Goal: Task Accomplishment & Management: Manage account settings

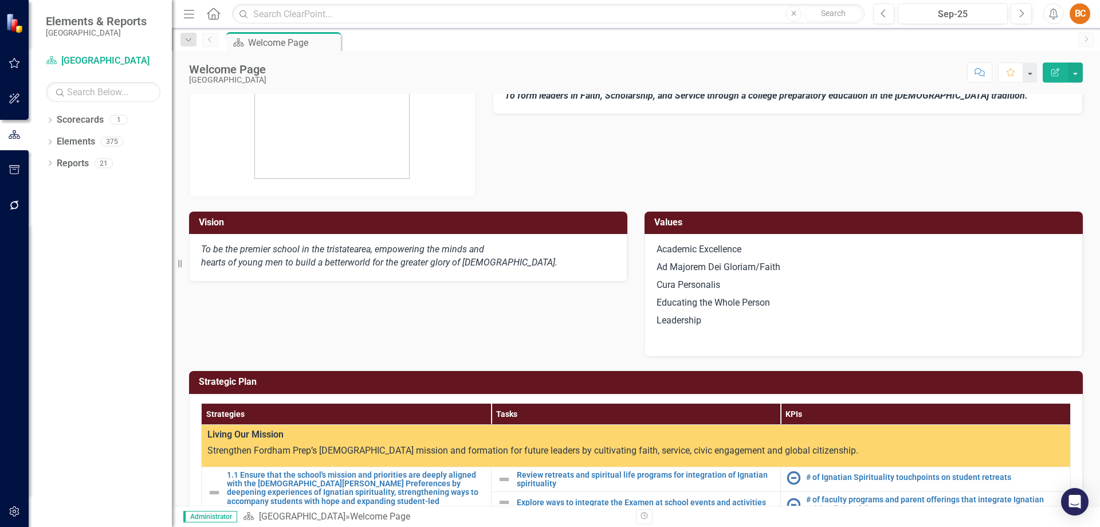
scroll to position [23, 0]
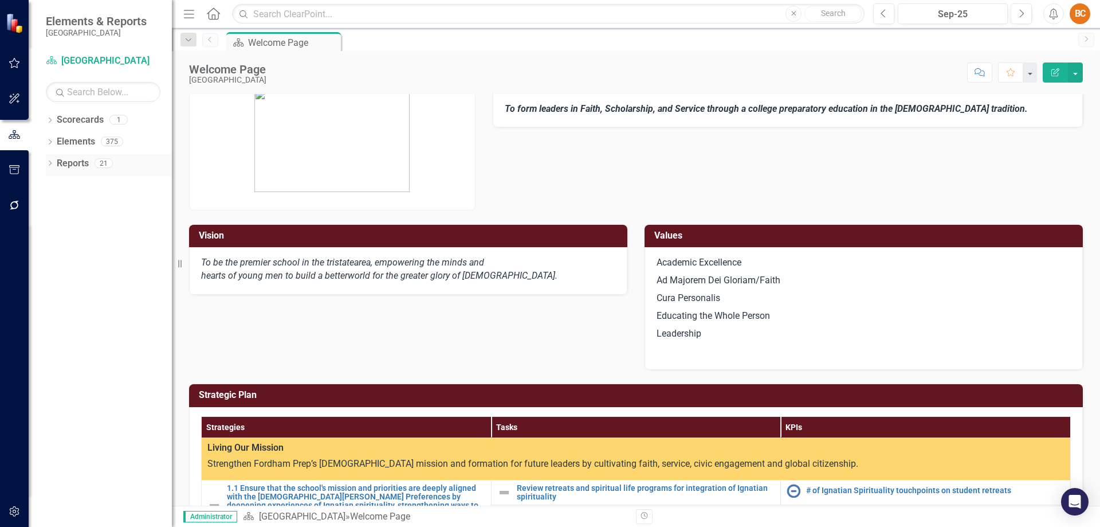
click at [76, 161] on link "Reports" at bounding box center [73, 163] width 32 height 13
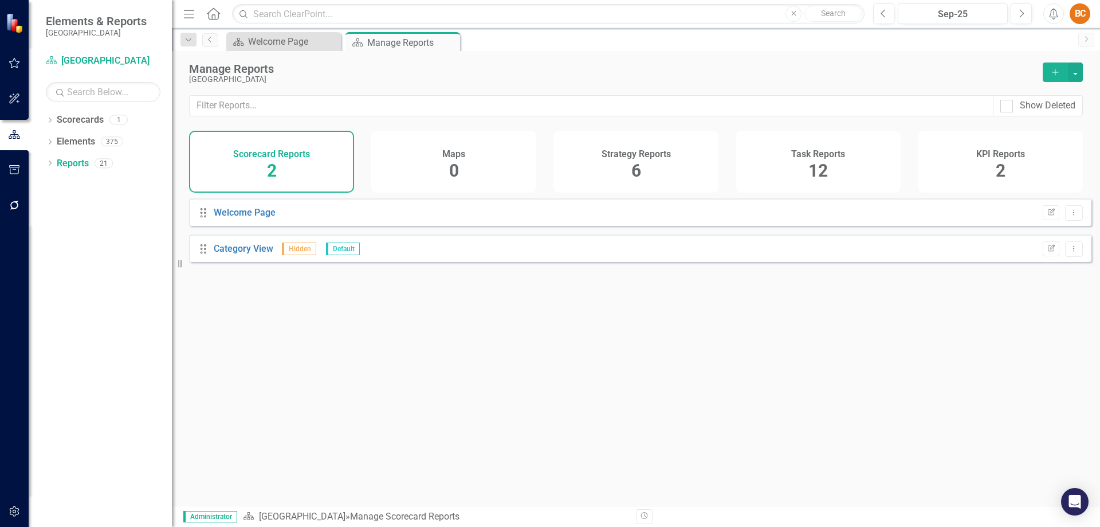
click at [636, 171] on span "6" at bounding box center [637, 170] width 10 height 20
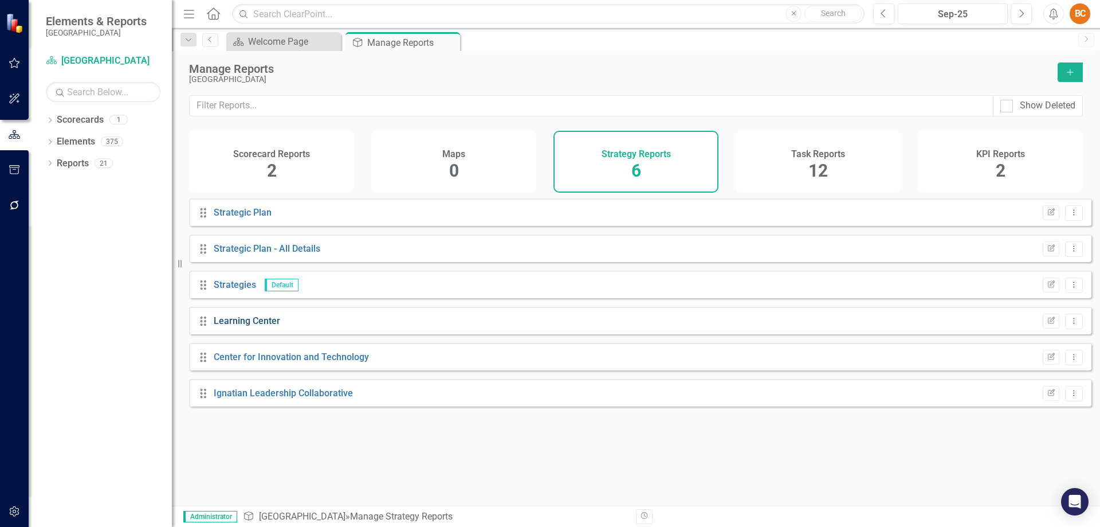
click at [258, 326] on link "Learning Center" at bounding box center [247, 320] width 66 height 11
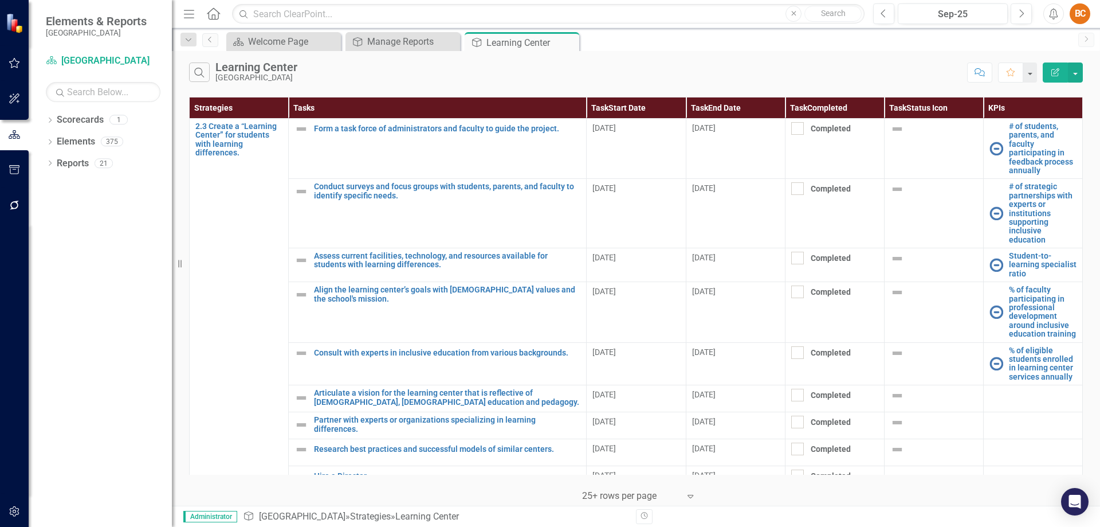
click at [1054, 72] on icon "Edit Report" at bounding box center [1055, 72] width 10 height 8
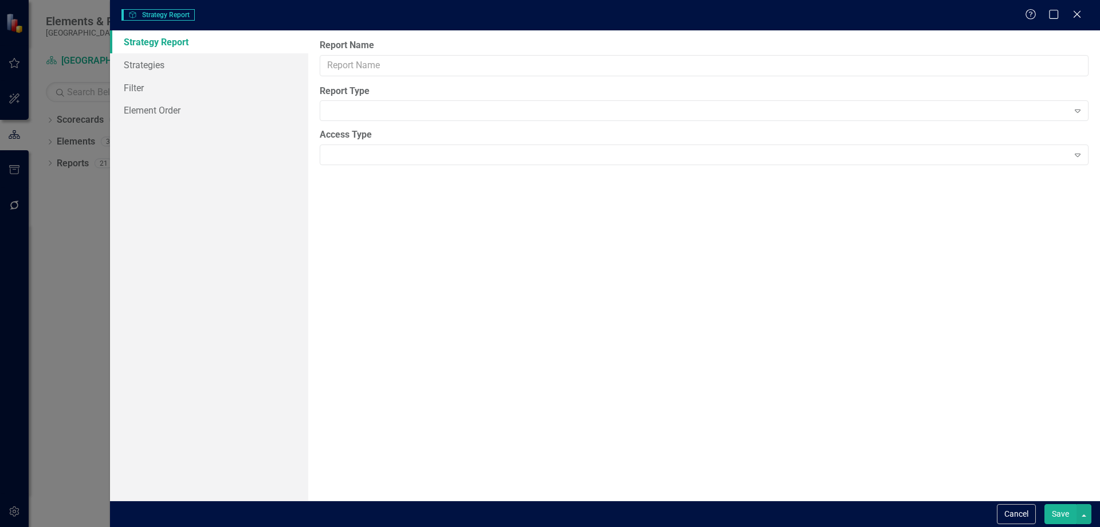
type input "Learning Center"
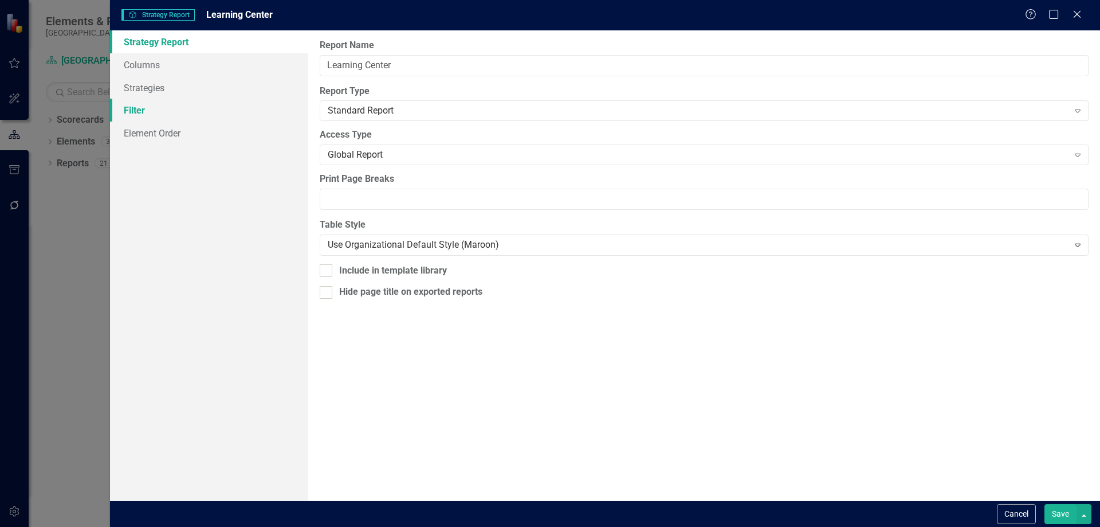
click at [148, 108] on link "Filter" at bounding box center [209, 110] width 198 height 23
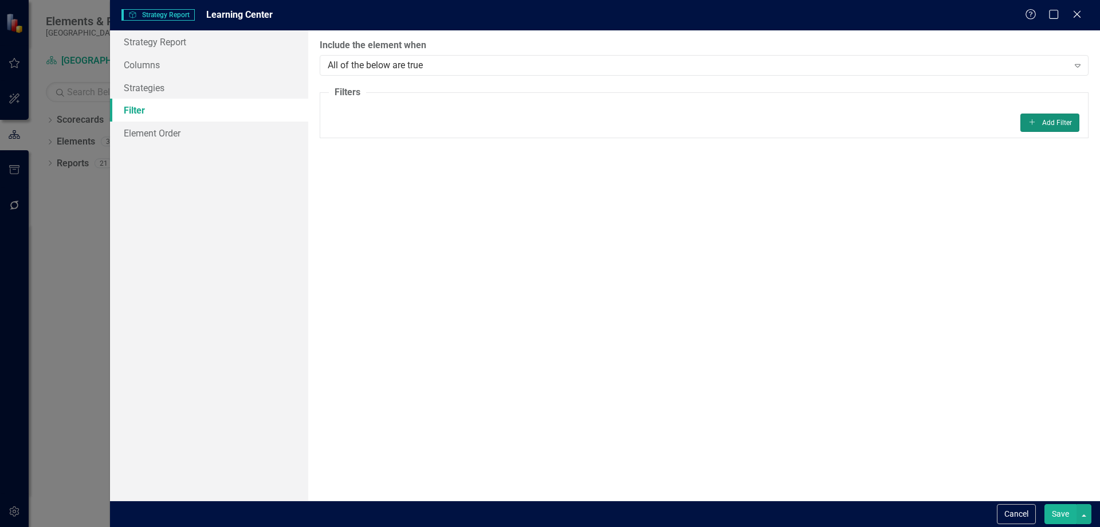
click at [1033, 123] on icon "Add" at bounding box center [1032, 122] width 9 height 7
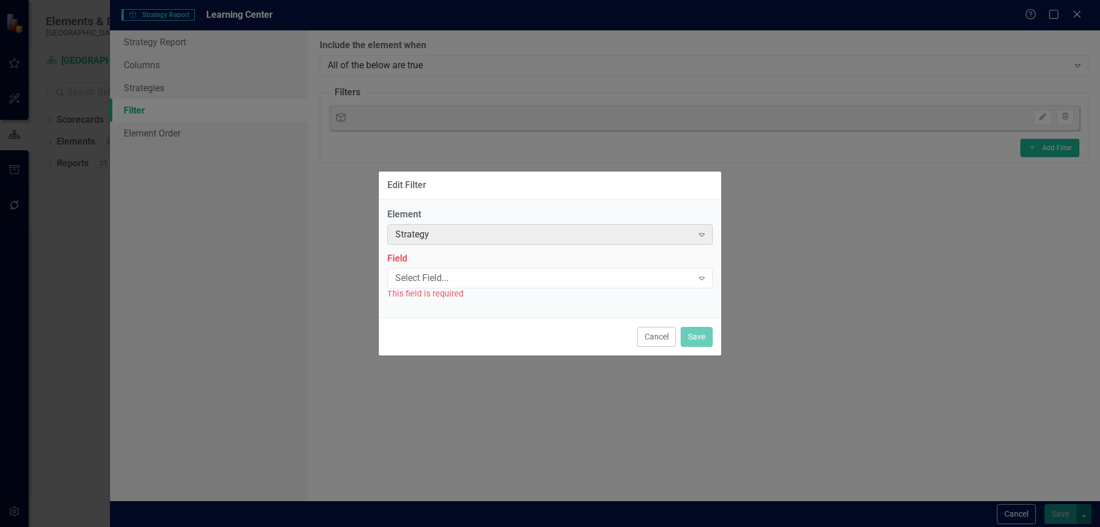
click at [703, 237] on icon "Expand" at bounding box center [701, 234] width 11 height 9
click at [703, 234] on icon "Expand" at bounding box center [701, 234] width 11 height 9
click at [703, 277] on icon "Expand" at bounding box center [701, 277] width 11 height 9
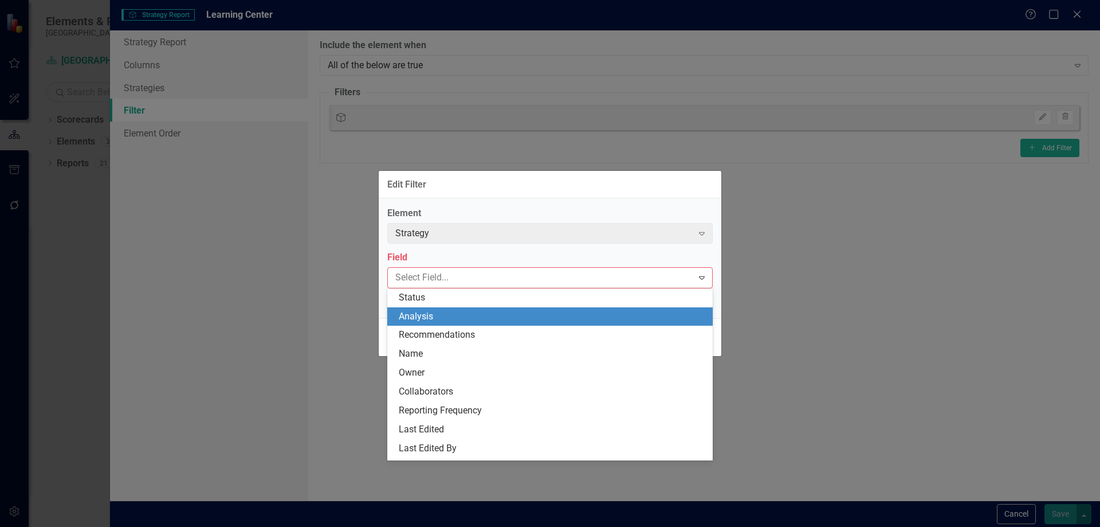
click at [773, 305] on div "Edit Filter Element Strategy Expand Field 19 results available. Use Up and Down…" at bounding box center [550, 263] width 1100 height 527
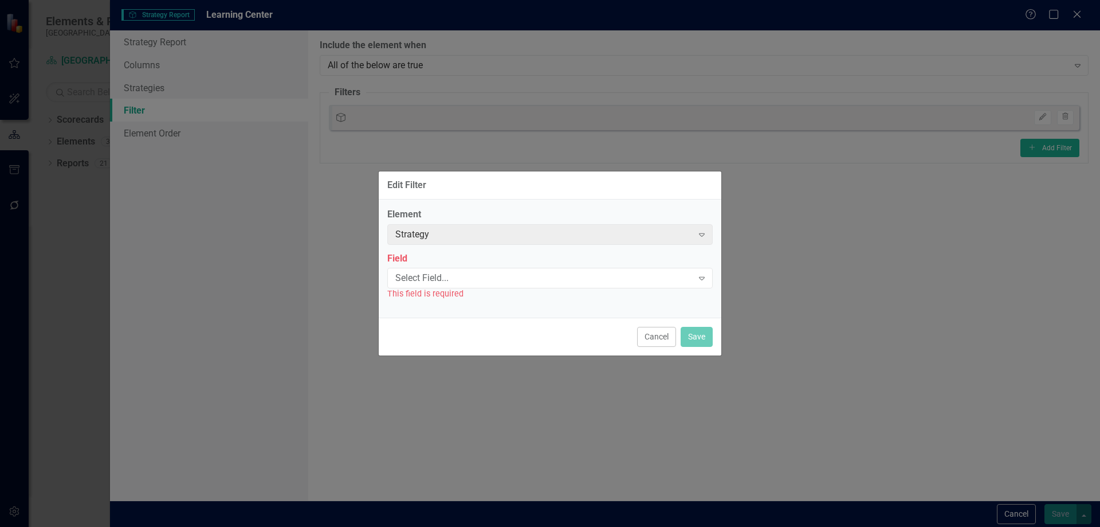
click at [792, 225] on div "Edit Filter Element Strategy Expand Field Select Field... Expand This field is …" at bounding box center [550, 263] width 1100 height 527
click at [661, 340] on button "Cancel" at bounding box center [656, 337] width 39 height 20
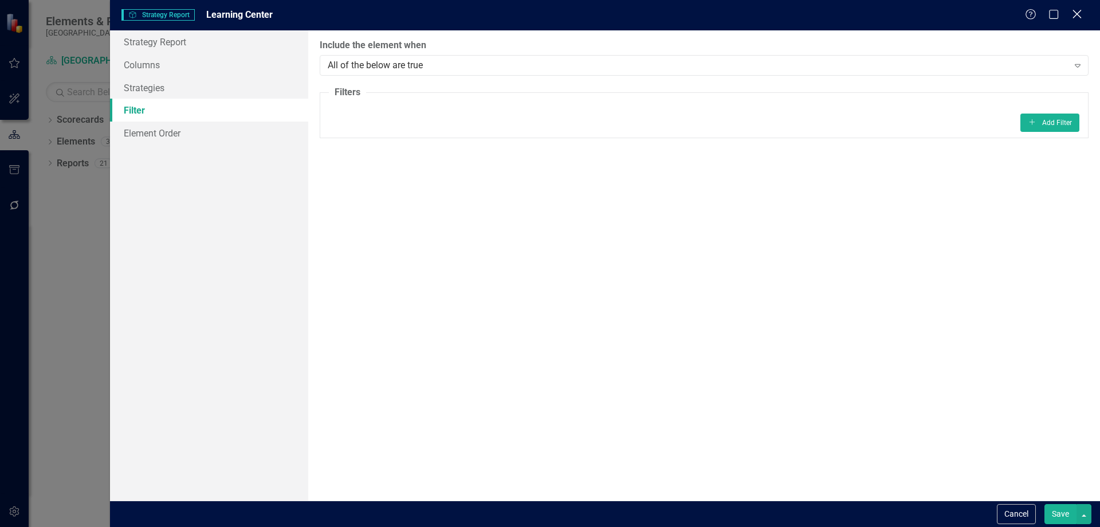
click at [1081, 15] on icon "Close" at bounding box center [1077, 14] width 14 height 11
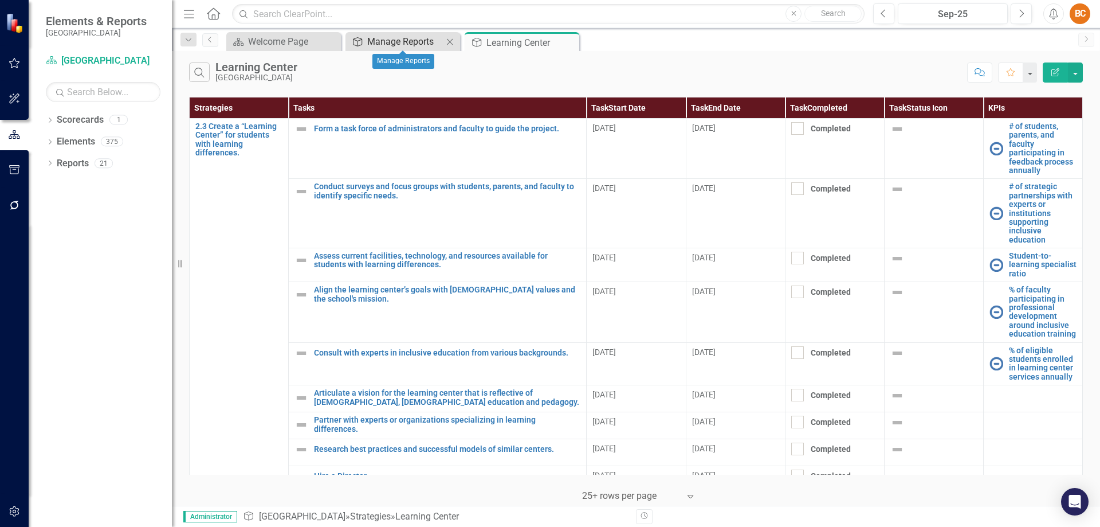
click at [415, 40] on div "Manage Reports" at bounding box center [405, 41] width 76 height 14
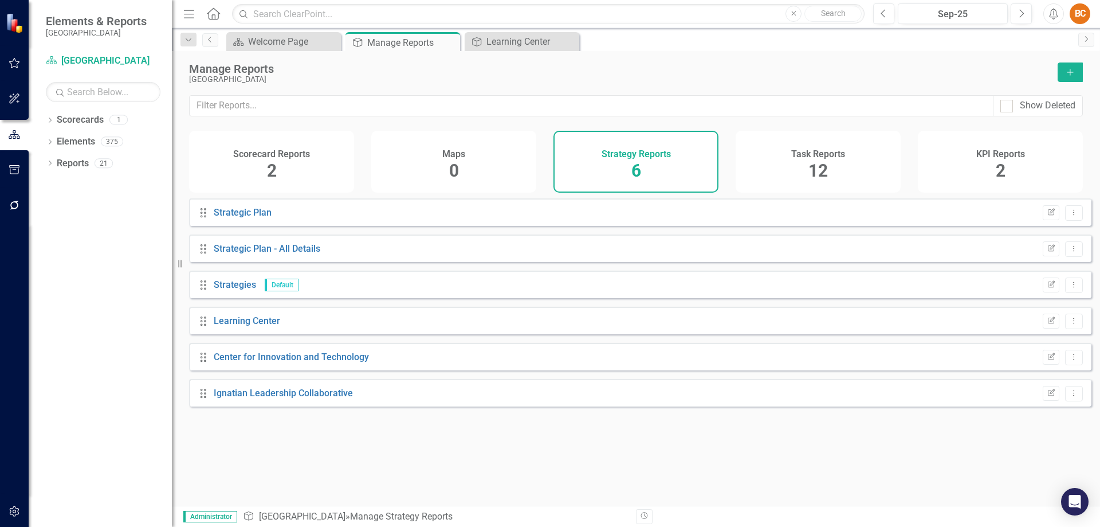
click at [820, 165] on span "12" at bounding box center [818, 170] width 19 height 20
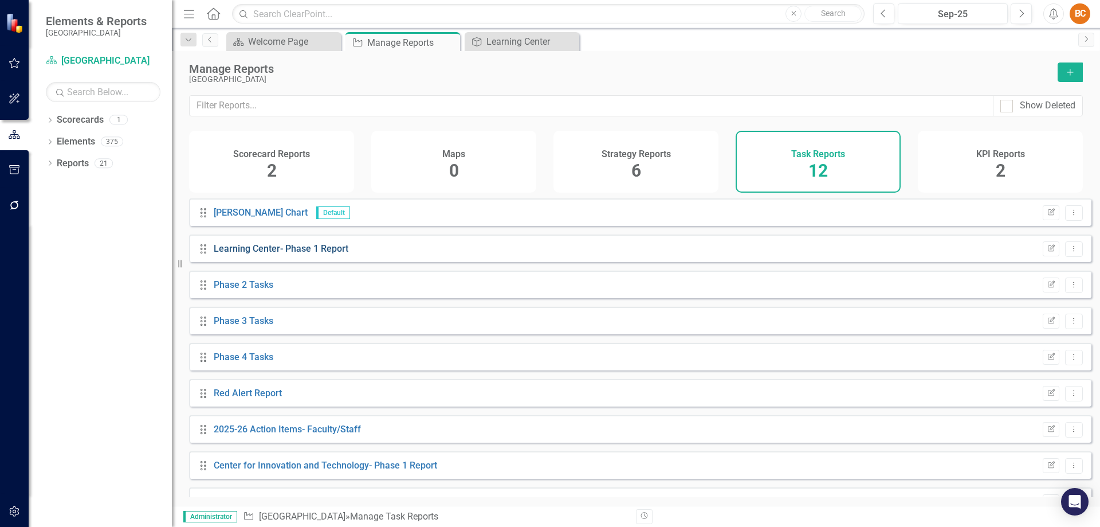
click at [272, 254] on link "Learning Center- Phase 1 Report" at bounding box center [281, 248] width 135 height 11
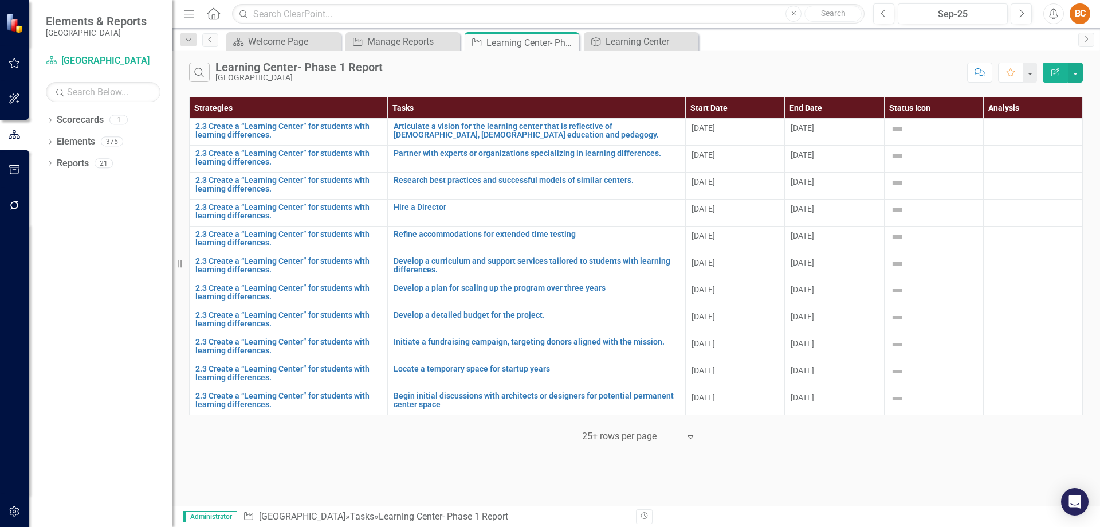
click at [1056, 69] on icon "Edit Report" at bounding box center [1055, 72] width 10 height 8
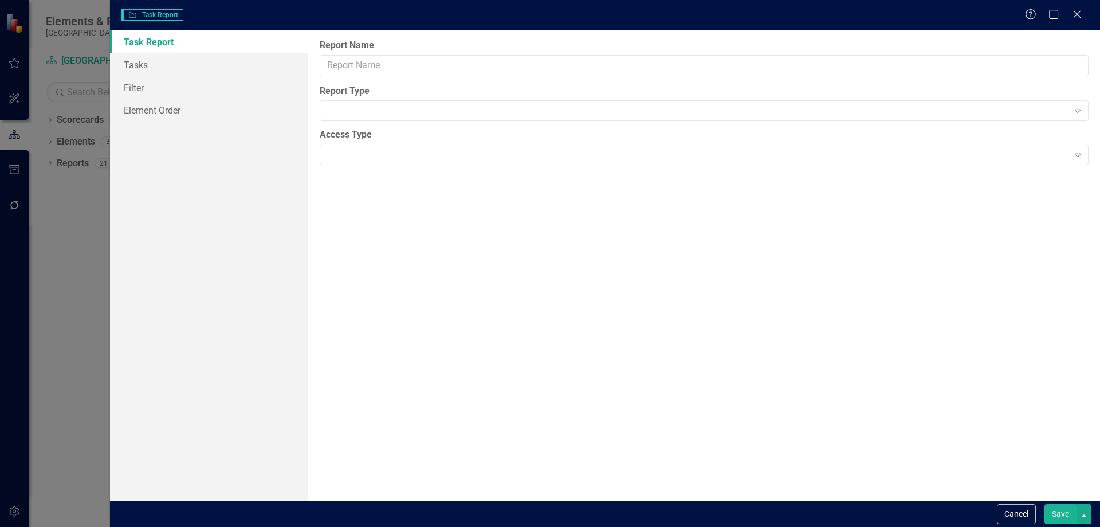
type input "Learning Center- Phase 1 Report"
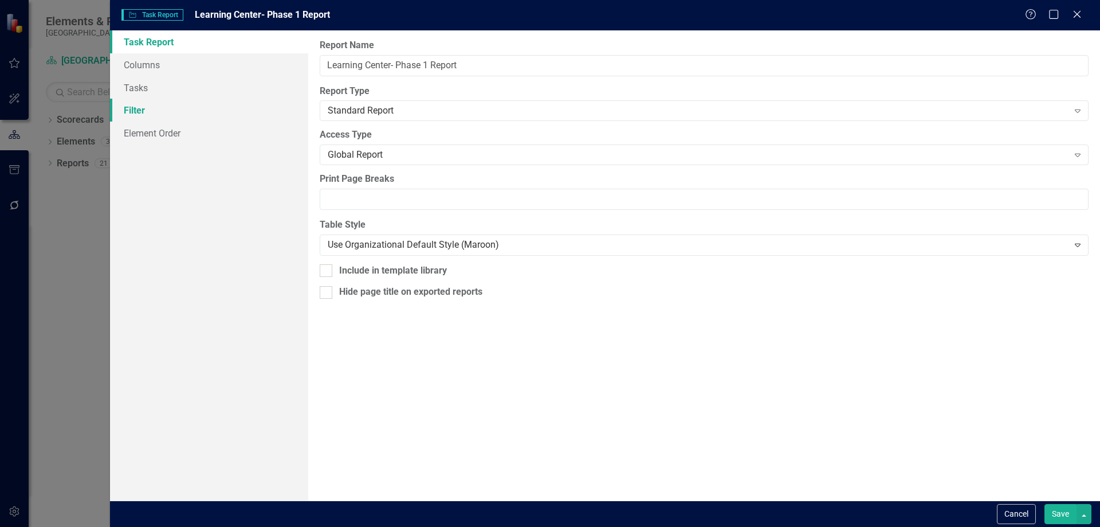
click at [136, 114] on link "Filter" at bounding box center [209, 110] width 198 height 23
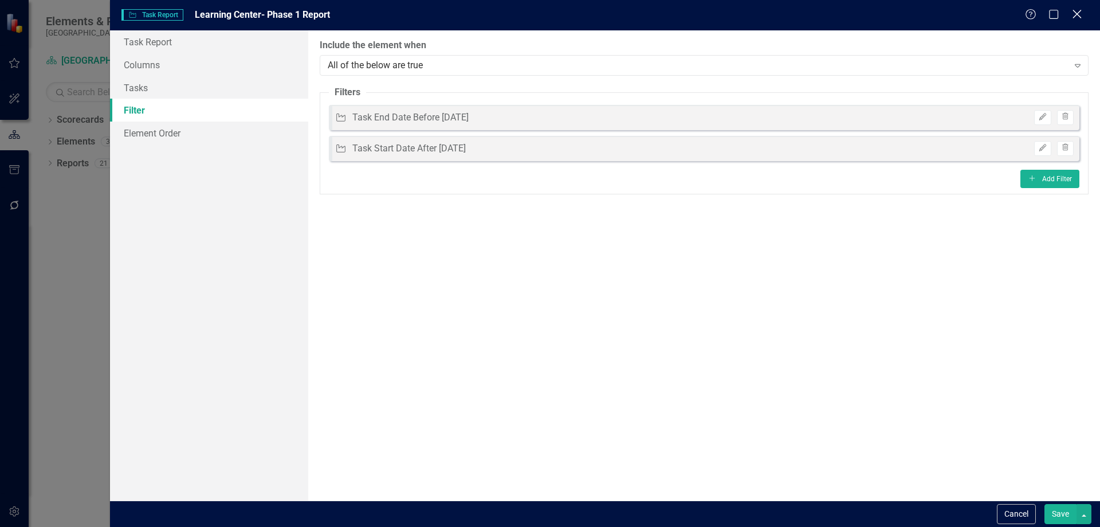
click at [1077, 15] on icon at bounding box center [1077, 14] width 9 height 9
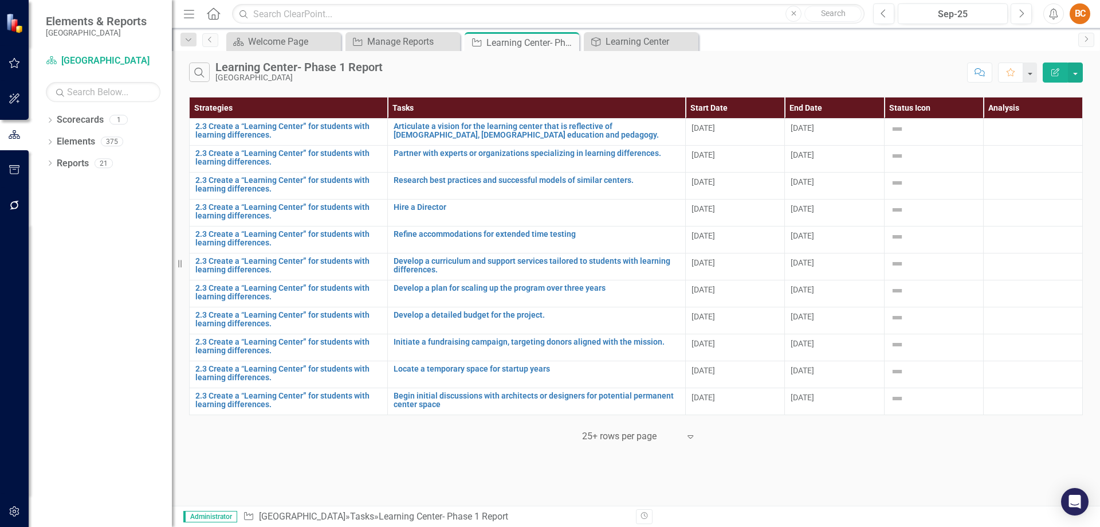
click at [1053, 74] on icon "Edit Report" at bounding box center [1055, 72] width 10 height 8
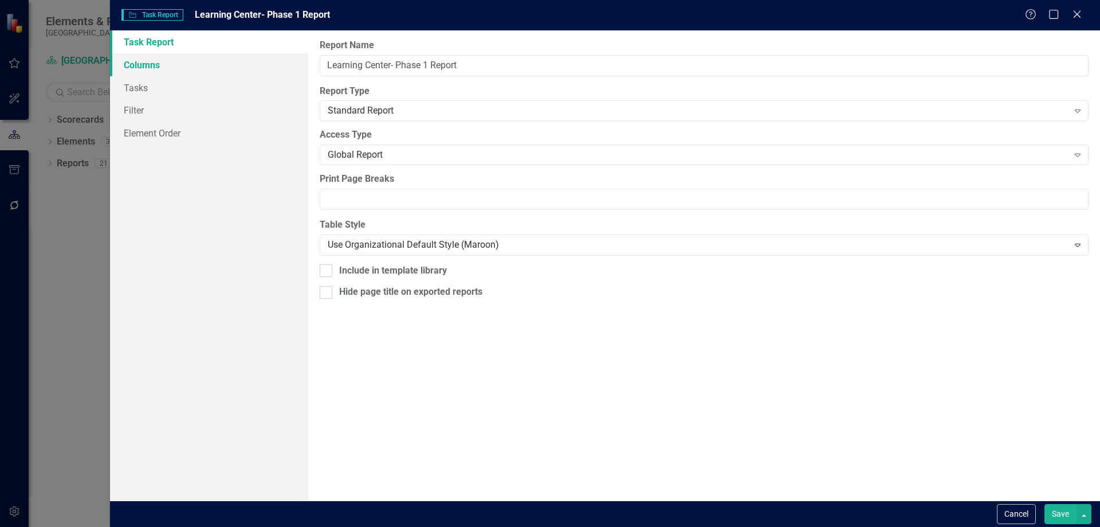
click at [166, 60] on link "Columns" at bounding box center [209, 64] width 198 height 23
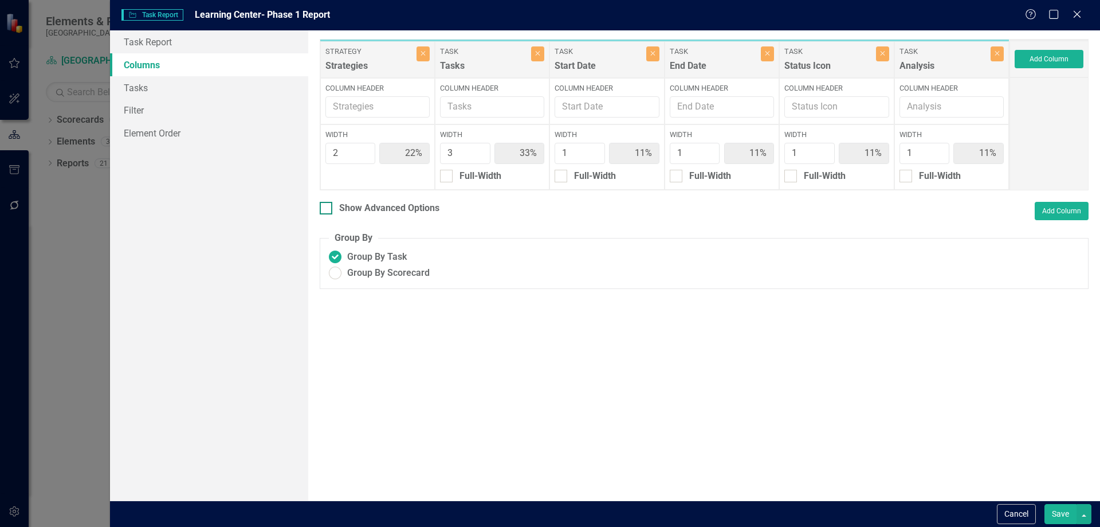
click at [330, 206] on div at bounding box center [326, 208] width 13 height 13
click at [327, 206] on input "Show Advanced Options" at bounding box center [323, 205] width 7 height 7
checkbox input "true"
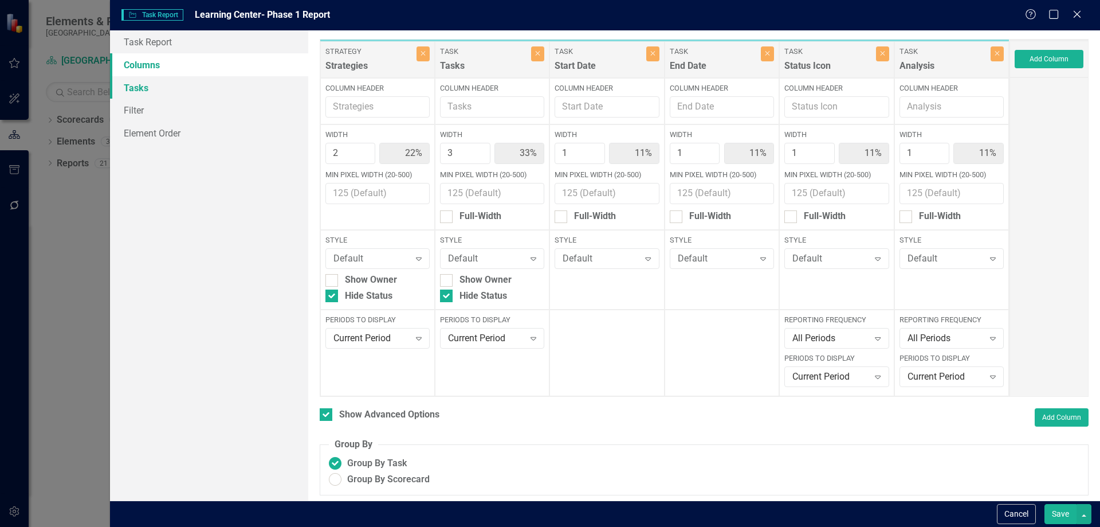
click at [142, 87] on link "Tasks" at bounding box center [209, 87] width 198 height 23
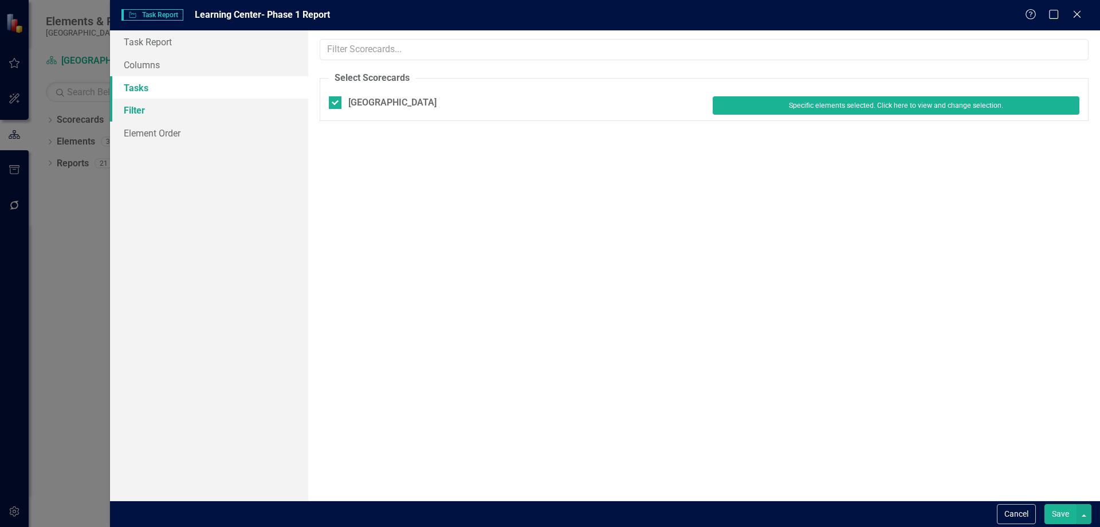
click at [144, 111] on link "Filter" at bounding box center [209, 110] width 198 height 23
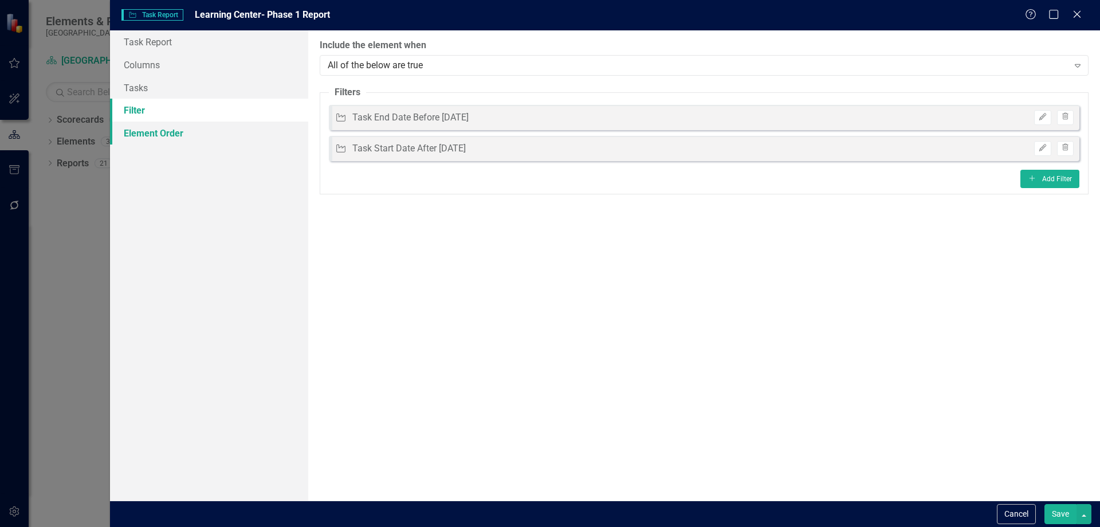
click at [159, 130] on link "Element Order" at bounding box center [209, 132] width 198 height 23
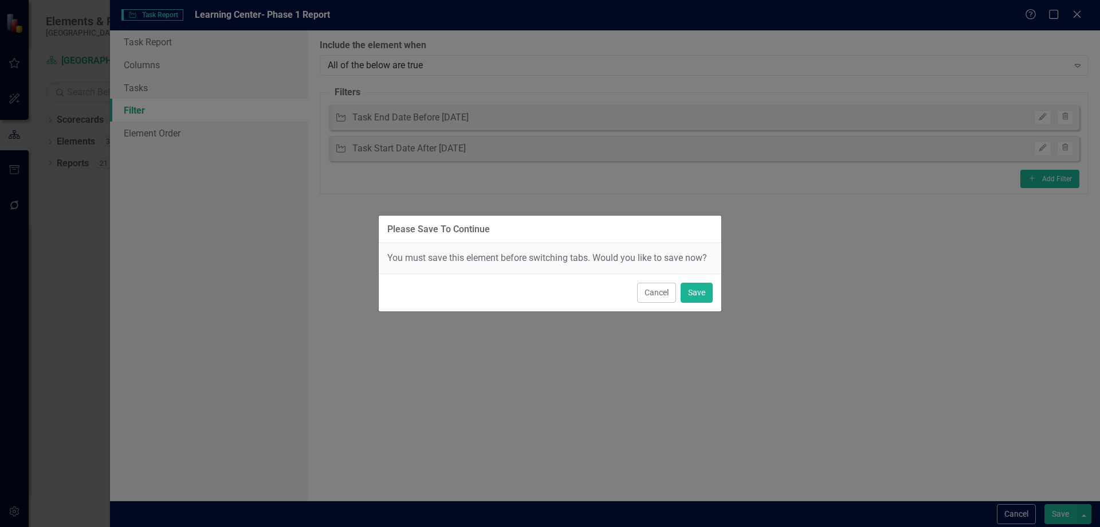
click at [167, 132] on div "Please Save To Continue You must save this element before switching tabs. Would…" at bounding box center [550, 263] width 1100 height 527
drag, startPoint x: 652, startPoint y: 293, endPoint x: 648, endPoint y: 288, distance: 6.5
click at [652, 292] on button "Cancel" at bounding box center [656, 293] width 39 height 20
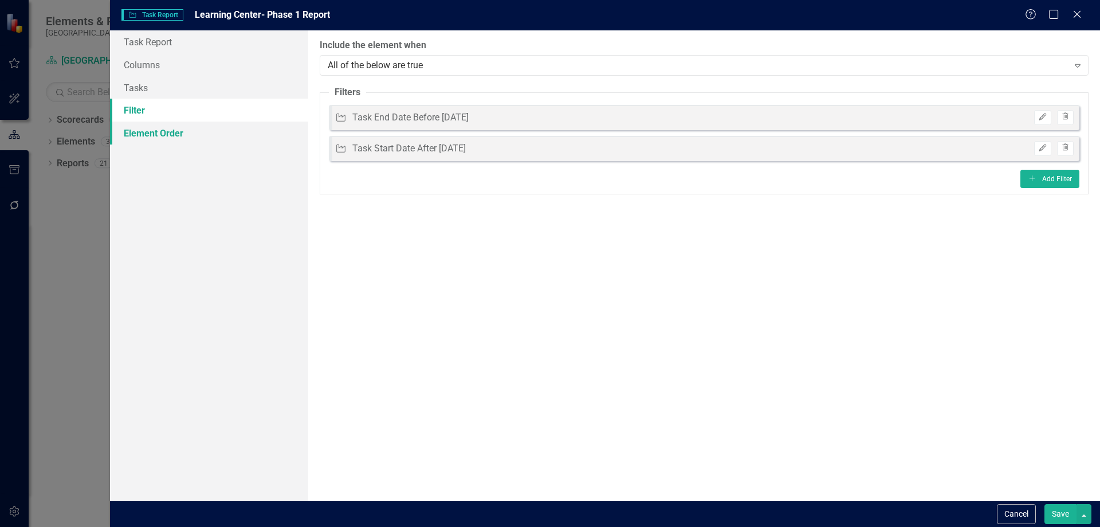
click at [160, 132] on link "Element Order" at bounding box center [209, 132] width 198 height 23
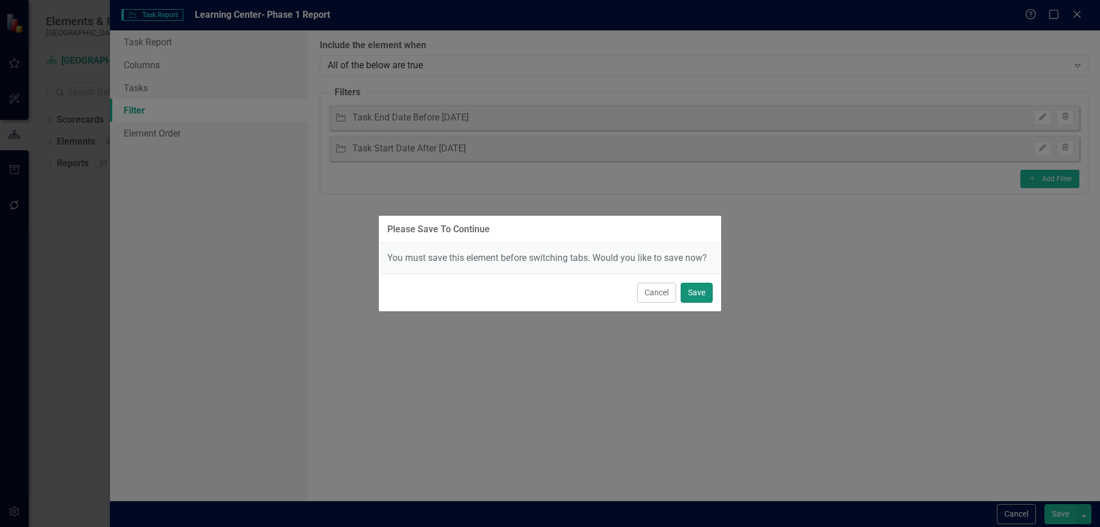
click at [697, 293] on button "Save" at bounding box center [697, 293] width 32 height 20
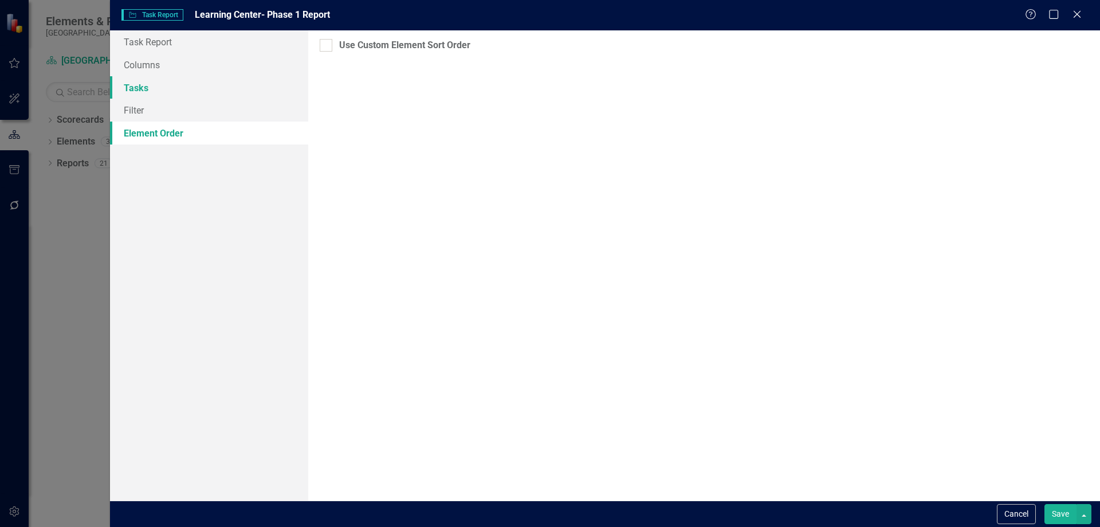
click at [138, 87] on link "Tasks" at bounding box center [209, 87] width 198 height 23
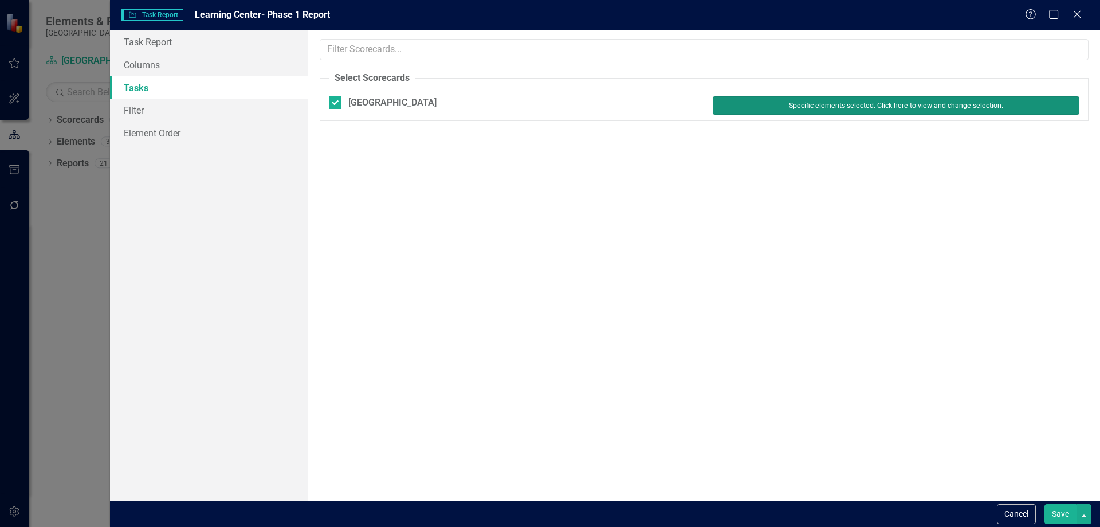
click at [911, 103] on button "Specific elements selected. Click here to view and change selection." at bounding box center [896, 105] width 367 height 18
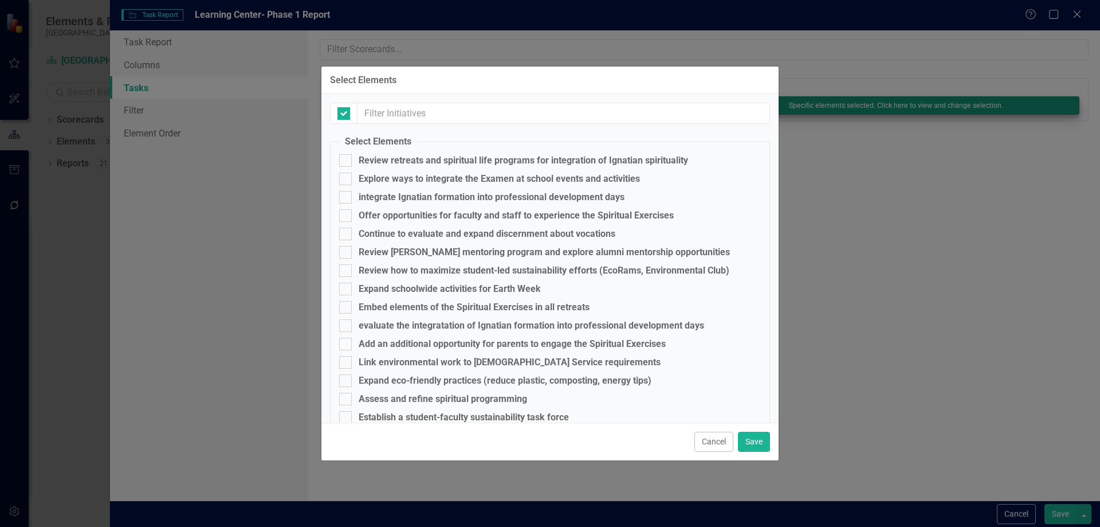
checkbox input "false"
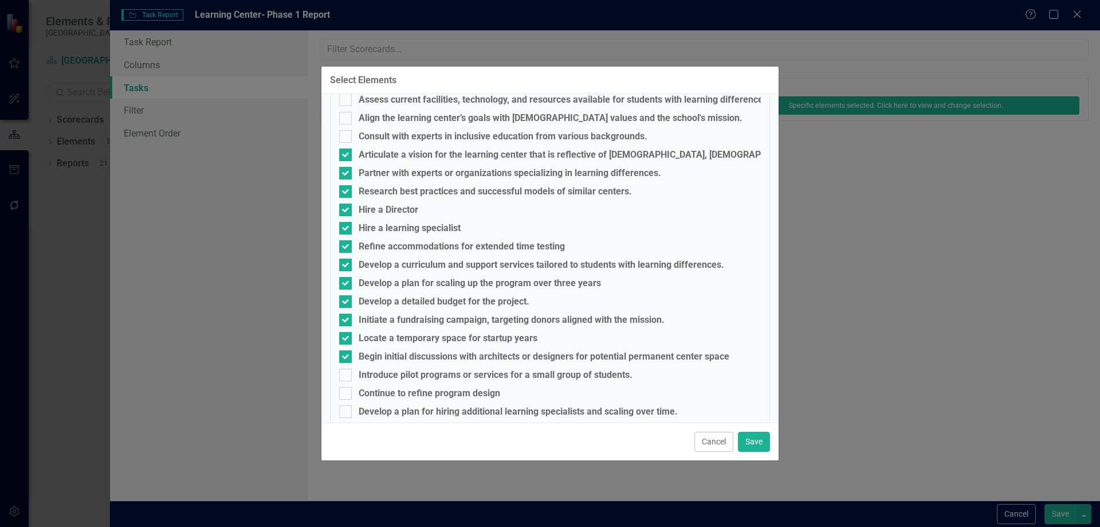
scroll to position [1298, 0]
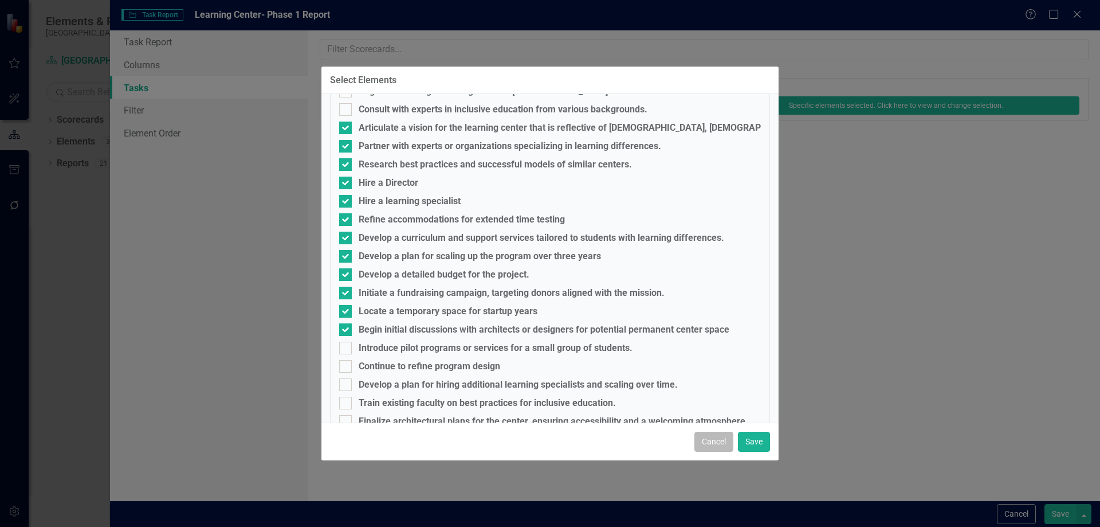
click at [712, 441] on button "Cancel" at bounding box center [714, 442] width 39 height 20
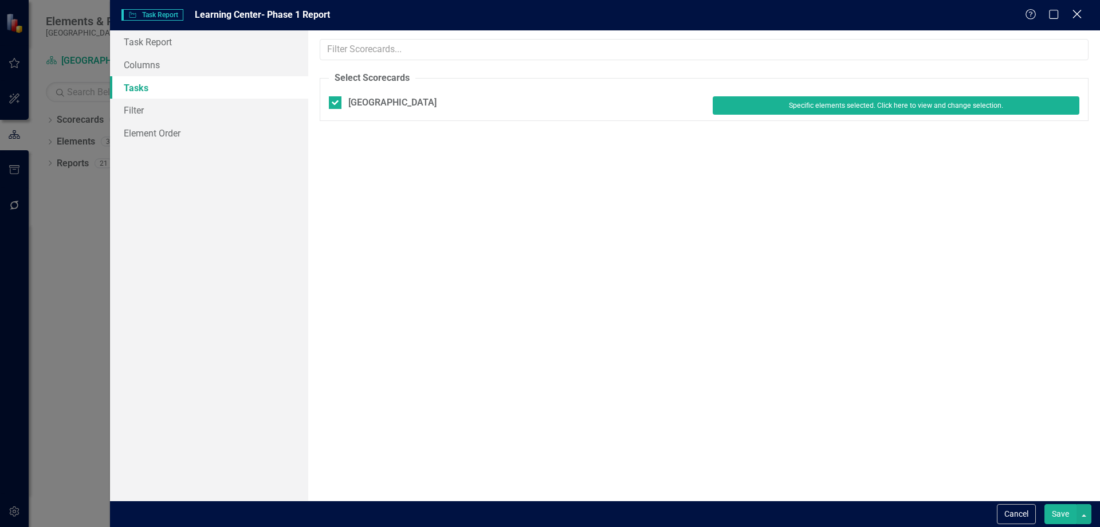
click at [1080, 14] on icon "Close" at bounding box center [1077, 14] width 14 height 11
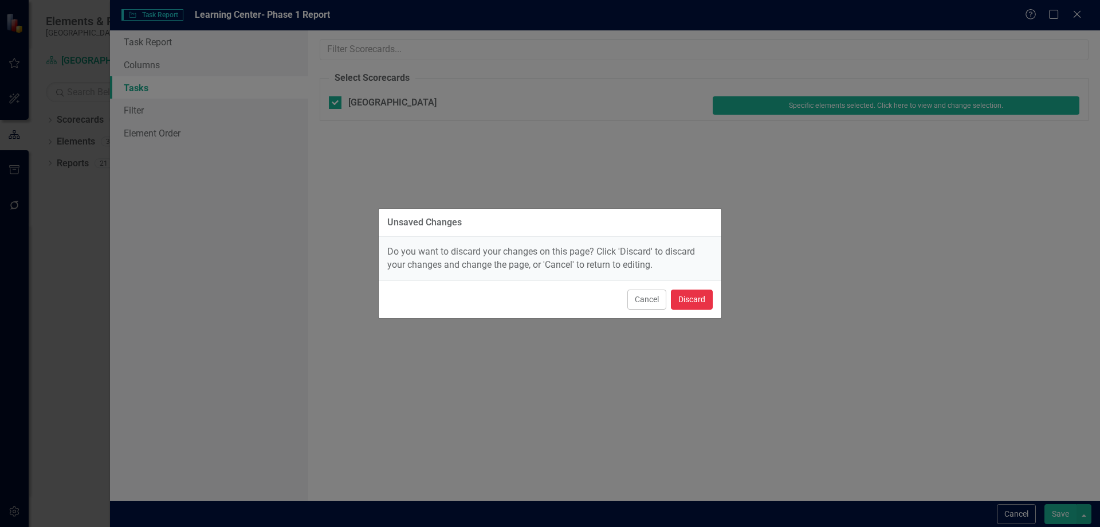
drag, startPoint x: 697, startPoint y: 302, endPoint x: 707, endPoint y: 292, distance: 14.2
click at [697, 301] on button "Discard" at bounding box center [692, 299] width 42 height 20
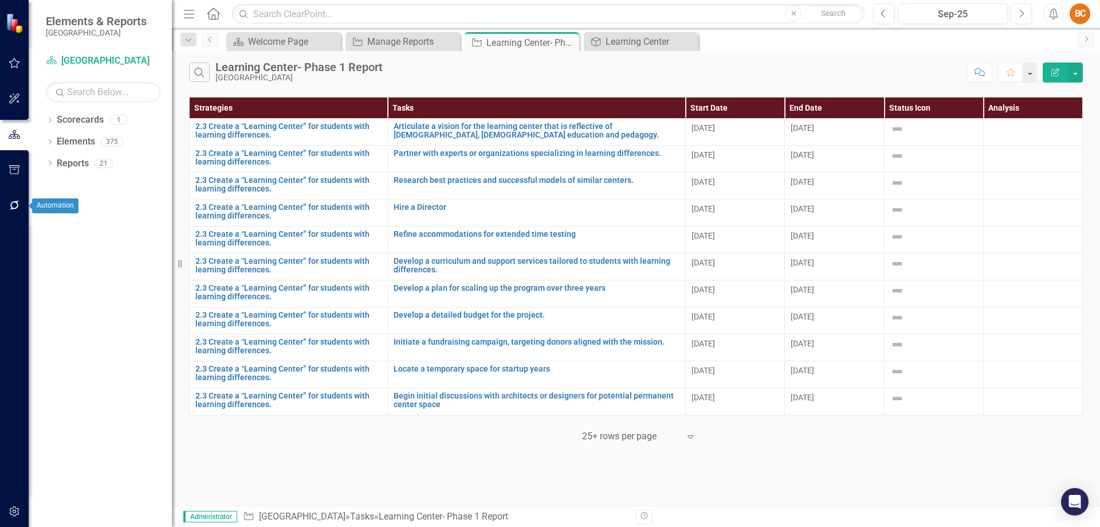
click at [15, 206] on icon "button" at bounding box center [15, 205] width 12 height 9
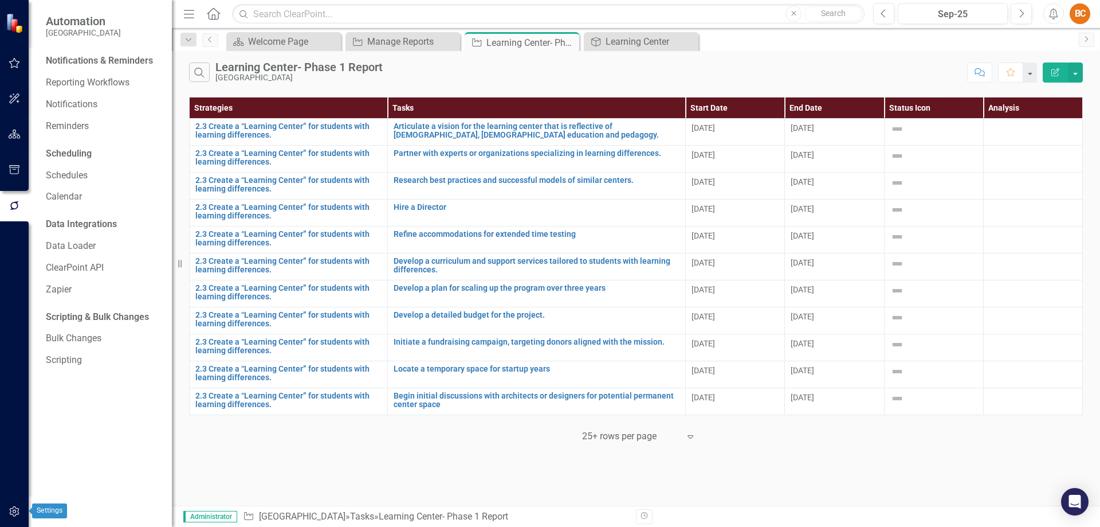
click at [15, 507] on button "button" at bounding box center [15, 512] width 26 height 24
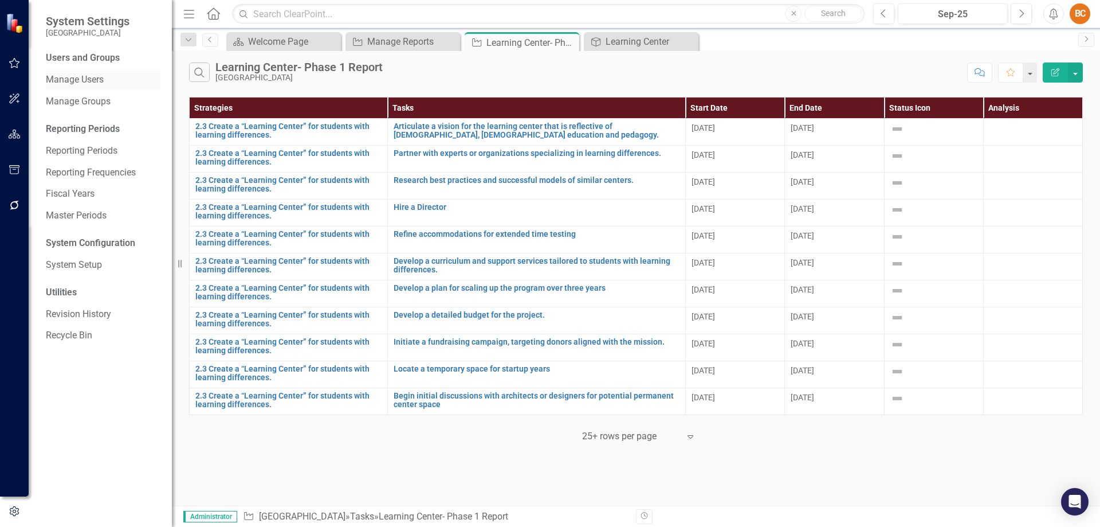
click at [103, 77] on link "Manage Users" at bounding box center [103, 79] width 115 height 13
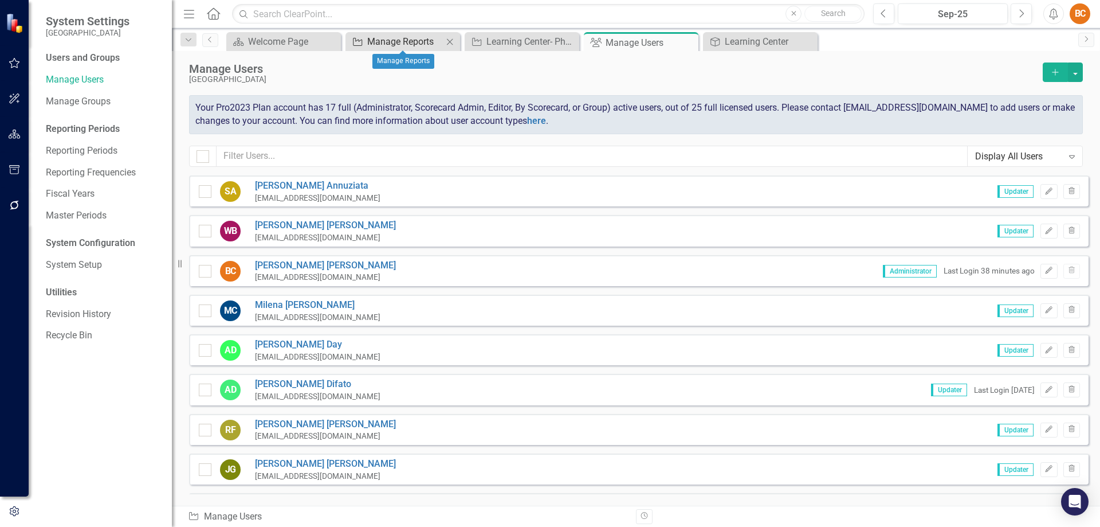
click at [395, 41] on div "Manage Reports" at bounding box center [405, 41] width 76 height 14
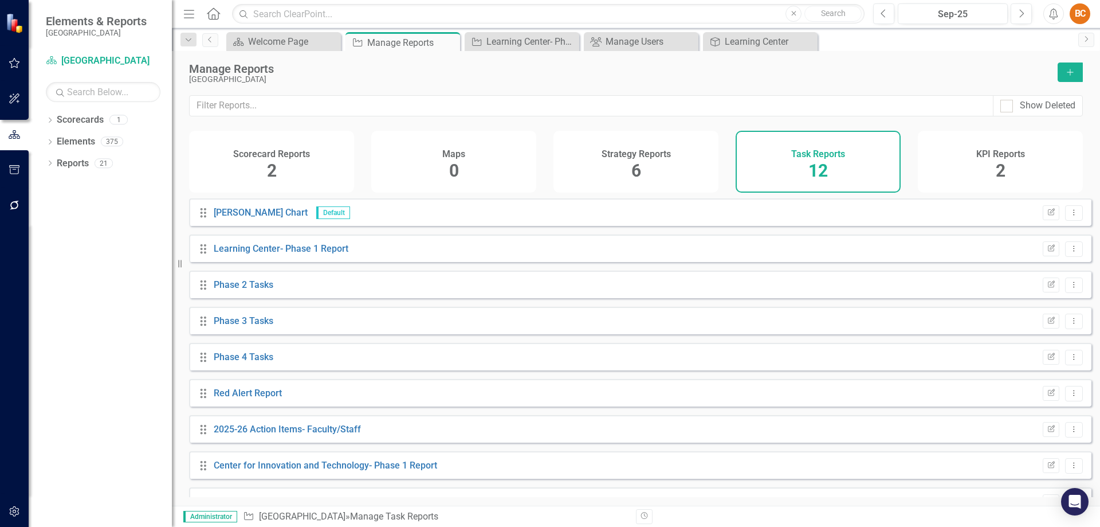
click at [638, 168] on span "6" at bounding box center [637, 170] width 10 height 20
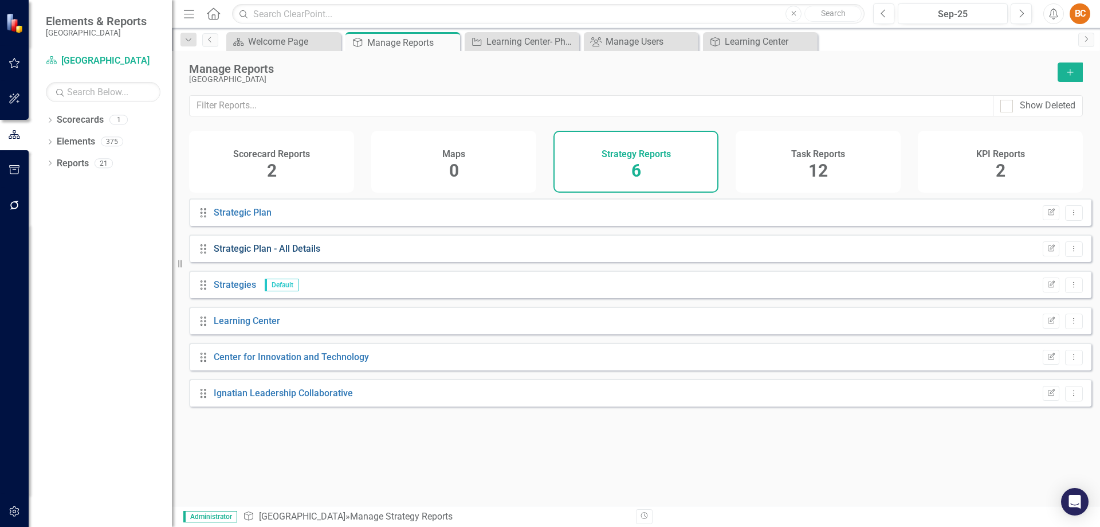
click at [301, 254] on link "Strategic Plan - All Details" at bounding box center [267, 248] width 107 height 11
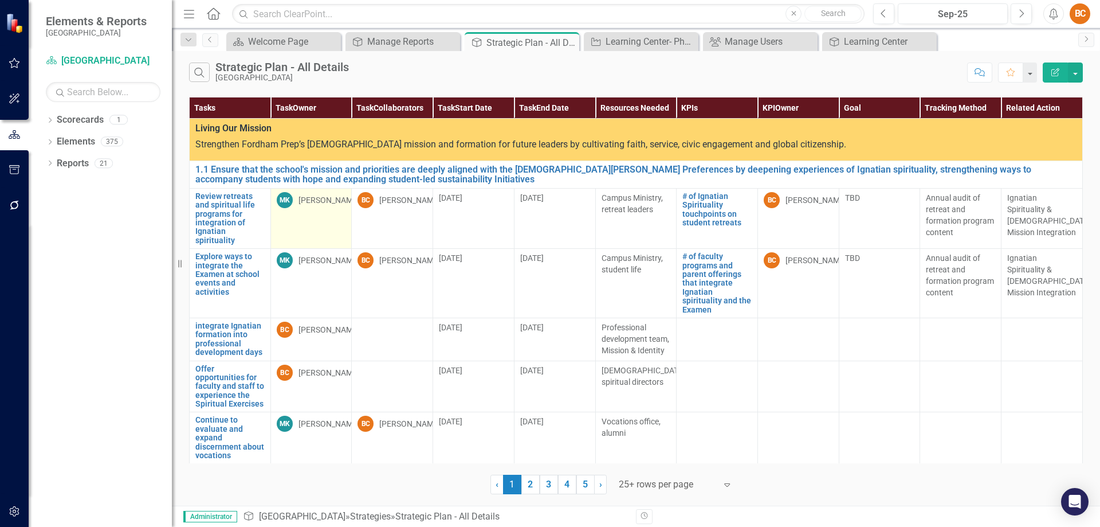
click at [315, 201] on div "Mike Kravatz" at bounding box center [329, 199] width 61 height 11
click at [284, 201] on div "MK" at bounding box center [285, 200] width 16 height 16
click at [320, 202] on div "Mike Kravatz" at bounding box center [329, 199] width 61 height 11
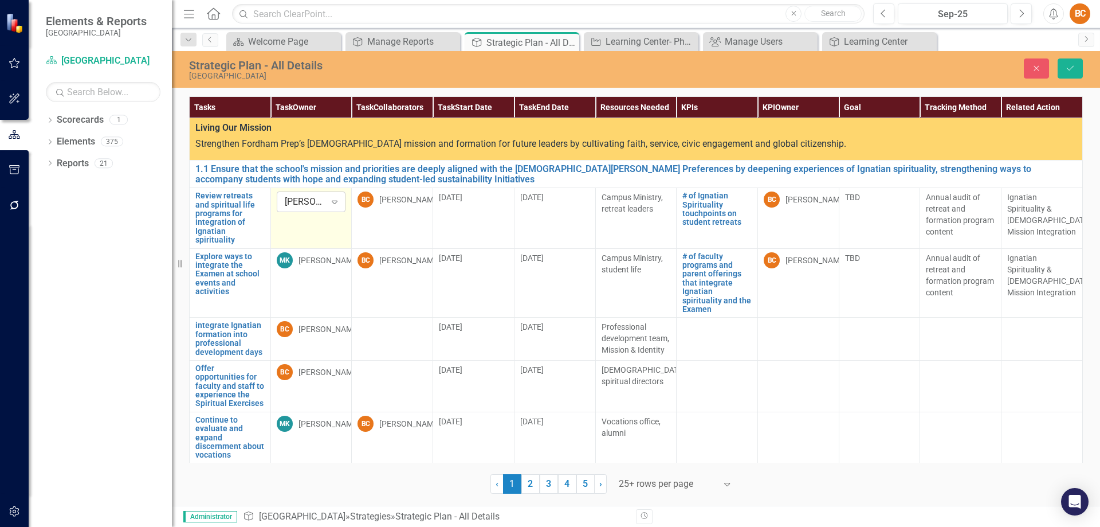
click at [331, 204] on icon "Expand" at bounding box center [334, 201] width 11 height 9
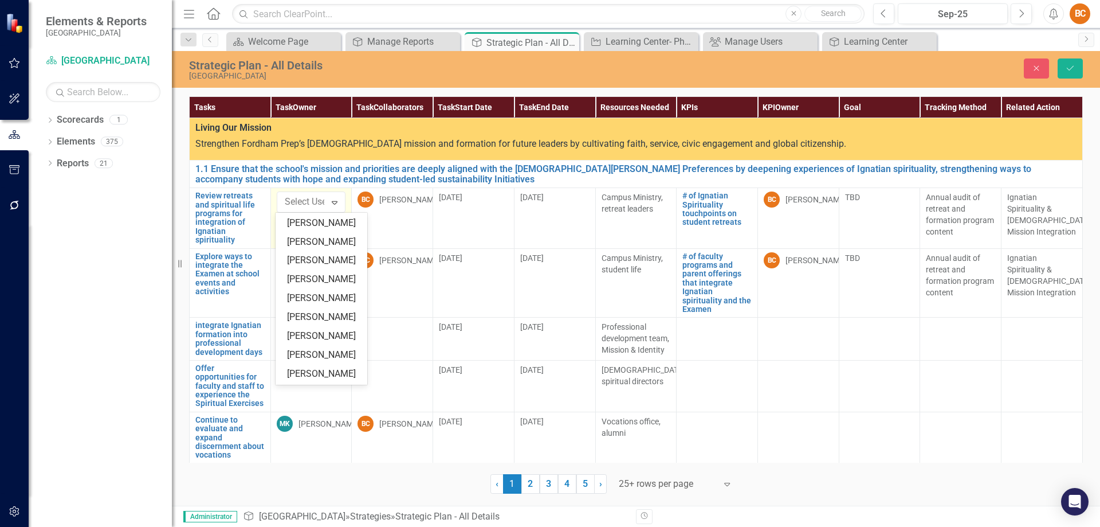
scroll to position [27, 0]
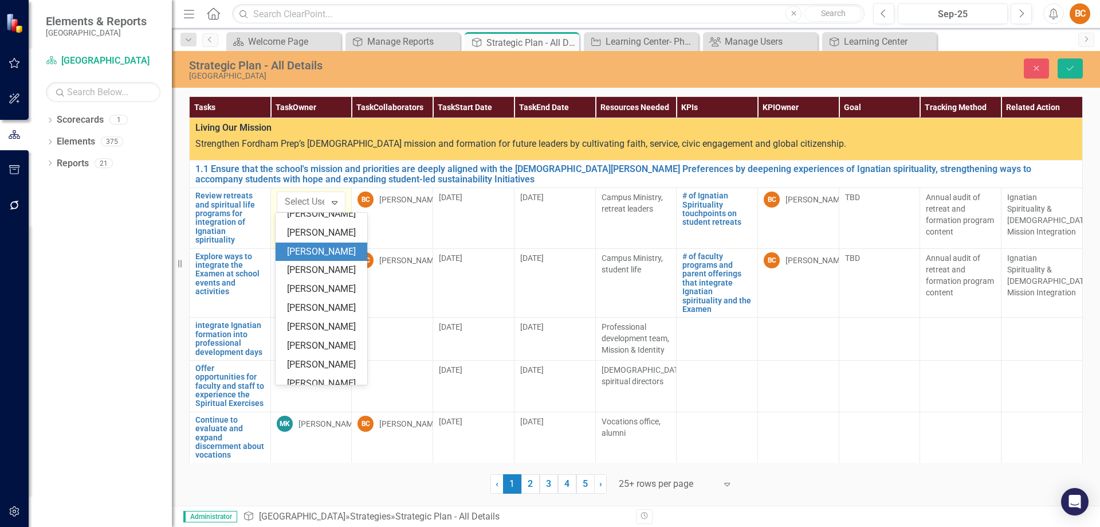
click at [332, 252] on div "[PERSON_NAME]" at bounding box center [323, 251] width 73 height 13
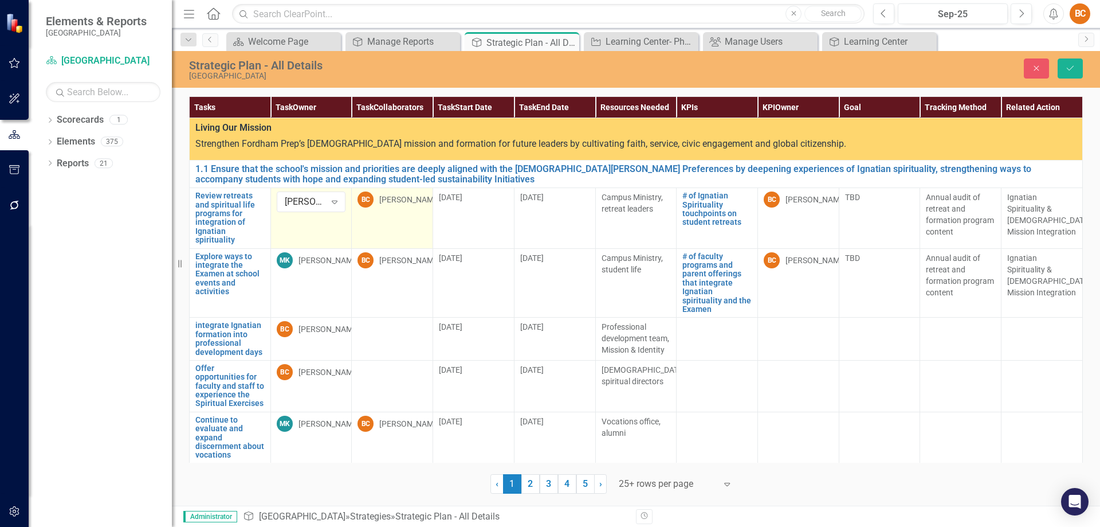
click at [407, 200] on div "[PERSON_NAME]" at bounding box center [409, 199] width 61 height 11
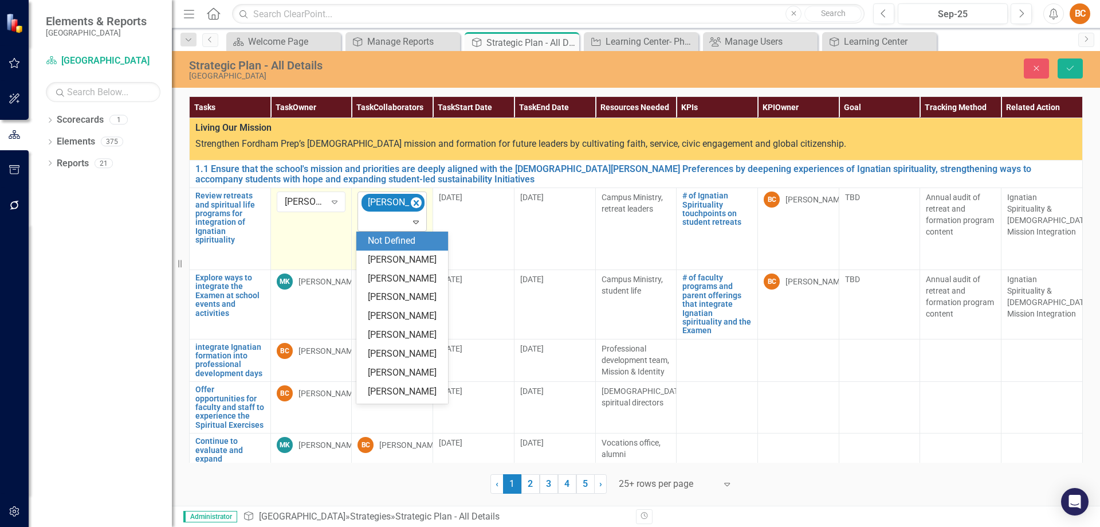
click at [415, 222] on icon "Expand" at bounding box center [415, 221] width 11 height 9
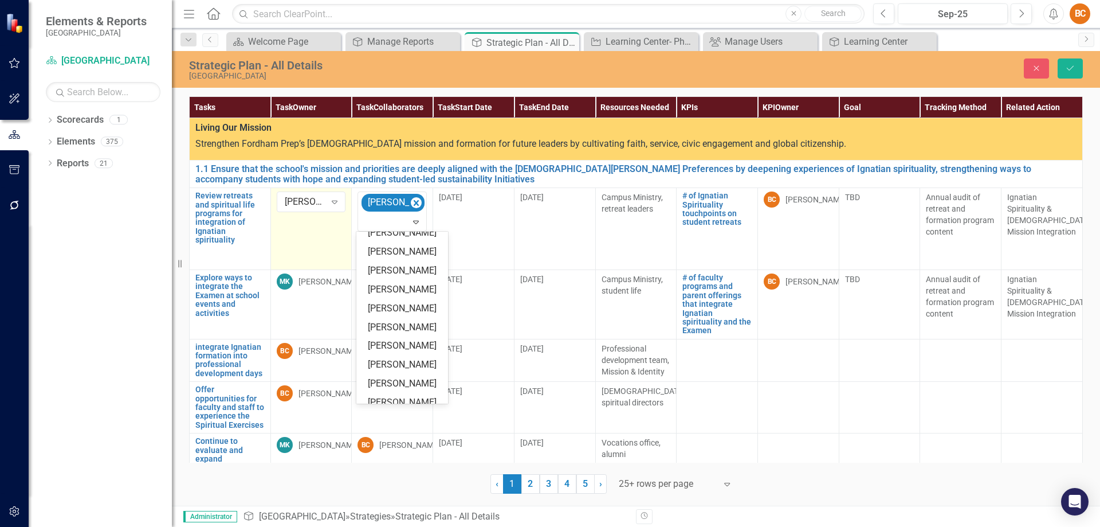
scroll to position [95, 0]
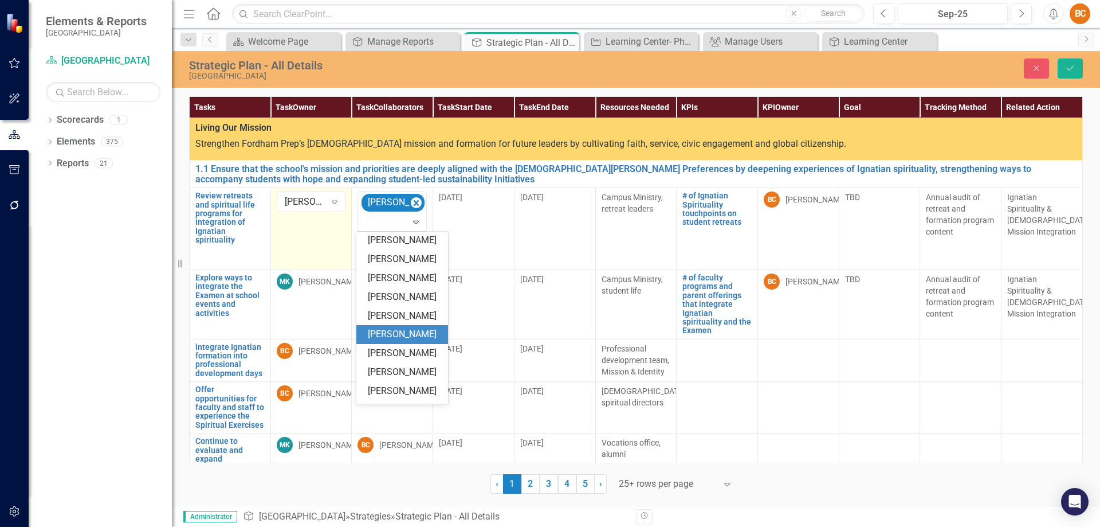
click at [419, 334] on div "Mike Kravatz" at bounding box center [404, 334] width 73 height 13
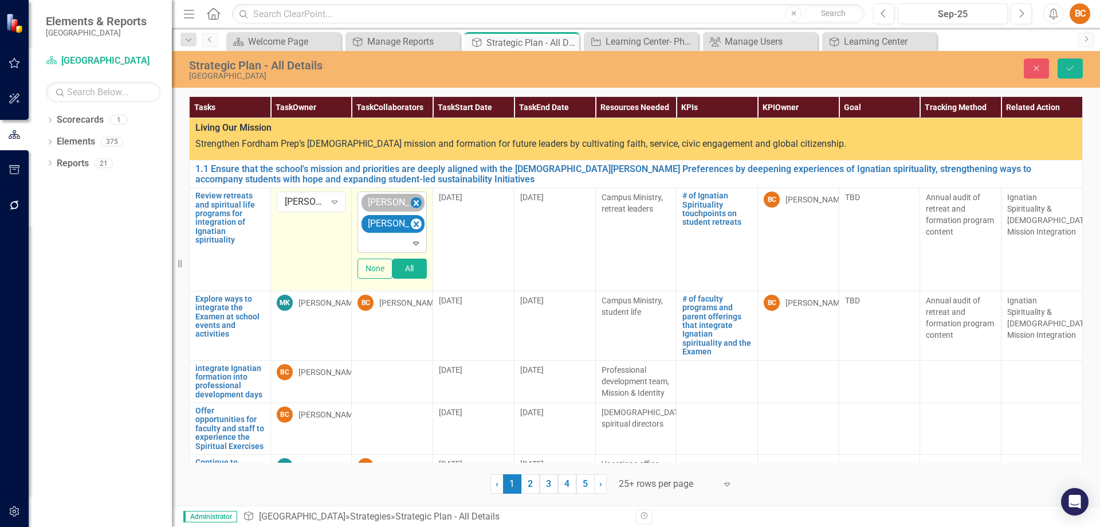
click at [415, 203] on icon "Remove Brian Carney" at bounding box center [416, 202] width 11 height 14
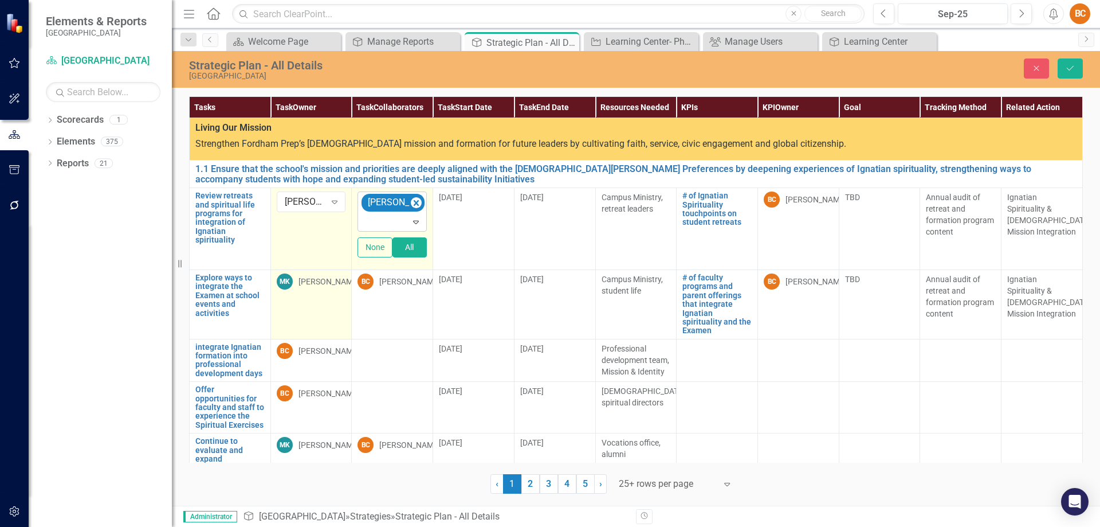
click at [327, 281] on div "Mike Kravatz" at bounding box center [329, 281] width 61 height 11
click at [332, 284] on icon "Expand" at bounding box center [334, 283] width 11 height 9
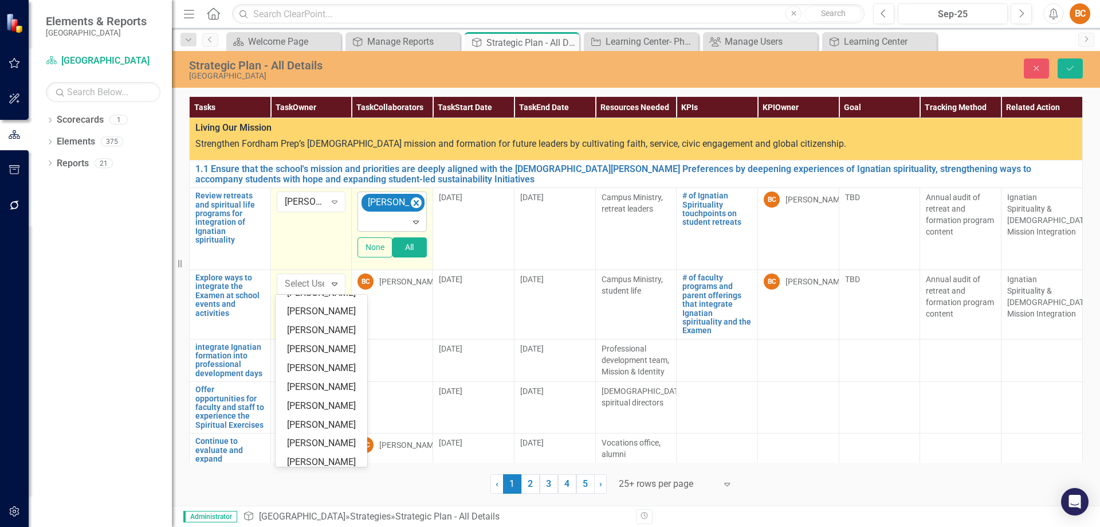
scroll to position [15, 0]
click at [336, 341] on div "[PERSON_NAME]" at bounding box center [323, 344] width 73 height 13
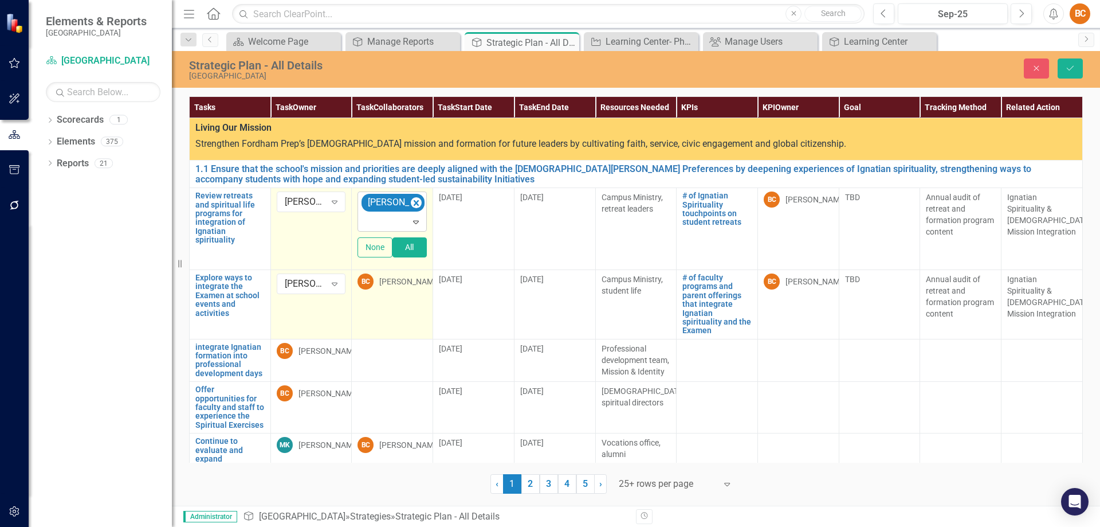
click at [405, 284] on div "[PERSON_NAME]" at bounding box center [409, 281] width 61 height 11
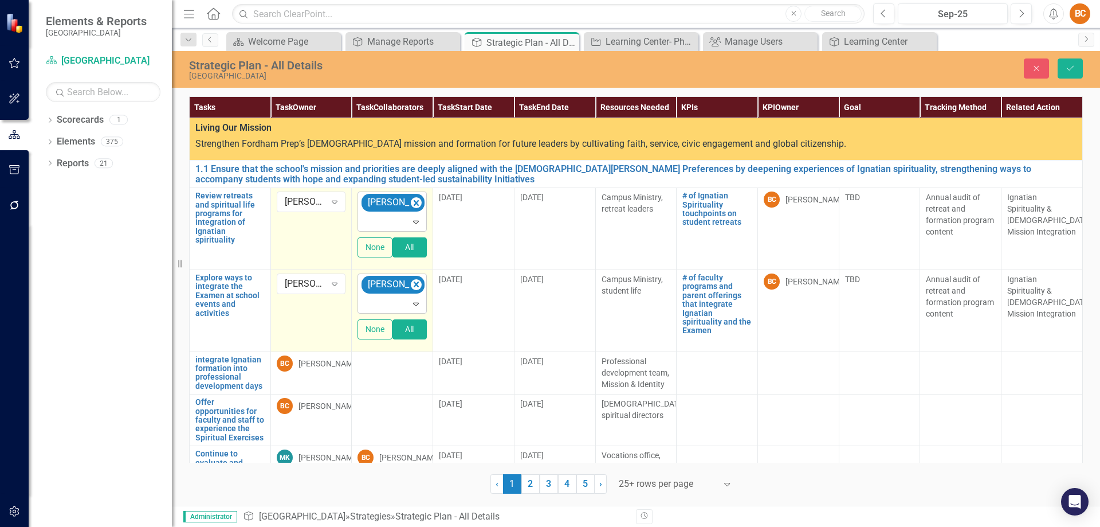
click at [413, 303] on icon "Expand" at bounding box center [415, 303] width 11 height 9
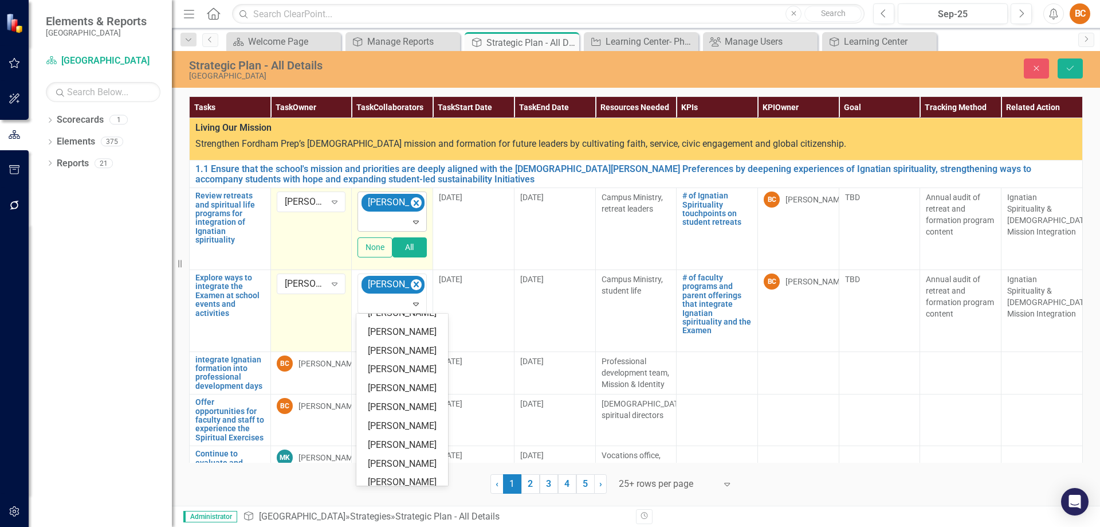
scroll to position [108, 0]
click at [407, 403] on div "Mike Kravatz" at bounding box center [404, 402] width 73 height 13
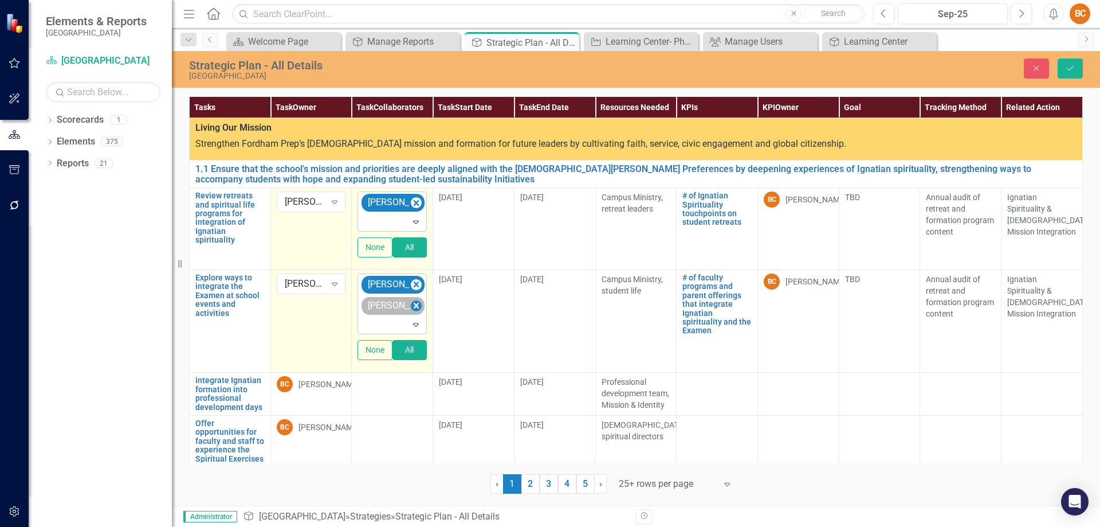
click at [418, 310] on icon "Remove Mike Kravatz" at bounding box center [416, 306] width 11 height 14
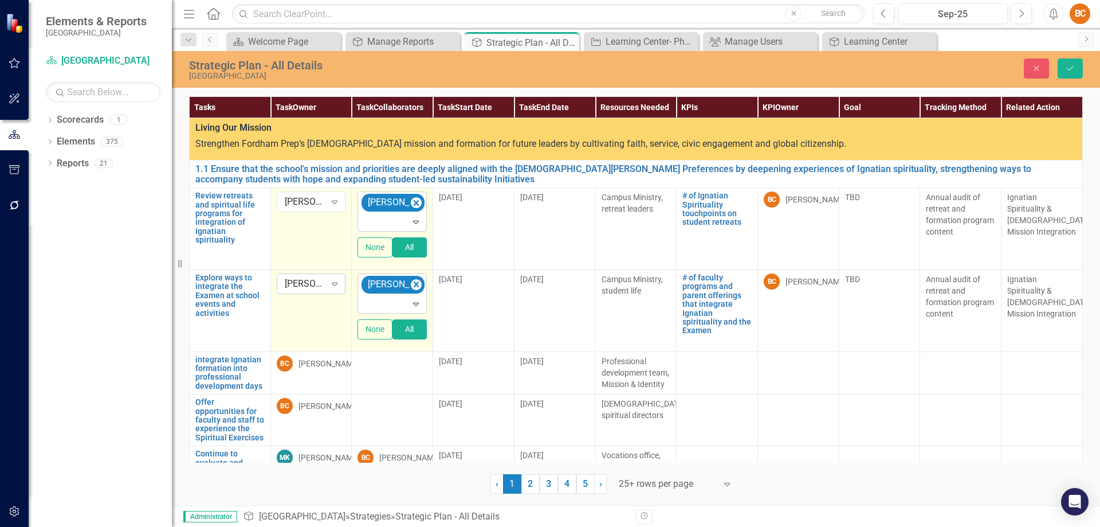
click at [336, 286] on icon "Expand" at bounding box center [334, 283] width 11 height 9
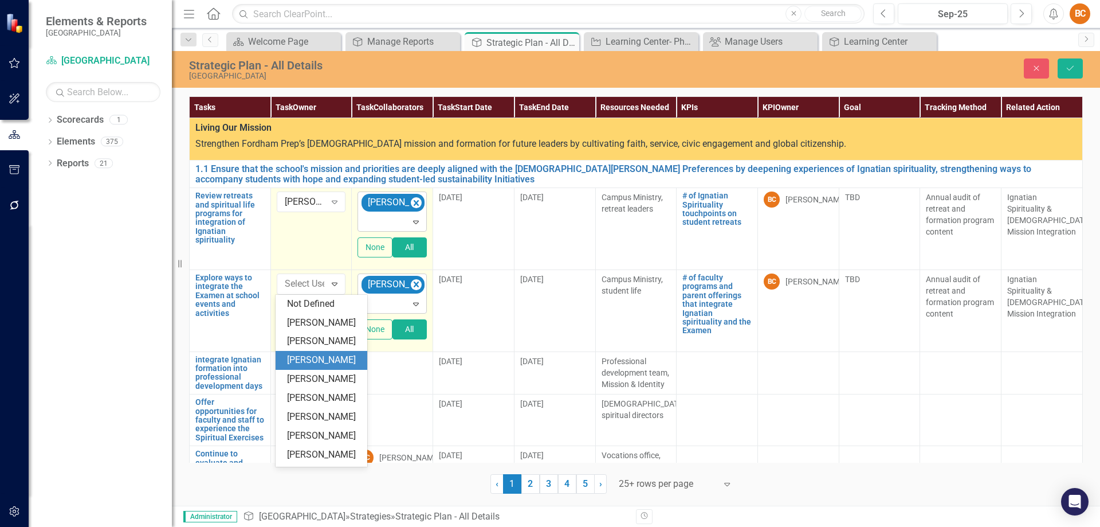
scroll to position [57, 0]
click at [325, 449] on div "Mike Kravatz" at bounding box center [323, 454] width 73 height 13
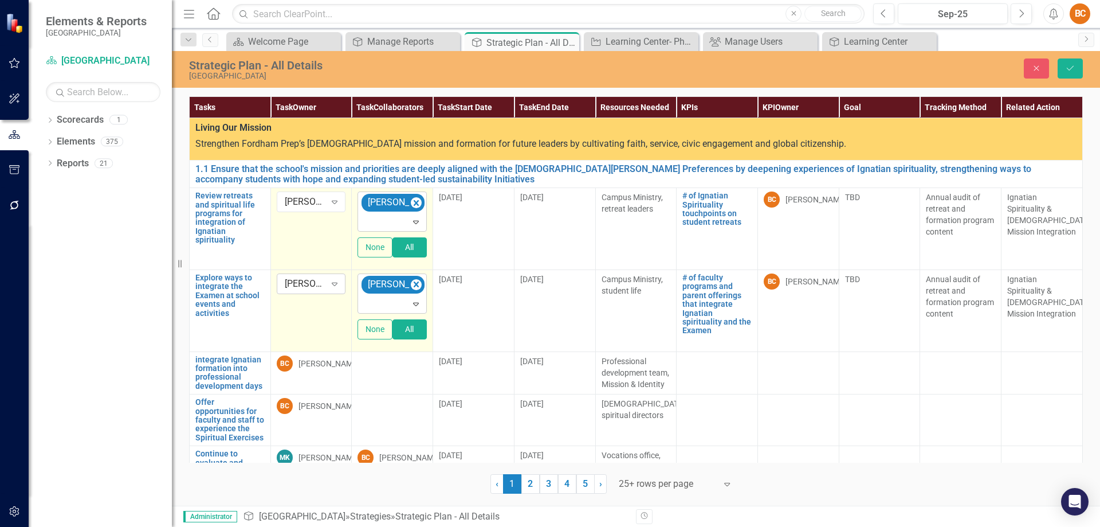
click at [336, 283] on icon "Expand" at bounding box center [334, 283] width 11 height 9
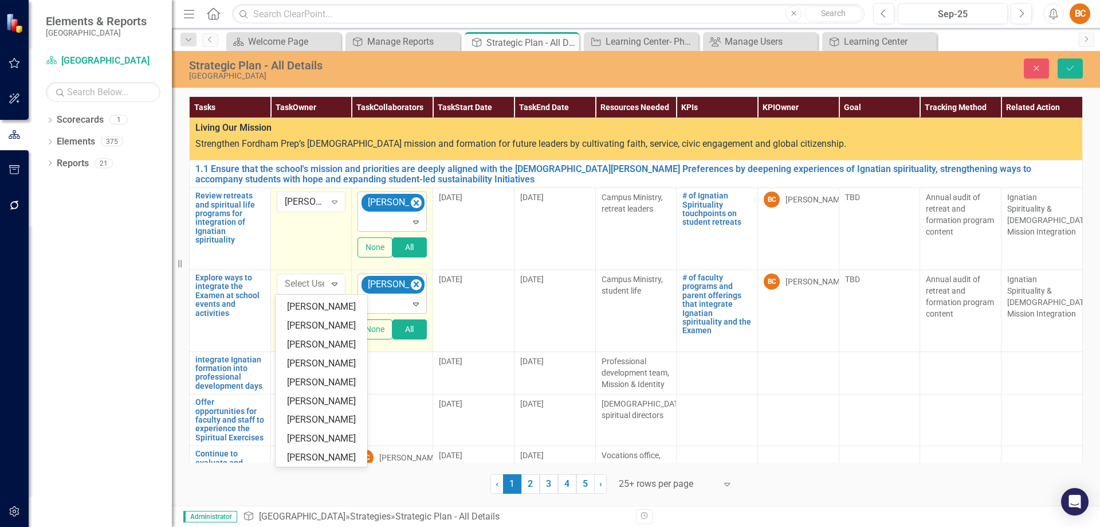
scroll to position [36, 0]
click at [333, 319] on div "[PERSON_NAME]" at bounding box center [323, 324] width 73 height 13
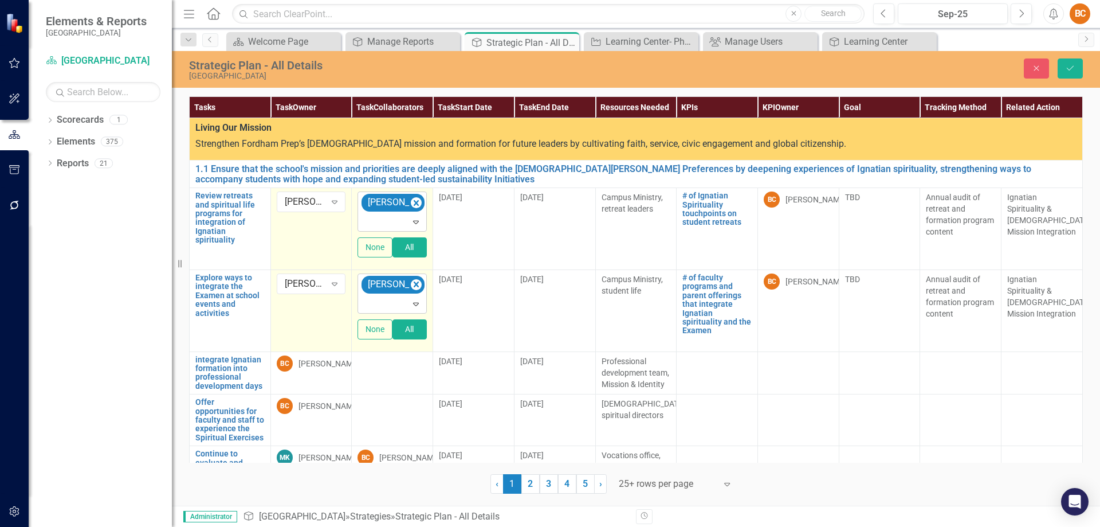
click at [413, 300] on icon "Expand" at bounding box center [415, 303] width 11 height 9
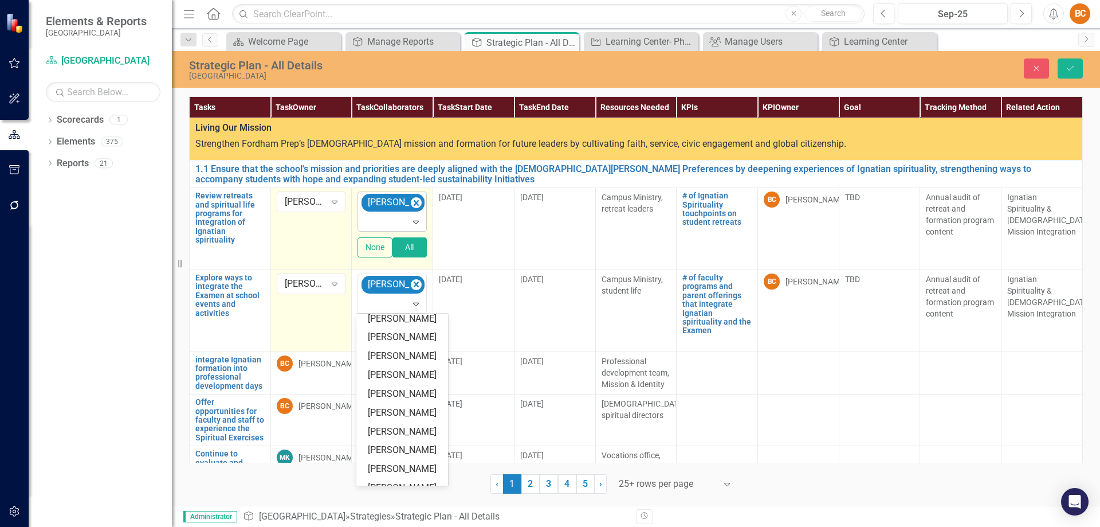
scroll to position [129, 0]
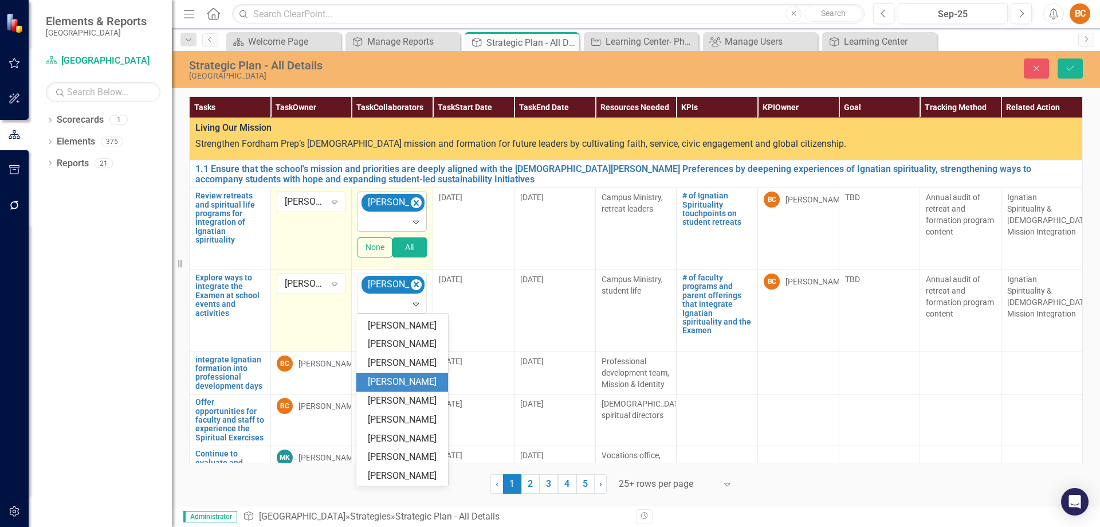
click at [410, 378] on div "Mike Kravatz" at bounding box center [404, 381] width 73 height 13
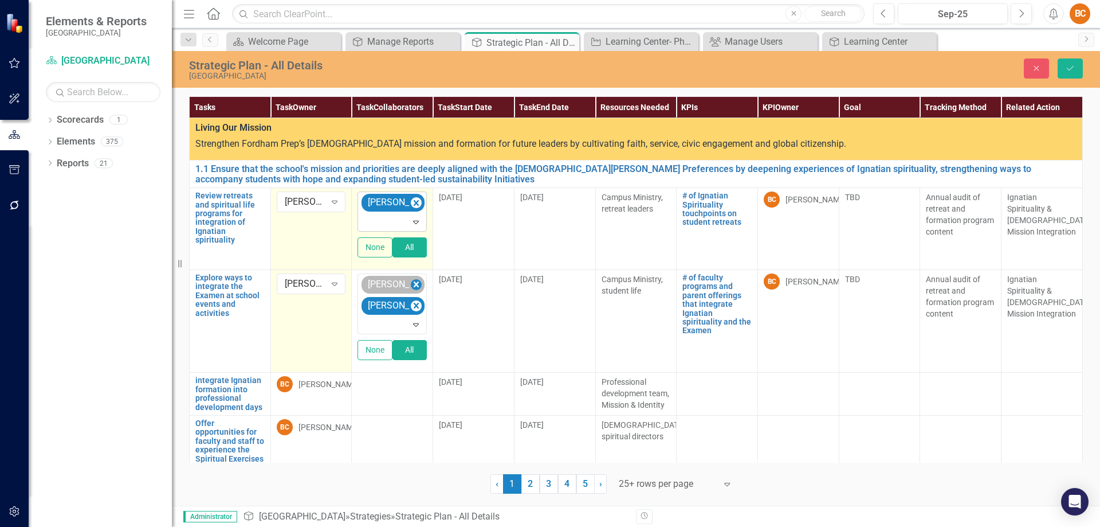
click at [417, 283] on icon "Remove Brian Carney" at bounding box center [416, 284] width 11 height 14
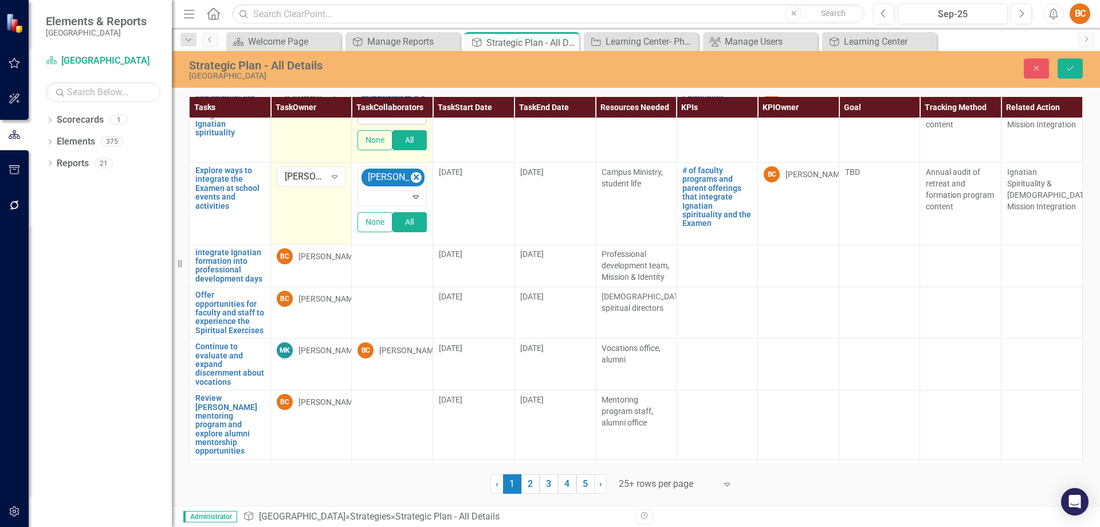
scroll to position [159, 0]
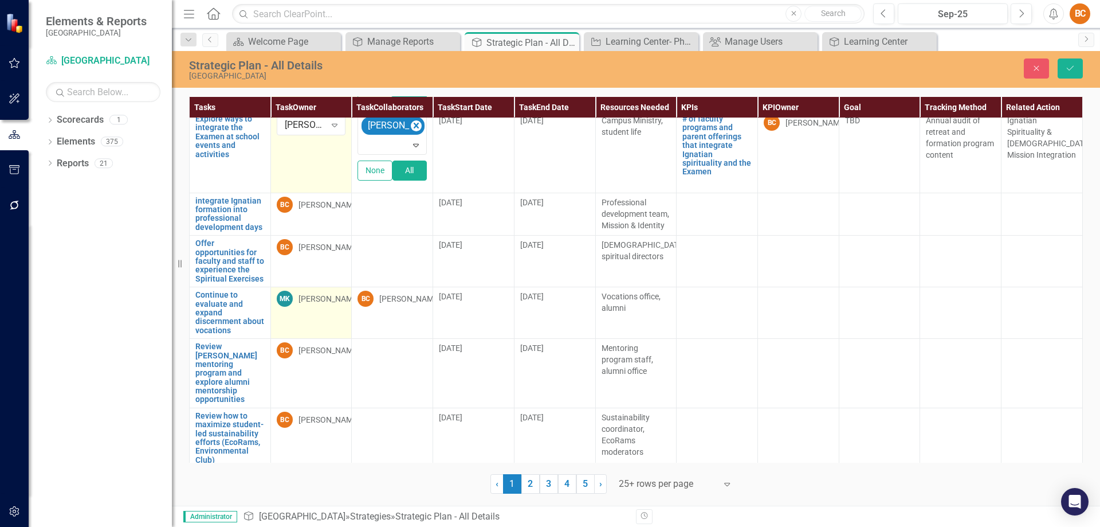
click at [340, 296] on div "Mike Kravatz" at bounding box center [329, 298] width 61 height 11
click at [329, 296] on div "Mike Kravatz" at bounding box center [329, 298] width 61 height 11
click at [335, 301] on icon at bounding box center [335, 301] width 6 height 3
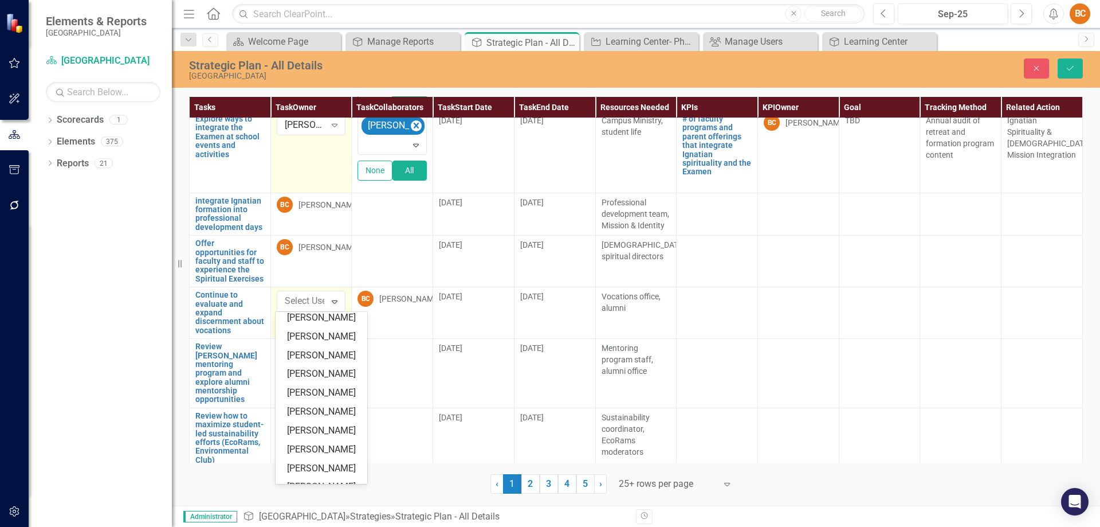
scroll to position [20, 0]
click at [335, 356] on div "[PERSON_NAME]" at bounding box center [323, 357] width 73 height 13
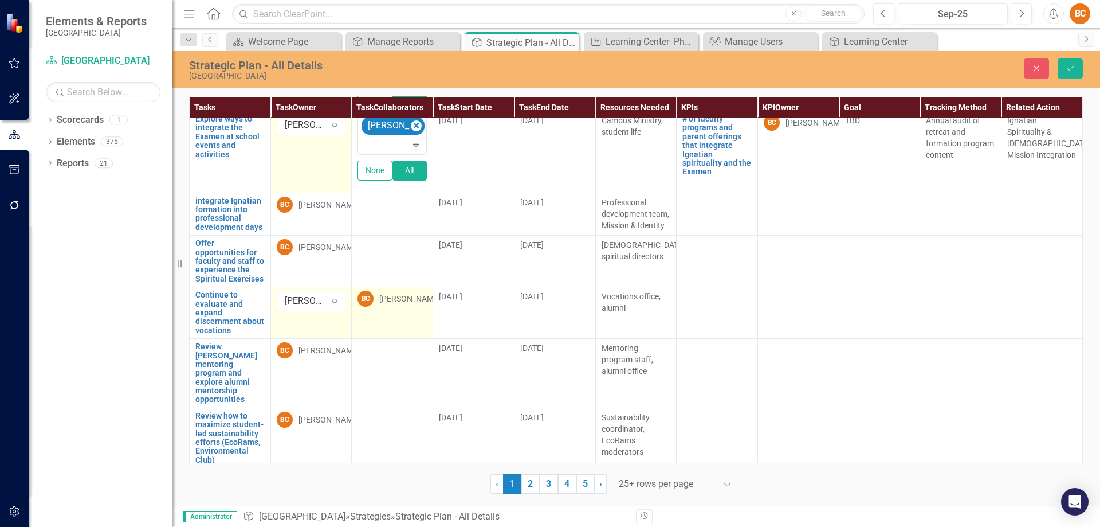
click at [409, 297] on div "[PERSON_NAME]" at bounding box center [409, 298] width 61 height 11
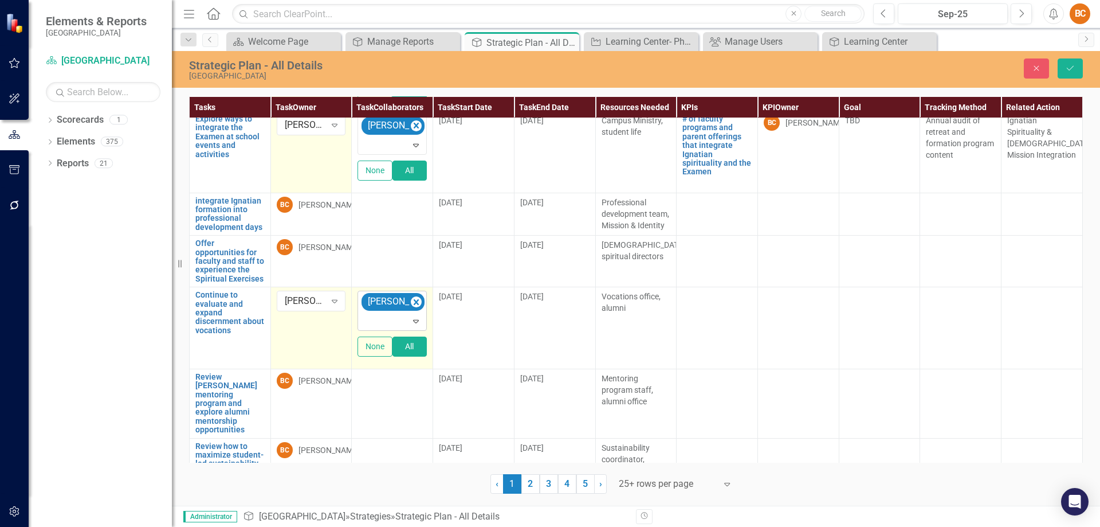
click at [415, 322] on icon at bounding box center [416, 321] width 6 height 3
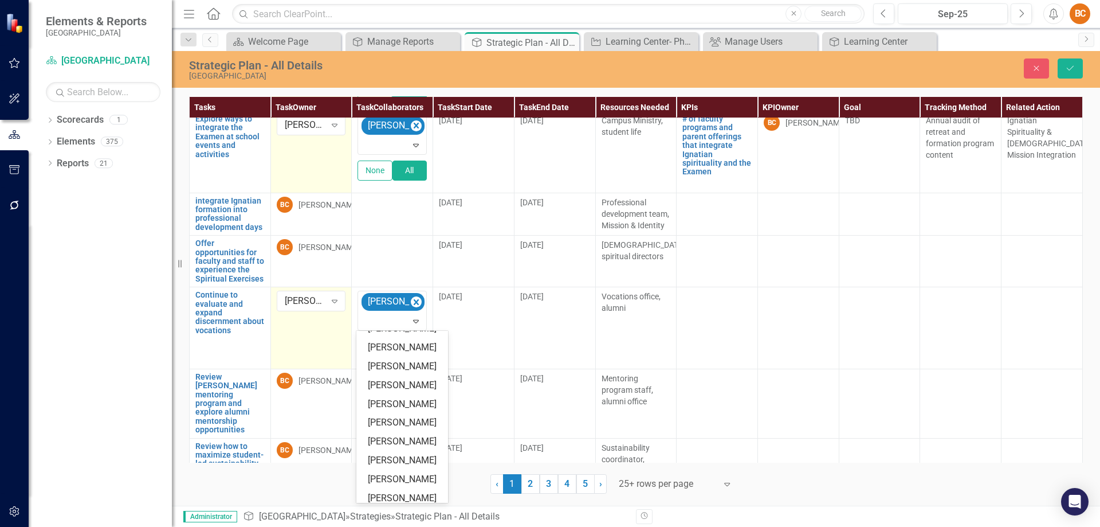
scroll to position [95, 0]
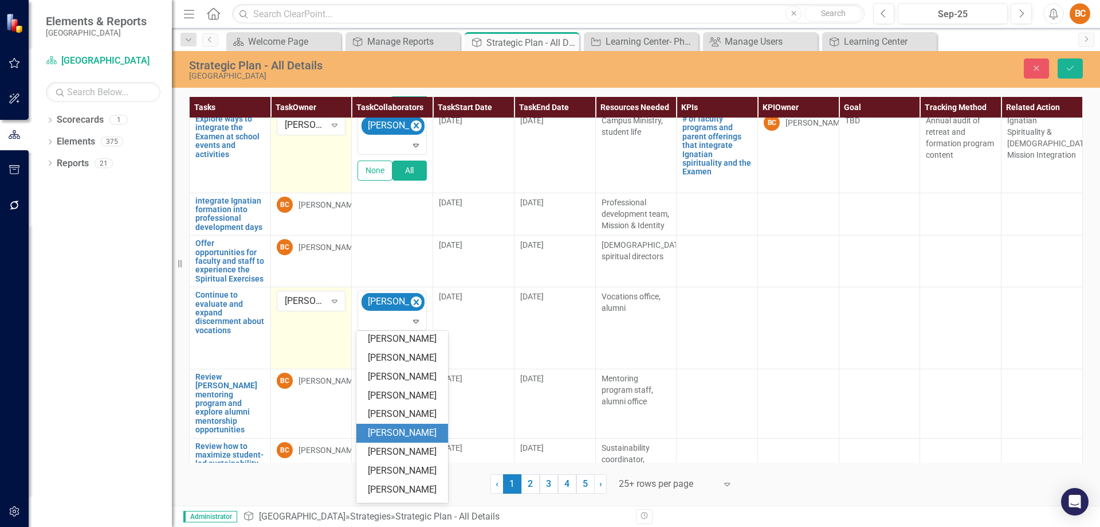
click at [410, 429] on div "Mike Kravatz" at bounding box center [404, 432] width 73 height 13
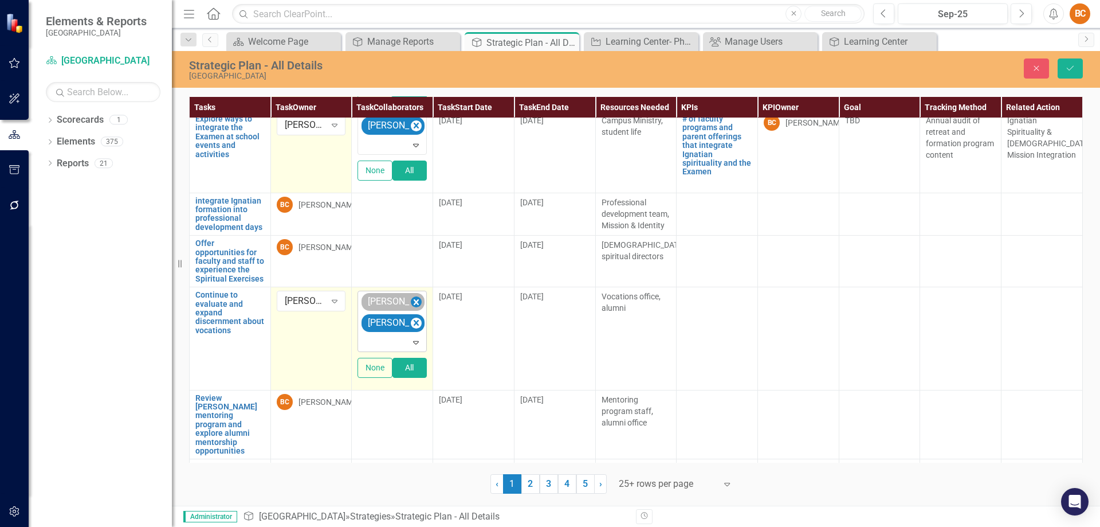
click at [416, 300] on icon "Remove Brian Carney" at bounding box center [416, 302] width 5 height 6
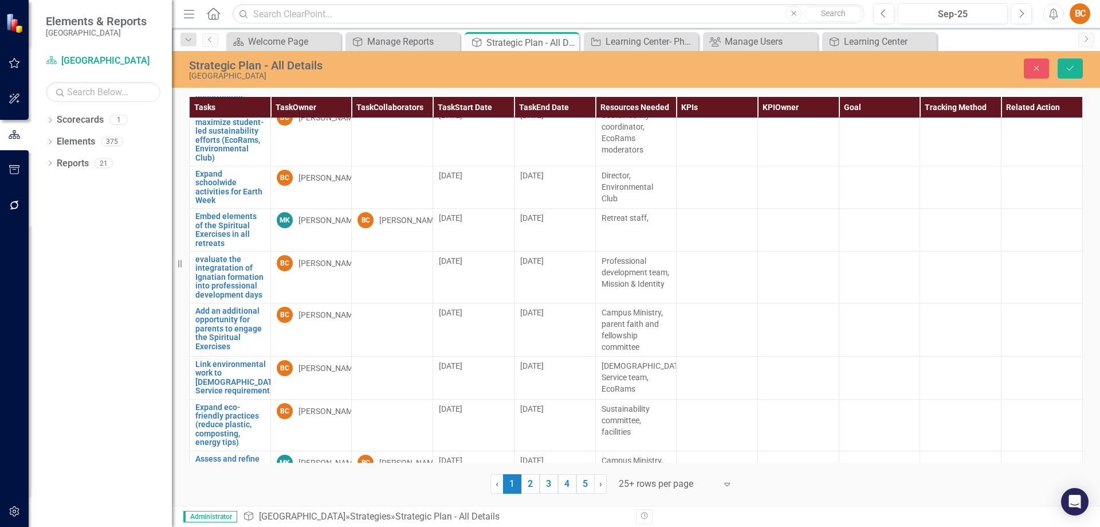
scroll to position [512, 0]
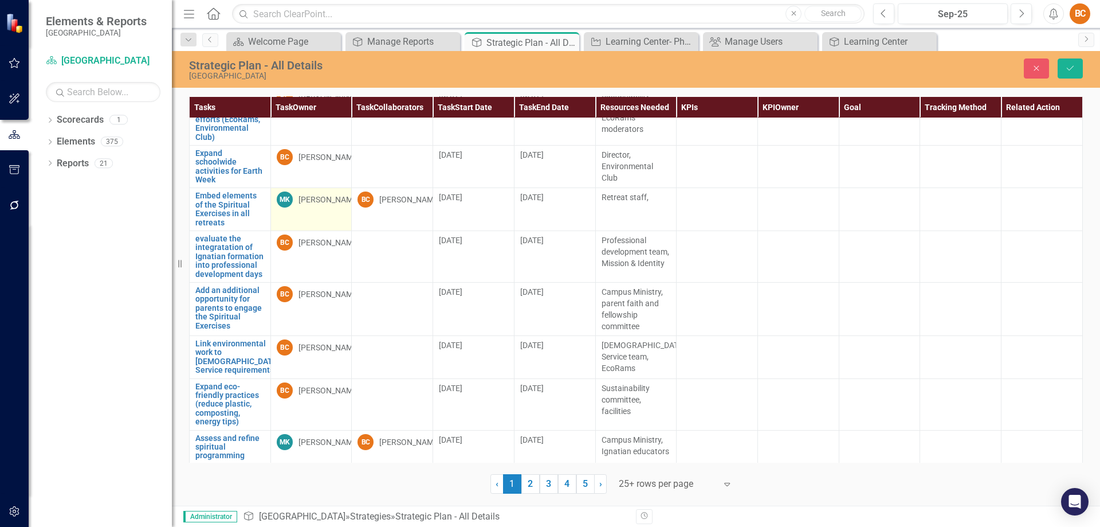
click at [314, 199] on div "Mike Kravatz" at bounding box center [329, 199] width 61 height 11
click at [317, 199] on div "Mike Kravatz" at bounding box center [329, 199] width 61 height 11
click at [333, 202] on icon "Expand" at bounding box center [334, 201] width 11 height 9
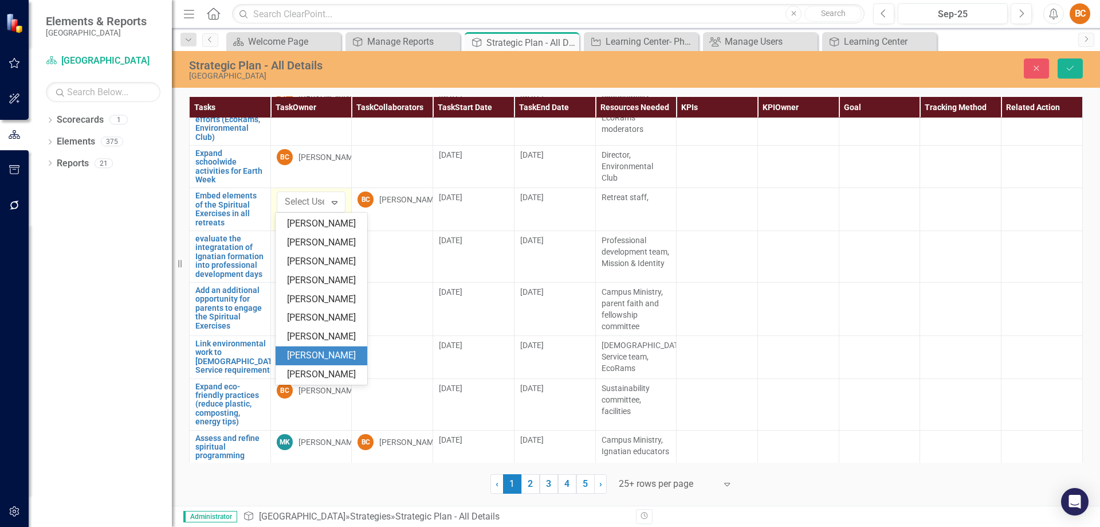
scroll to position [136, 0]
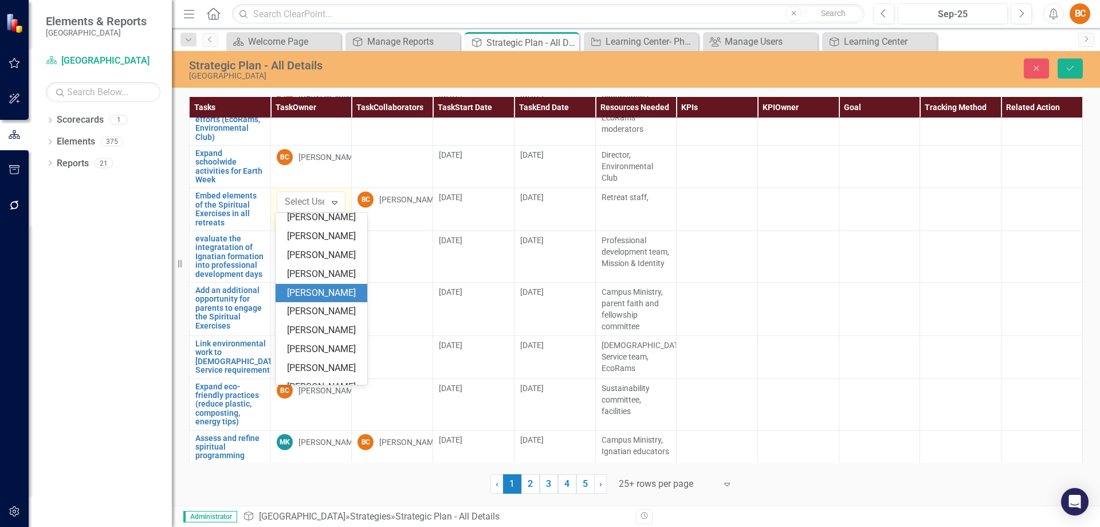
click at [321, 297] on div "Mike Kravatz" at bounding box center [323, 293] width 73 height 13
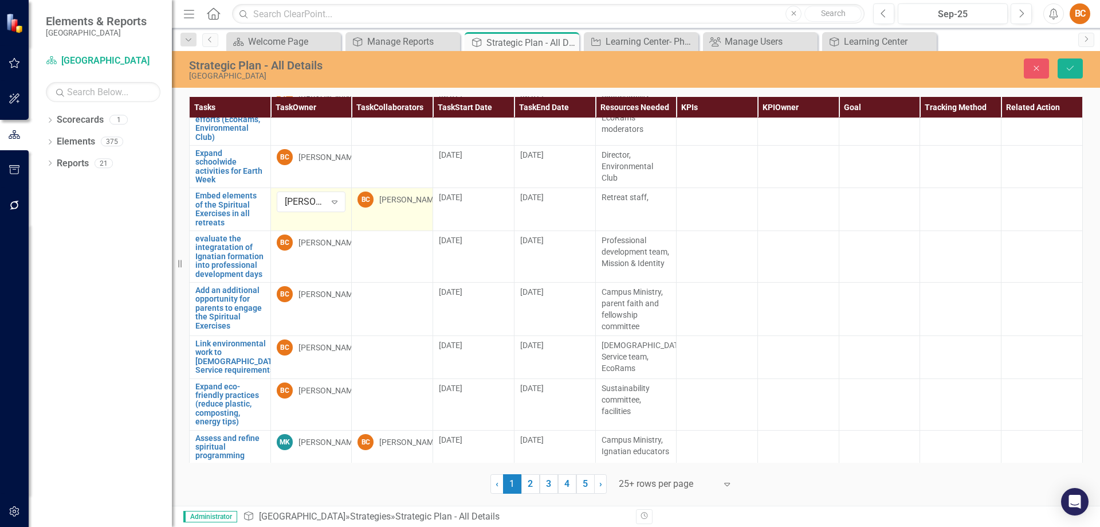
click at [407, 198] on div "[PERSON_NAME]" at bounding box center [409, 199] width 61 height 11
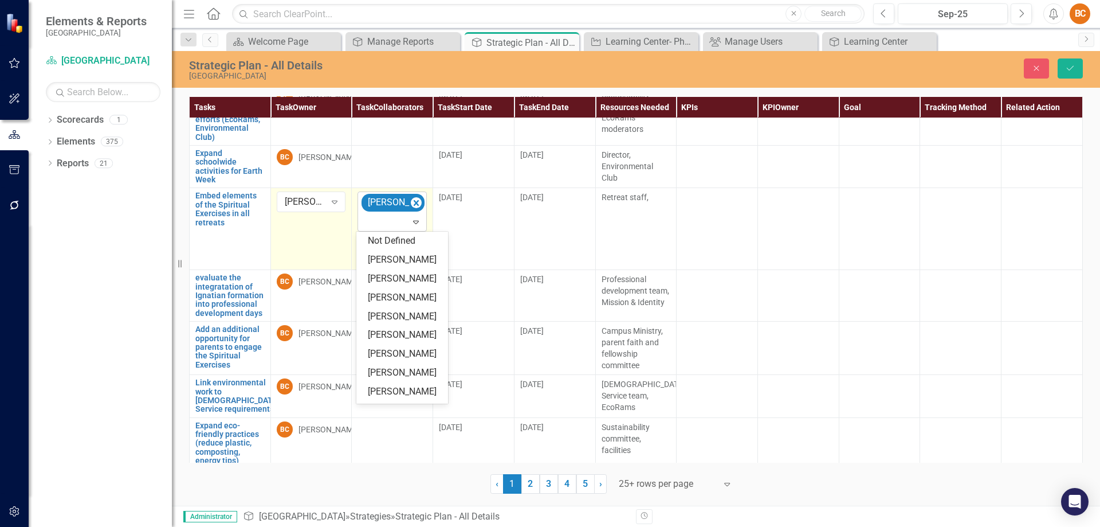
click at [415, 220] on icon "Expand" at bounding box center [415, 221] width 11 height 9
click at [337, 203] on icon "Expand" at bounding box center [334, 201] width 11 height 9
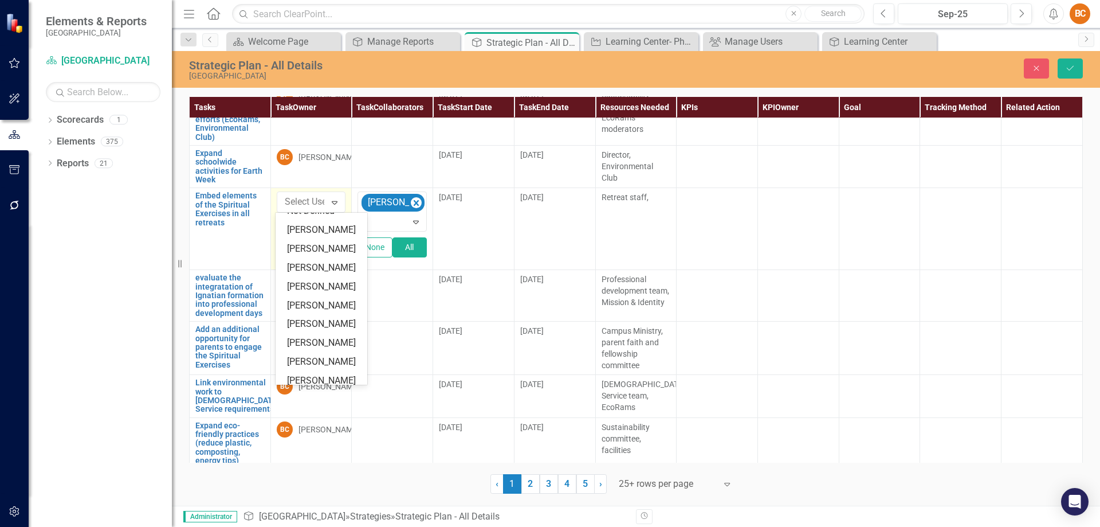
scroll to position [9, 0]
click at [338, 268] on div "[PERSON_NAME]" at bounding box center [323, 270] width 73 height 13
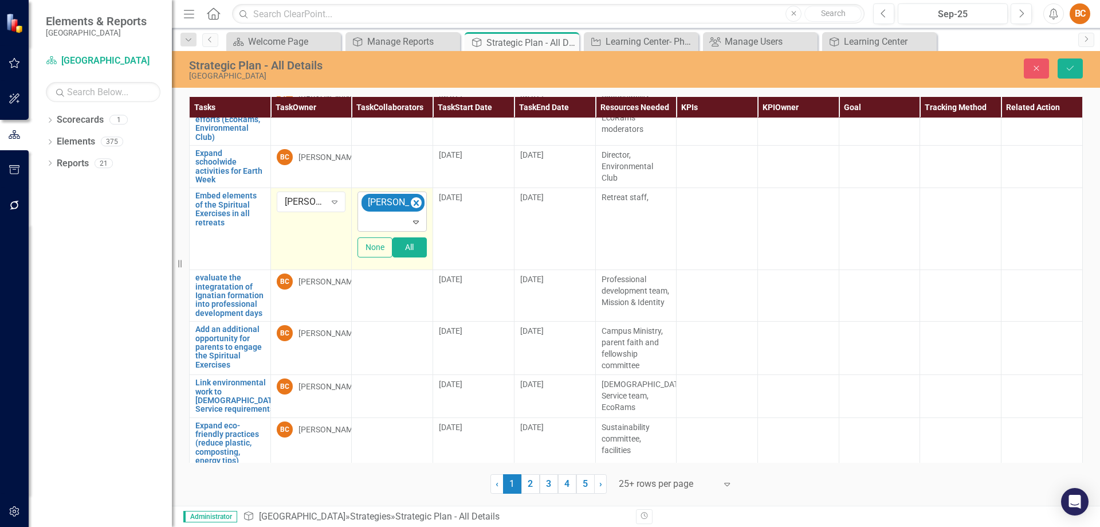
click at [413, 222] on icon "Expand" at bounding box center [415, 221] width 11 height 9
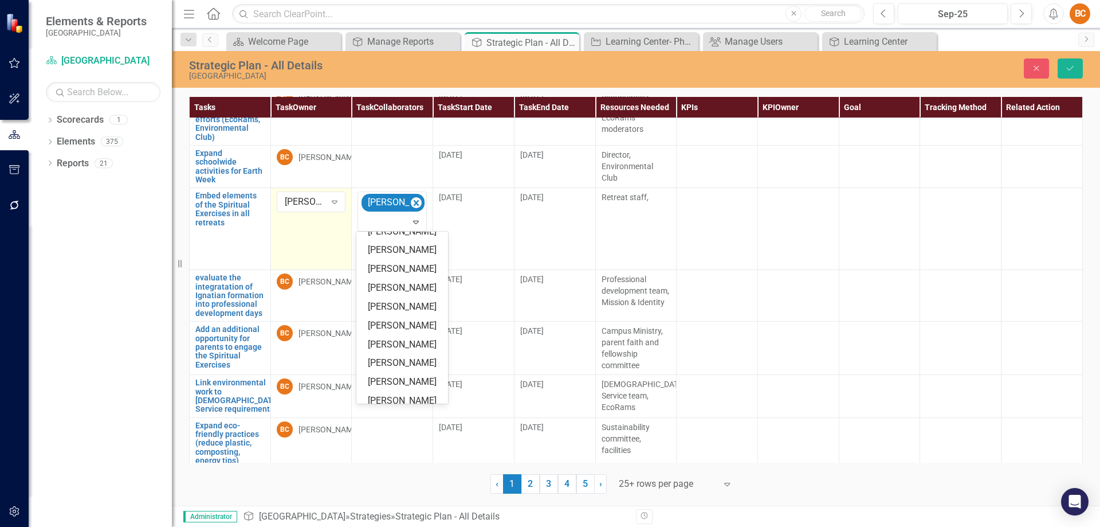
scroll to position [89, 0]
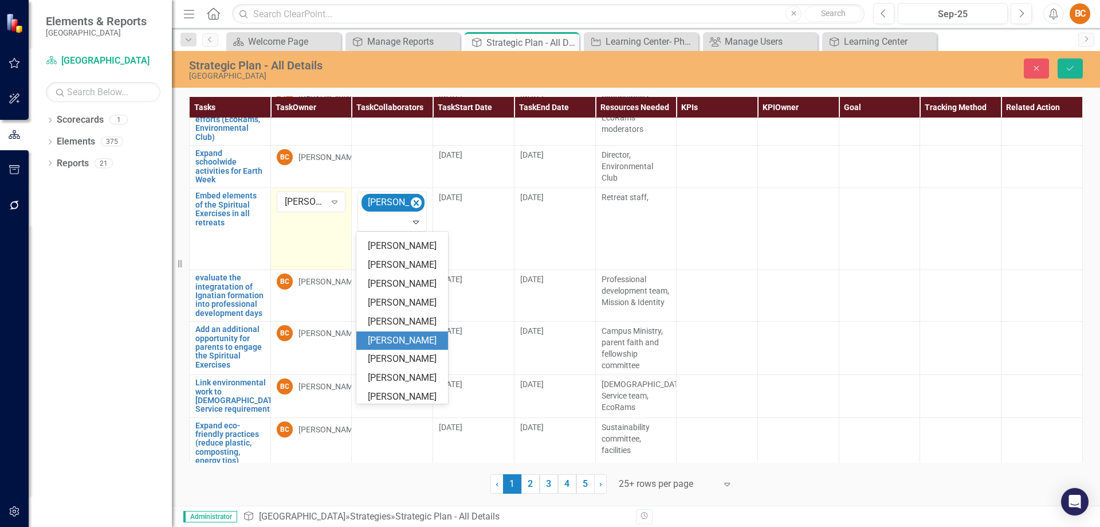
click at [414, 337] on div "Mike Kravatz" at bounding box center [404, 340] width 73 height 13
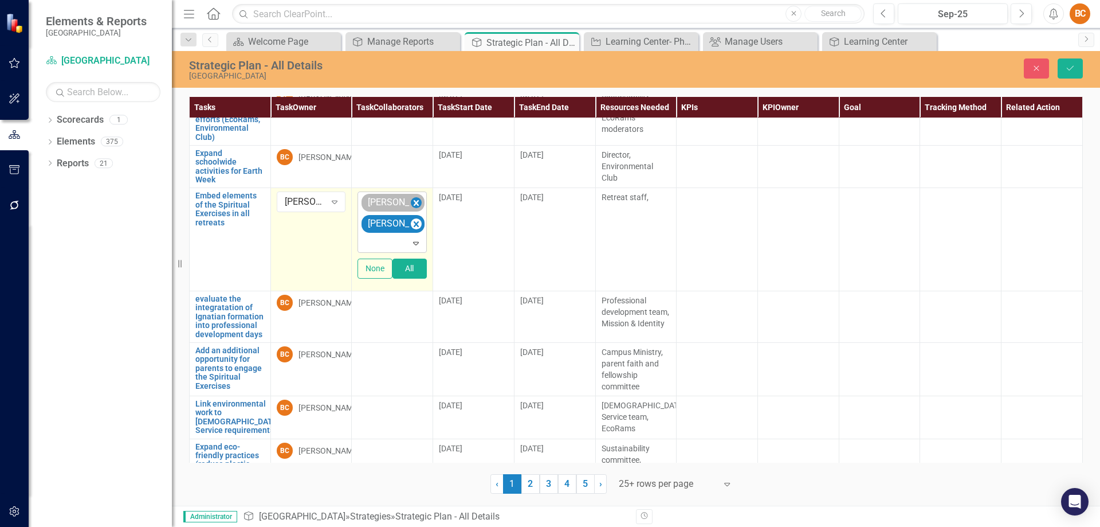
click at [414, 202] on icon "Remove Brian Carney" at bounding box center [416, 203] width 5 height 6
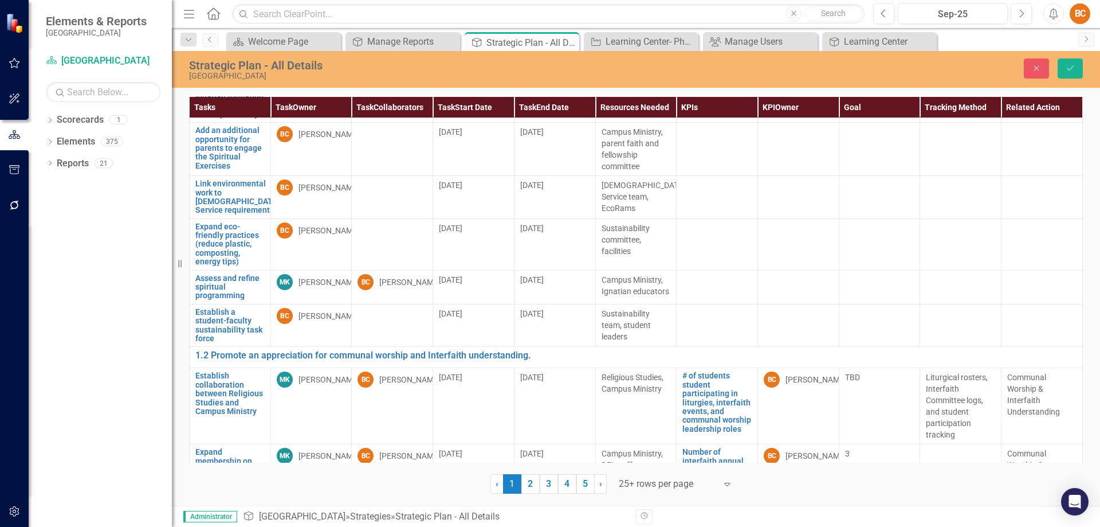
scroll to position [747, 0]
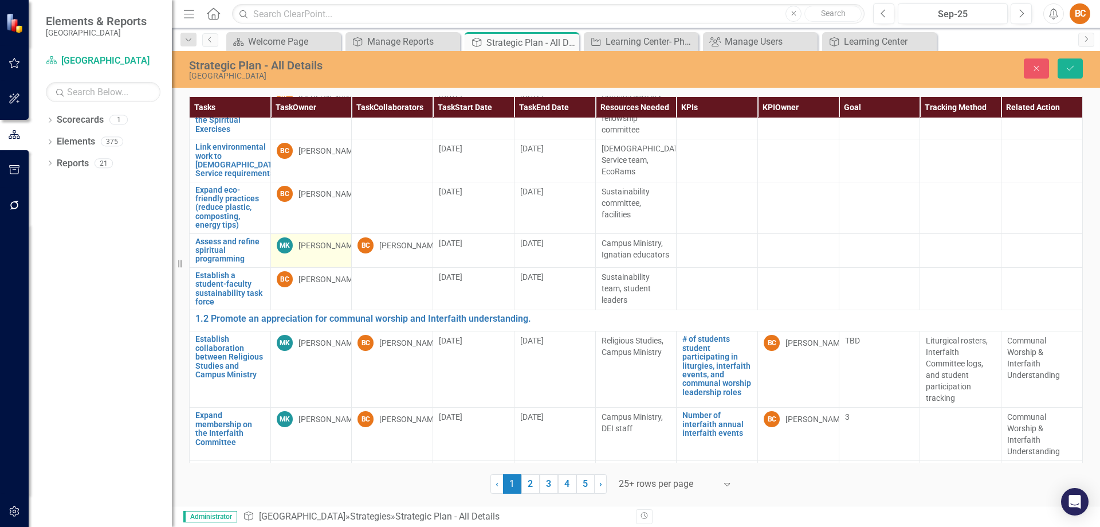
click at [316, 251] on div "Mike Kravatz" at bounding box center [329, 245] width 61 height 11
click at [321, 251] on div "Mike Kravatz" at bounding box center [329, 245] width 61 height 11
click at [332, 250] on icon at bounding box center [335, 247] width 6 height 3
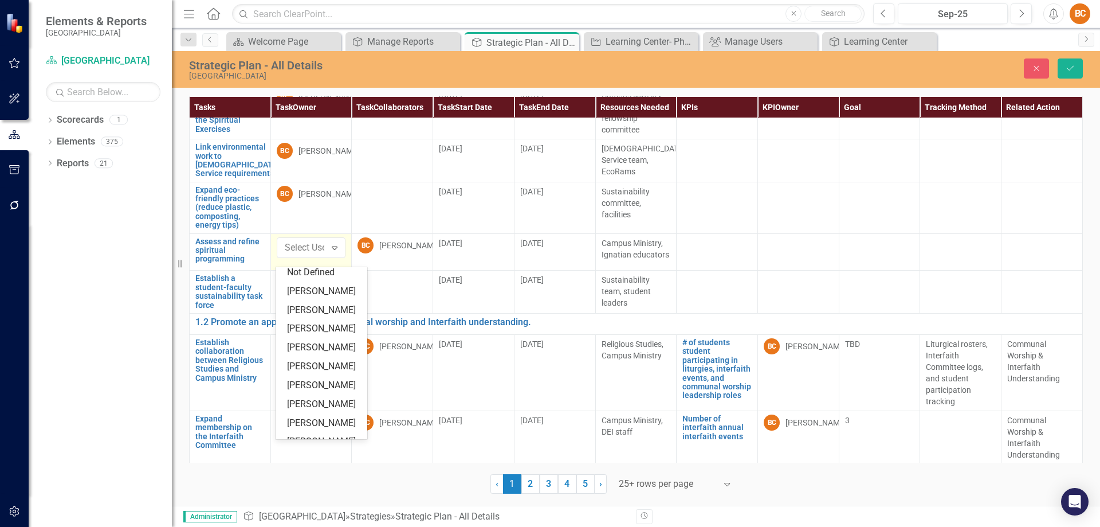
scroll to position [0, 0]
click at [319, 332] on div "[PERSON_NAME]" at bounding box center [323, 332] width 73 height 13
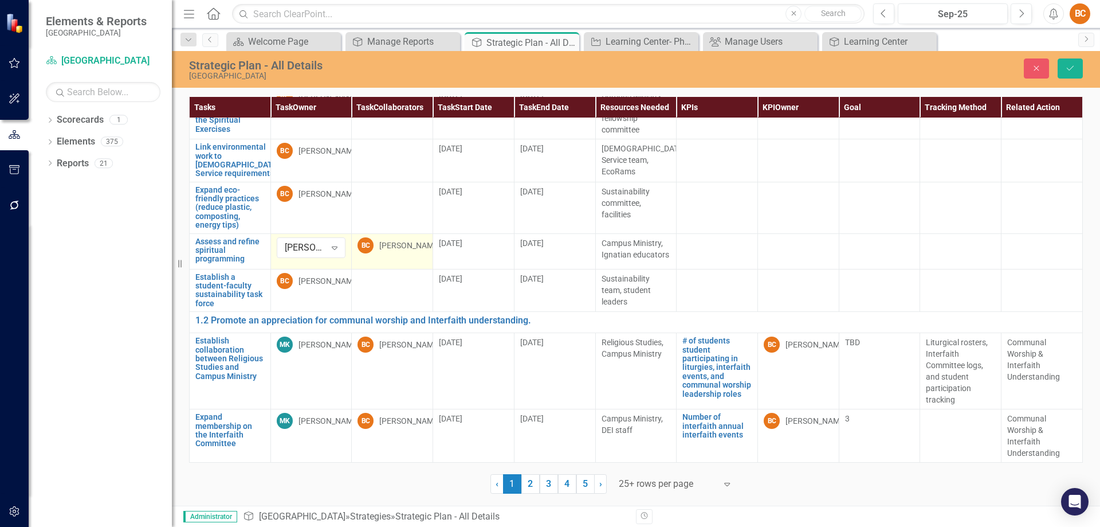
click at [395, 251] on div "[PERSON_NAME]" at bounding box center [409, 245] width 61 height 11
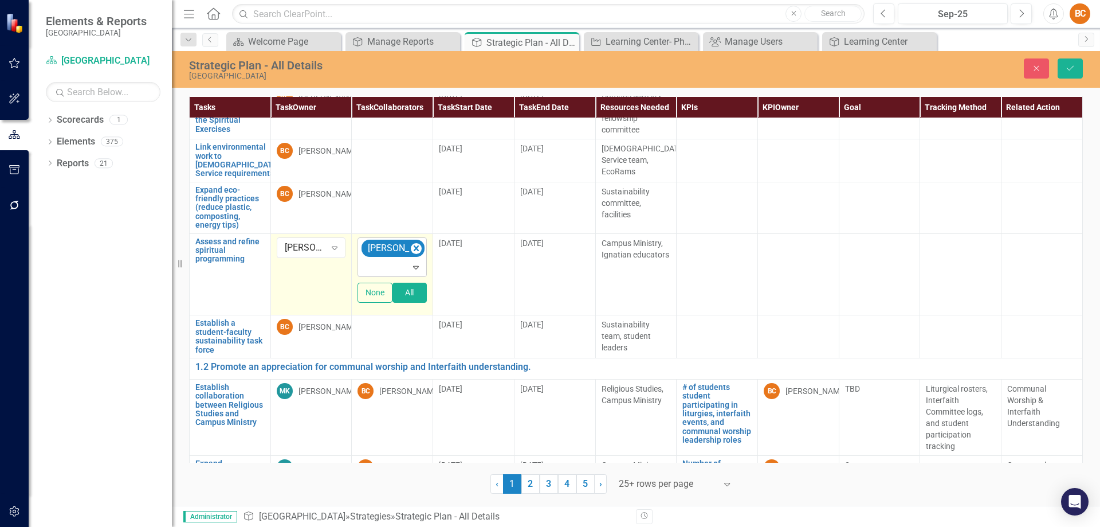
click at [414, 269] on icon at bounding box center [416, 267] width 6 height 3
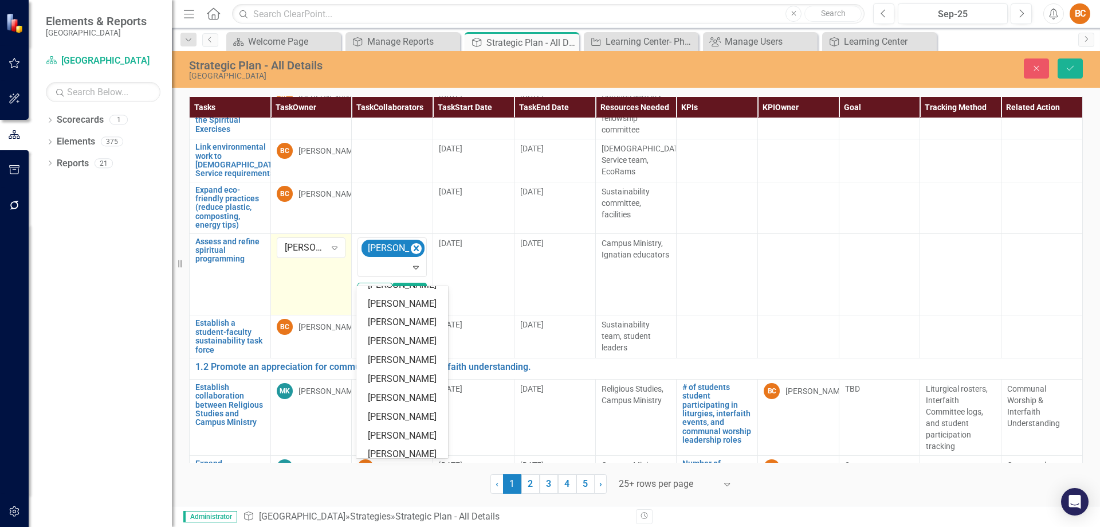
scroll to position [124, 0]
click at [411, 357] on div "Mike Kravatz" at bounding box center [404, 359] width 73 height 13
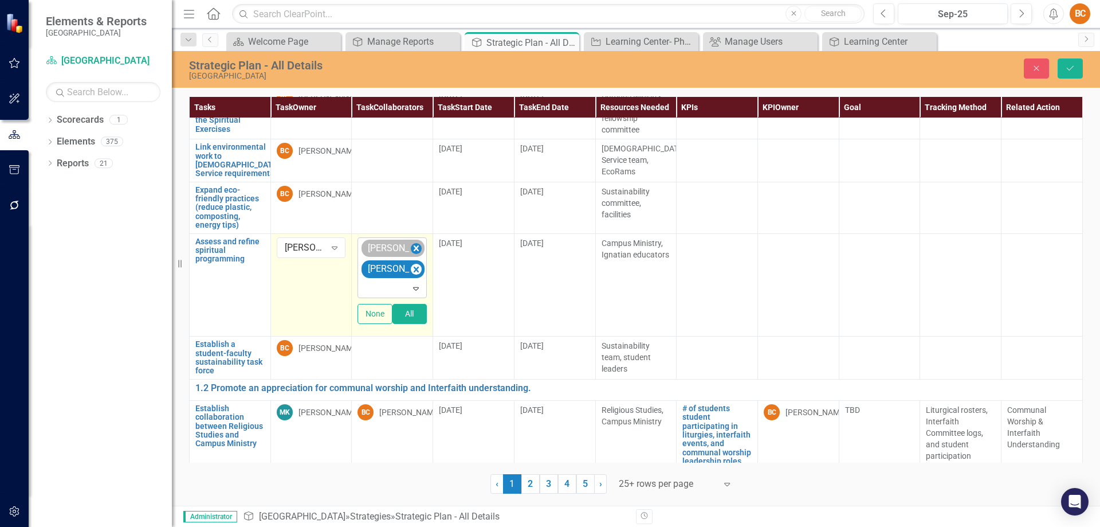
click at [411, 256] on icon "Remove Brian Carney" at bounding box center [416, 248] width 11 height 14
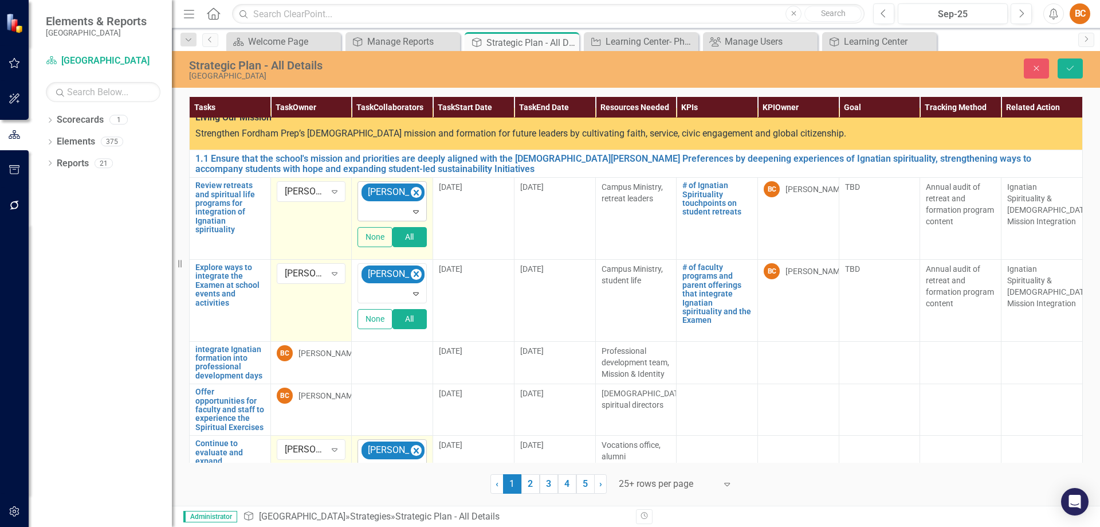
scroll to position [0, 0]
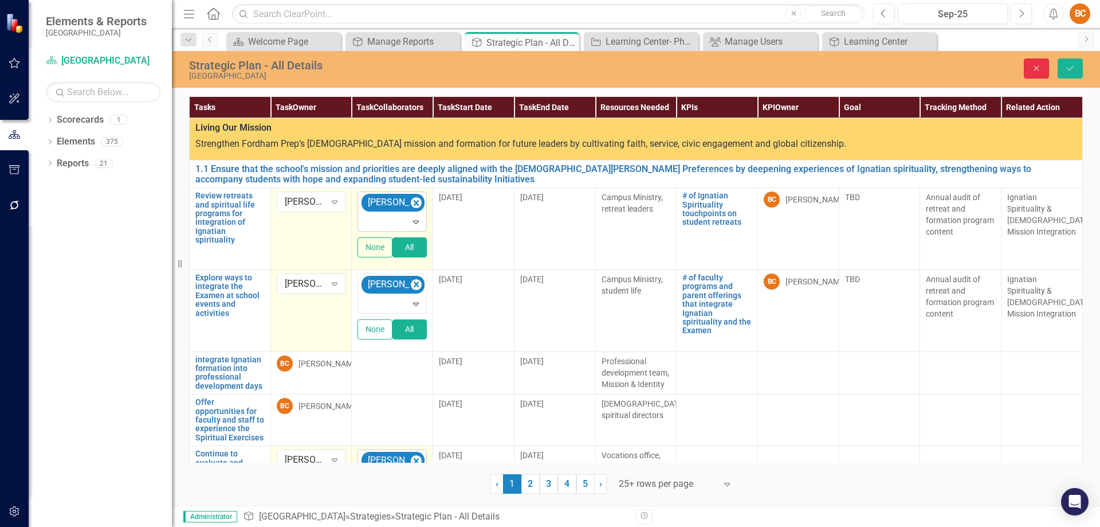
click at [1033, 68] on icon "Close" at bounding box center [1037, 68] width 10 height 8
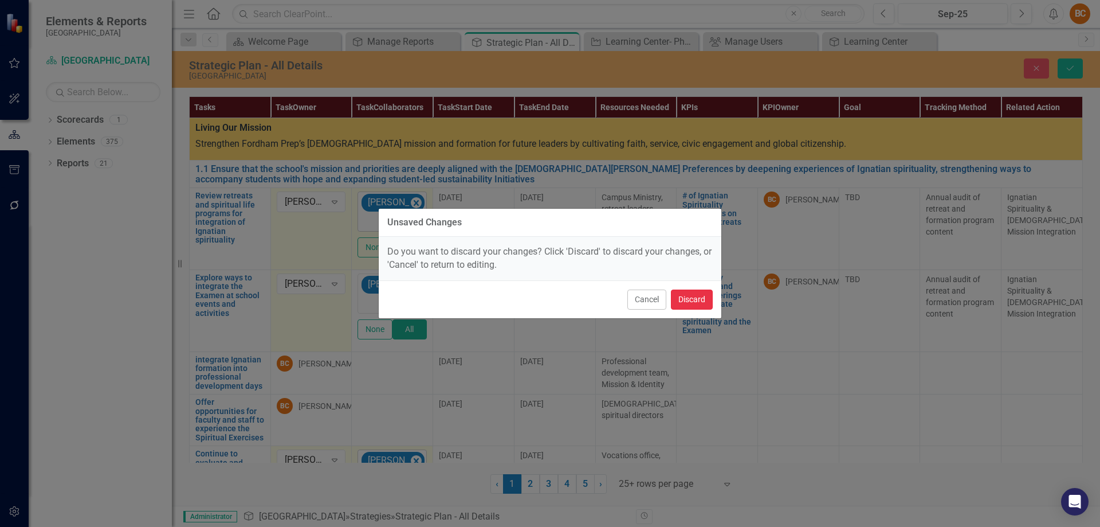
click at [699, 299] on button "Discard" at bounding box center [692, 299] width 42 height 20
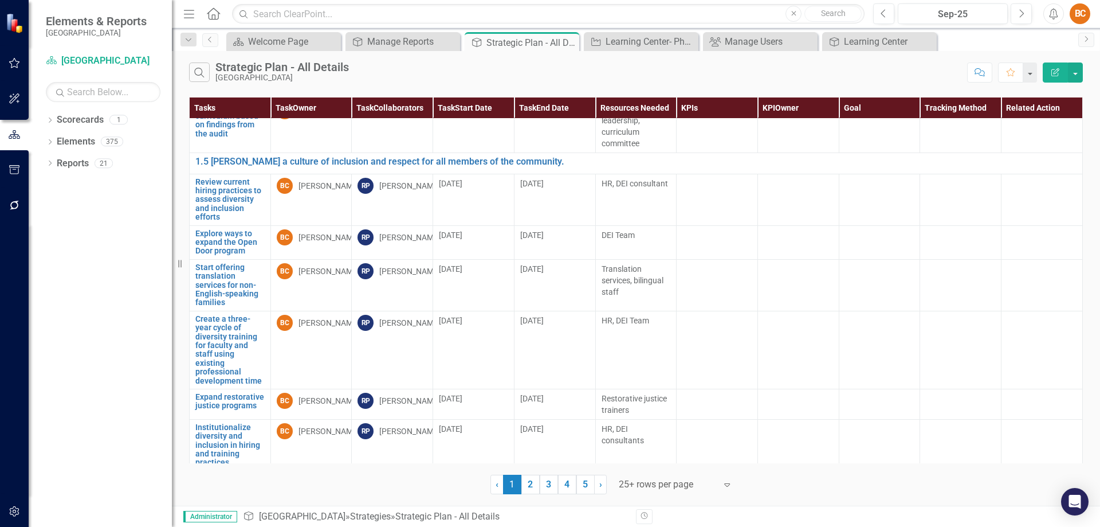
scroll to position [2871, 0]
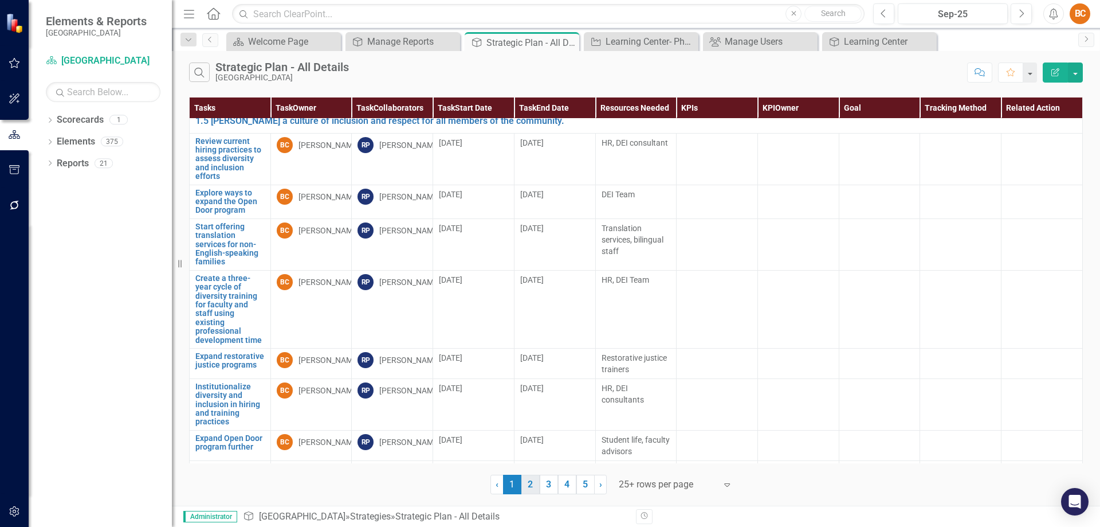
click at [531, 483] on link "2" at bounding box center [531, 484] width 18 height 19
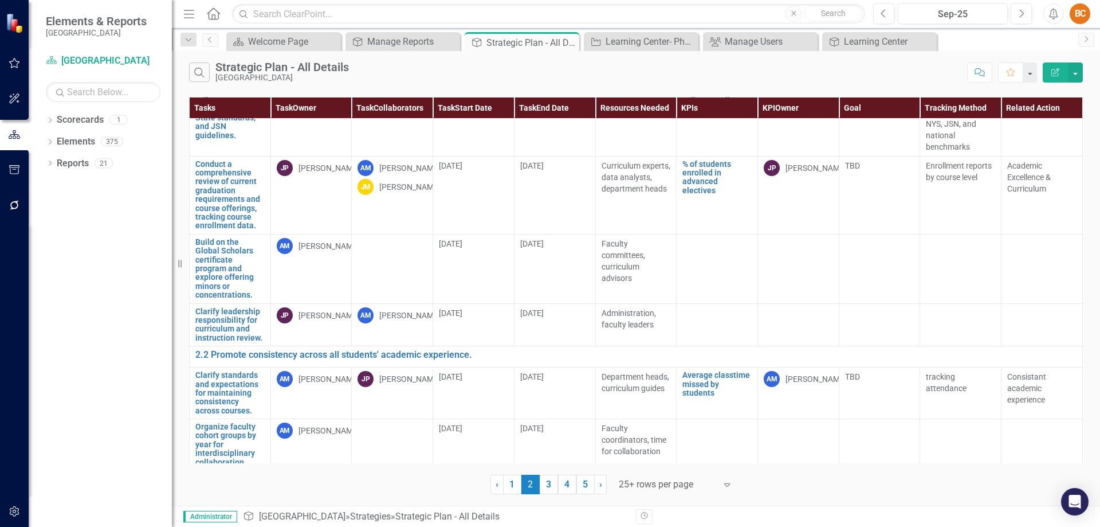
scroll to position [131, 0]
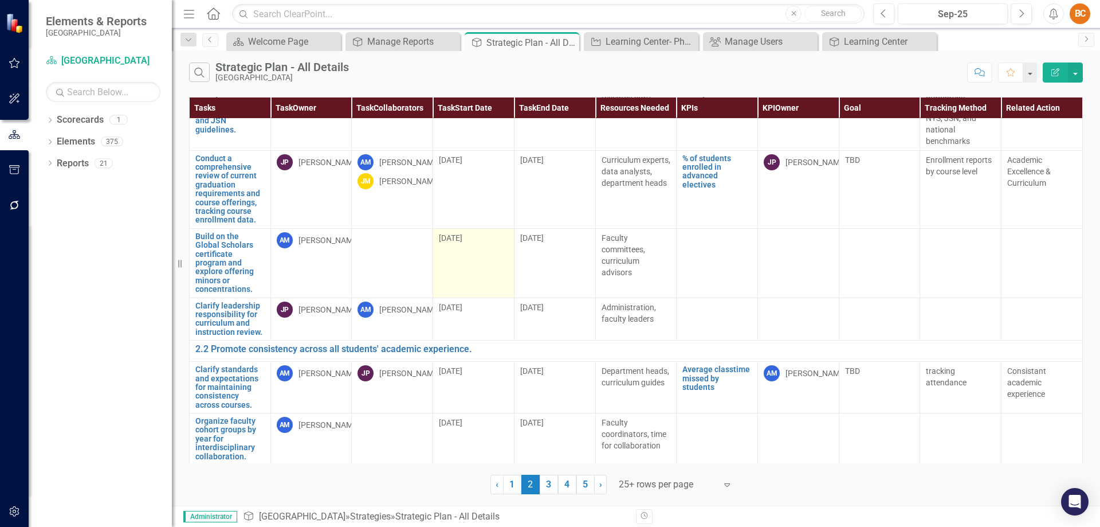
click at [461, 237] on span "12/1/25" at bounding box center [450, 237] width 23 height 9
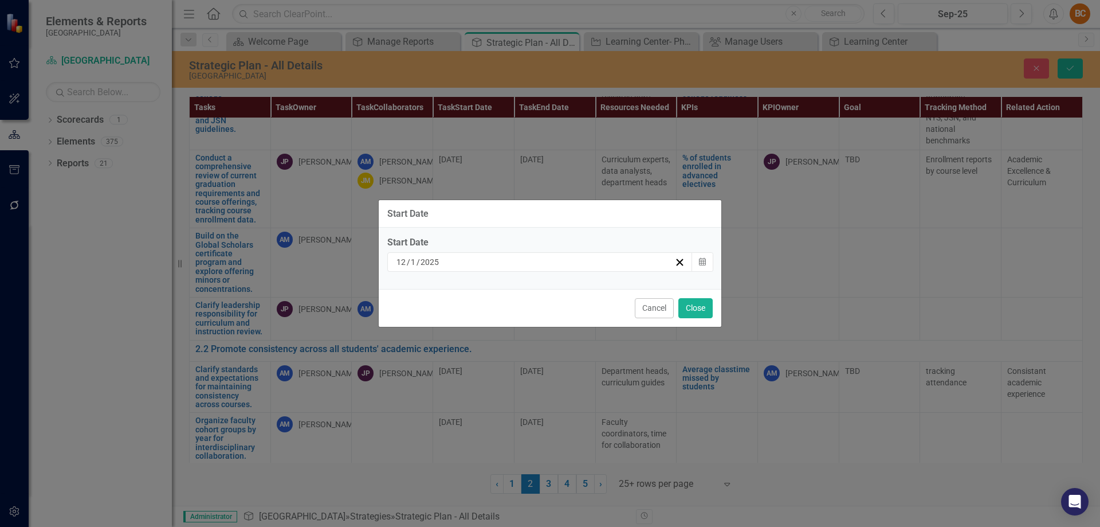
click at [538, 254] on div "12 / 1 / 2025" at bounding box center [539, 261] width 305 height 19
click at [653, 308] on button "Cancel" at bounding box center [654, 308] width 39 height 20
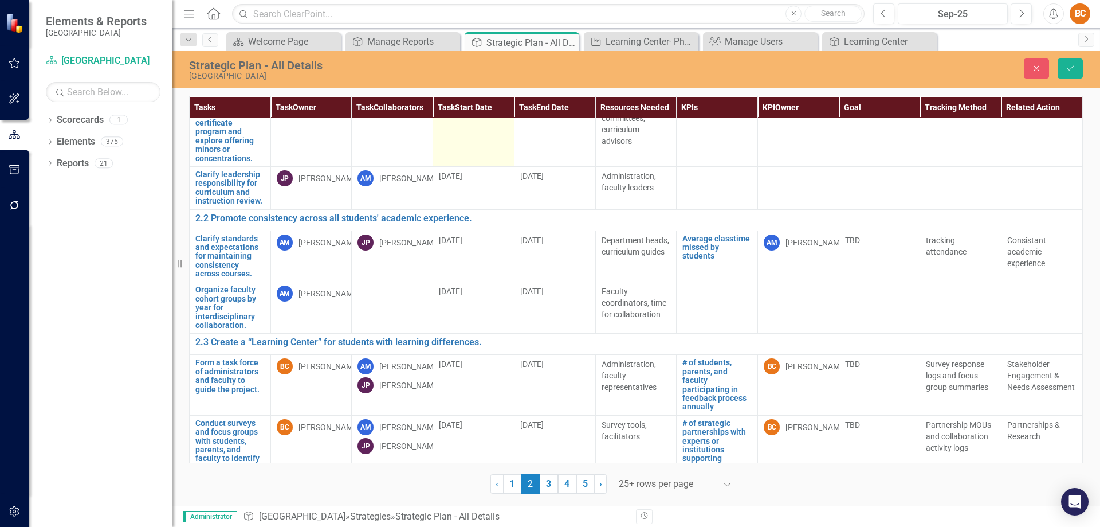
scroll to position [290, 0]
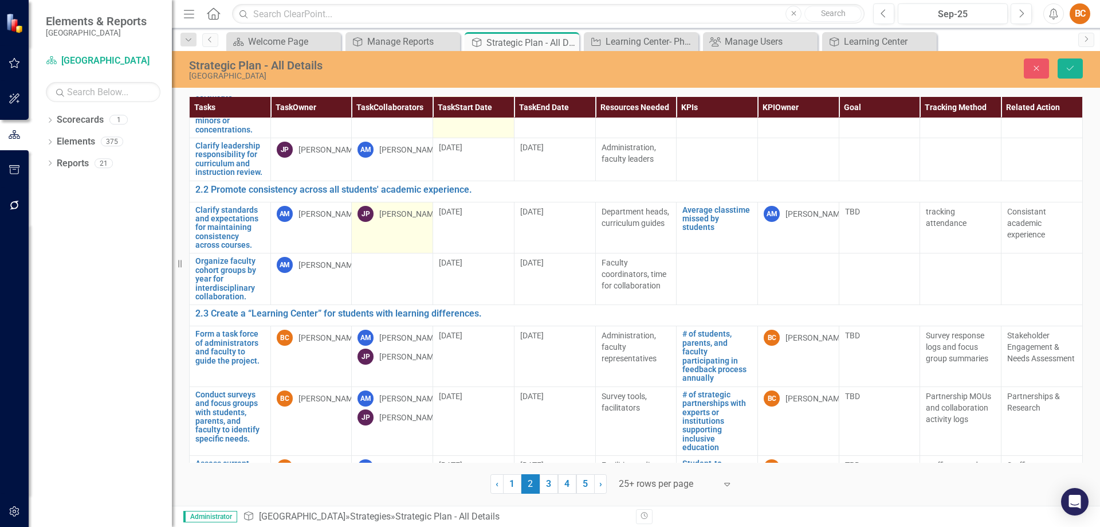
click at [397, 216] on div "Joe Petriello" at bounding box center [409, 213] width 61 height 11
click at [313, 215] on div "Andrea McDermott" at bounding box center [329, 213] width 61 height 11
click at [331, 212] on icon "Expand" at bounding box center [334, 215] width 11 height 9
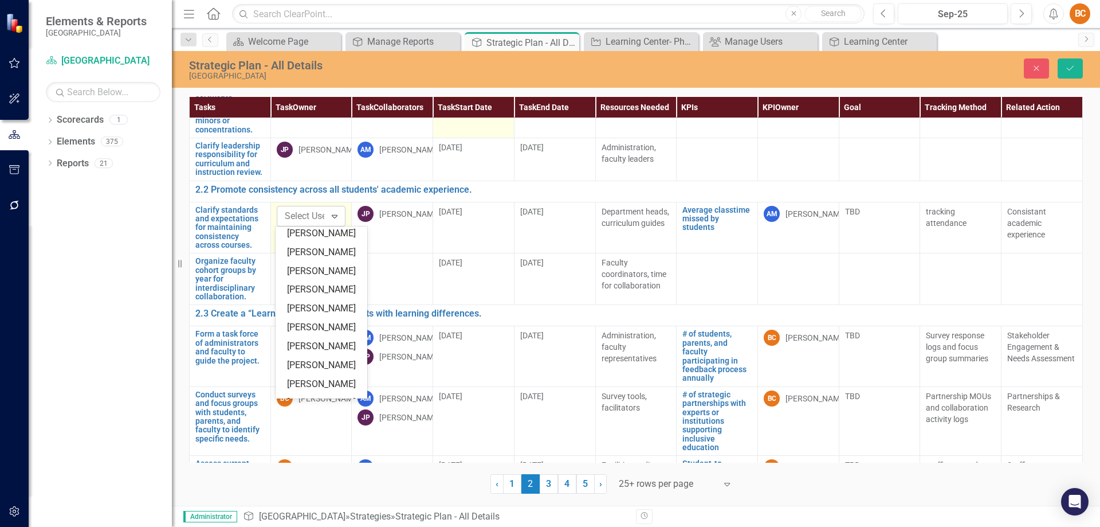
scroll to position [238, 0]
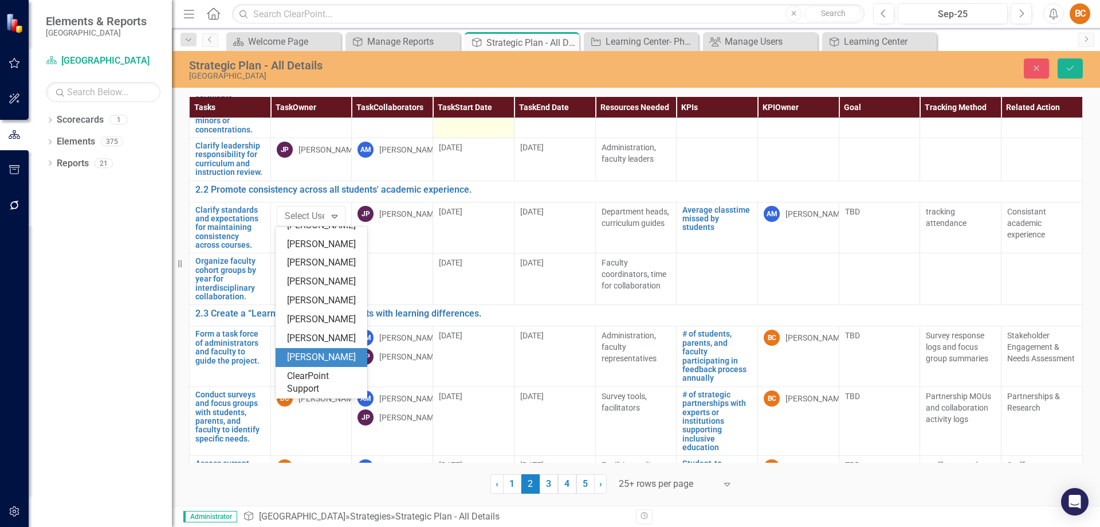
click at [313, 359] on div "Joe Petriello" at bounding box center [323, 357] width 73 height 13
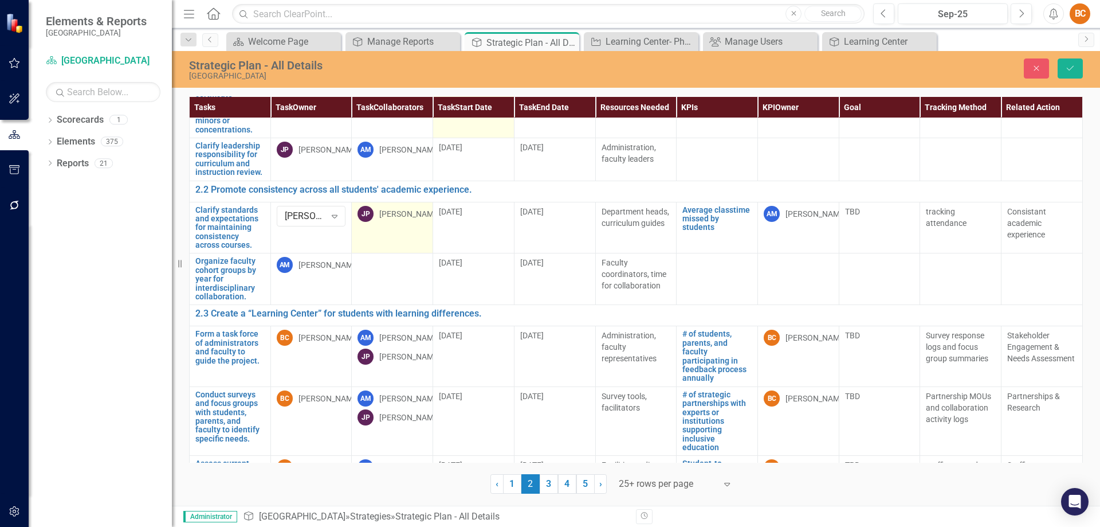
click at [414, 215] on div "Joe Petriello" at bounding box center [409, 213] width 61 height 11
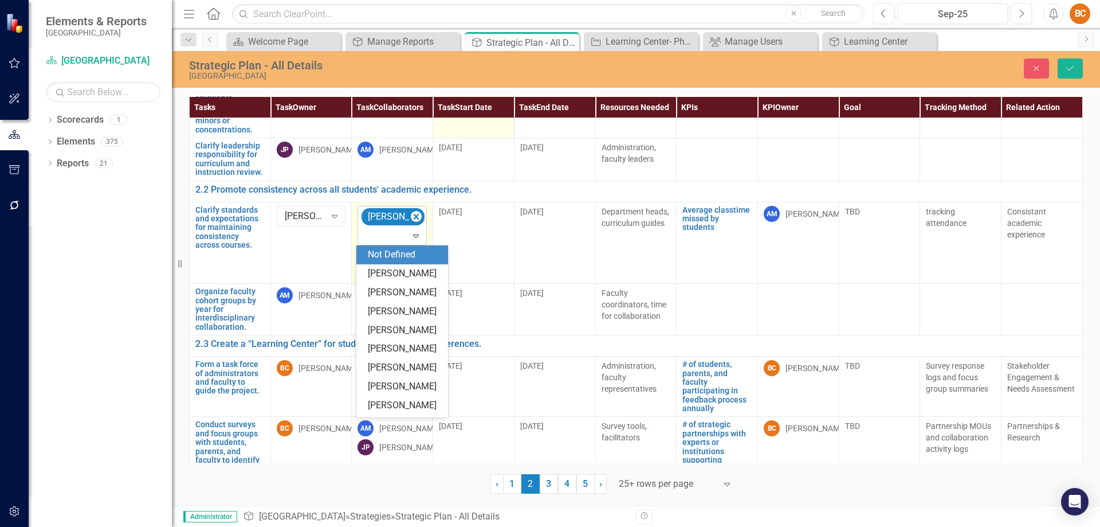
click at [413, 238] on icon "Expand" at bounding box center [415, 235] width 11 height 9
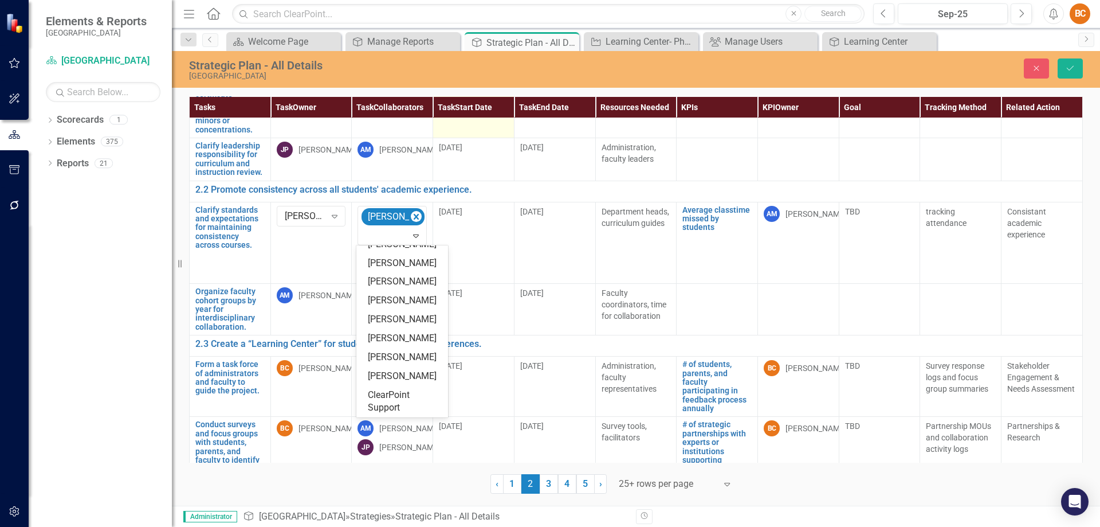
scroll to position [219, 0]
click at [397, 313] on div "Andrea McDermott" at bounding box center [404, 319] width 73 height 13
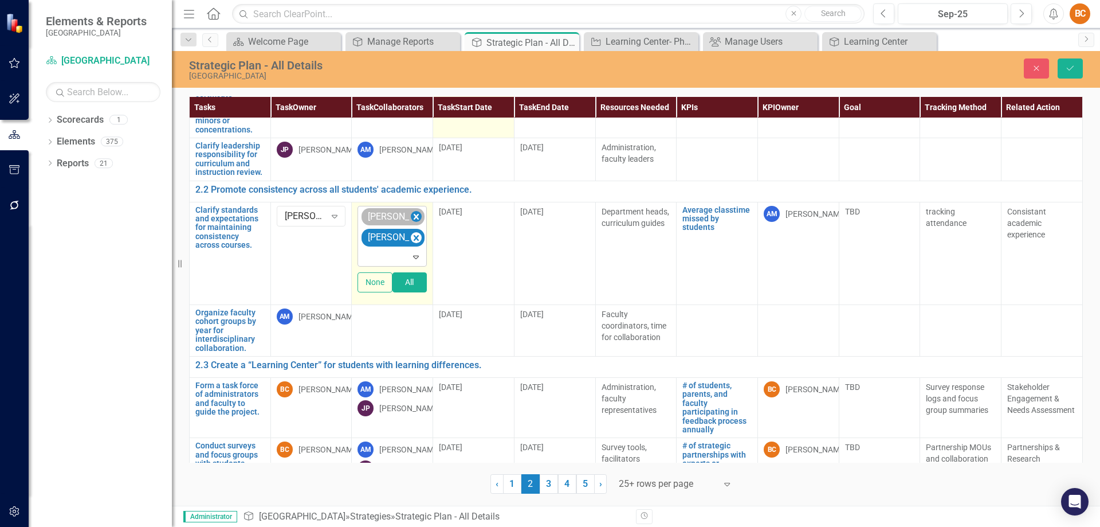
click at [414, 215] on icon "Remove Andrea McDermott" at bounding box center [416, 217] width 5 height 6
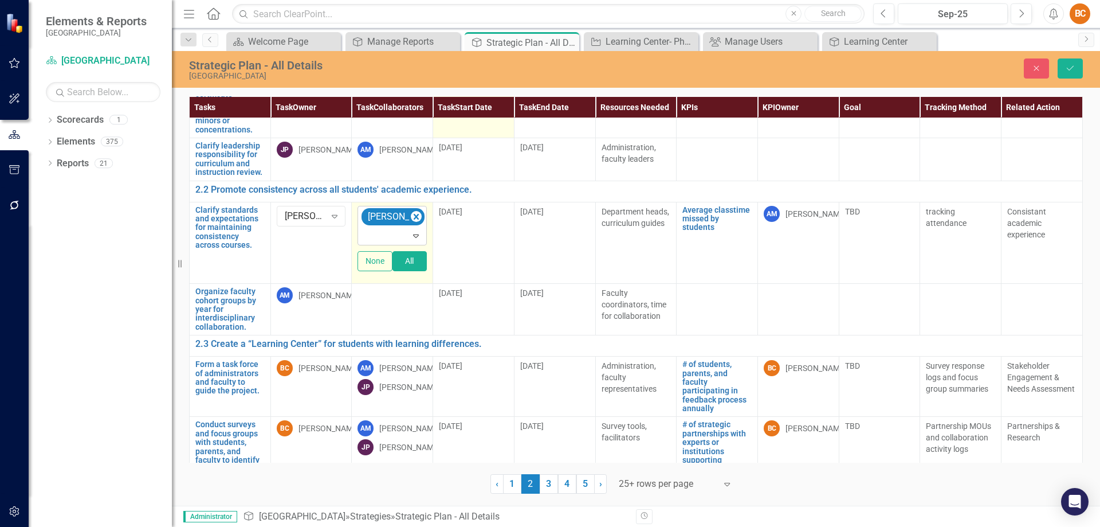
click at [412, 234] on icon "Expand" at bounding box center [415, 235] width 11 height 9
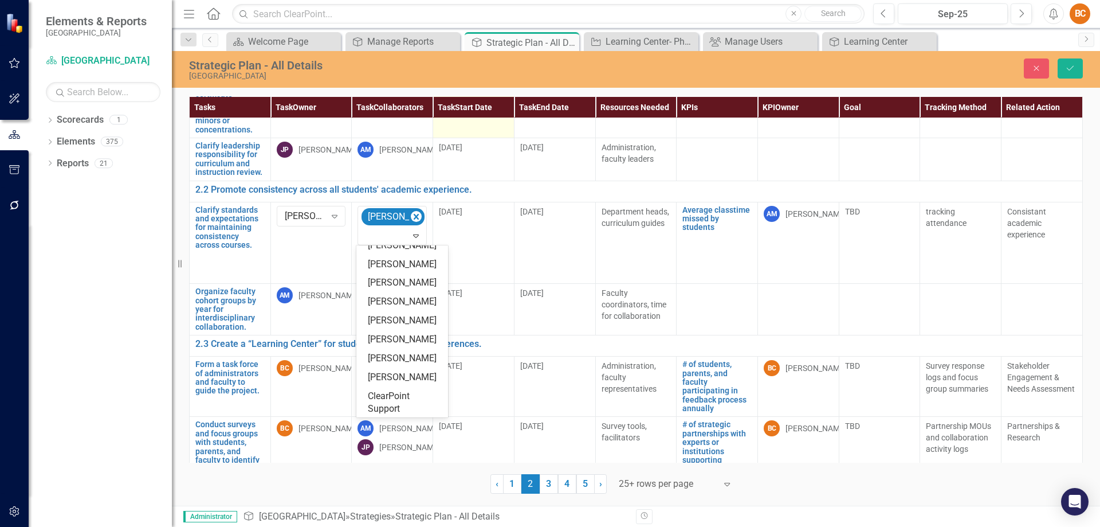
scroll to position [188, 0]
click at [405, 326] on div "Andrea McDermott" at bounding box center [404, 319] width 73 height 13
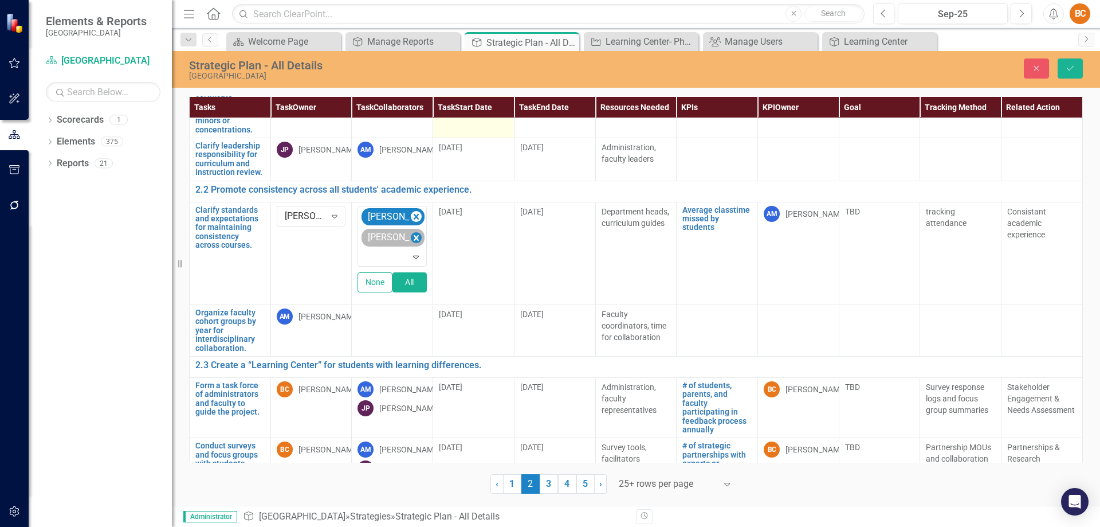
click at [411, 236] on icon "Remove Joe Petriello" at bounding box center [416, 238] width 11 height 14
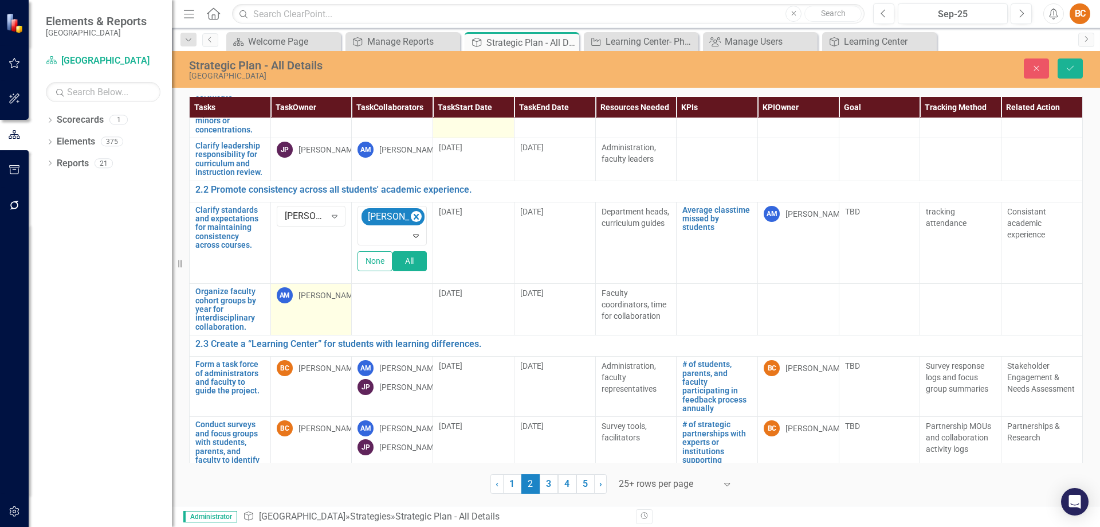
click at [326, 300] on div "Andrea McDermott" at bounding box center [329, 294] width 61 height 11
click at [333, 297] on icon at bounding box center [335, 297] width 6 height 3
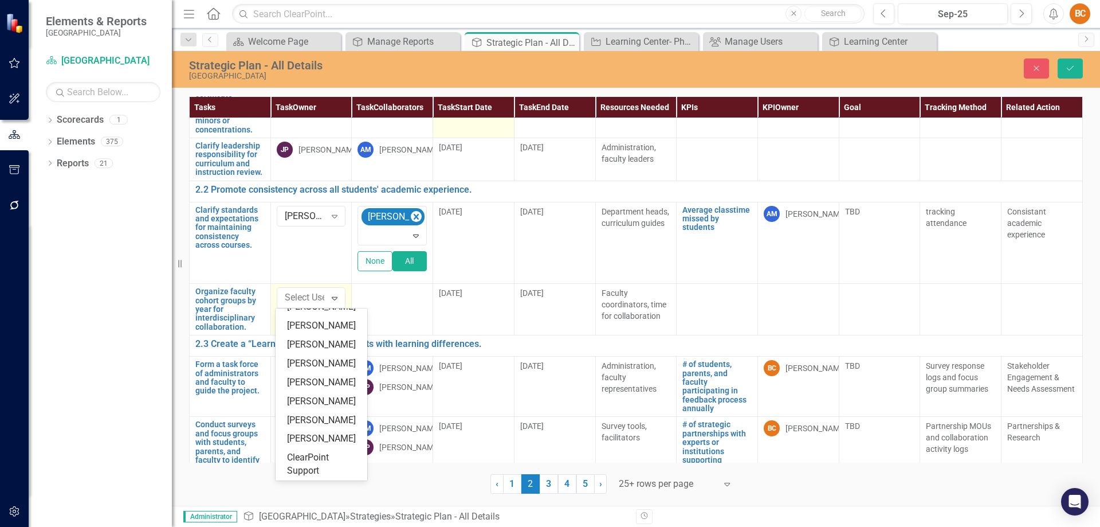
scroll to position [238, 0]
click at [337, 433] on div "Joe Petriello" at bounding box center [323, 438] width 73 height 13
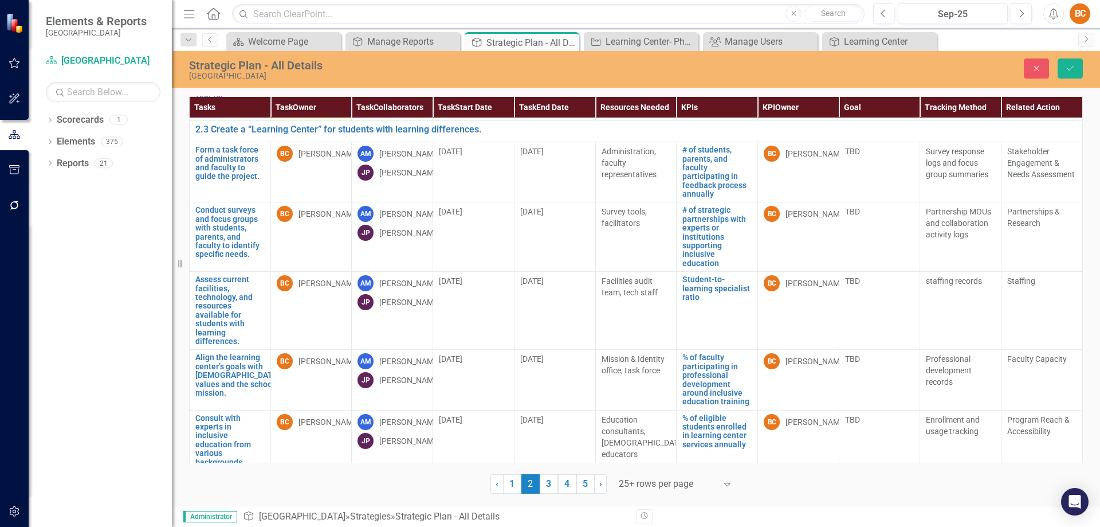
scroll to position [510, 0]
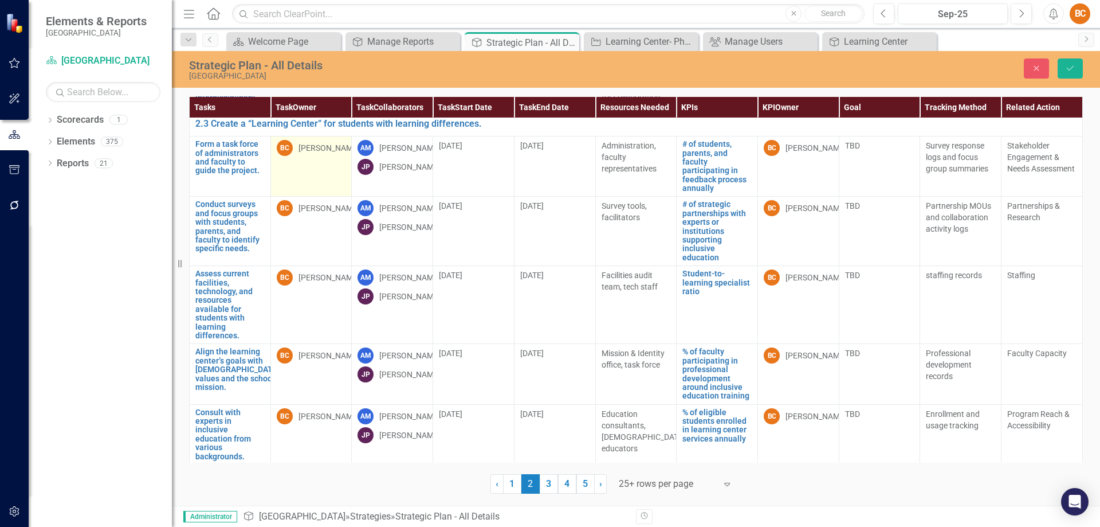
click at [299, 150] on div "[PERSON_NAME]" at bounding box center [329, 147] width 61 height 11
click at [300, 150] on div "[PERSON_NAME]" at bounding box center [329, 147] width 61 height 11
click at [332, 151] on icon "Expand" at bounding box center [334, 150] width 11 height 9
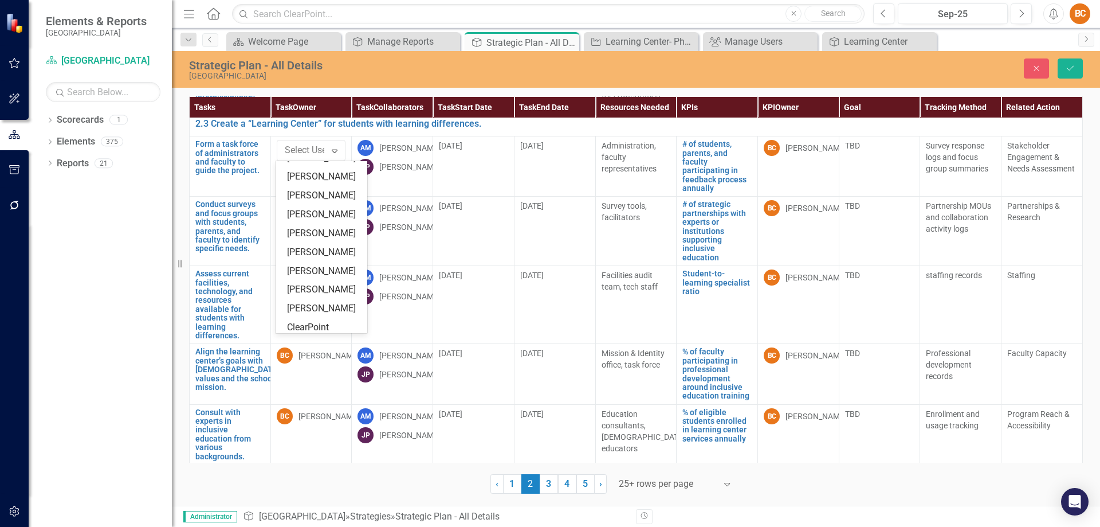
scroll to position [185, 0]
click at [320, 237] on div "Andrea McDermott" at bounding box center [323, 230] width 73 height 13
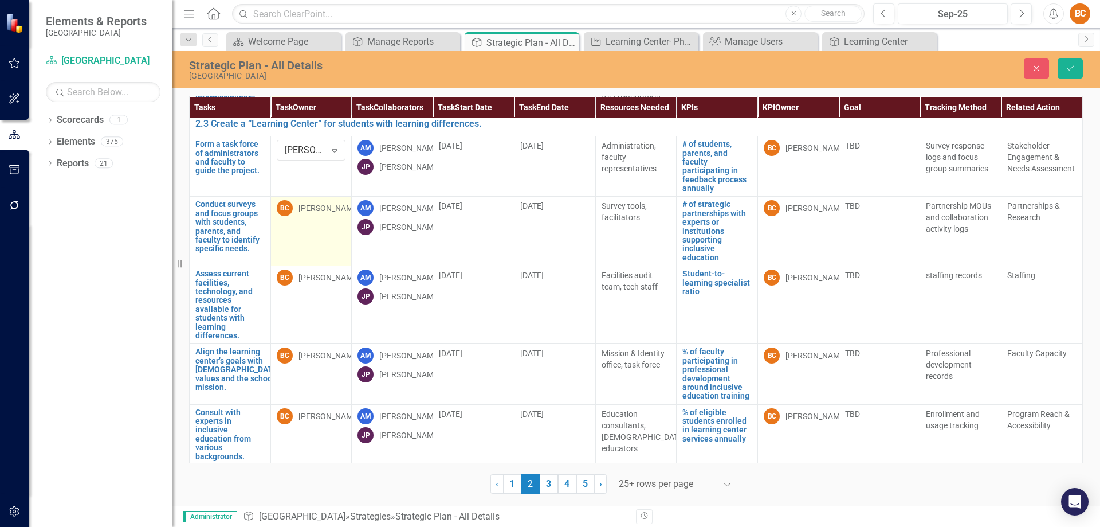
click at [327, 203] on div "[PERSON_NAME]" at bounding box center [329, 207] width 61 height 11
click at [334, 210] on icon "Expand" at bounding box center [334, 210] width 11 height 9
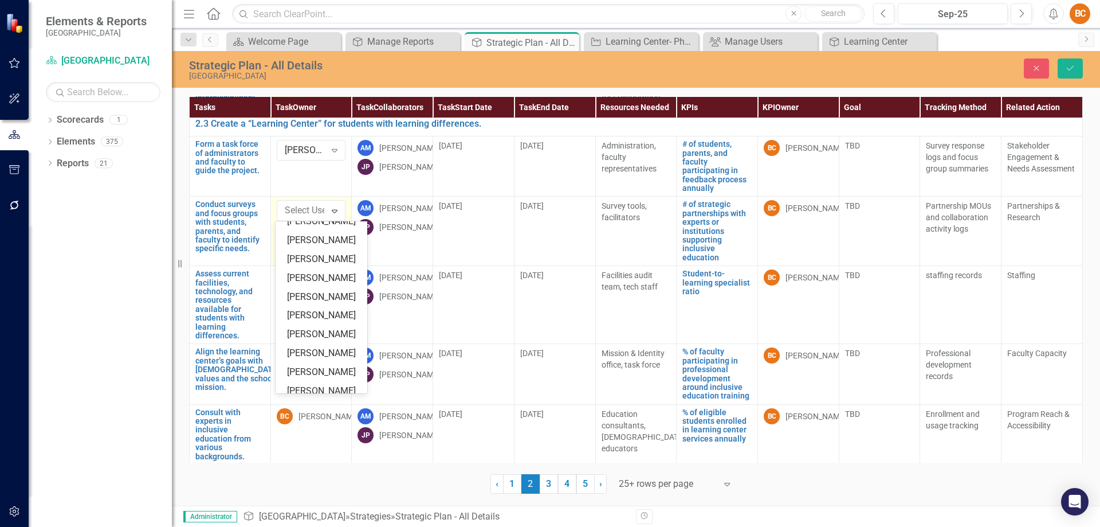
scroll to position [175, 0]
click at [327, 307] on div "Andrea McDermott" at bounding box center [323, 300] width 73 height 13
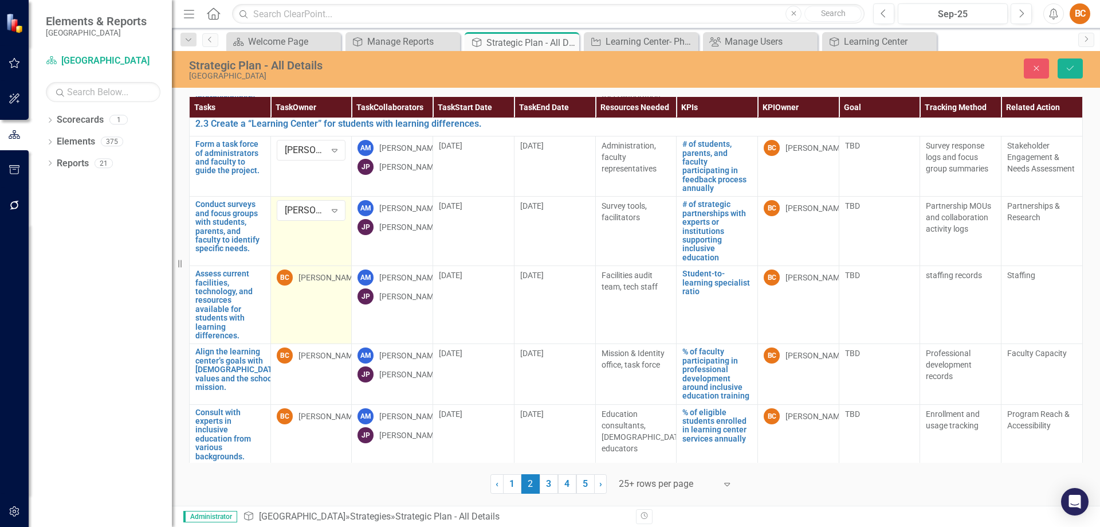
click at [329, 278] on div "[PERSON_NAME]" at bounding box center [329, 277] width 61 height 11
click at [330, 281] on icon "Expand" at bounding box center [334, 279] width 11 height 9
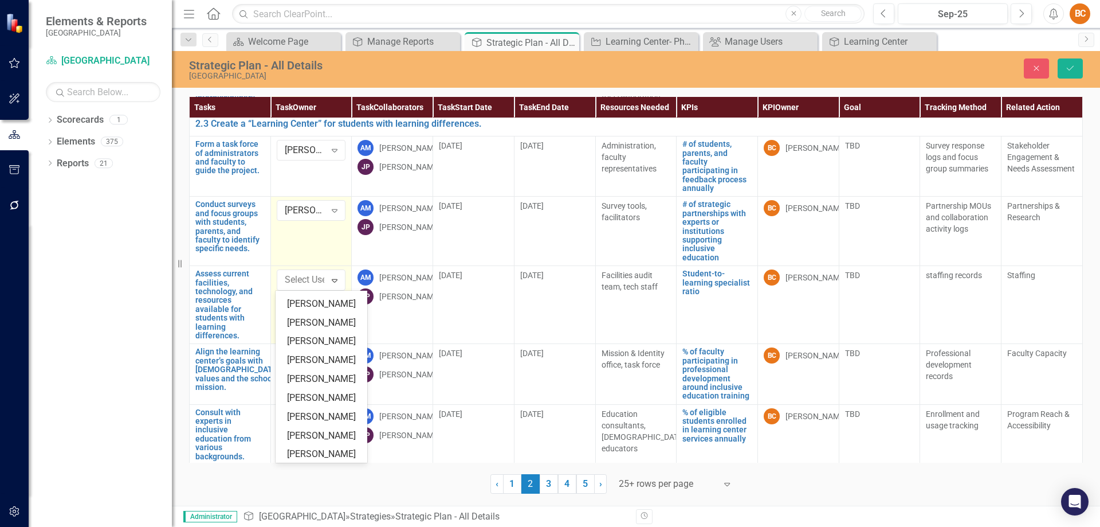
scroll to position [171, 0]
click at [338, 381] on div "Andrea McDermott" at bounding box center [323, 373] width 73 height 13
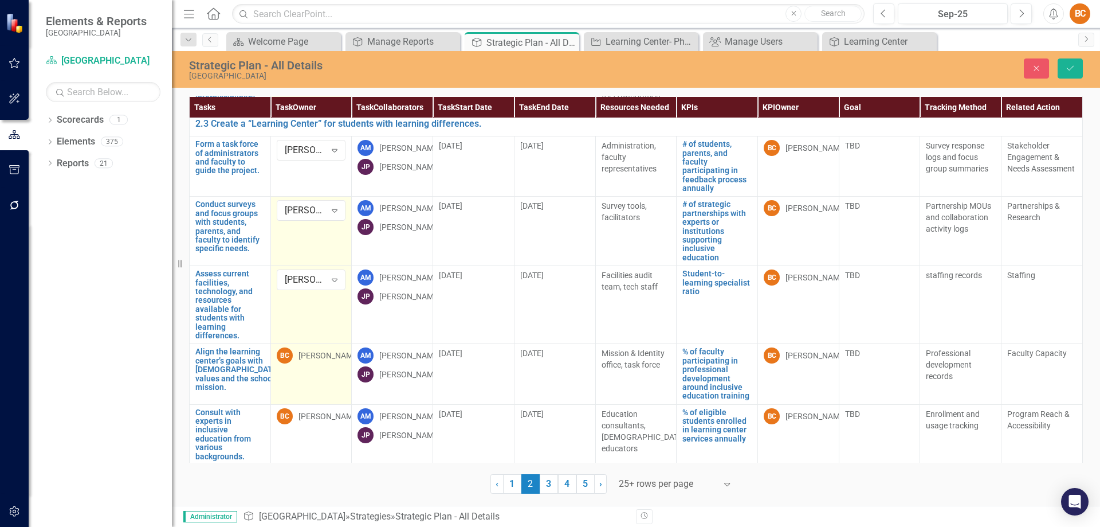
click at [315, 356] on div "[PERSON_NAME]" at bounding box center [329, 355] width 61 height 11
click at [334, 359] on icon "Expand" at bounding box center [334, 357] width 11 height 9
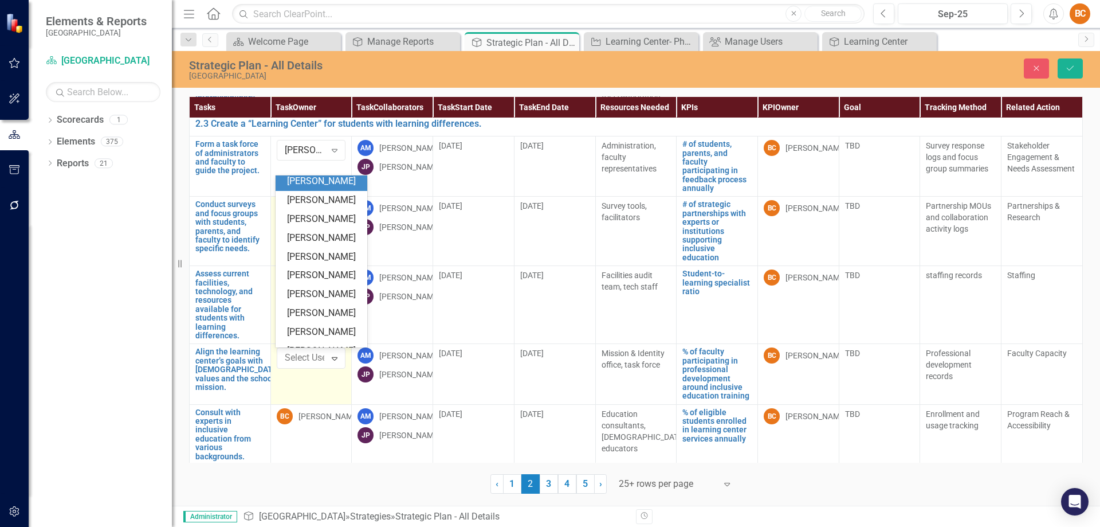
scroll to position [143, 0]
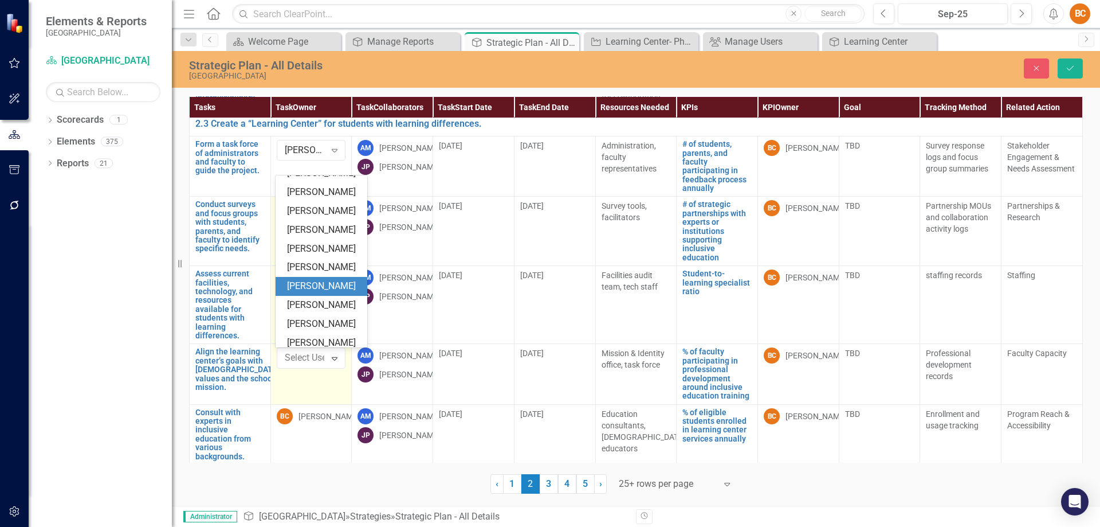
click at [309, 293] on div "Andrea McDermott" at bounding box center [323, 286] width 73 height 13
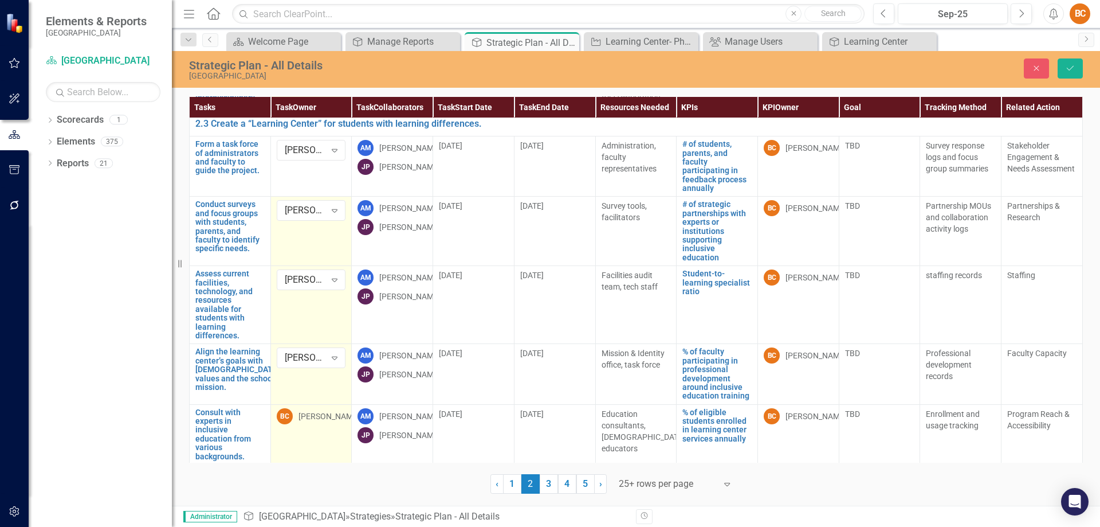
click at [323, 417] on div "[PERSON_NAME]" at bounding box center [329, 415] width 61 height 11
click at [335, 419] on icon "Expand" at bounding box center [334, 418] width 11 height 9
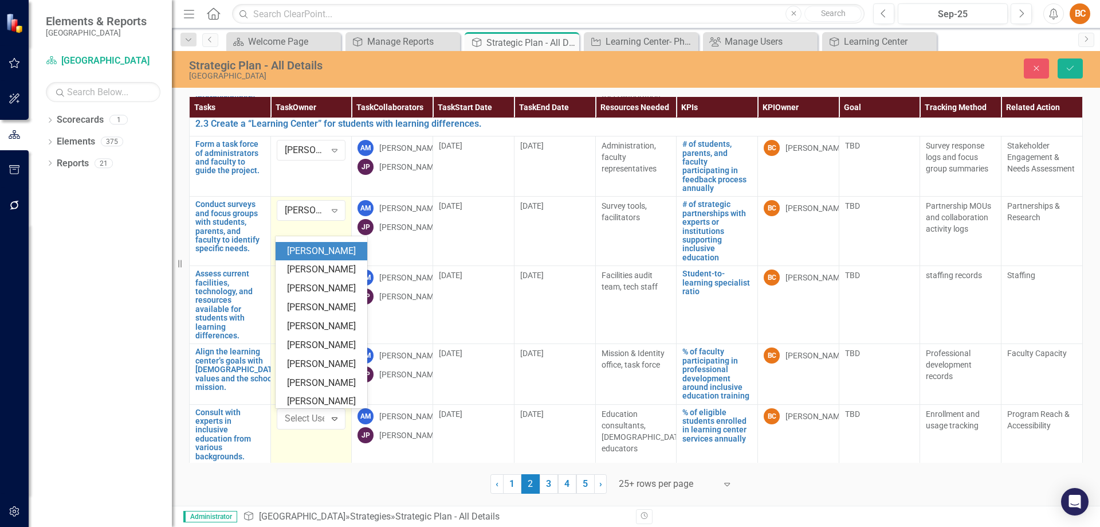
scroll to position [135, 0]
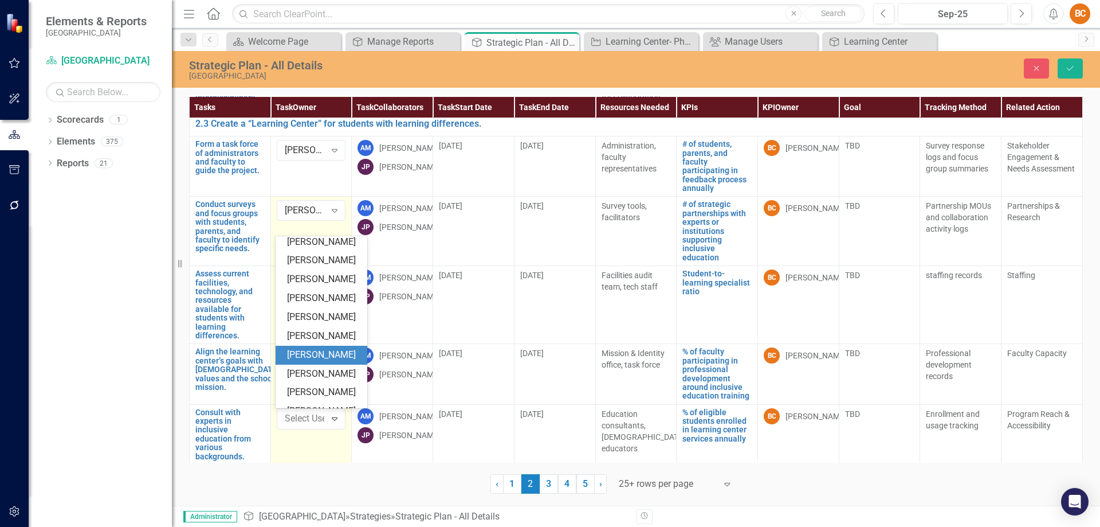
click at [309, 362] on div "Andrea McDermott" at bounding box center [323, 354] width 73 height 13
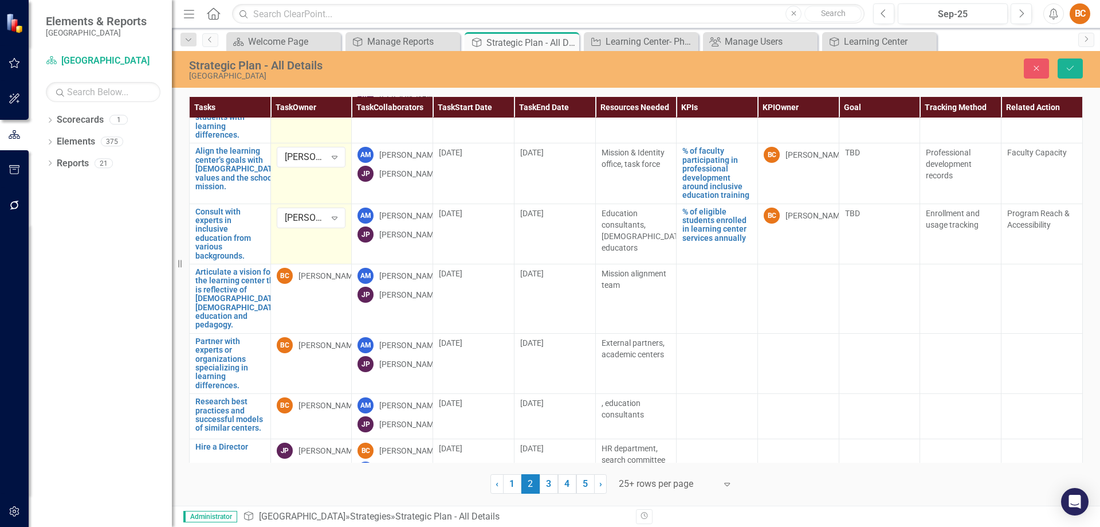
scroll to position [716, 0]
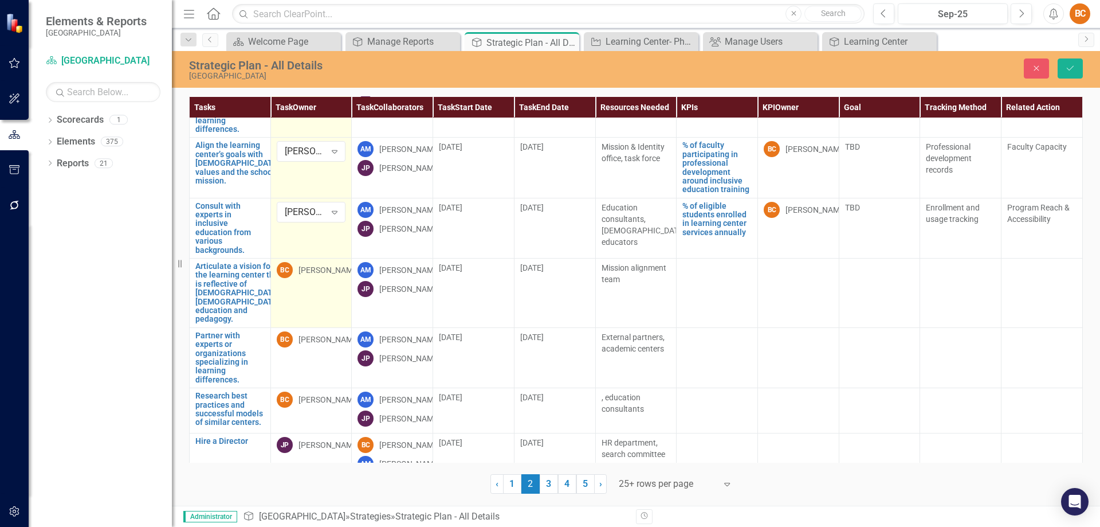
click at [331, 270] on div "[PERSON_NAME]" at bounding box center [329, 269] width 61 height 11
click at [335, 274] on icon "Expand" at bounding box center [334, 272] width 11 height 9
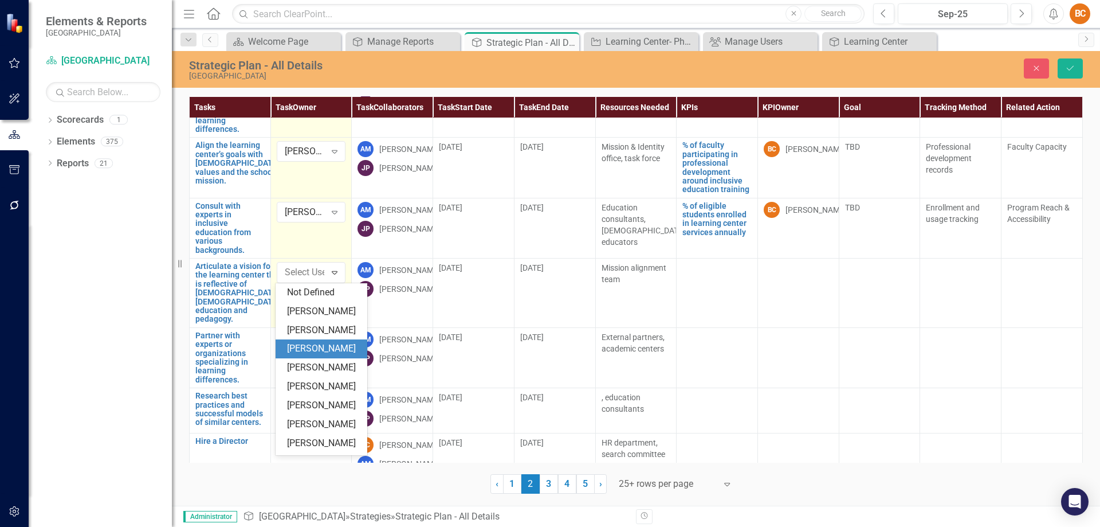
scroll to position [57, 0]
click at [334, 287] on div "[PERSON_NAME]" at bounding box center [323, 291] width 73 height 13
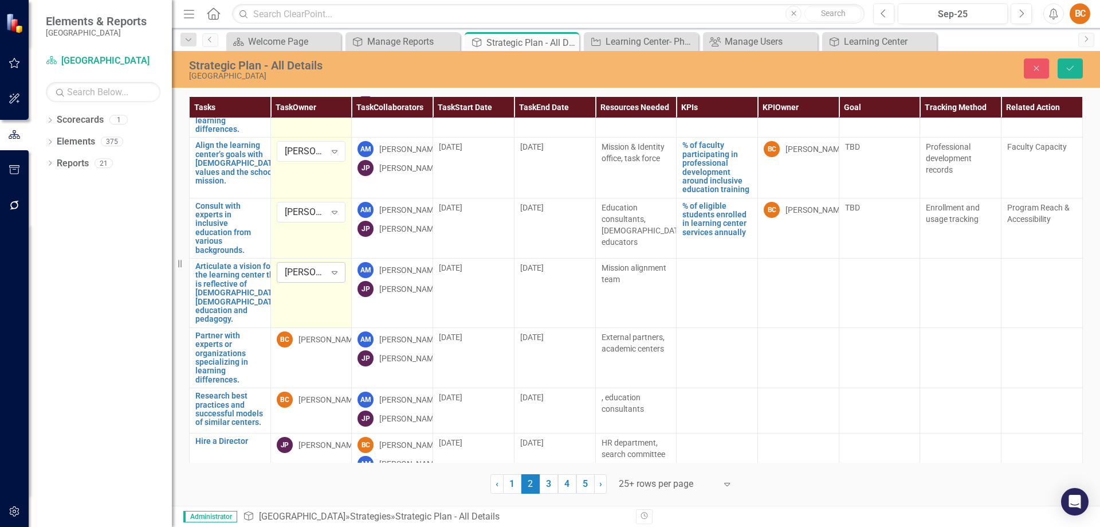
click at [336, 271] on icon "Expand" at bounding box center [334, 272] width 11 height 9
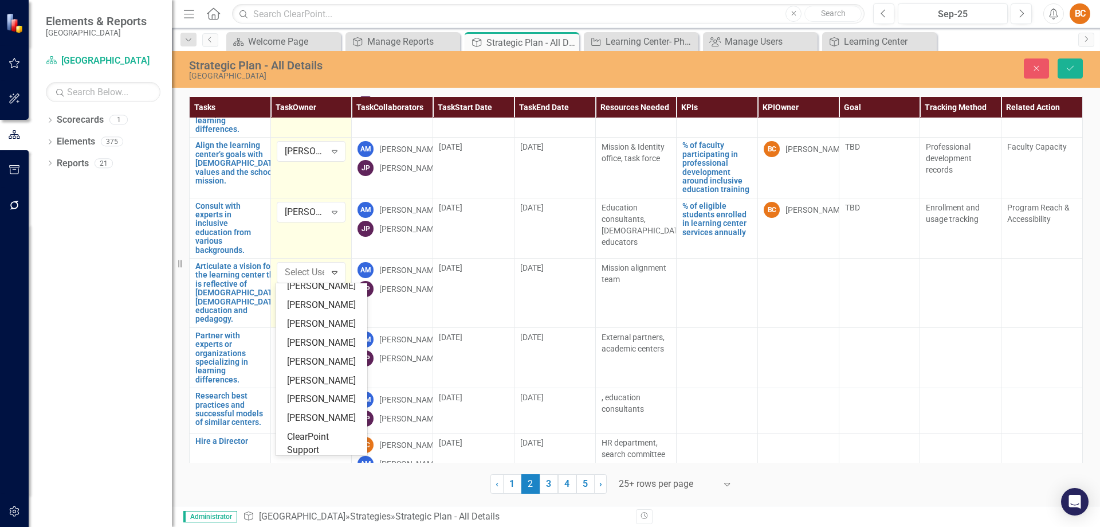
scroll to position [201, 0]
click at [312, 345] on div "Andrea McDermott" at bounding box center [323, 338] width 73 height 13
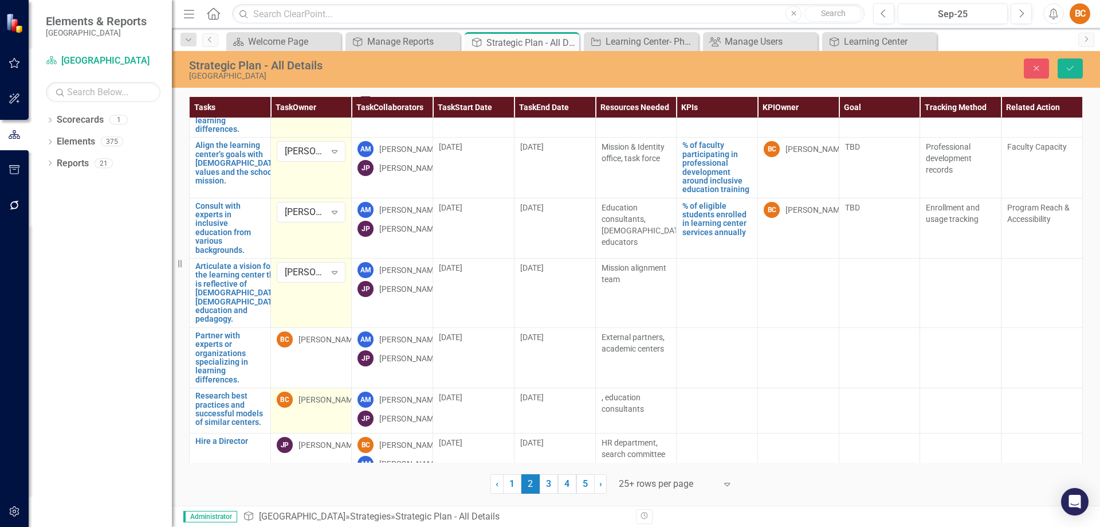
click at [339, 399] on div "[PERSON_NAME]" at bounding box center [329, 399] width 61 height 11
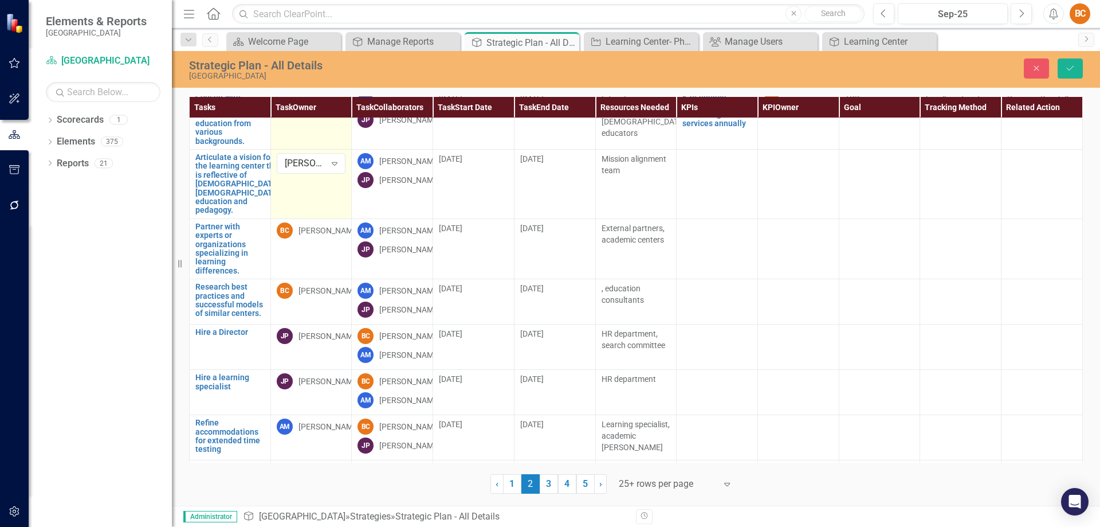
scroll to position [860, 0]
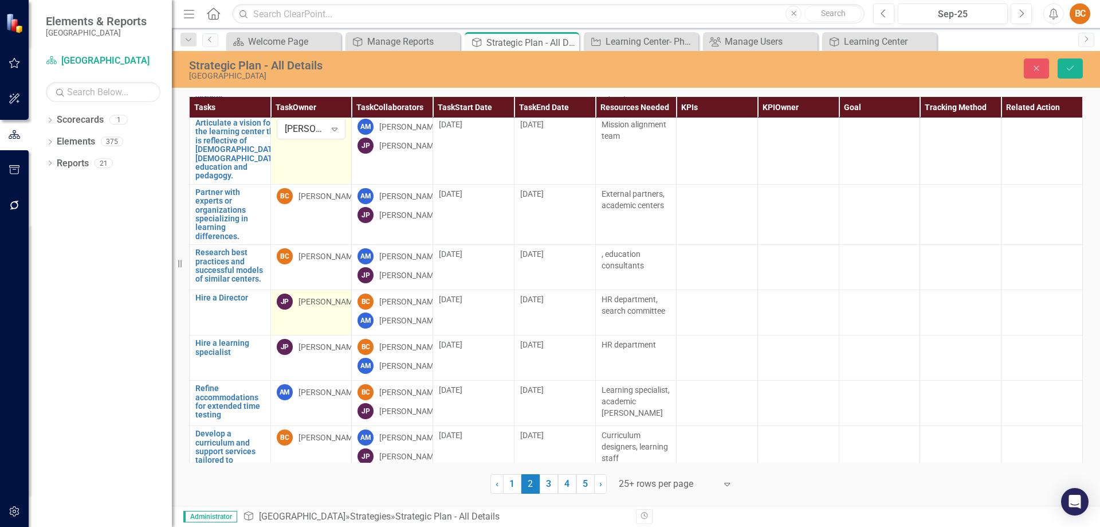
click at [311, 307] on div "Joe Petriello" at bounding box center [329, 301] width 61 height 11
click at [315, 324] on td "Joe Petriello Expand" at bounding box center [310, 312] width 81 height 45
click at [299, 274] on td "BC Brian Carney" at bounding box center [310, 267] width 81 height 45
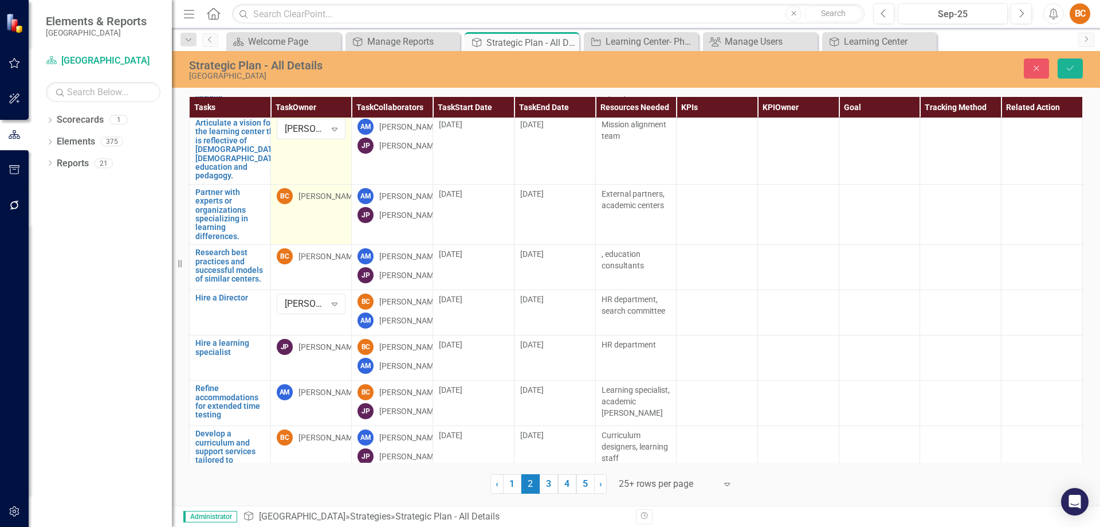
click at [330, 192] on div "[PERSON_NAME]" at bounding box center [329, 195] width 61 height 11
click at [335, 196] on icon "Expand" at bounding box center [334, 198] width 11 height 9
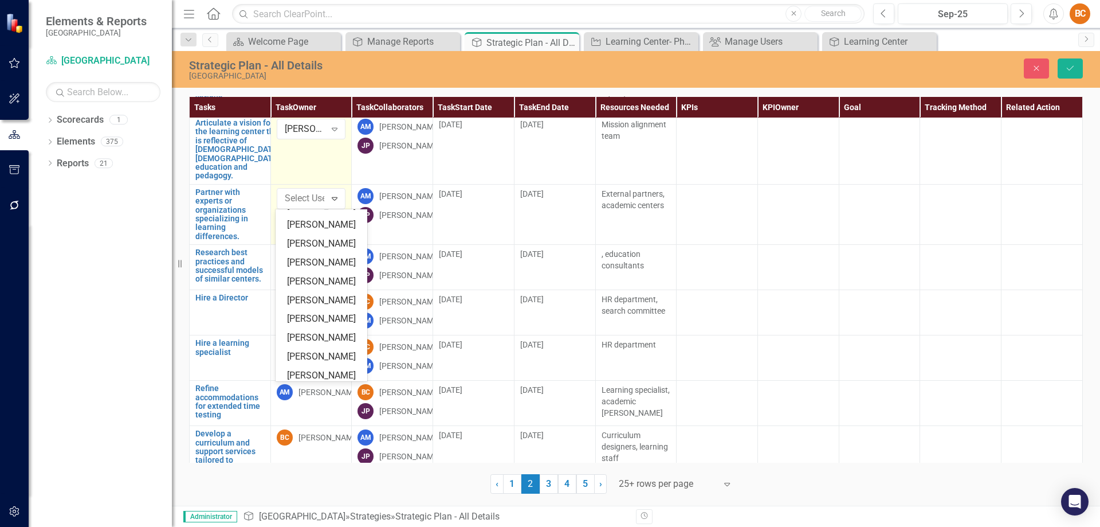
scroll to position [164, 0]
click at [301, 306] on div "Andrea McDermott" at bounding box center [323, 299] width 73 height 13
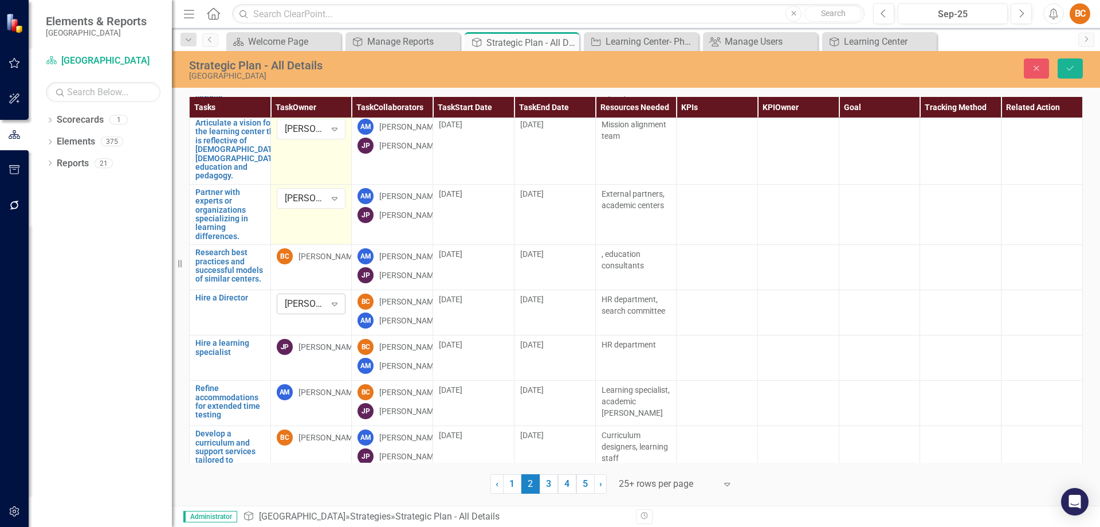
click at [338, 308] on icon "Expand" at bounding box center [334, 303] width 11 height 9
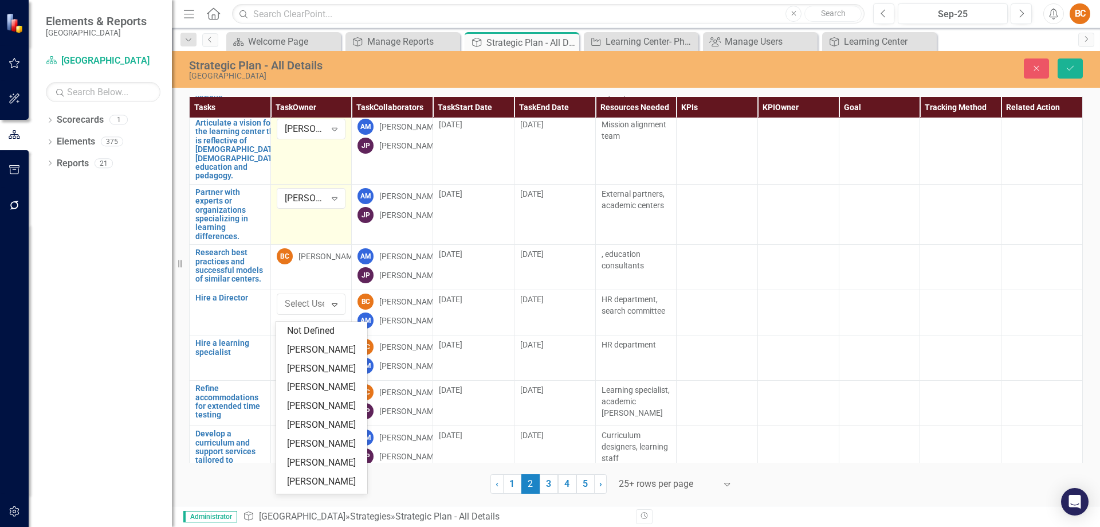
scroll to position [238, 0]
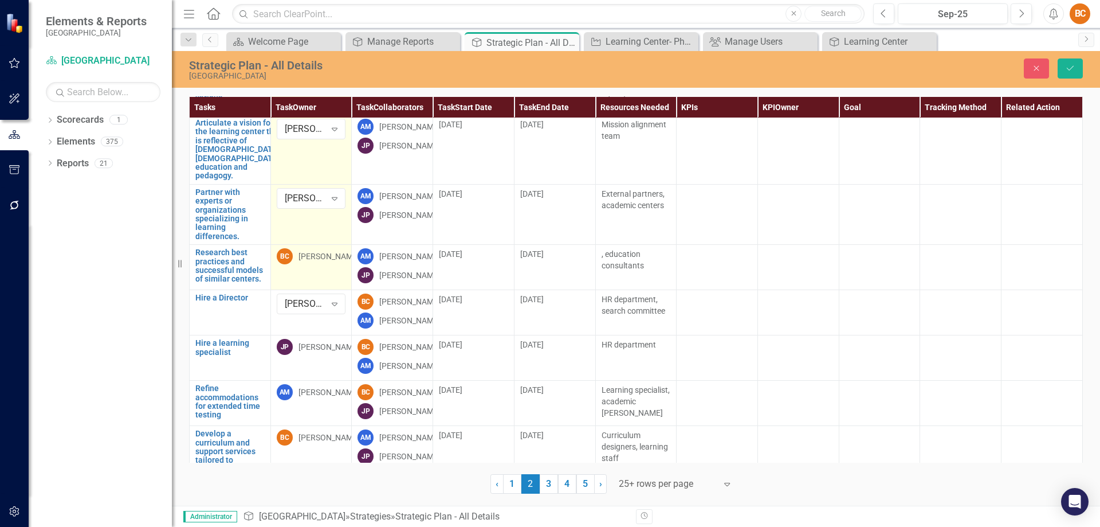
click at [334, 257] on div "[PERSON_NAME]" at bounding box center [329, 255] width 61 height 11
click at [334, 255] on icon "Expand" at bounding box center [334, 258] width 11 height 9
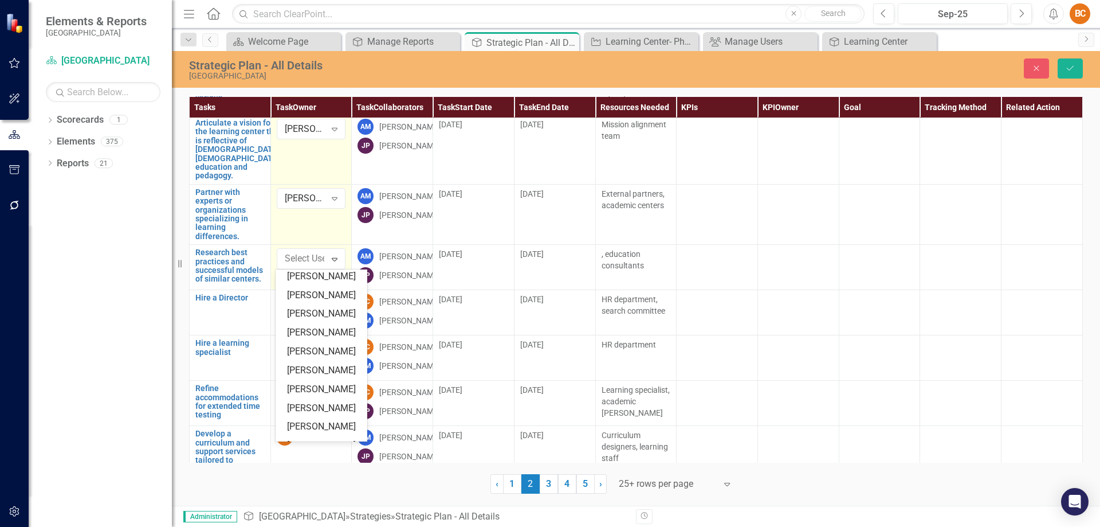
scroll to position [155, 0]
click at [289, 375] on div "Andrea McDermott" at bounding box center [323, 368] width 73 height 13
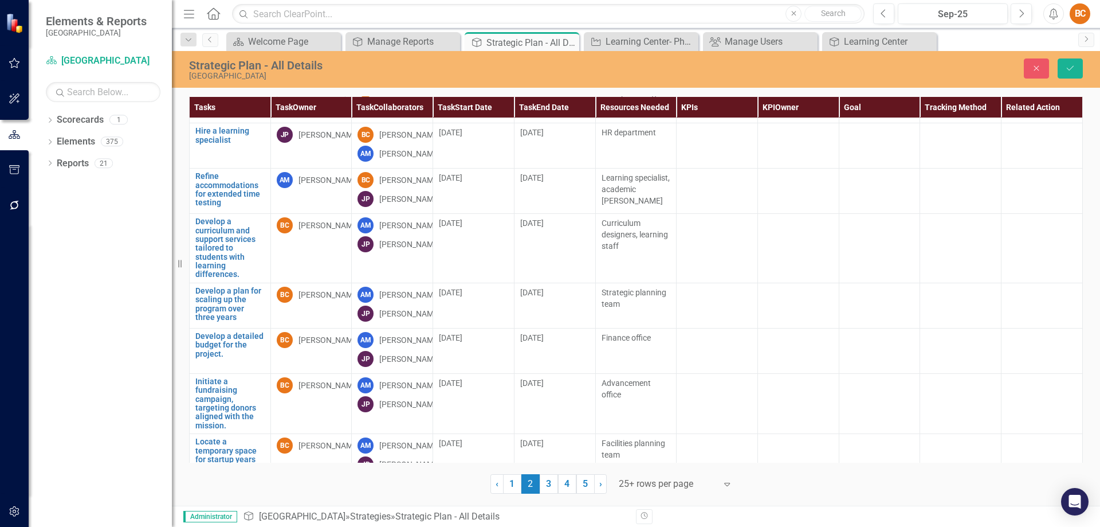
scroll to position [1077, 0]
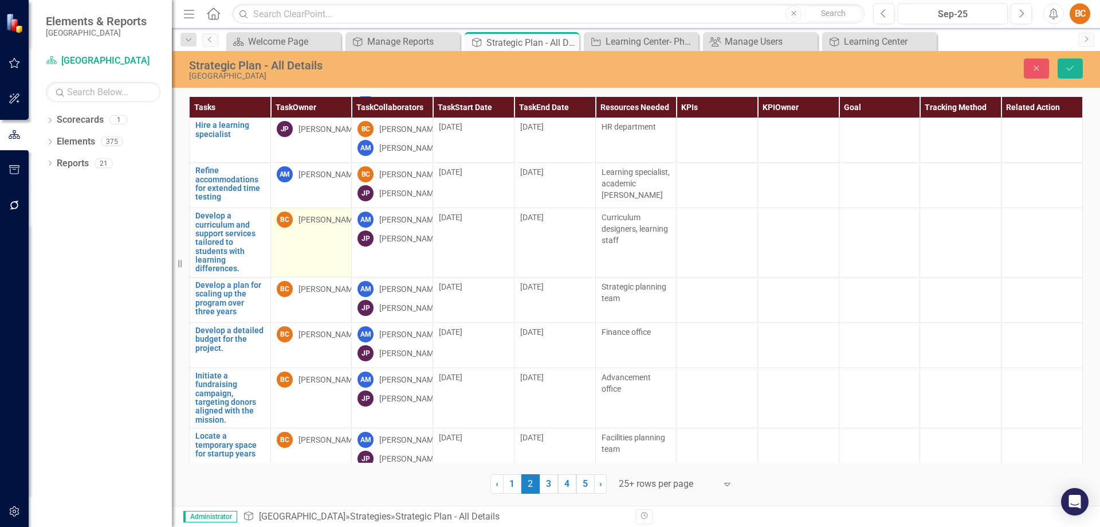
click at [310, 225] on div "[PERSON_NAME]" at bounding box center [329, 219] width 61 height 11
click at [335, 226] on icon "Expand" at bounding box center [334, 221] width 11 height 9
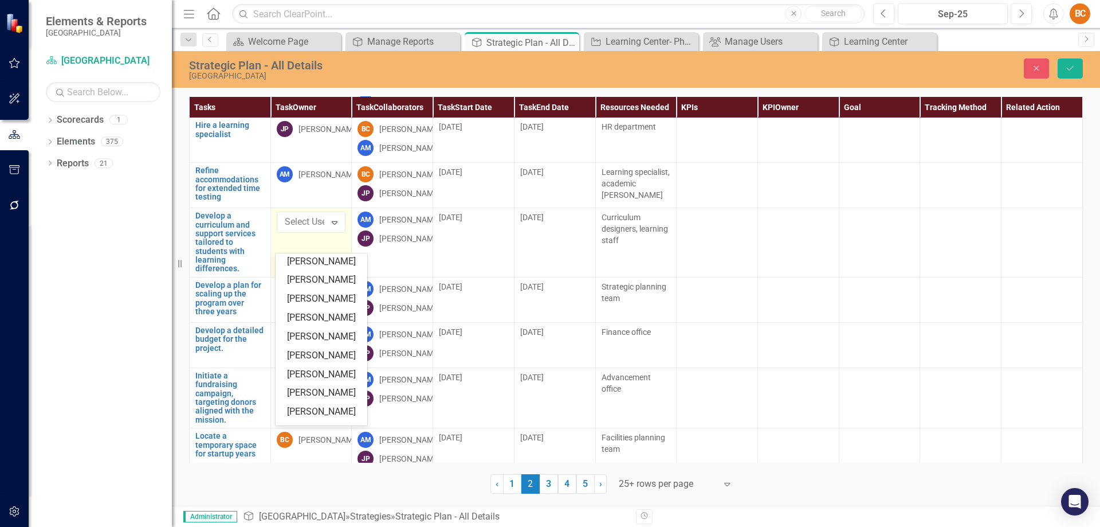
scroll to position [179, 0]
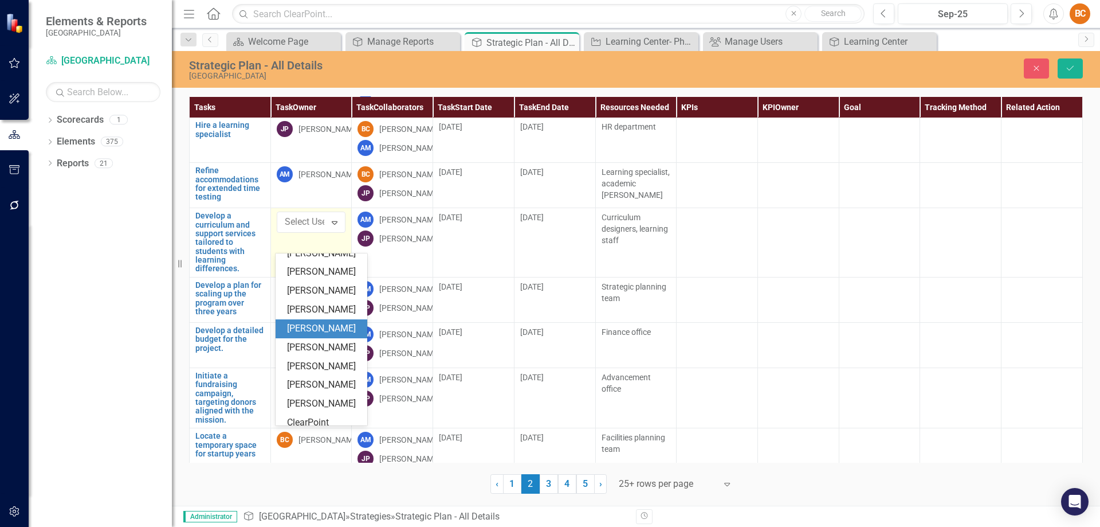
click at [323, 335] on div "Andrea McDermott" at bounding box center [323, 328] width 73 height 13
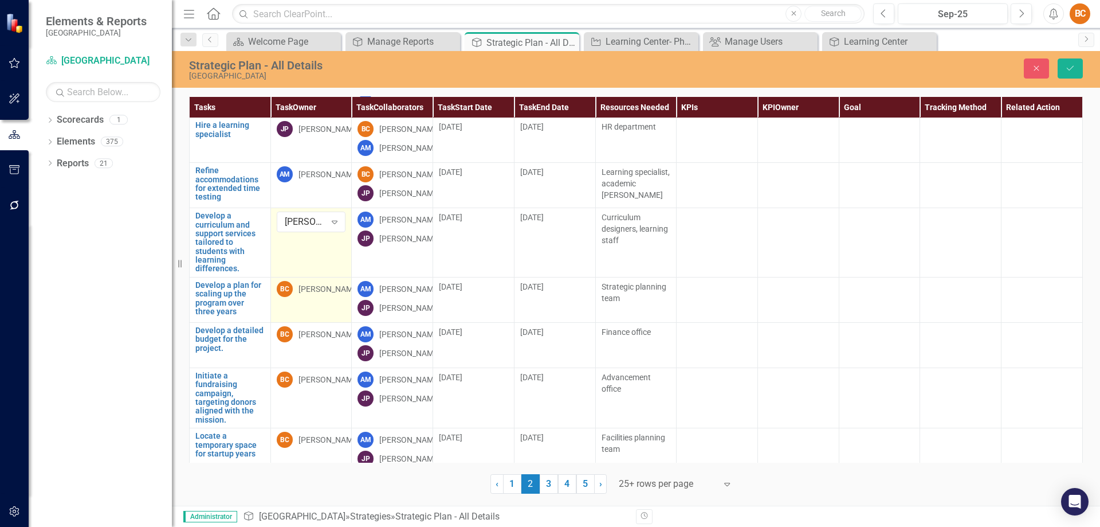
click at [316, 295] on div "[PERSON_NAME]" at bounding box center [329, 288] width 61 height 11
click at [315, 295] on div "[PERSON_NAME]" at bounding box center [329, 288] width 61 height 11
click at [337, 296] on icon "Expand" at bounding box center [334, 291] width 11 height 9
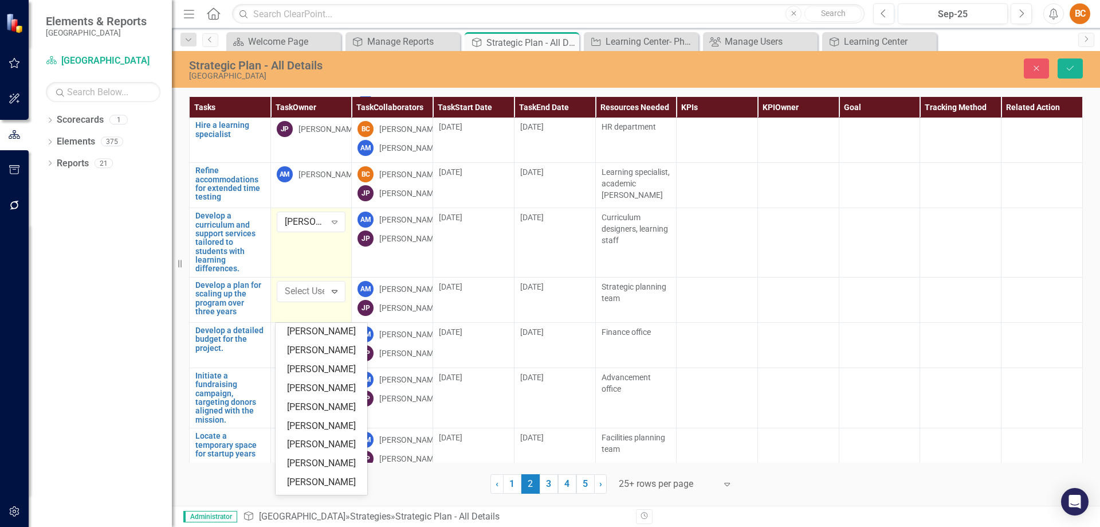
scroll to position [174, 0]
click at [319, 410] on div "Andrea McDermott" at bounding box center [323, 403] width 73 height 13
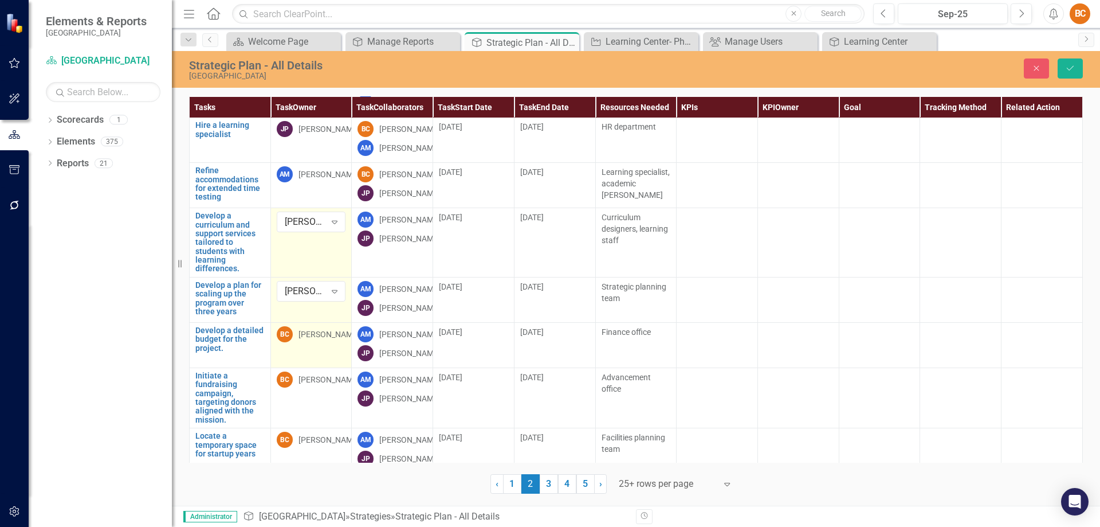
click at [334, 340] on div "[PERSON_NAME]" at bounding box center [329, 333] width 61 height 11
click at [337, 341] on icon "Expand" at bounding box center [334, 336] width 11 height 9
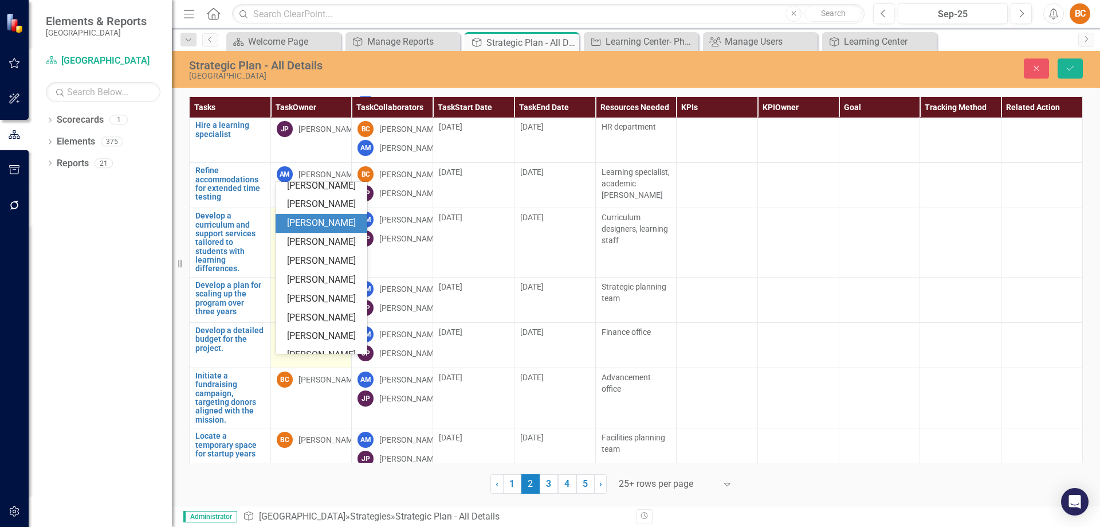
scroll to position [158, 0]
click at [318, 285] on div "Andrea McDermott" at bounding box center [323, 278] width 73 height 13
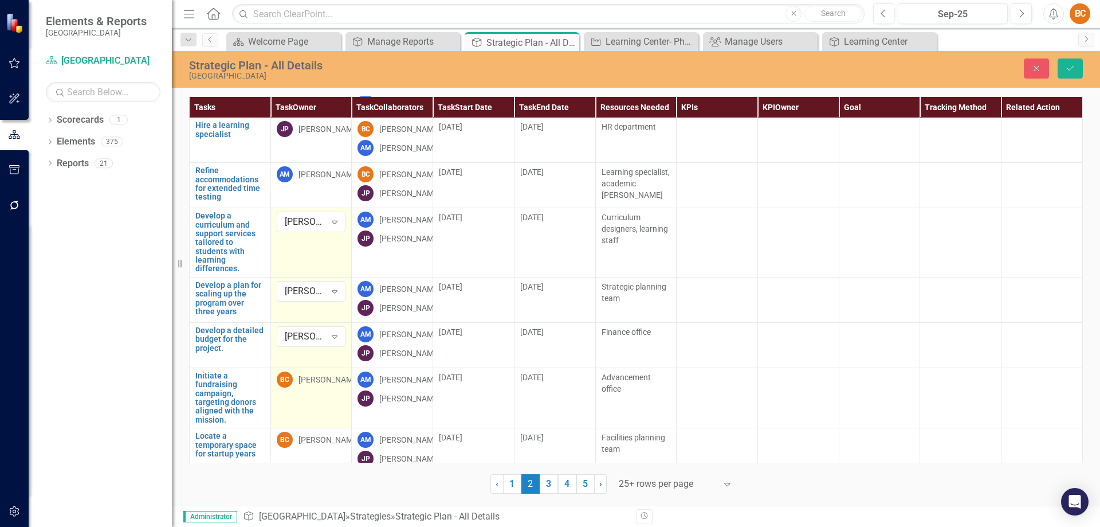
click at [322, 385] on div "[PERSON_NAME]" at bounding box center [329, 379] width 61 height 11
click at [336, 386] on icon "Expand" at bounding box center [334, 381] width 11 height 9
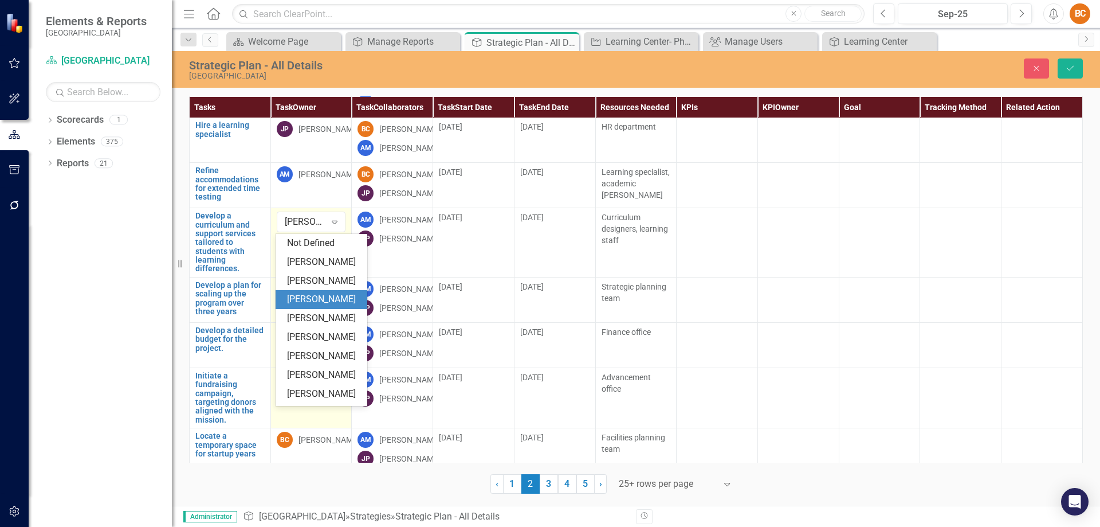
scroll to position [57, 0]
click at [334, 283] on div "Anthony Day" at bounding box center [323, 280] width 73 height 13
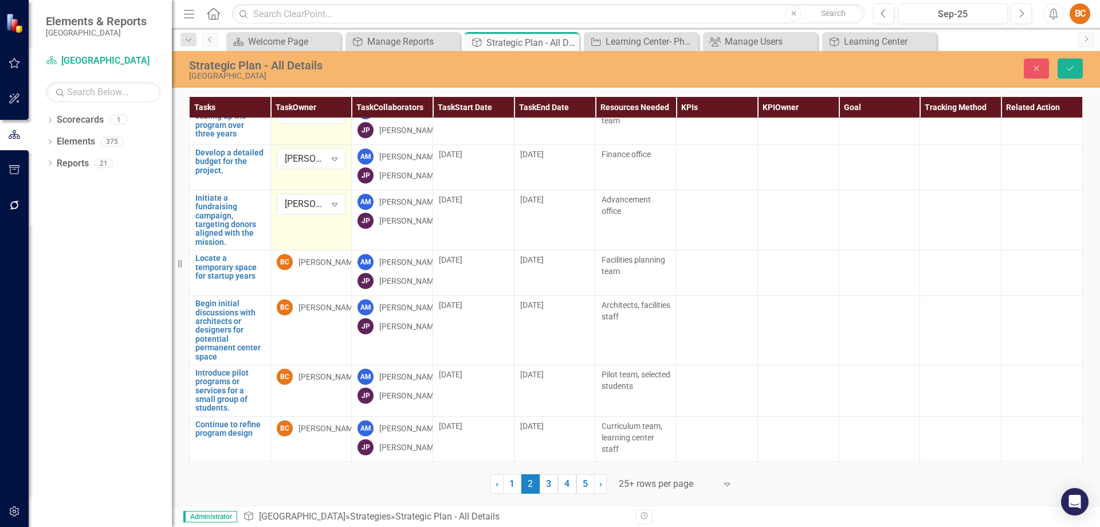
scroll to position [1272, 0]
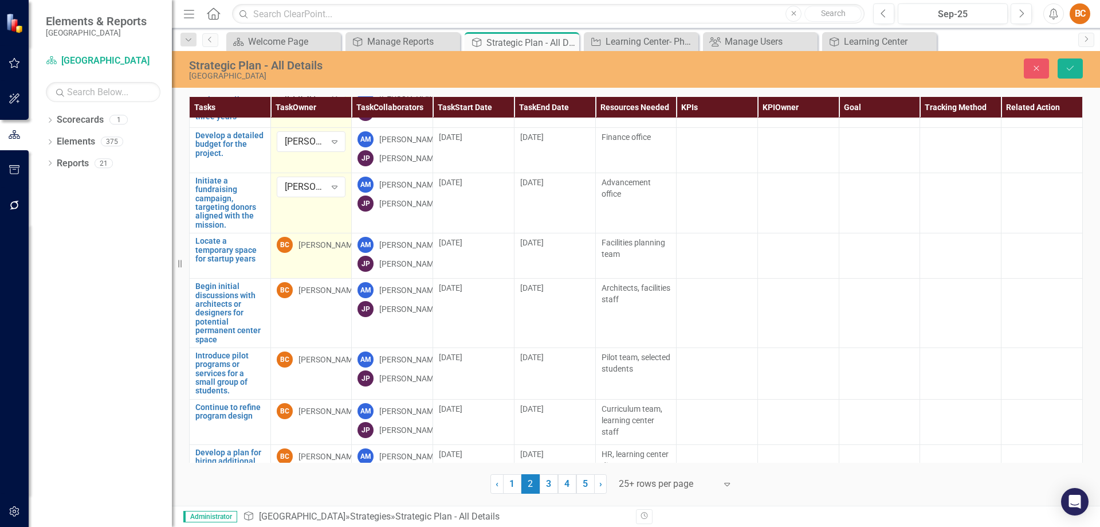
click at [327, 250] on div "[PERSON_NAME]" at bounding box center [329, 244] width 61 height 11
click at [336, 252] on icon "Expand" at bounding box center [334, 246] width 11 height 9
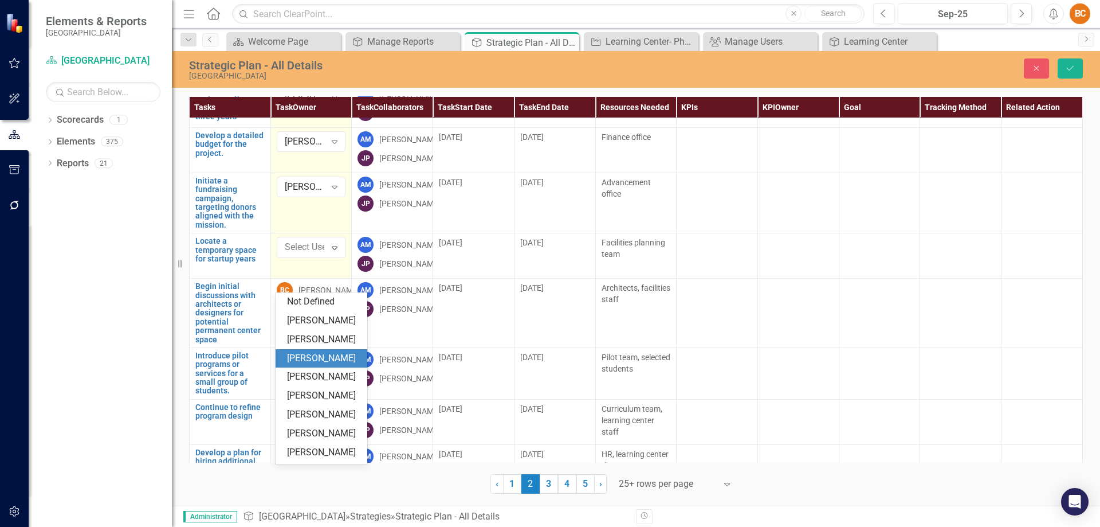
scroll to position [57, 0]
click at [328, 342] on div "Anthony Day" at bounding box center [323, 338] width 73 height 13
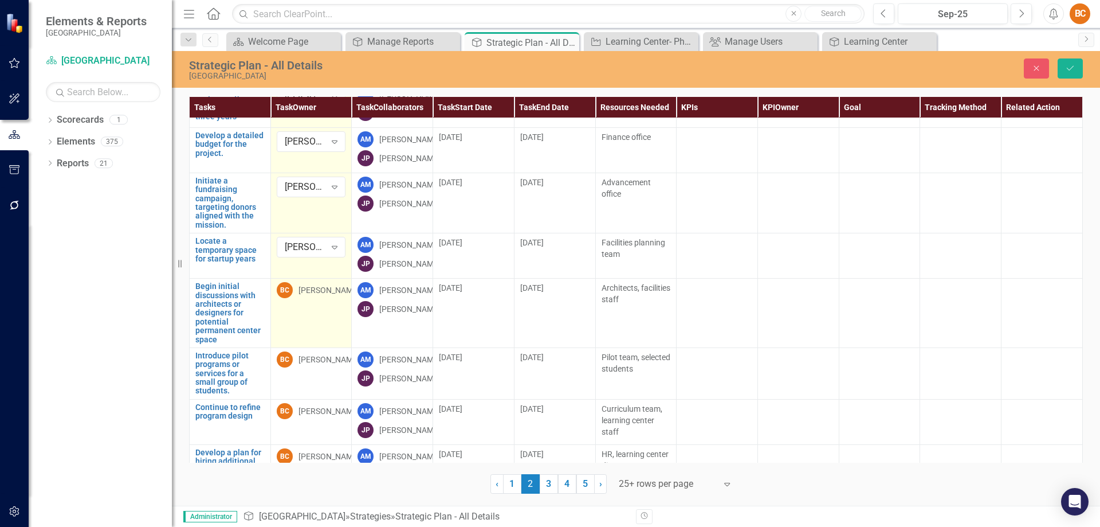
click at [322, 296] on div "[PERSON_NAME]" at bounding box center [329, 289] width 61 height 11
click at [332, 297] on icon "Expand" at bounding box center [334, 292] width 11 height 9
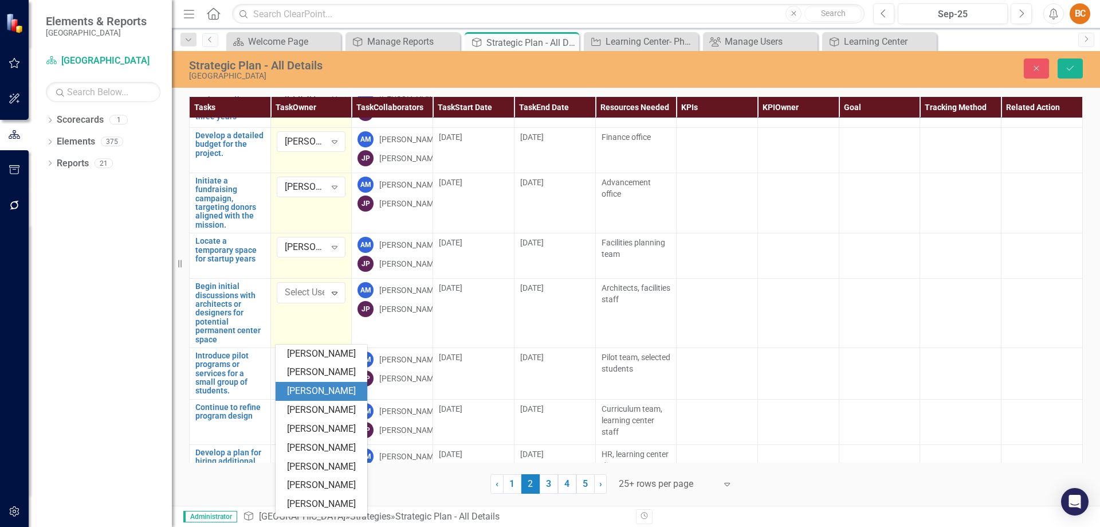
click at [330, 395] on div "Anthony Day" at bounding box center [323, 391] width 73 height 13
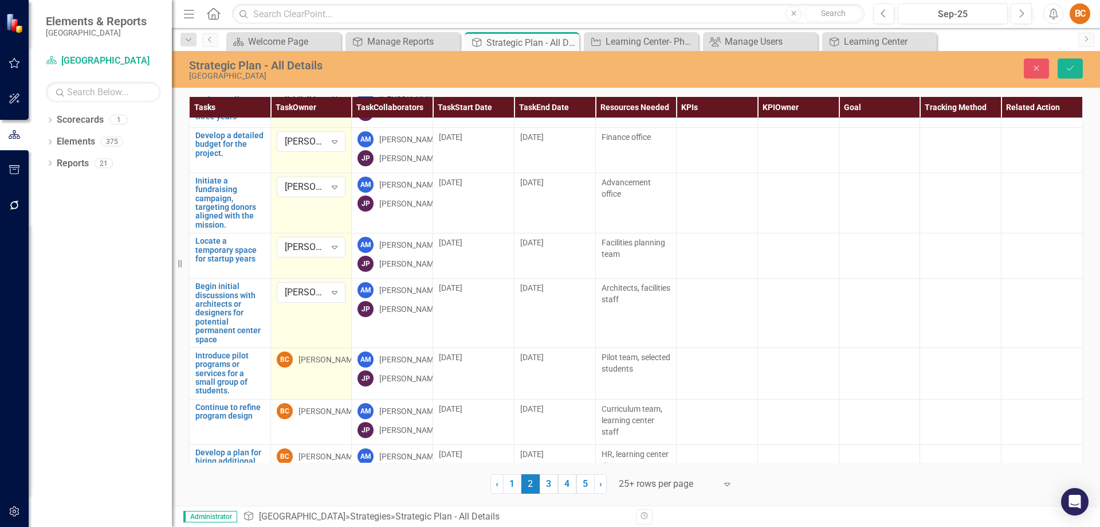
click at [329, 365] on div "[PERSON_NAME]" at bounding box center [329, 359] width 61 height 11
click at [332, 366] on icon "Expand" at bounding box center [334, 361] width 11 height 9
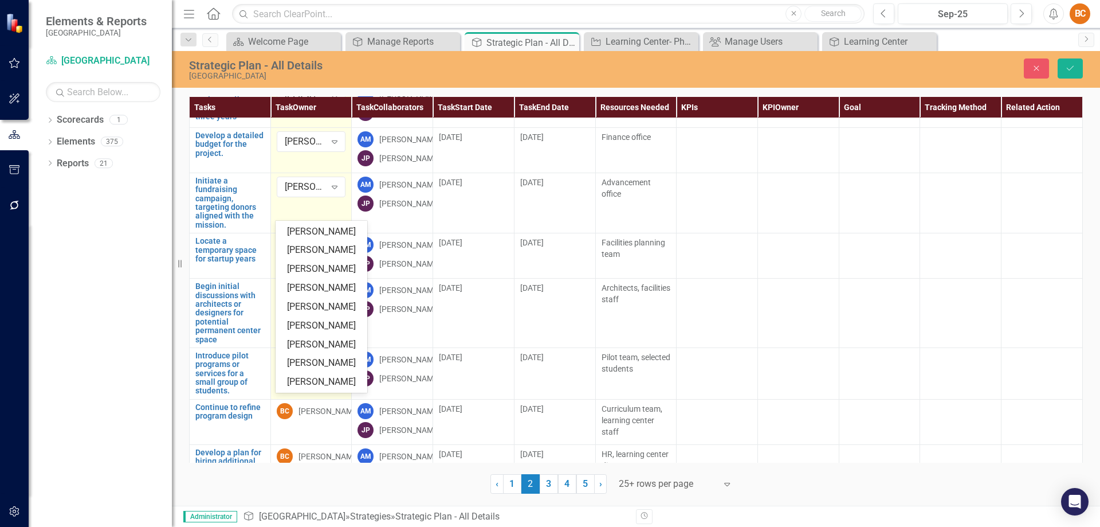
scroll to position [181, 0]
click at [319, 301] on div "Andrea McDermott" at bounding box center [323, 294] width 73 height 13
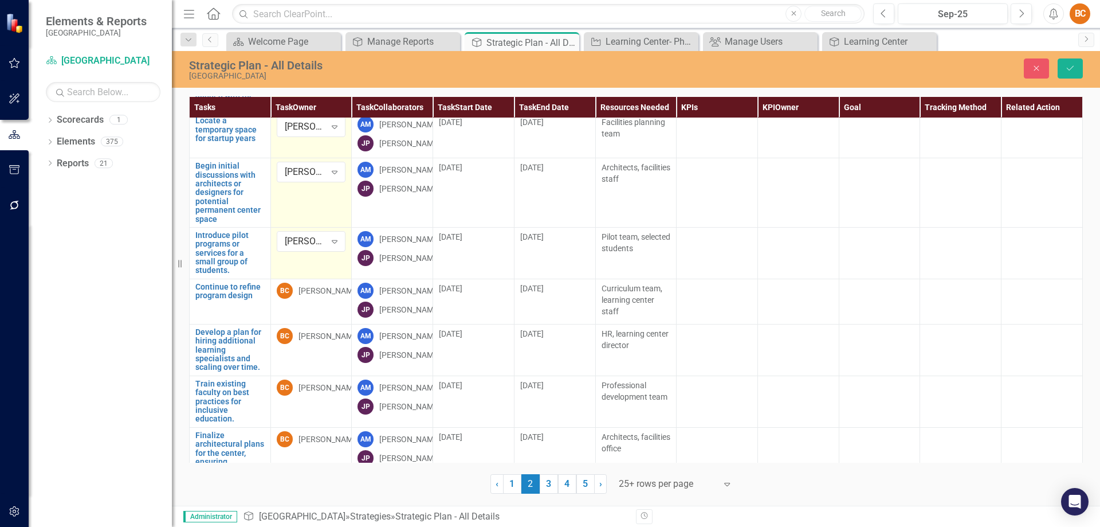
scroll to position [1501, 0]
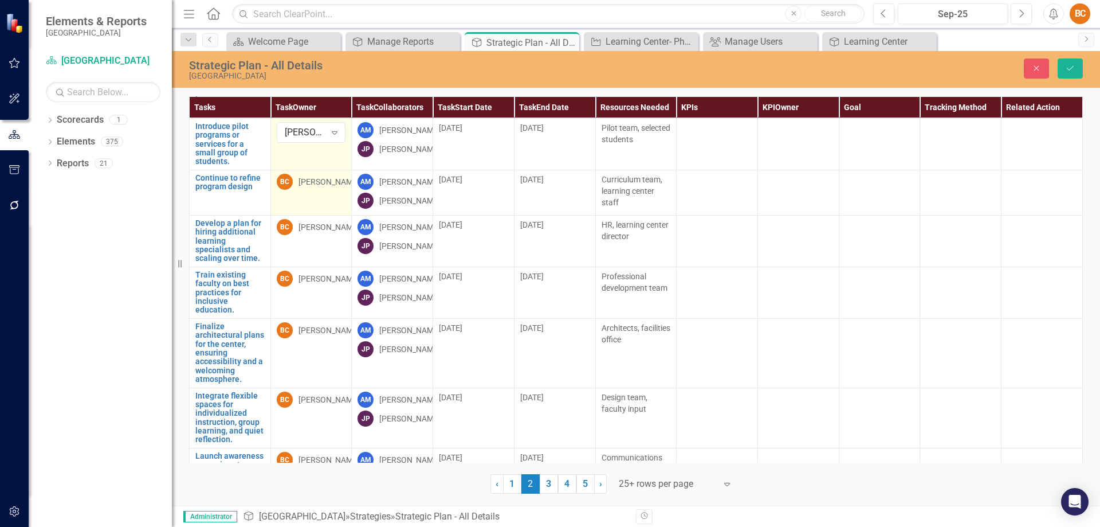
click at [313, 187] on div "[PERSON_NAME]" at bounding box center [329, 181] width 61 height 11
click at [318, 187] on div "[PERSON_NAME]" at bounding box center [329, 181] width 61 height 11
click at [318, 191] on div "[PERSON_NAME]" at bounding box center [305, 184] width 41 height 13
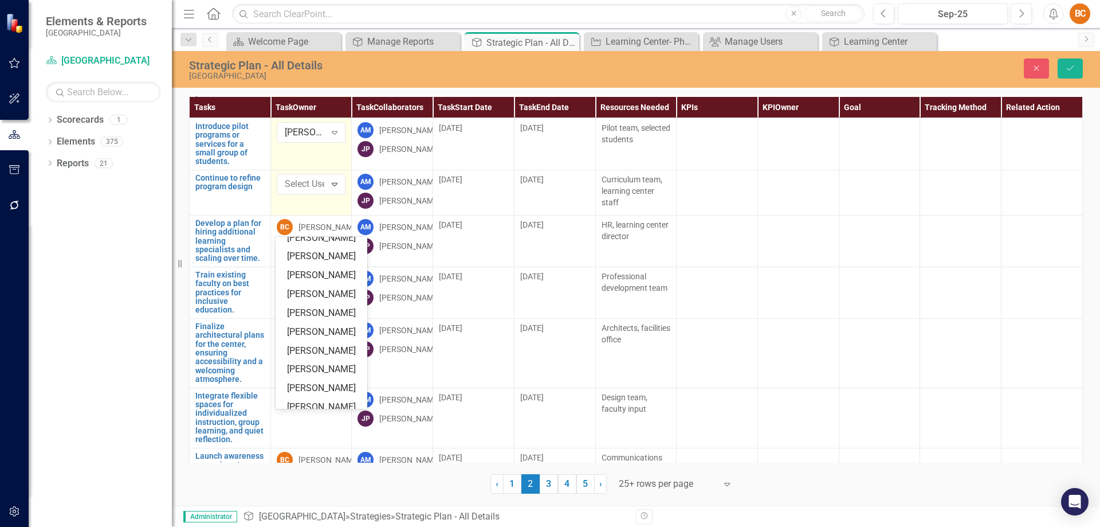
scroll to position [169, 0]
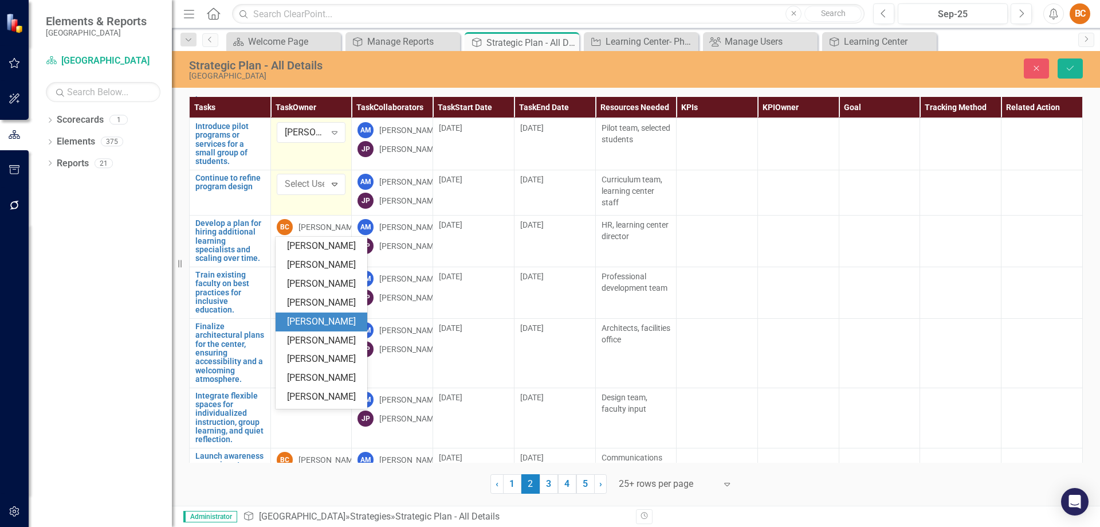
click at [316, 328] on div "Andrea McDermott" at bounding box center [323, 321] width 73 height 13
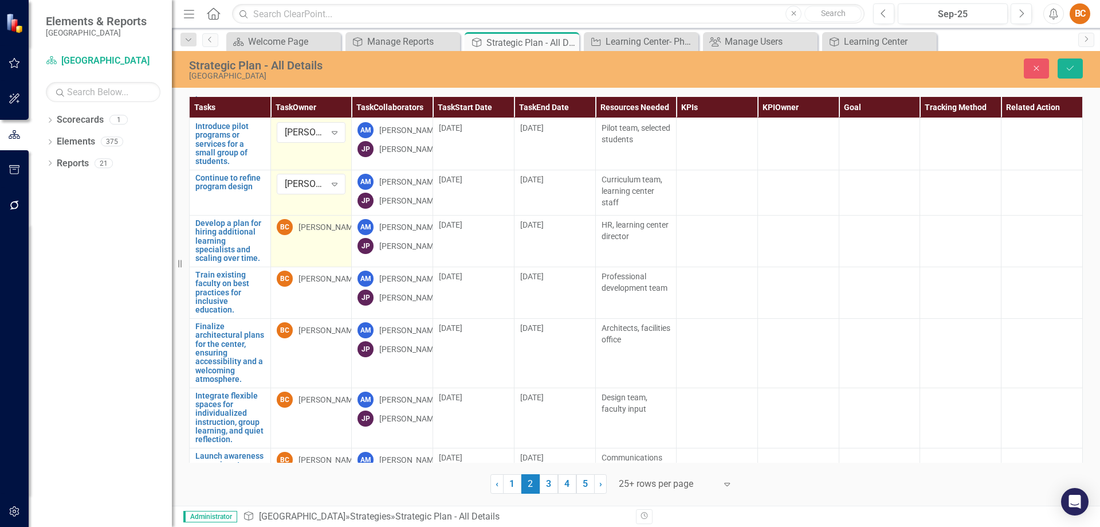
click at [336, 233] on div "[PERSON_NAME]" at bounding box center [329, 226] width 61 height 11
click at [336, 234] on icon "Expand" at bounding box center [334, 229] width 11 height 9
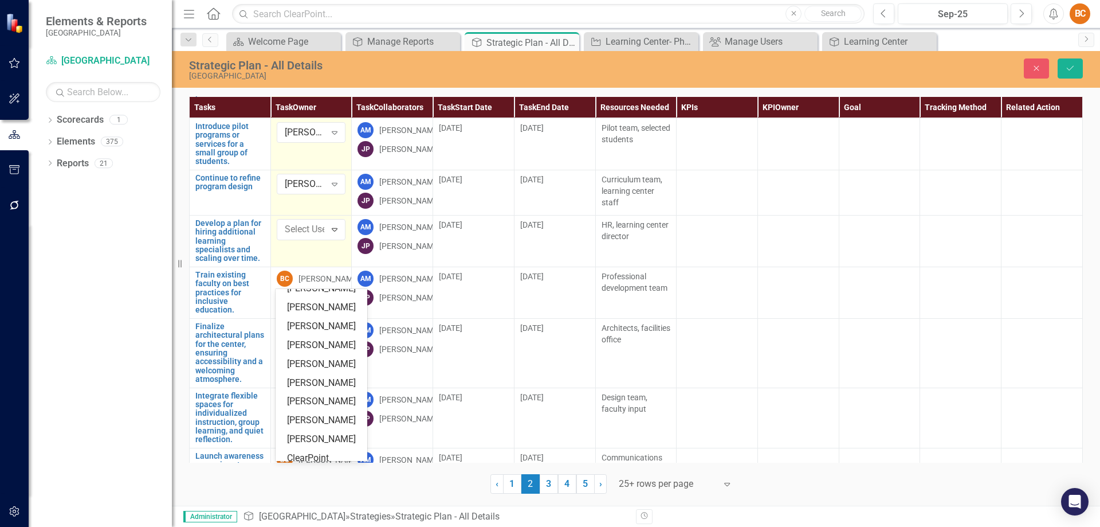
scroll to position [179, 0]
click at [318, 370] on div "Andrea McDermott" at bounding box center [323, 363] width 73 height 13
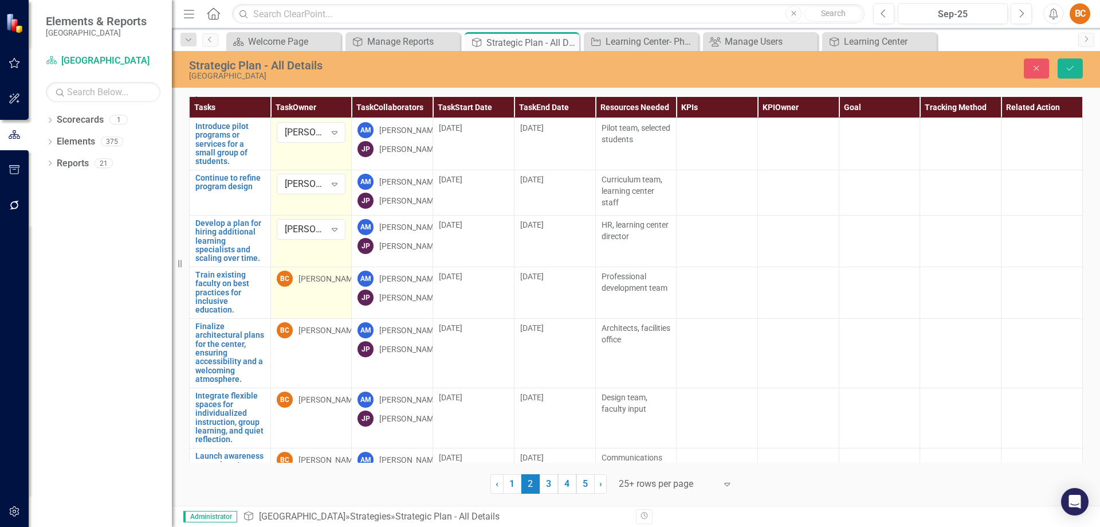
click at [322, 284] on div "[PERSON_NAME]" at bounding box center [329, 278] width 61 height 11
click at [335, 285] on icon "Expand" at bounding box center [334, 280] width 11 height 9
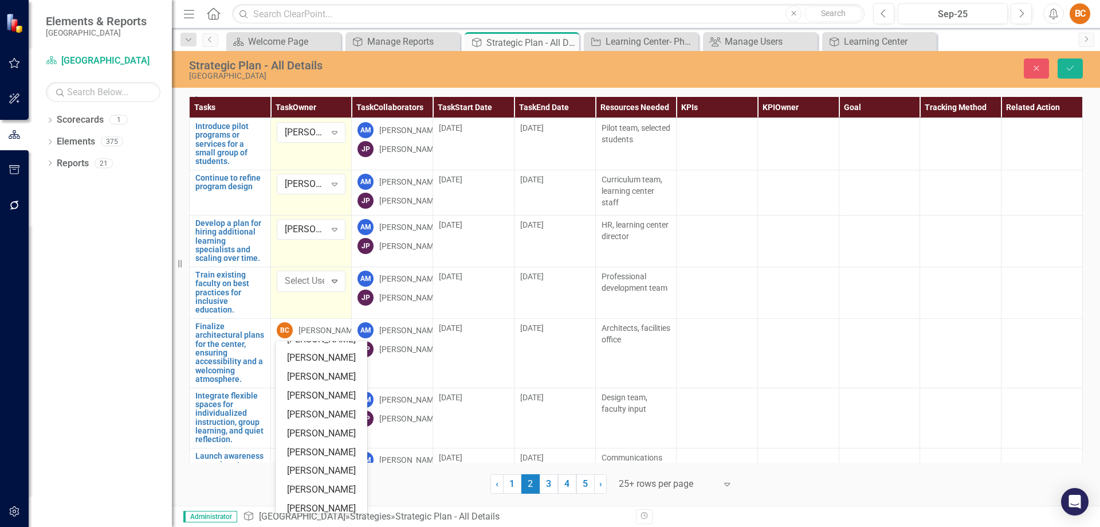
scroll to position [175, 0]
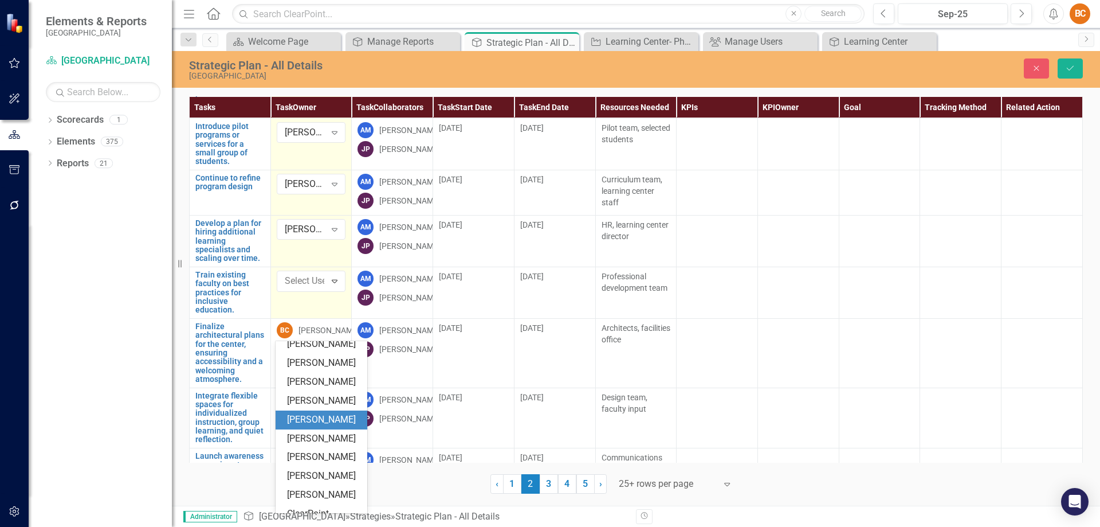
click at [320, 426] on div "Andrea McDermott" at bounding box center [323, 419] width 73 height 13
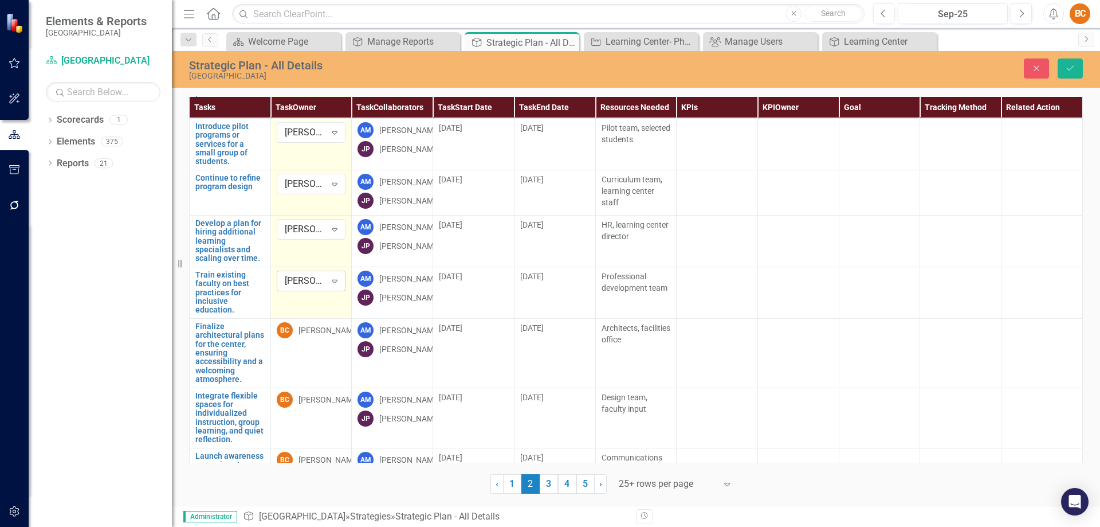
click at [338, 285] on icon "Expand" at bounding box center [334, 280] width 11 height 9
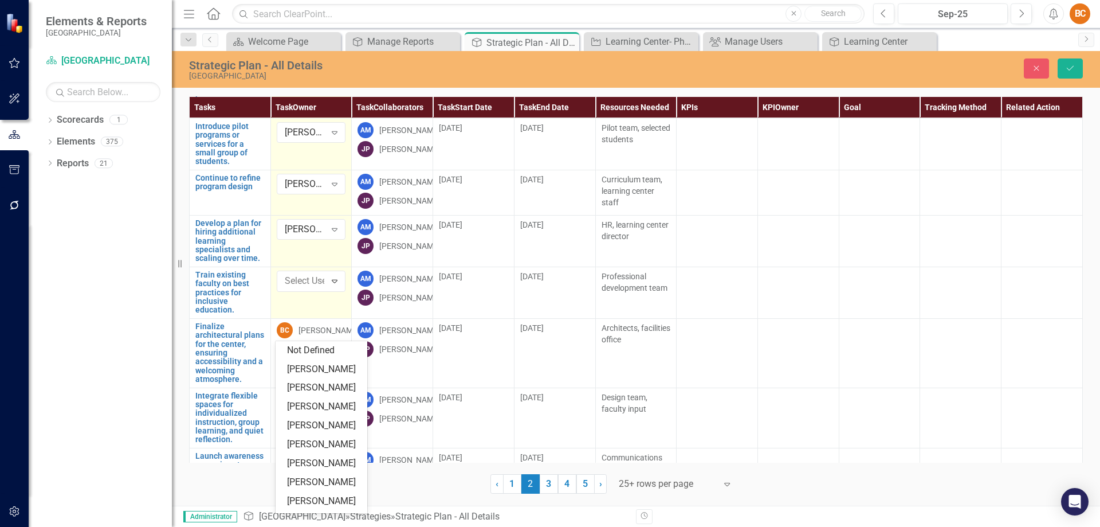
scroll to position [238, 0]
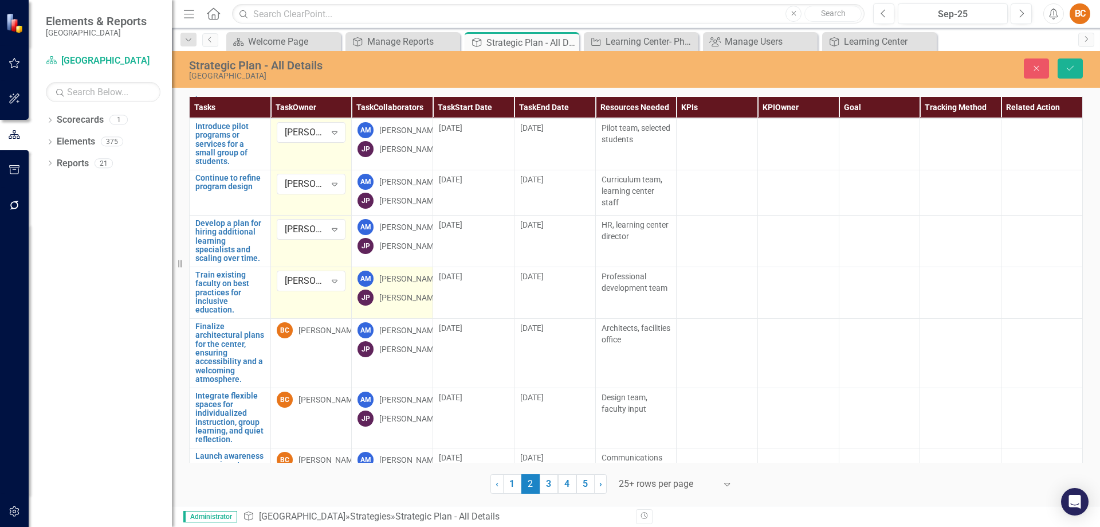
click at [402, 284] on div "Andrea McDermott" at bounding box center [409, 278] width 61 height 11
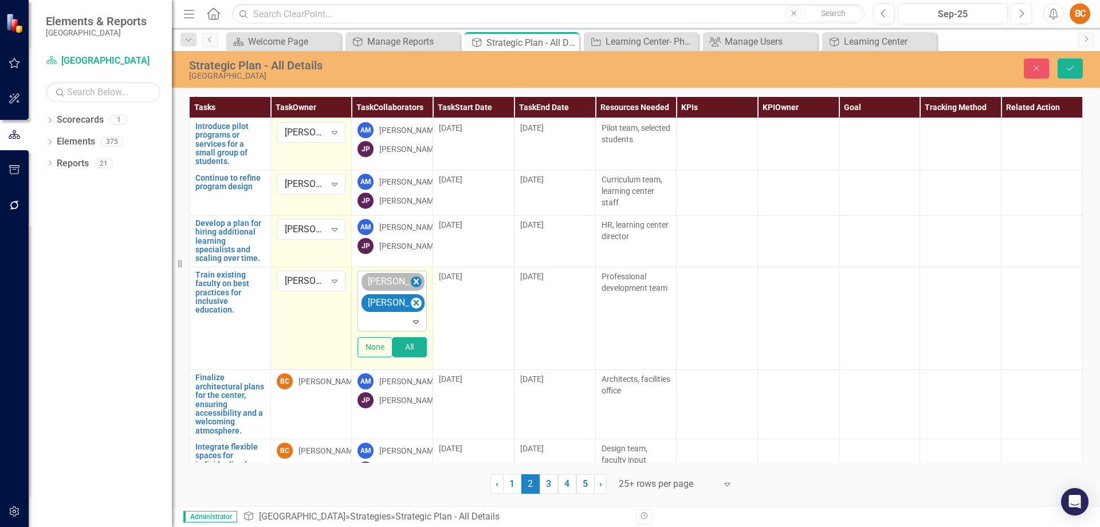
click at [415, 284] on icon "Remove Andrea McDermott" at bounding box center [416, 282] width 5 height 6
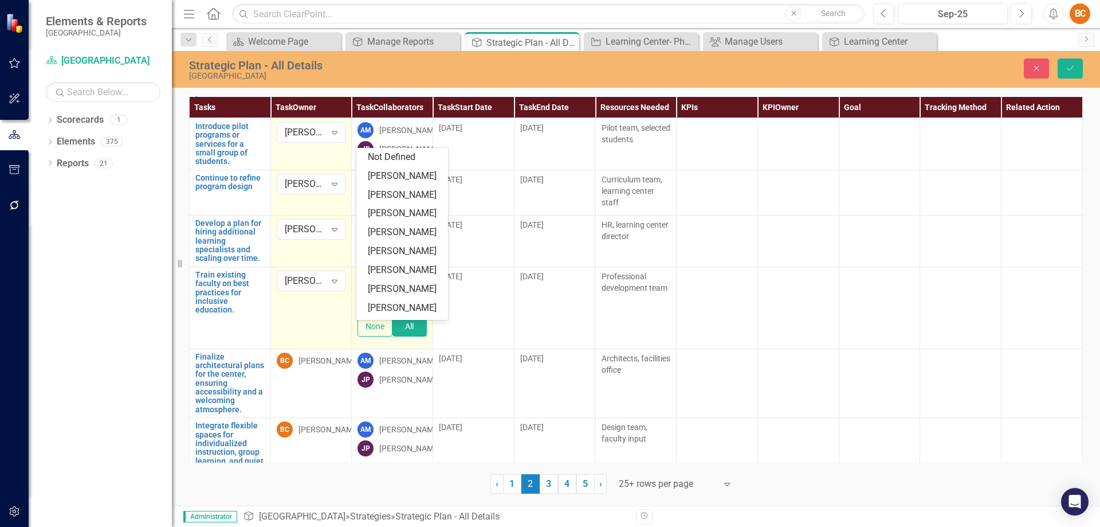
click at [414, 305] on icon "Expand" at bounding box center [415, 300] width 11 height 9
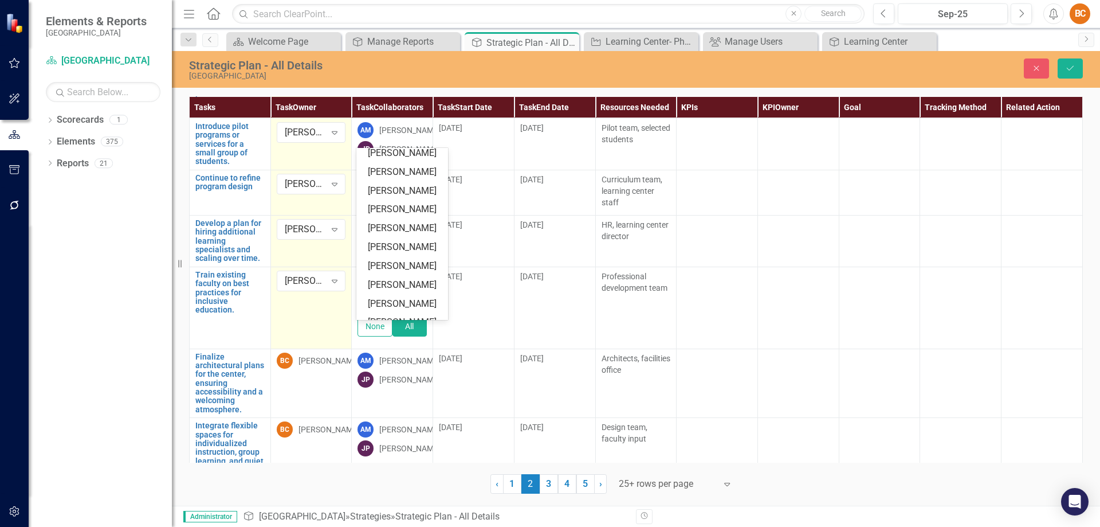
scroll to position [138, 0]
click at [402, 250] on div "Claire McCarrick" at bounding box center [404, 245] width 73 height 13
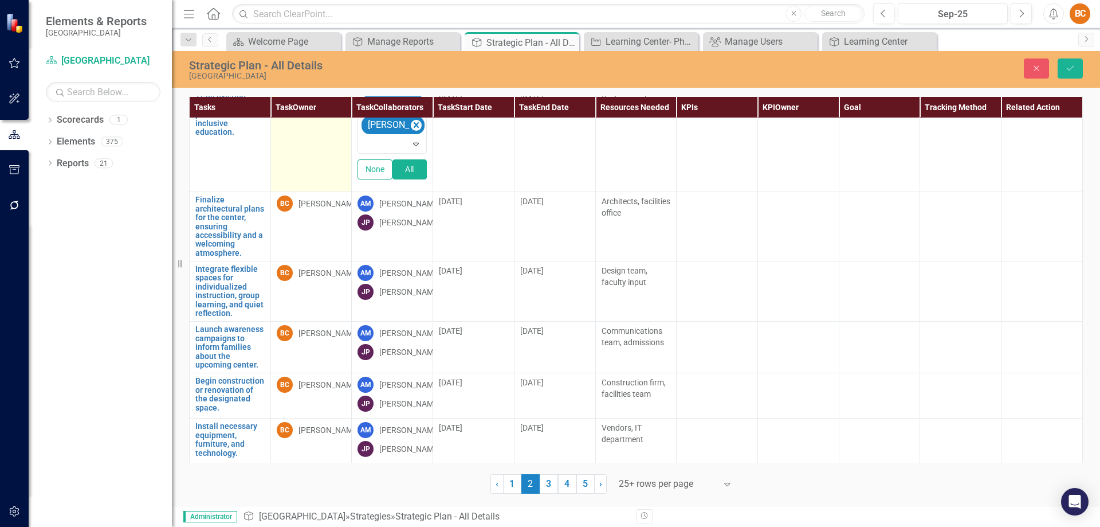
scroll to position [1708, 0]
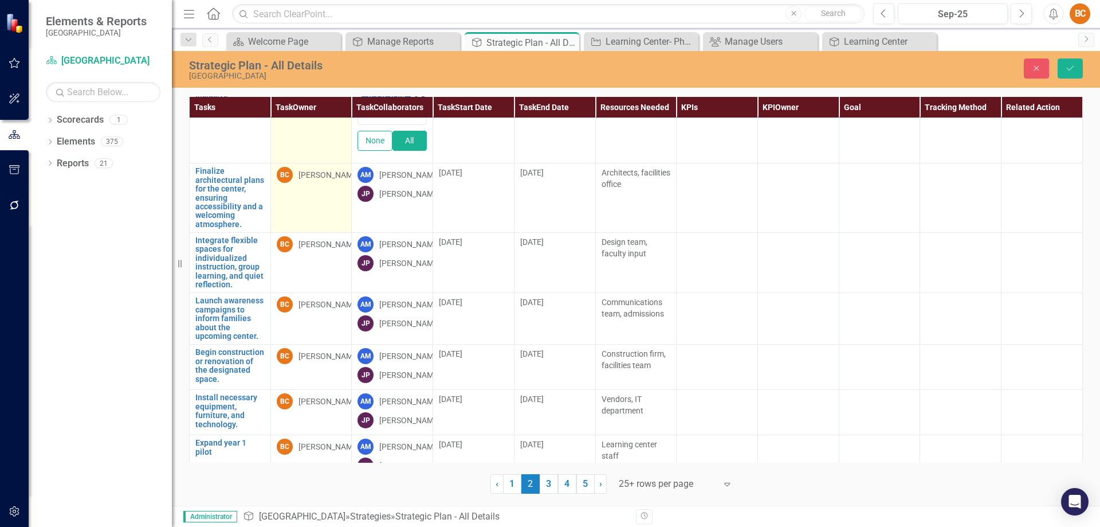
click at [319, 181] on div "[PERSON_NAME]" at bounding box center [329, 174] width 61 height 11
click at [333, 182] on icon "Expand" at bounding box center [334, 176] width 11 height 9
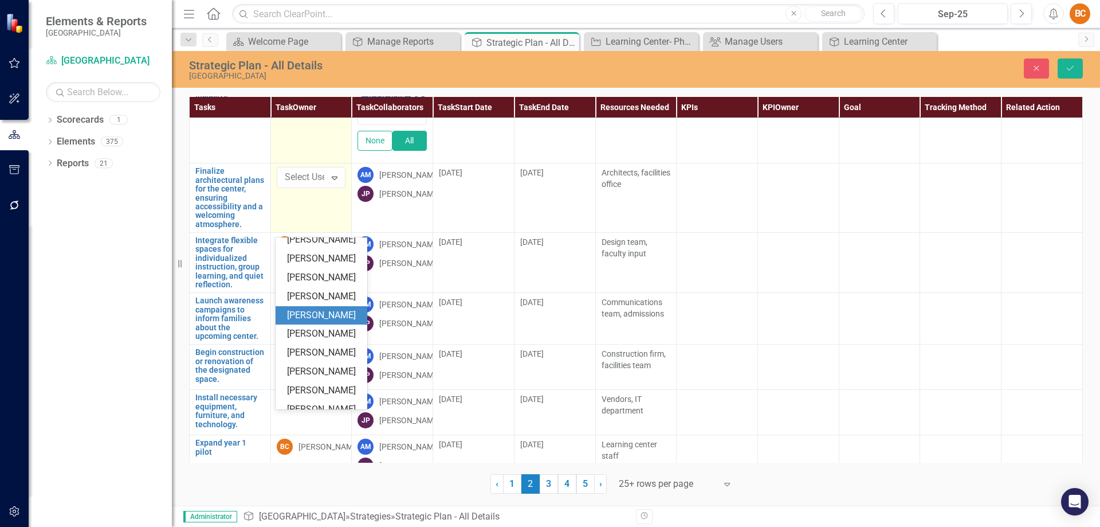
scroll to position [23, 0]
click at [335, 312] on div "Anthony Day" at bounding box center [323, 318] width 73 height 13
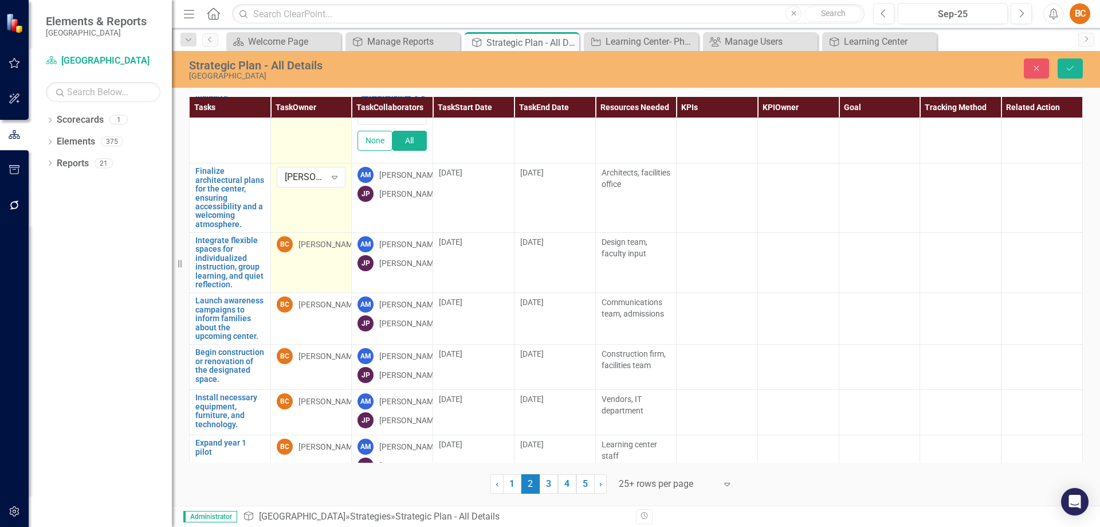
click at [340, 250] on div "[PERSON_NAME]" at bounding box center [329, 243] width 61 height 11
click at [340, 256] on div "Expand" at bounding box center [334, 246] width 21 height 18
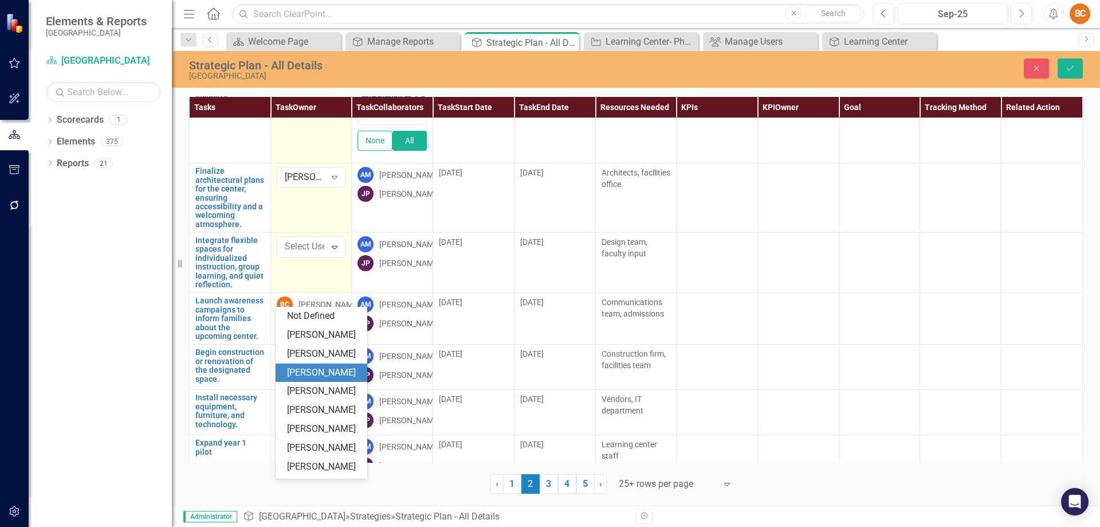
scroll to position [57, 0]
click at [327, 350] on div "Anthony Day" at bounding box center [323, 353] width 73 height 13
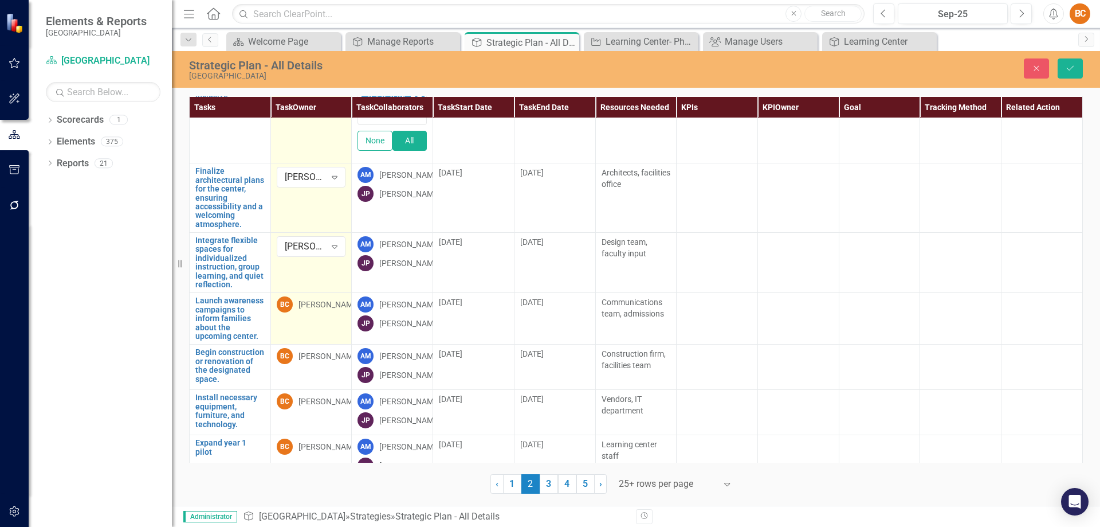
click at [333, 310] on div "[PERSON_NAME]" at bounding box center [329, 304] width 61 height 11
click at [333, 309] on icon at bounding box center [335, 306] width 6 height 3
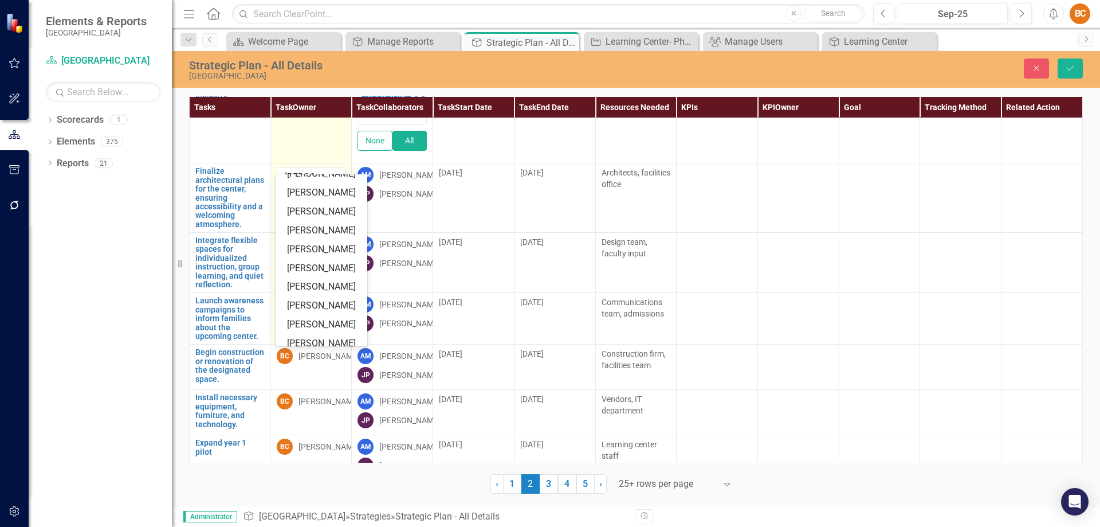
scroll to position [164, 0]
click at [335, 271] on div "Andrea McDermott" at bounding box center [323, 264] width 73 height 13
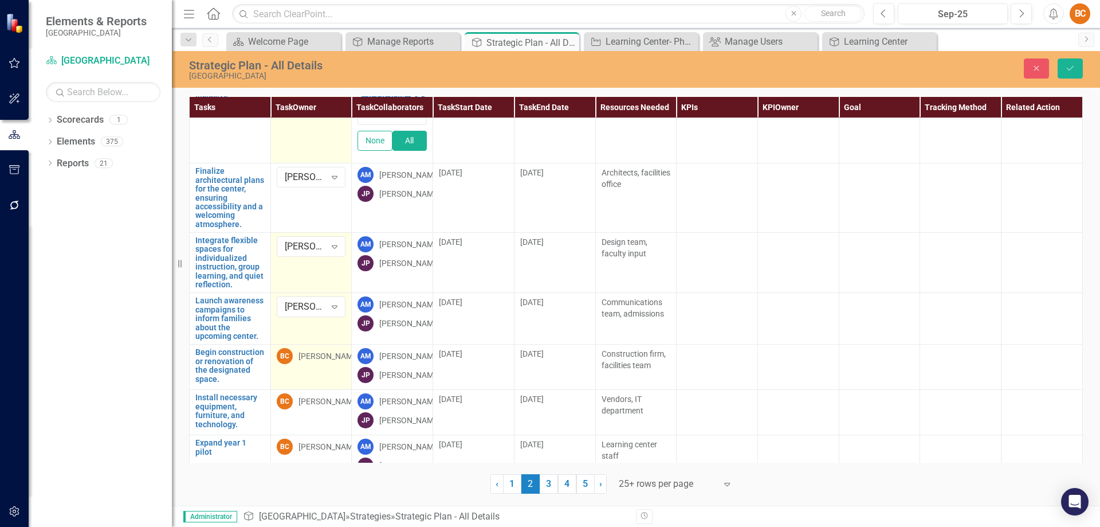
click at [334, 362] on div "[PERSON_NAME]" at bounding box center [329, 355] width 61 height 11
click at [334, 363] on icon "Expand" at bounding box center [334, 358] width 11 height 9
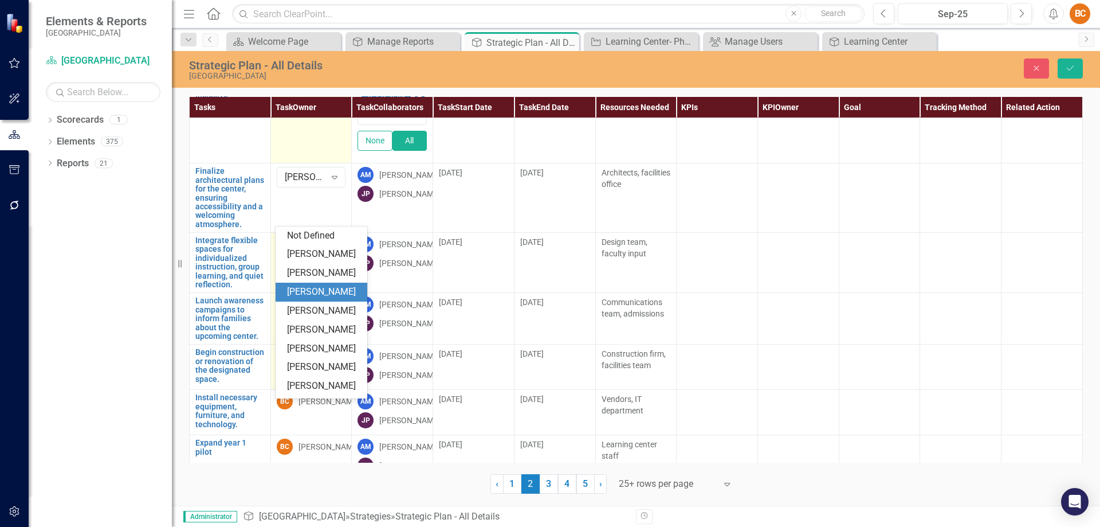
scroll to position [57, 0]
click at [323, 273] on div "Anthony Day" at bounding box center [323, 272] width 73 height 13
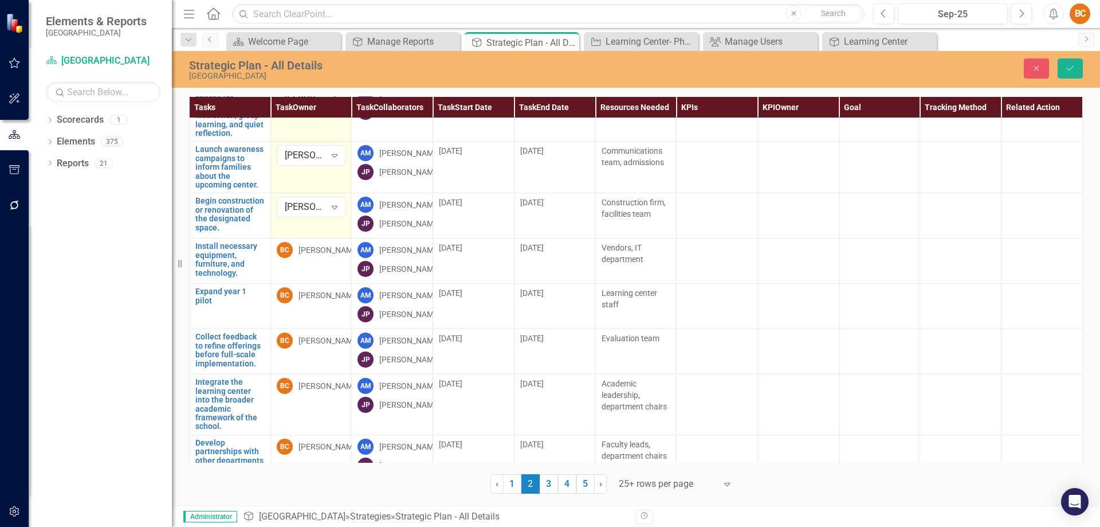
scroll to position [1888, 0]
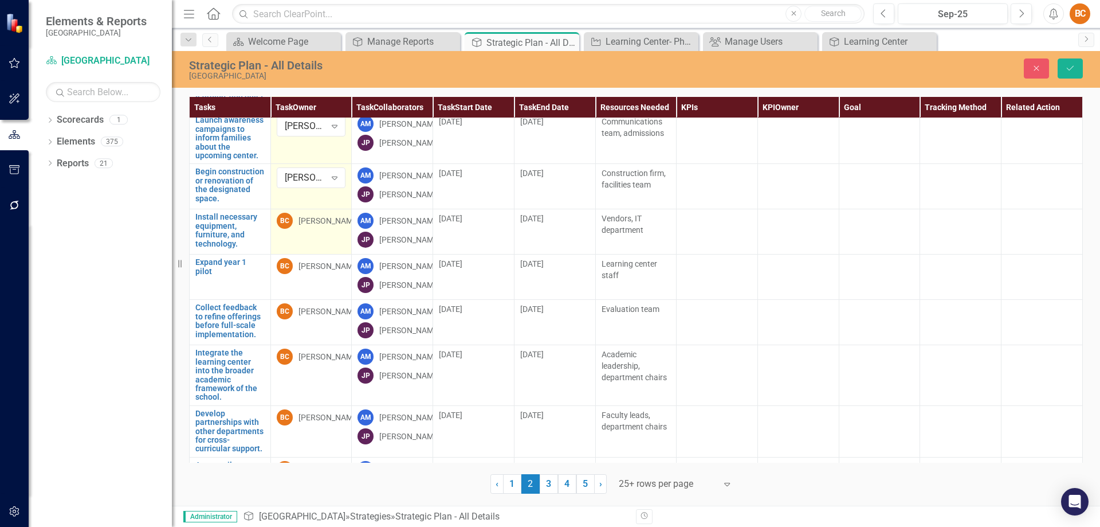
click at [322, 226] on div "[PERSON_NAME]" at bounding box center [329, 220] width 61 height 11
click at [316, 226] on div "[PERSON_NAME]" at bounding box center [329, 220] width 61 height 11
click at [334, 228] on icon "Expand" at bounding box center [334, 222] width 11 height 9
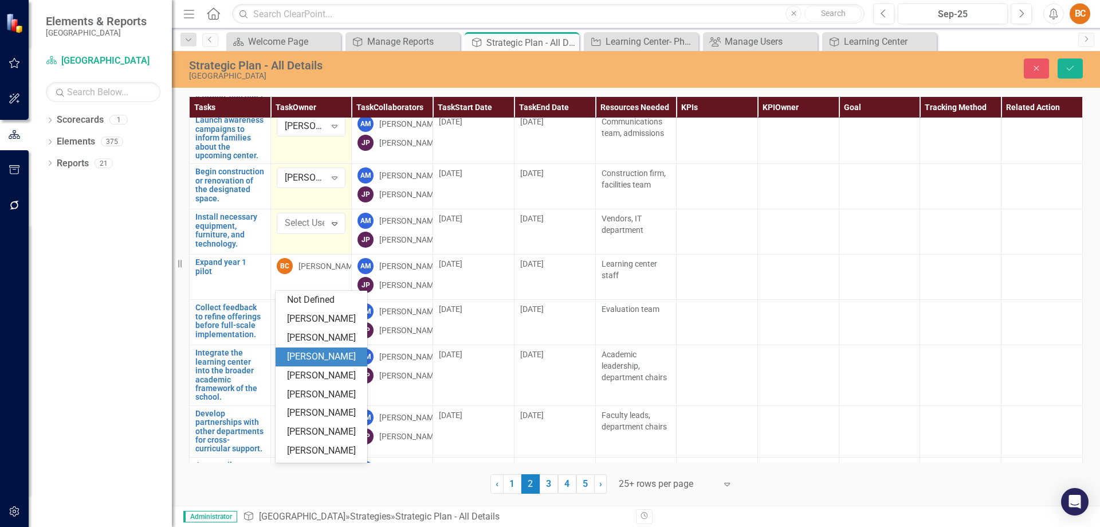
scroll to position [57, 0]
click at [343, 336] on div "Anthony Day" at bounding box center [323, 337] width 73 height 13
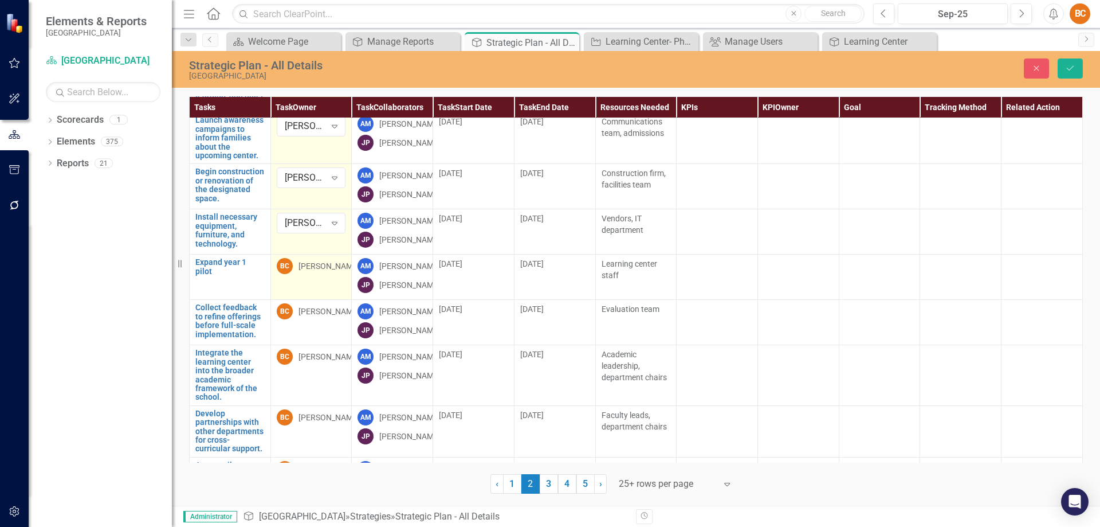
click at [319, 272] on div "[PERSON_NAME]" at bounding box center [329, 265] width 61 height 11
click at [334, 273] on icon "Expand" at bounding box center [334, 268] width 11 height 9
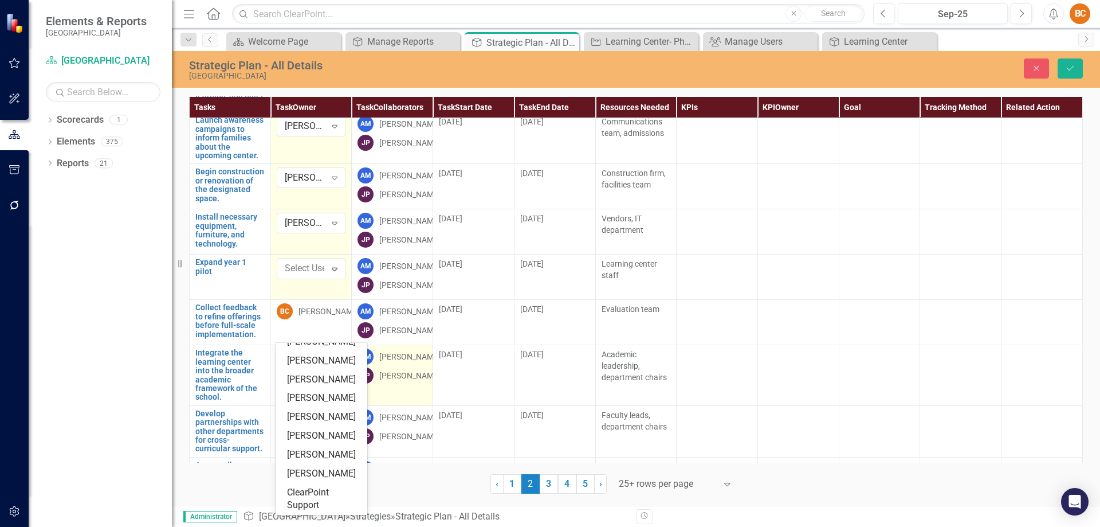
scroll to position [202, 0]
click at [316, 405] on div "Andrea McDermott" at bounding box center [323, 397] width 73 height 13
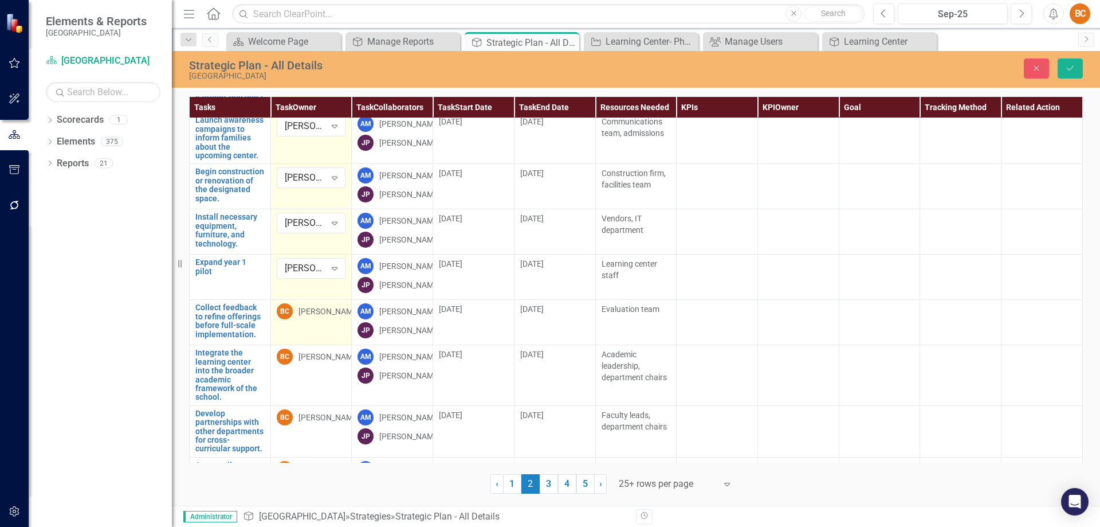
click at [324, 317] on div "[PERSON_NAME]" at bounding box center [329, 310] width 61 height 11
click at [335, 318] on icon "Expand" at bounding box center [334, 313] width 11 height 9
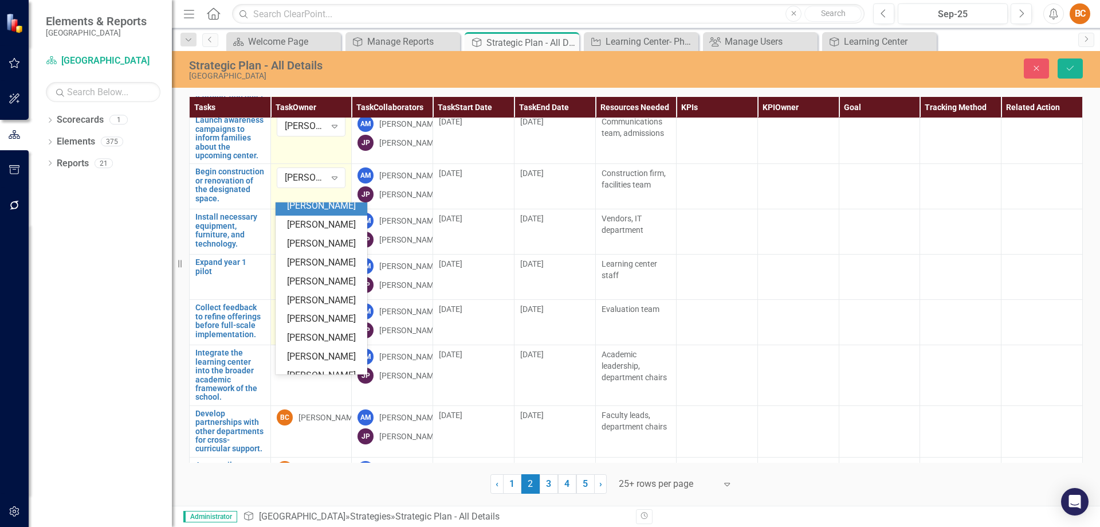
scroll to position [158, 0]
click at [320, 305] on div "Andrea McDermott" at bounding box center [323, 298] width 73 height 13
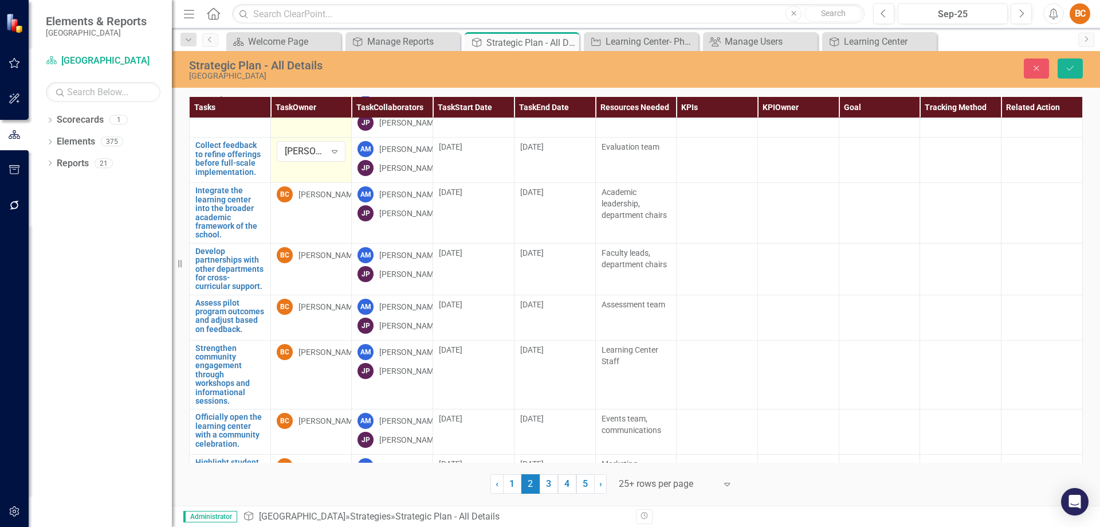
scroll to position [2109, 0]
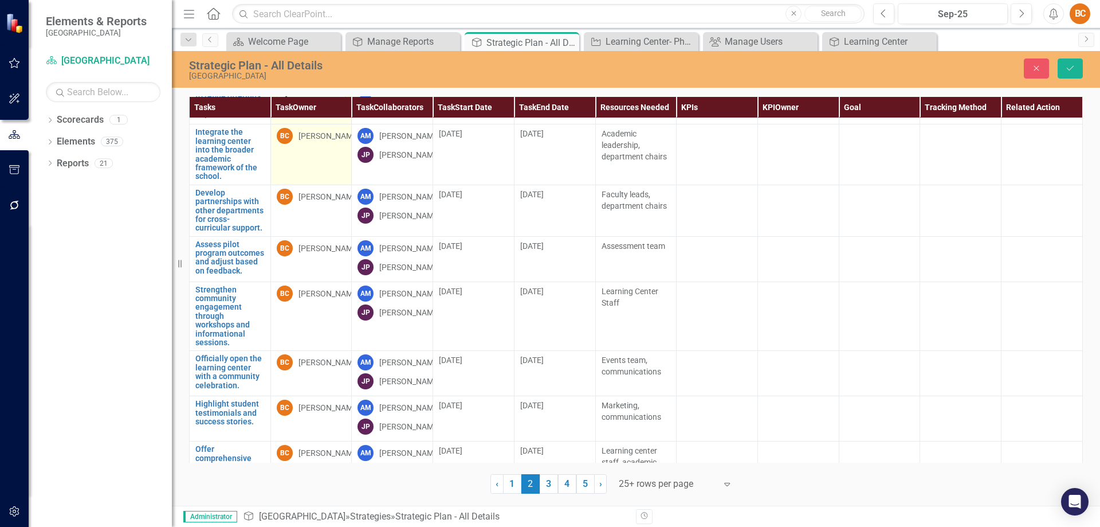
click at [319, 142] on div "[PERSON_NAME]" at bounding box center [329, 135] width 61 height 11
click at [336, 143] on icon "Expand" at bounding box center [334, 138] width 11 height 9
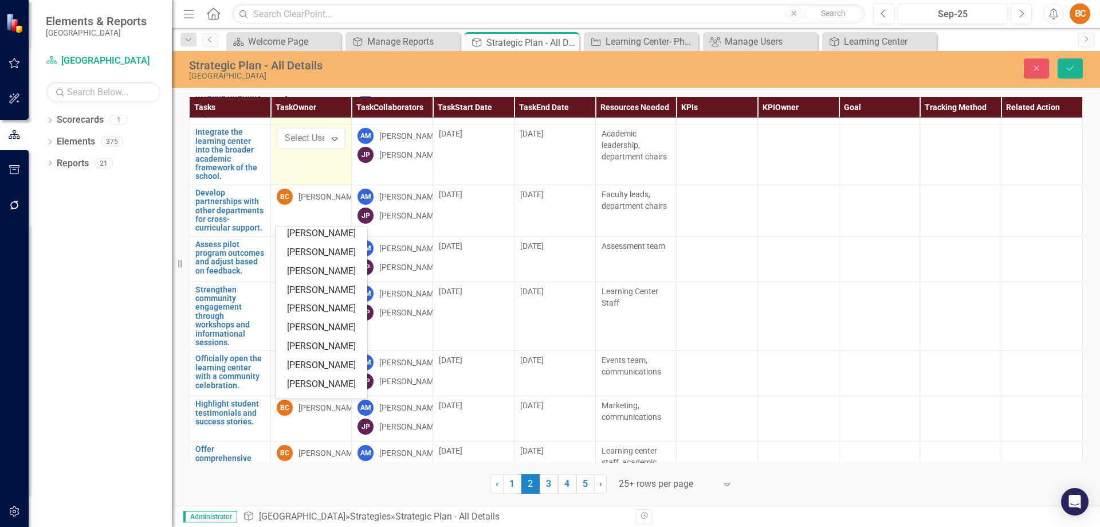
scroll to position [174, 0]
click at [319, 313] on div "Andrea McDermott" at bounding box center [323, 306] width 73 height 13
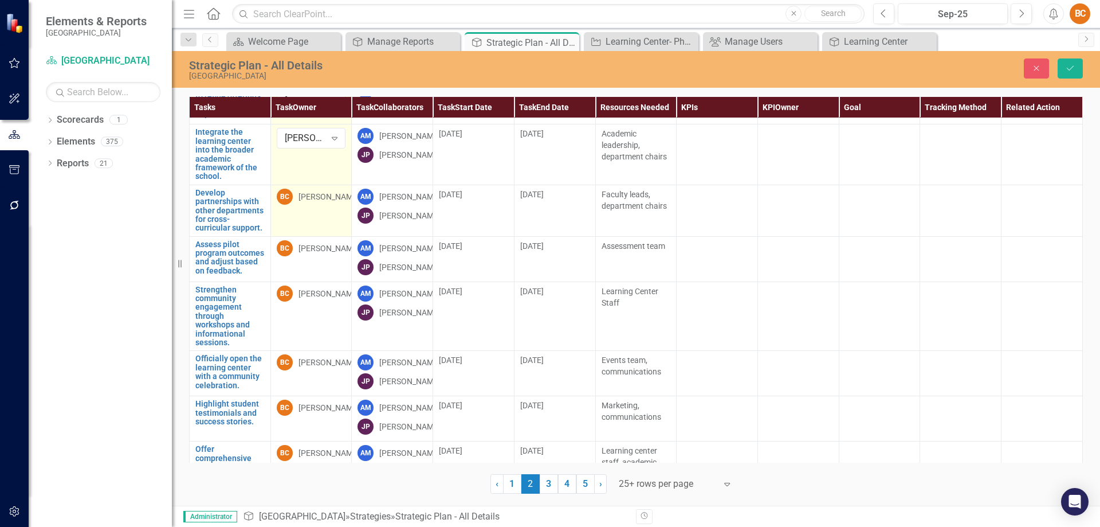
click at [331, 202] on div "[PERSON_NAME]" at bounding box center [329, 196] width 61 height 11
click at [337, 203] on icon "Expand" at bounding box center [334, 198] width 11 height 9
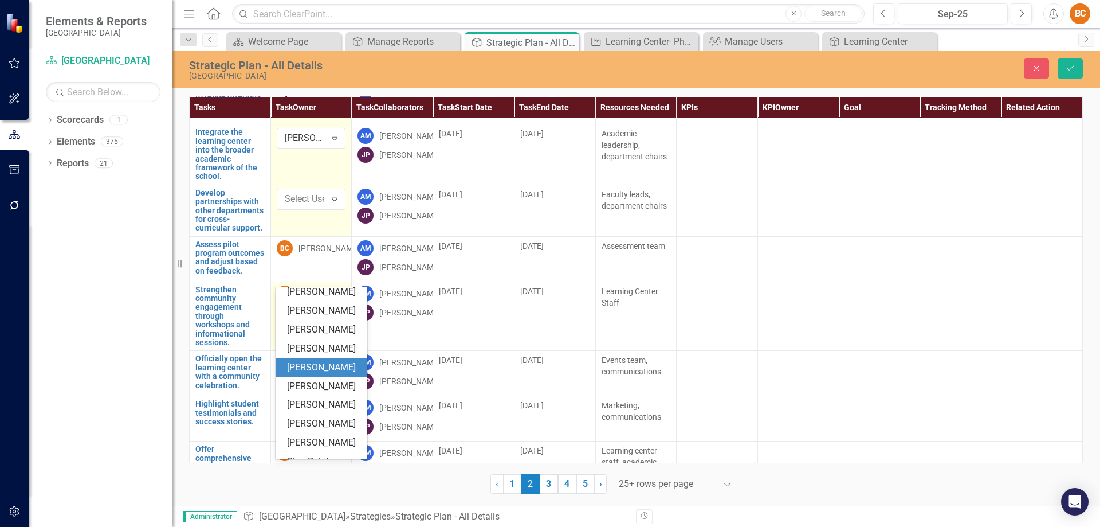
click at [318, 374] on div "Andrea McDermott" at bounding box center [323, 367] width 73 height 13
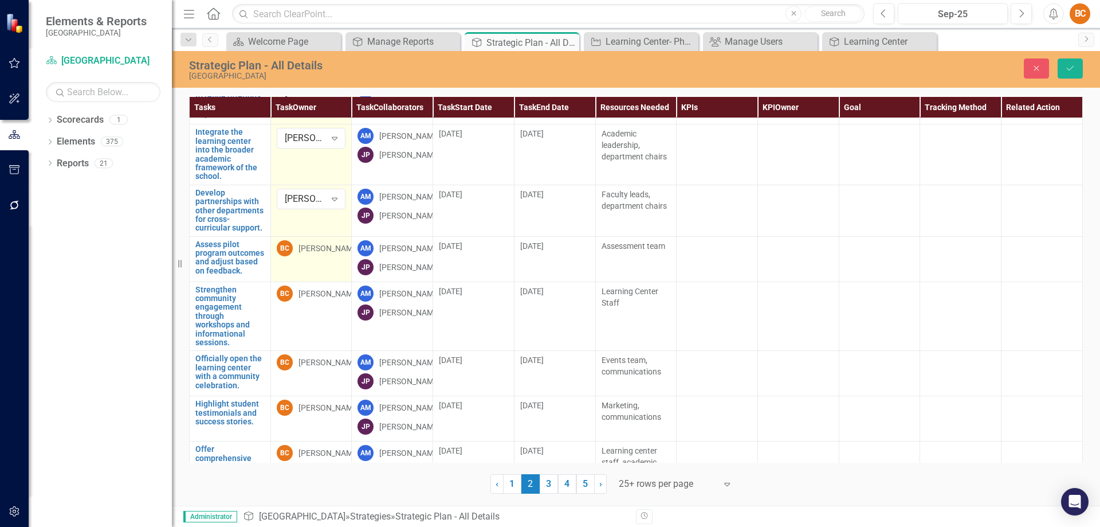
click at [326, 254] on div "[PERSON_NAME]" at bounding box center [329, 247] width 61 height 11
click at [333, 255] on icon "Expand" at bounding box center [334, 250] width 11 height 9
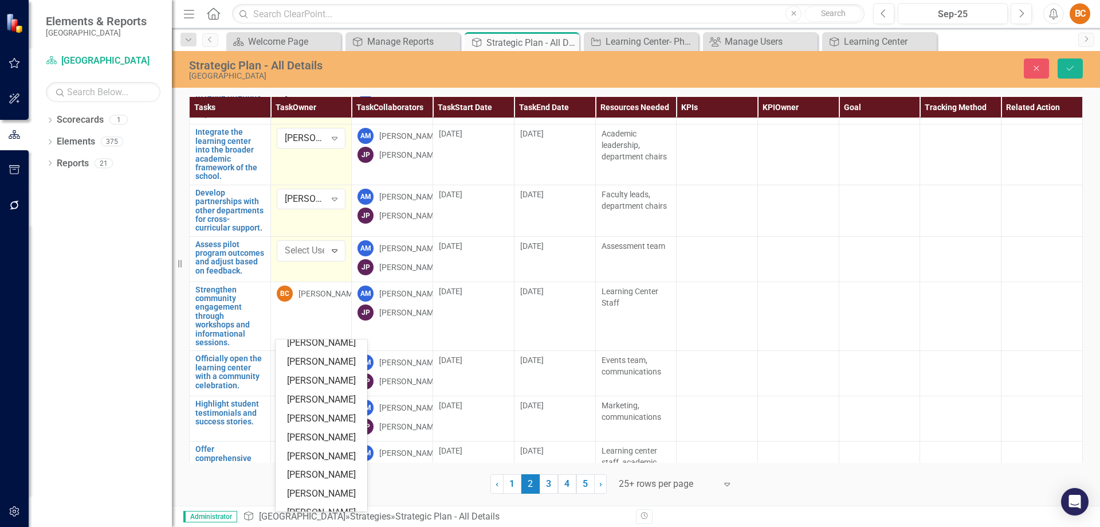
scroll to position [166, 0]
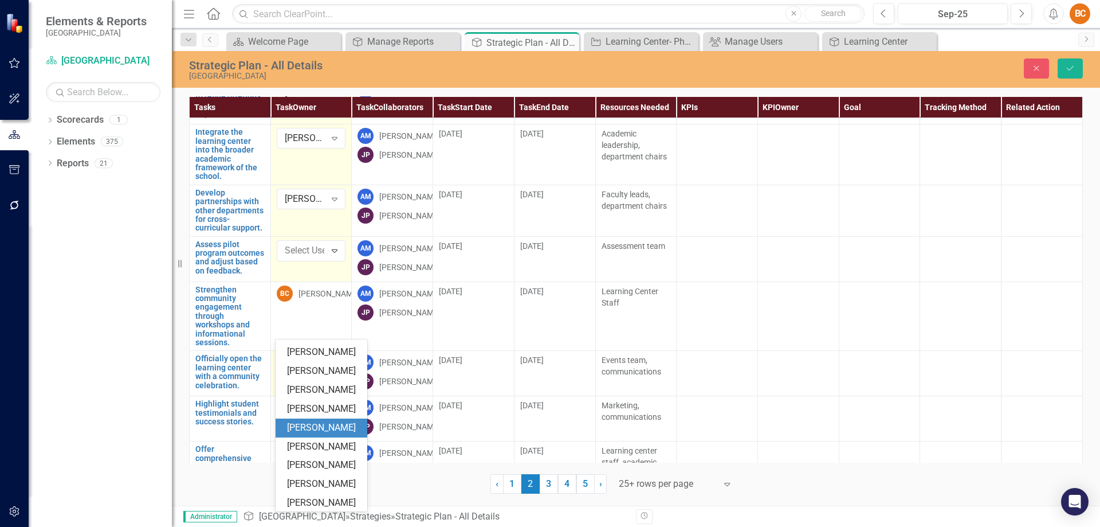
click at [318, 434] on div "Andrea McDermott" at bounding box center [323, 427] width 73 height 13
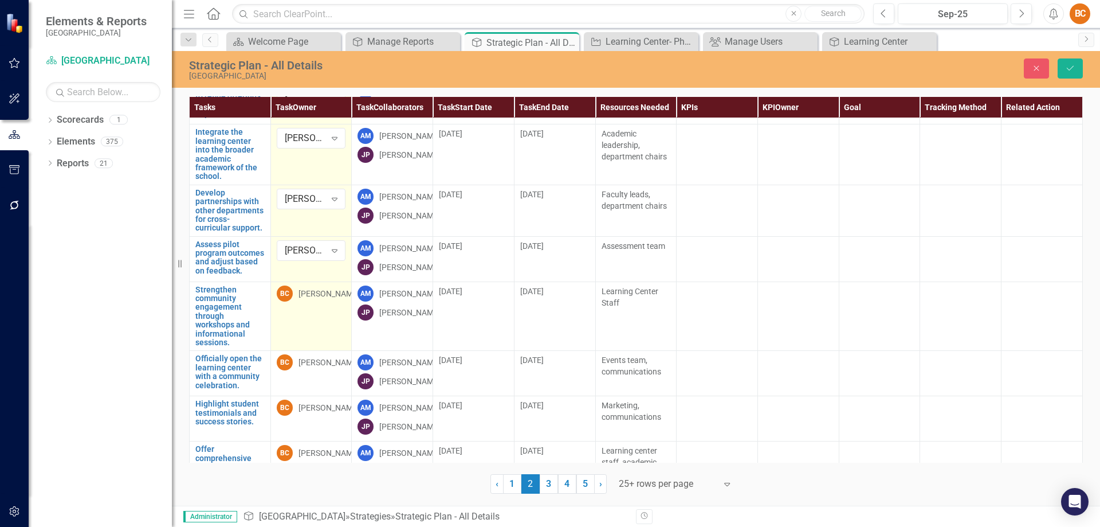
click at [317, 299] on div "[PERSON_NAME]" at bounding box center [329, 293] width 61 height 11
click at [335, 300] on icon "Expand" at bounding box center [334, 295] width 11 height 9
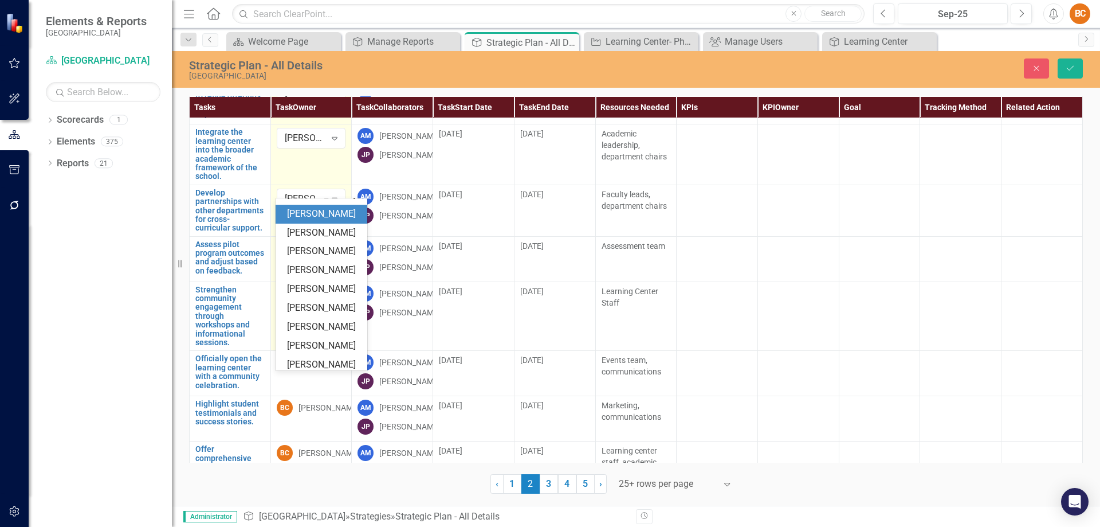
scroll to position [131, 0]
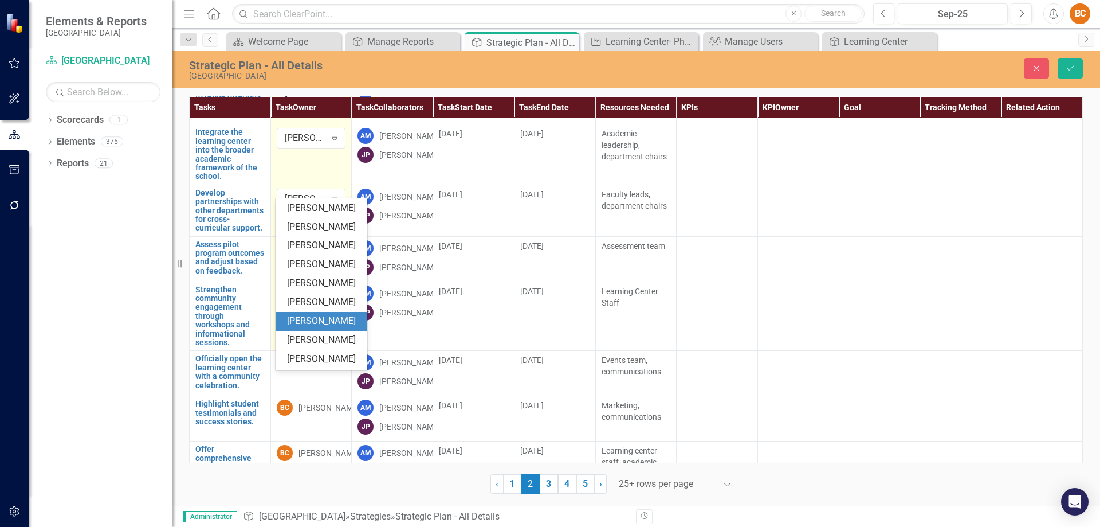
click at [305, 328] on div "Andrea McDermott" at bounding box center [323, 321] width 73 height 13
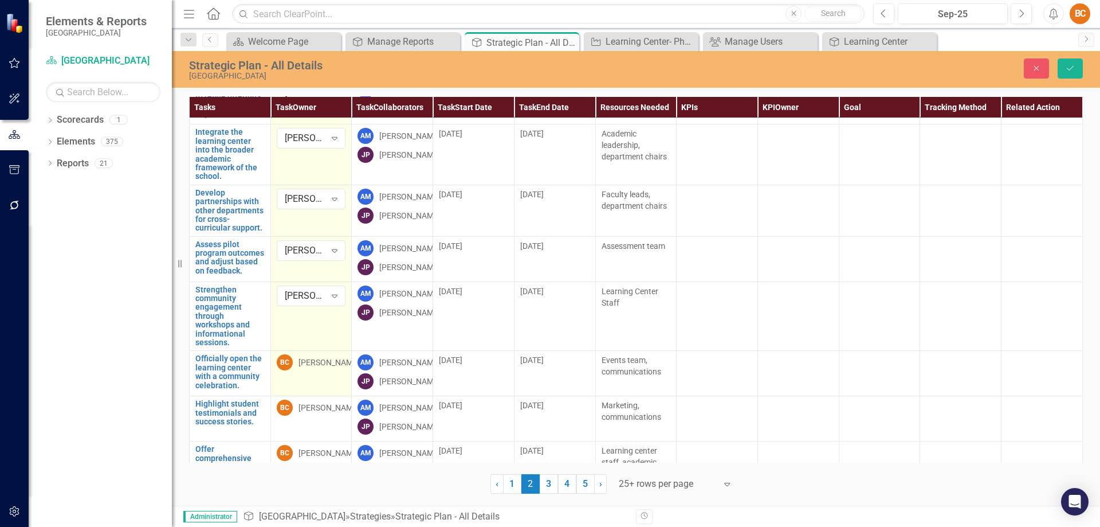
click at [329, 368] on div "[PERSON_NAME]" at bounding box center [329, 361] width 61 height 11
click at [330, 368] on div "[PERSON_NAME]" at bounding box center [329, 361] width 61 height 11
click at [332, 367] on icon at bounding box center [335, 364] width 6 height 3
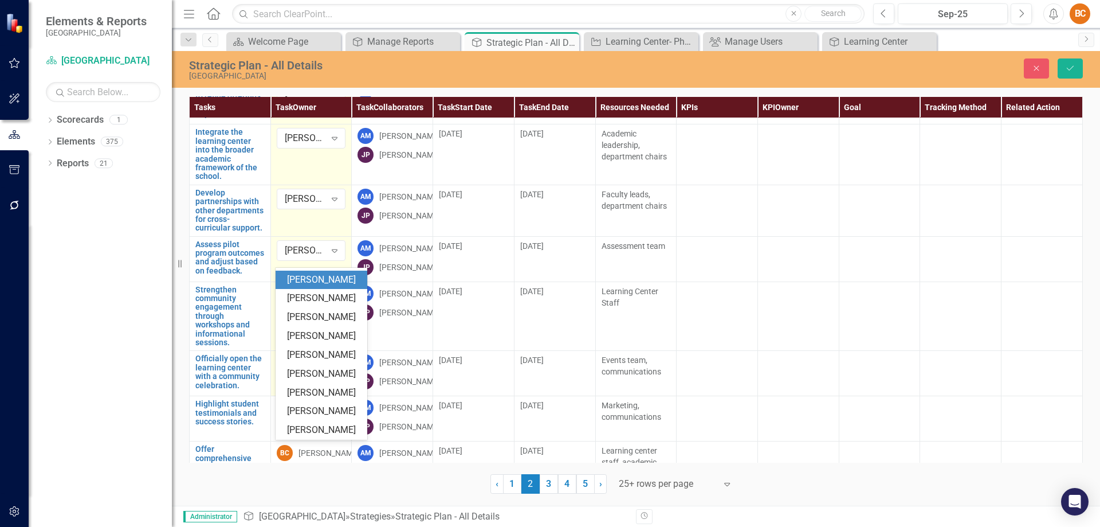
scroll to position [136, 0]
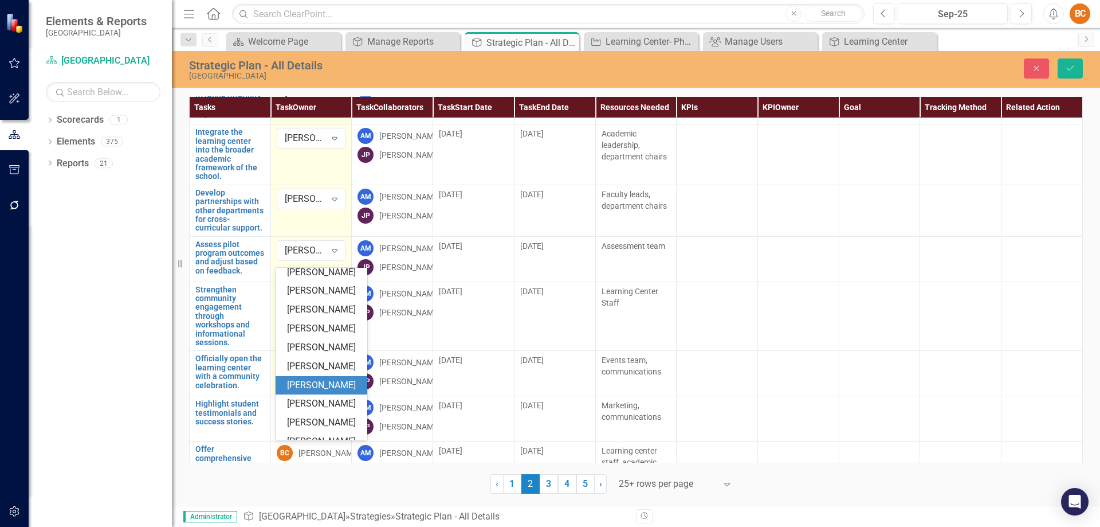
click at [318, 392] on div "Andrea McDermott" at bounding box center [323, 385] width 73 height 13
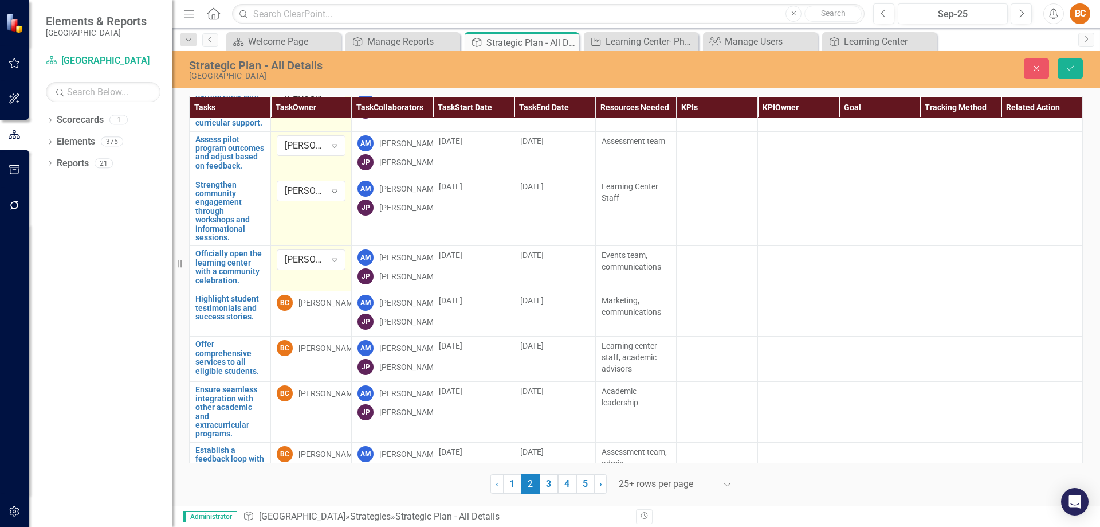
scroll to position [2277, 0]
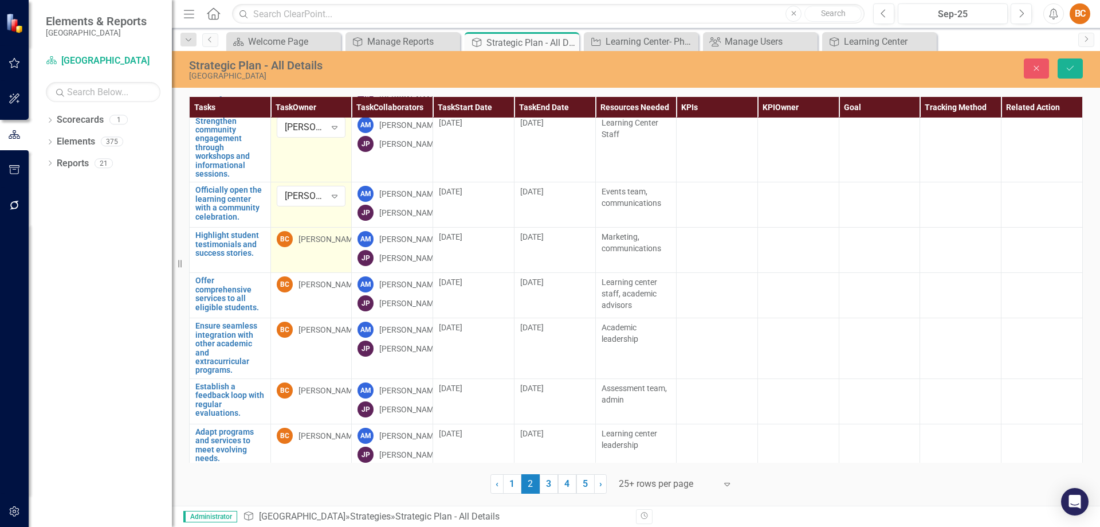
click at [338, 245] on div "[PERSON_NAME]" at bounding box center [329, 238] width 61 height 11
click at [334, 246] on icon "Expand" at bounding box center [334, 241] width 11 height 9
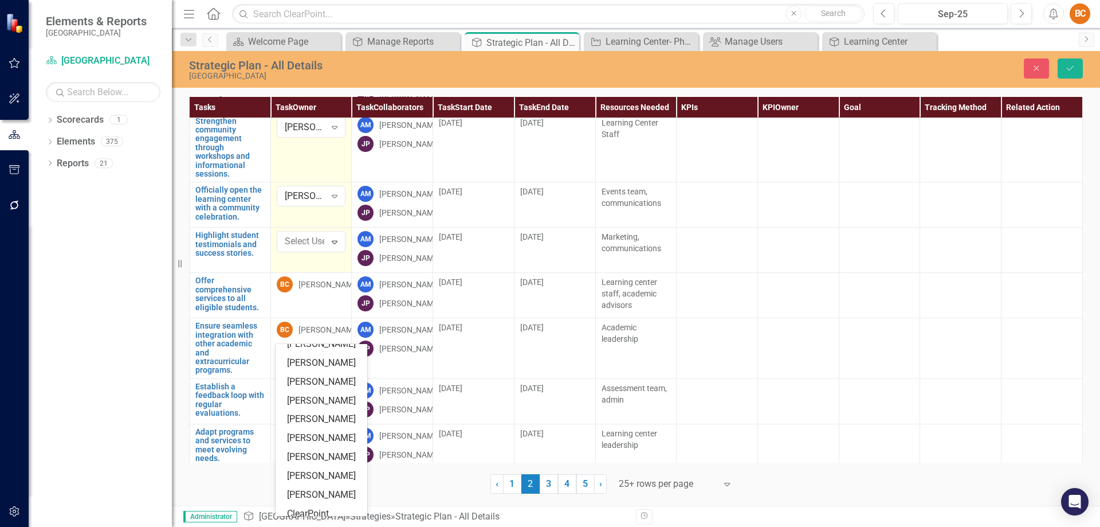
scroll to position [181, 0]
click at [318, 424] on div "Andrea McDermott" at bounding box center [323, 417] width 73 height 13
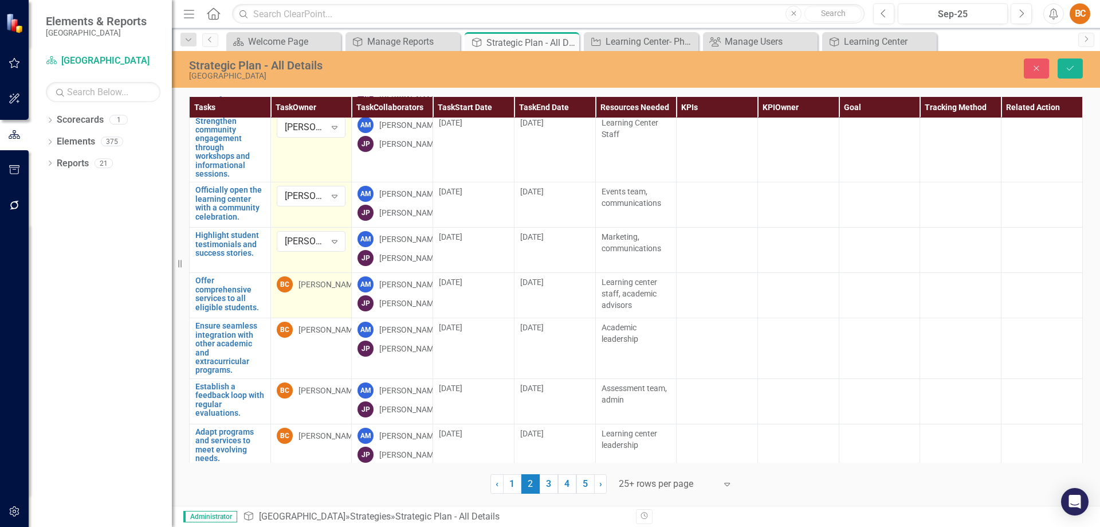
click at [328, 292] on div "BC Brian Carney" at bounding box center [311, 284] width 69 height 16
click at [331, 291] on icon "Expand" at bounding box center [334, 286] width 11 height 9
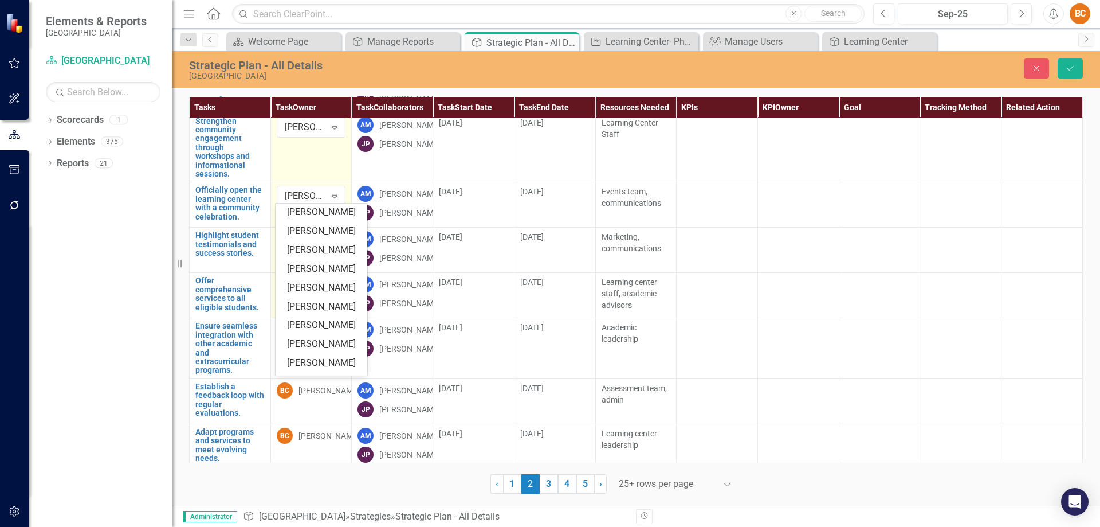
scroll to position [160, 0]
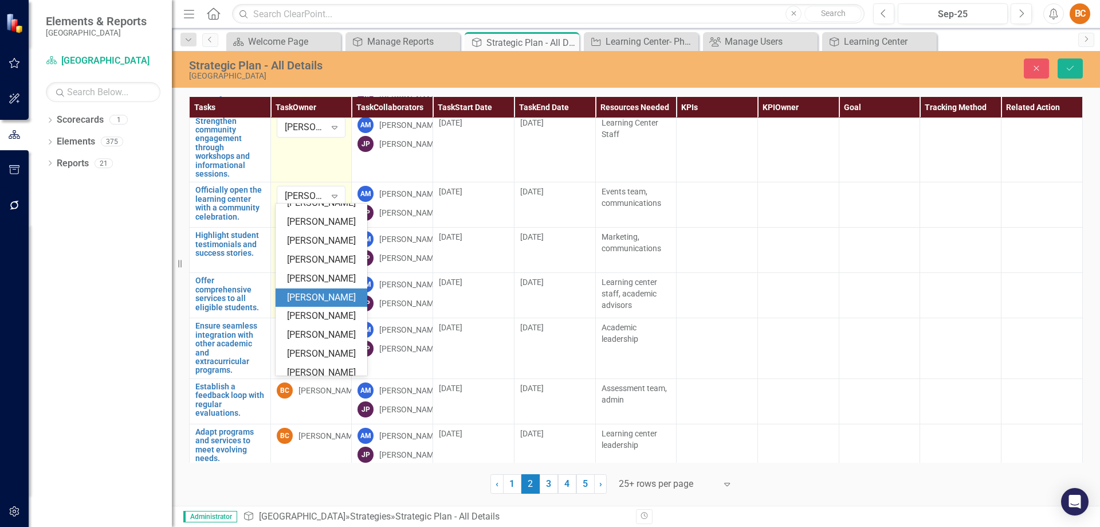
click at [304, 304] on div "Andrea McDermott" at bounding box center [323, 297] width 73 height 13
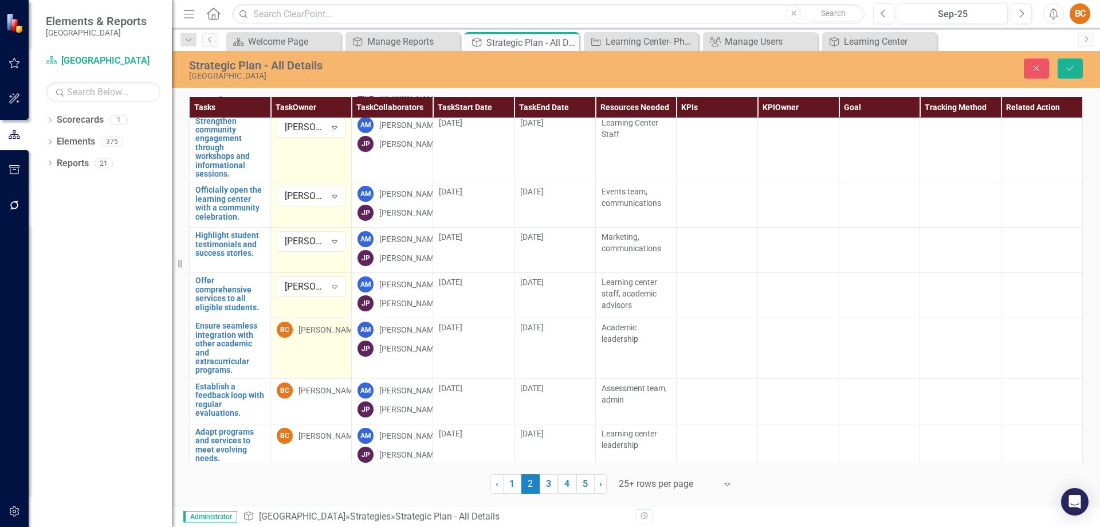
click at [336, 335] on div "[PERSON_NAME]" at bounding box center [329, 329] width 61 height 11
click at [334, 336] on icon "Expand" at bounding box center [334, 331] width 11 height 9
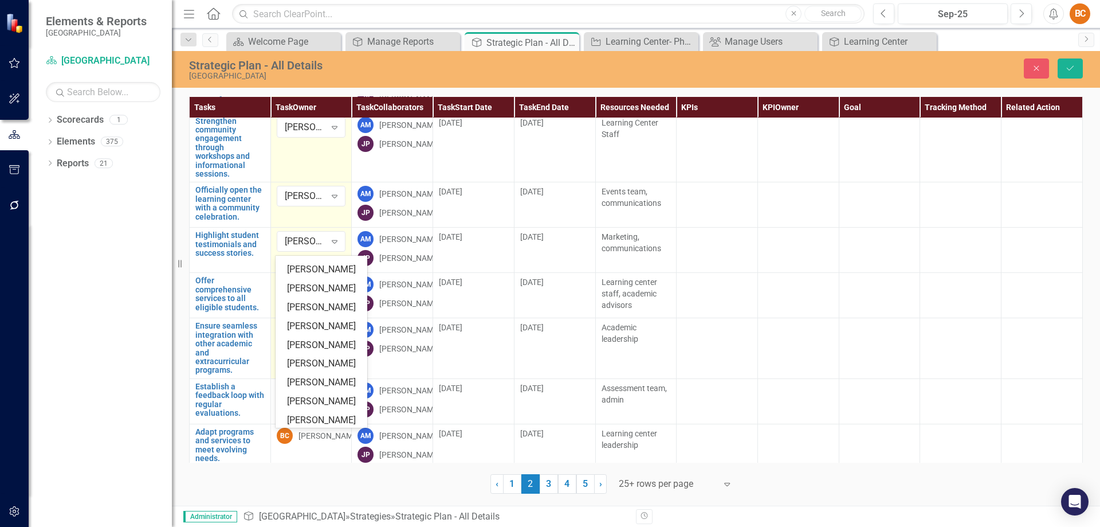
scroll to position [171, 0]
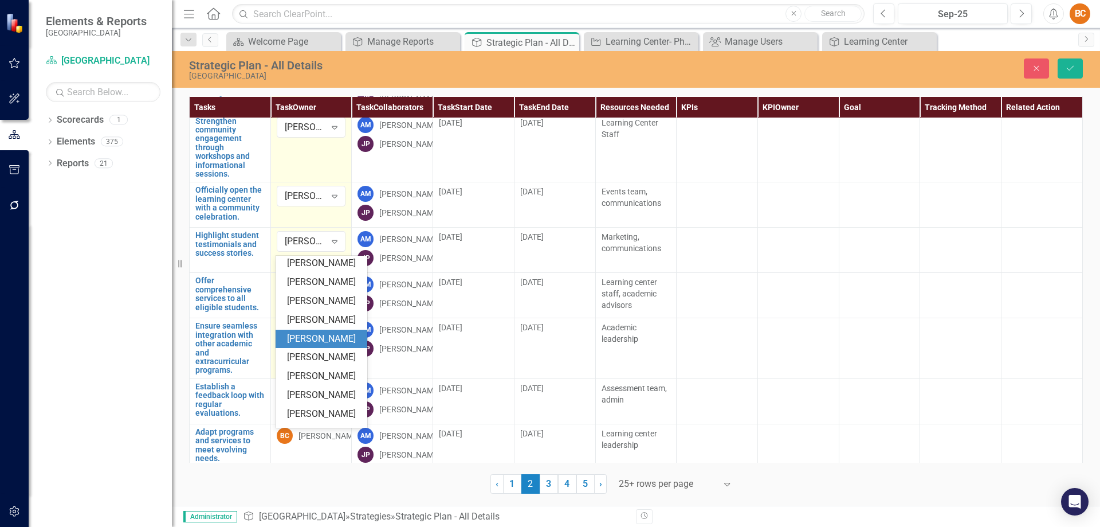
click at [314, 346] on div "Andrea McDermott" at bounding box center [323, 338] width 73 height 13
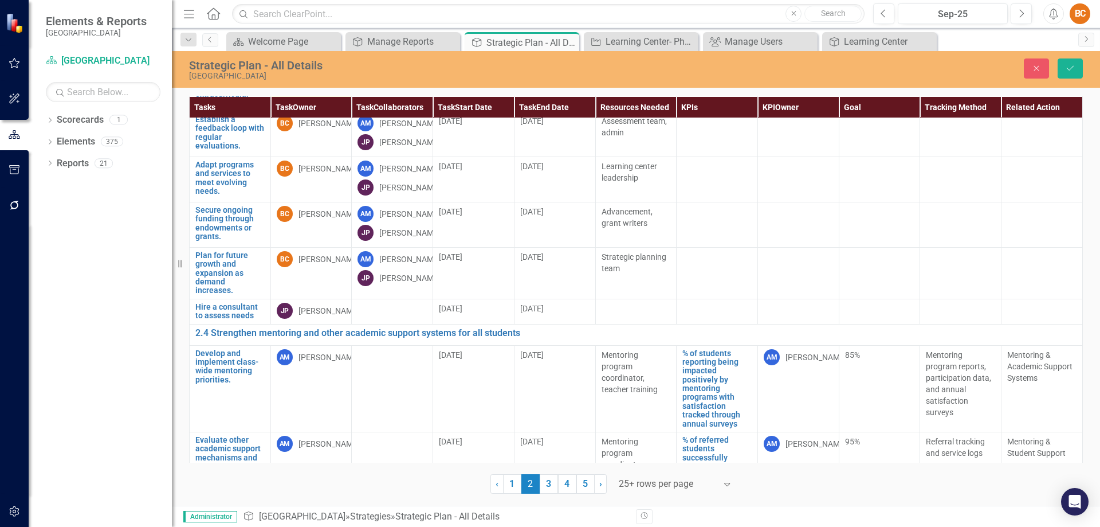
scroll to position [2550, 0]
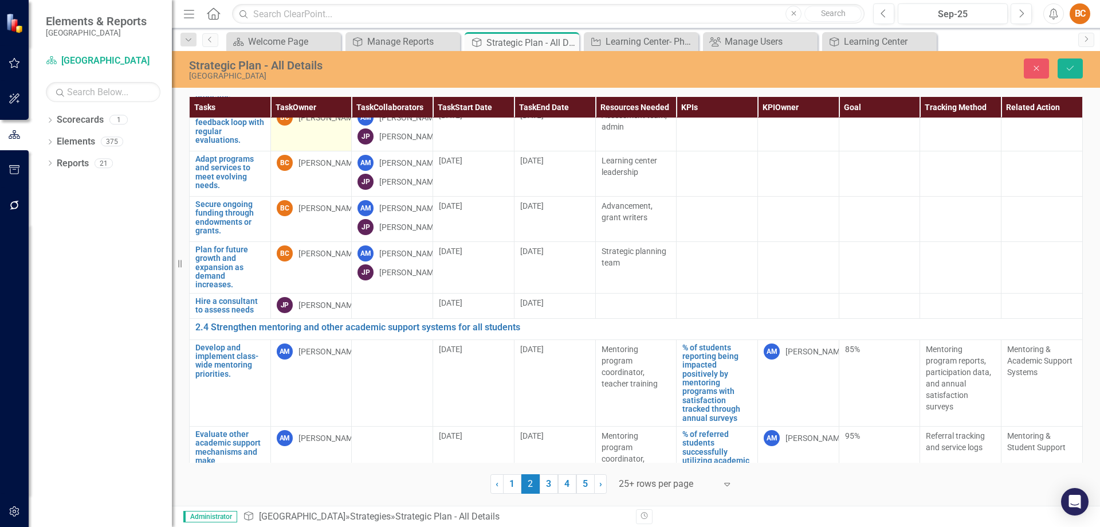
click at [316, 123] on div "[PERSON_NAME]" at bounding box center [329, 117] width 61 height 11
click at [336, 122] on icon at bounding box center [335, 120] width 6 height 3
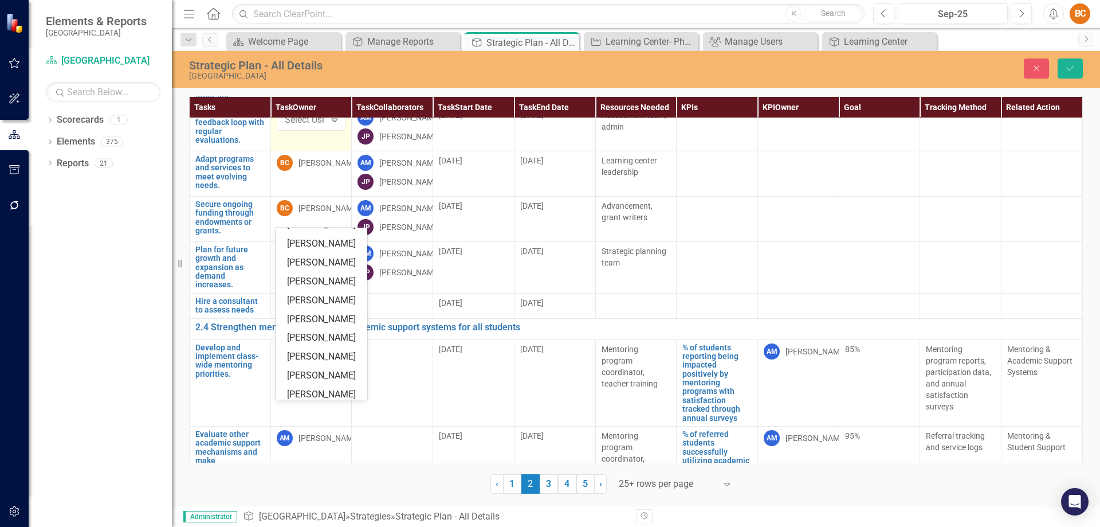
scroll to position [150, 0]
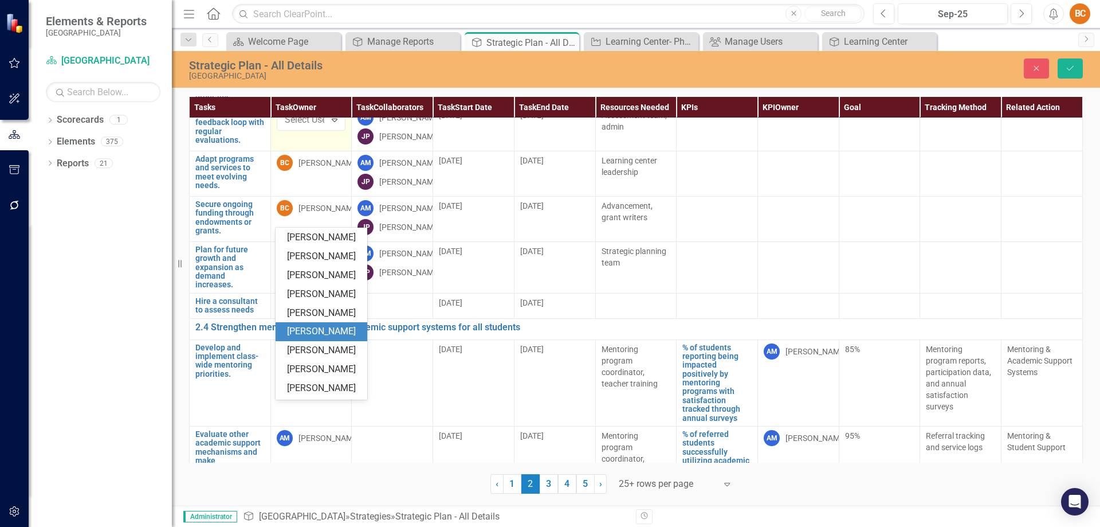
click at [309, 338] on div "Andrea McDermott" at bounding box center [323, 331] width 73 height 13
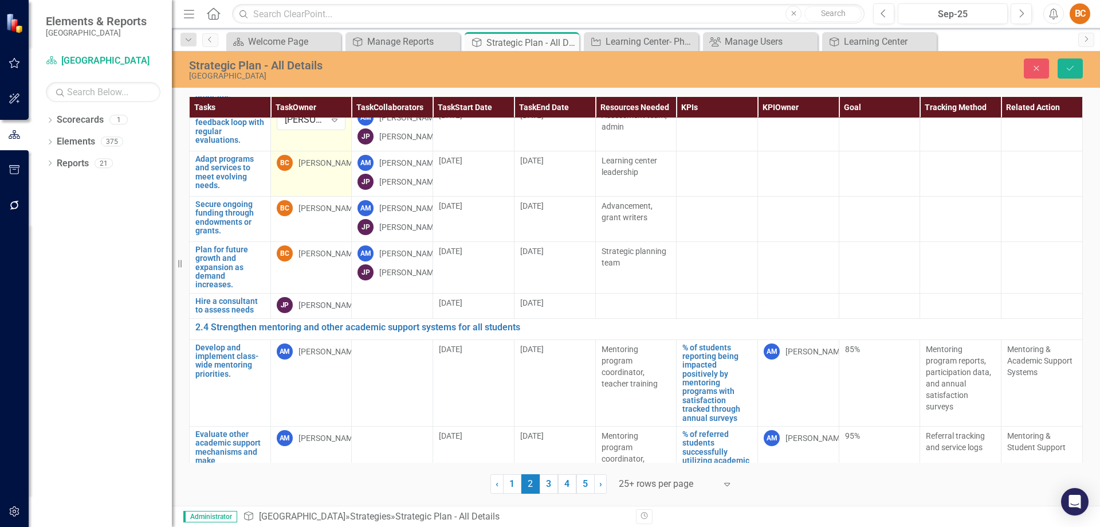
click at [334, 168] on div "[PERSON_NAME]" at bounding box center [329, 162] width 61 height 11
click at [337, 170] on icon "Expand" at bounding box center [334, 164] width 11 height 9
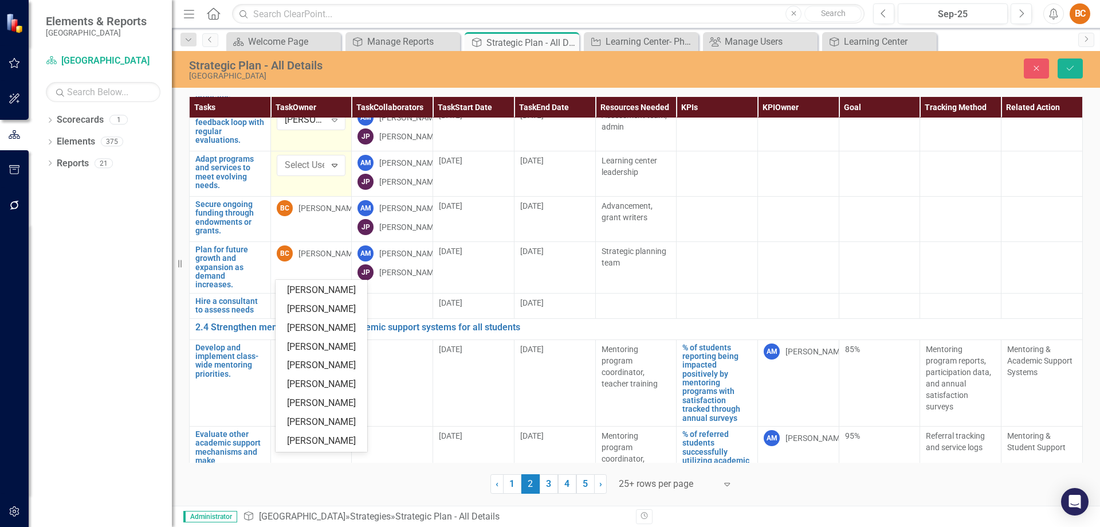
scroll to position [174, 0]
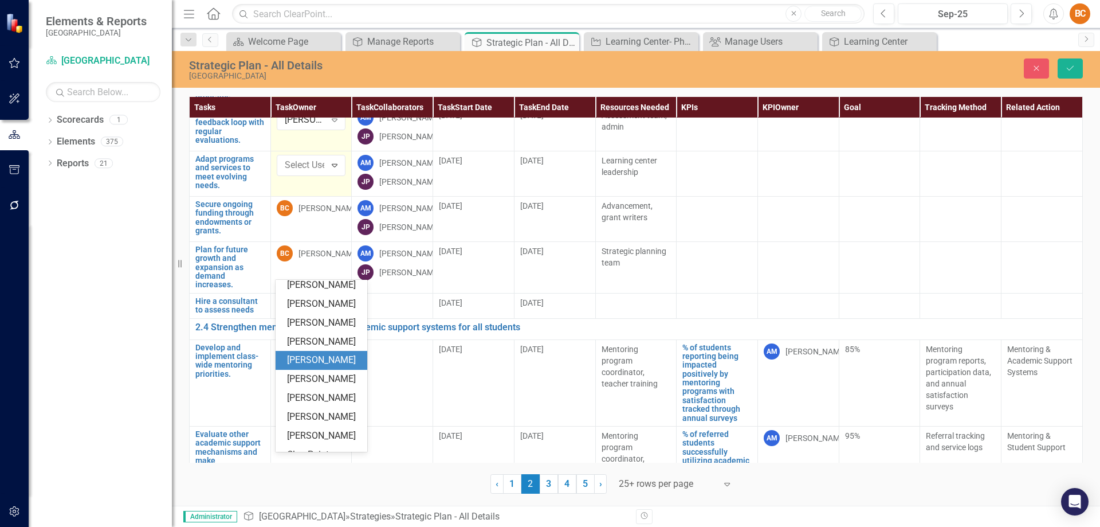
click at [327, 367] on div "Andrea McDermott" at bounding box center [323, 360] width 73 height 13
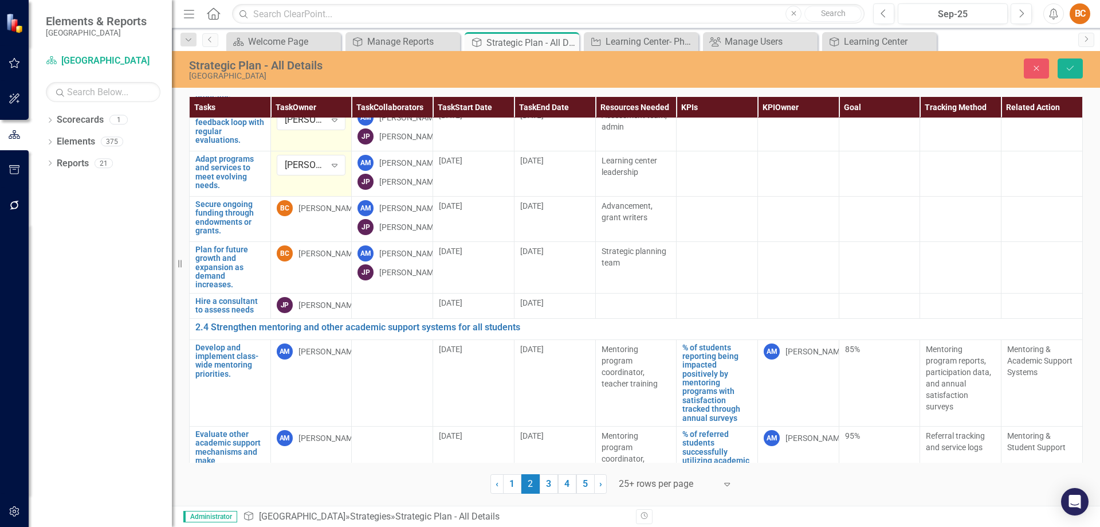
click at [313, 196] on td "Andrea McDermott Expand" at bounding box center [310, 173] width 81 height 45
click at [317, 214] on div "[PERSON_NAME]" at bounding box center [329, 207] width 61 height 11
click at [331, 215] on icon "Expand" at bounding box center [334, 210] width 11 height 9
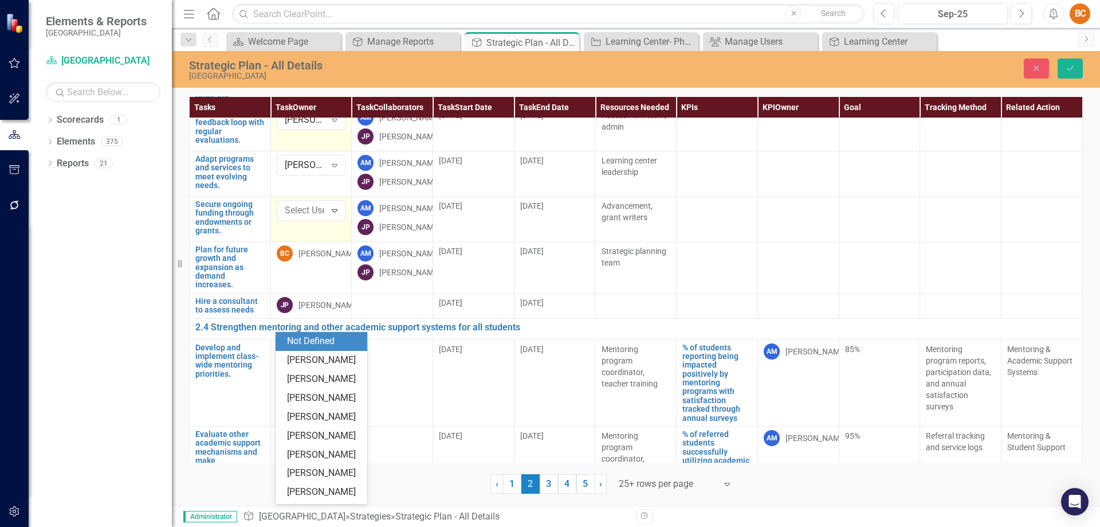
scroll to position [57, 0]
click at [333, 378] on div "Anthony Day" at bounding box center [323, 379] width 73 height 13
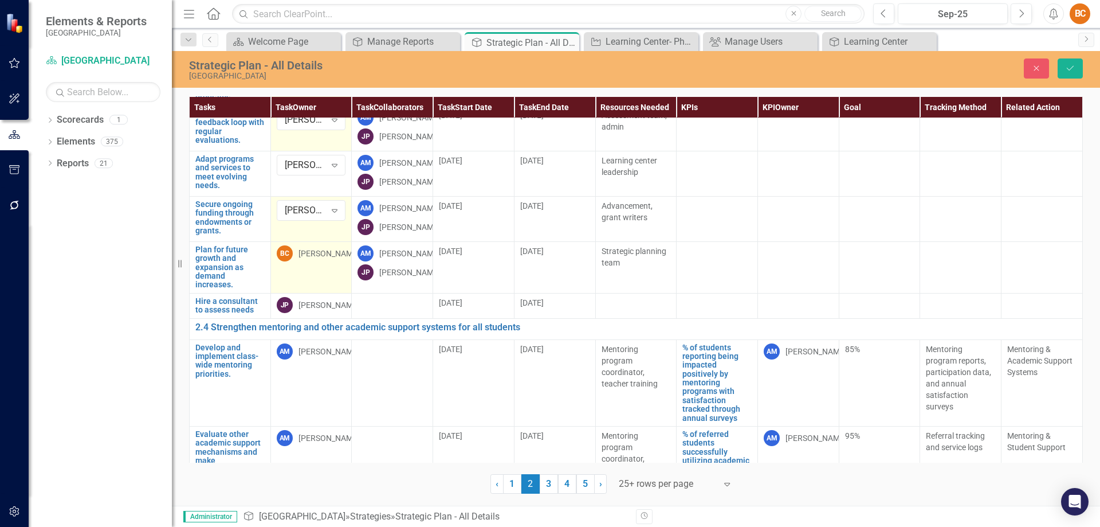
click at [331, 259] on div "[PERSON_NAME]" at bounding box center [329, 253] width 61 height 11
click at [331, 260] on icon "Expand" at bounding box center [334, 255] width 11 height 9
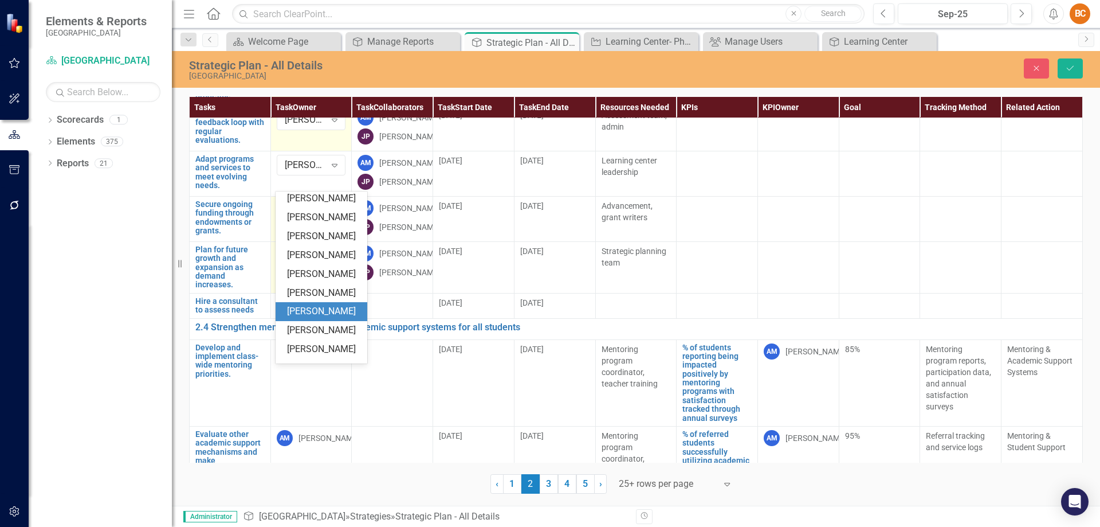
scroll to position [33, 0]
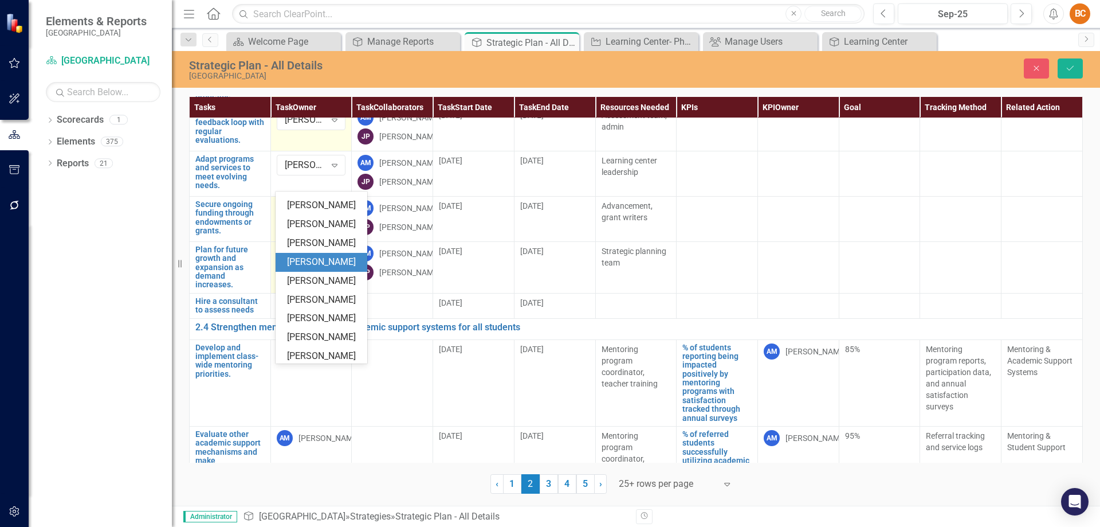
click at [330, 261] on div "Anthony Day" at bounding box center [323, 262] width 73 height 13
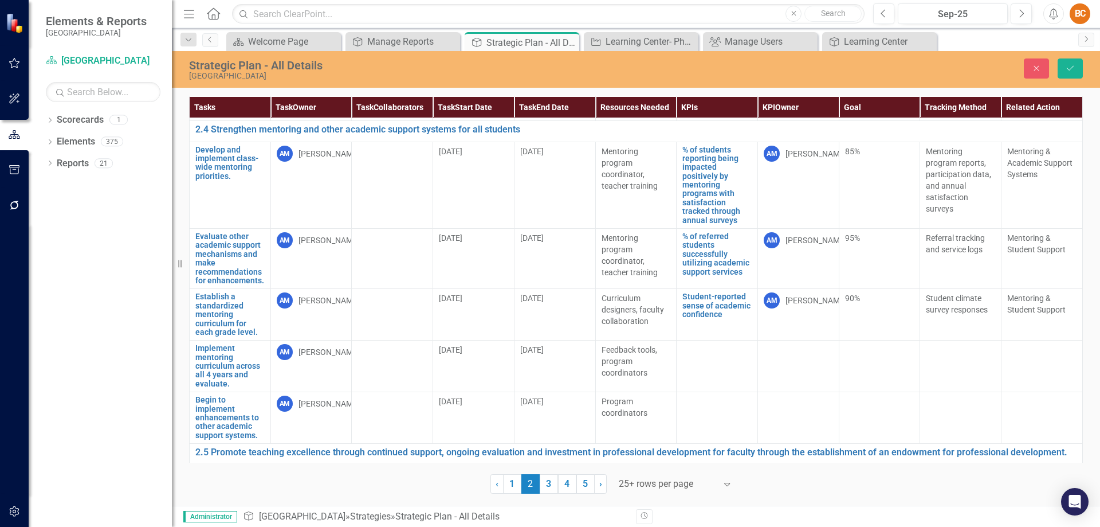
scroll to position [2760, 0]
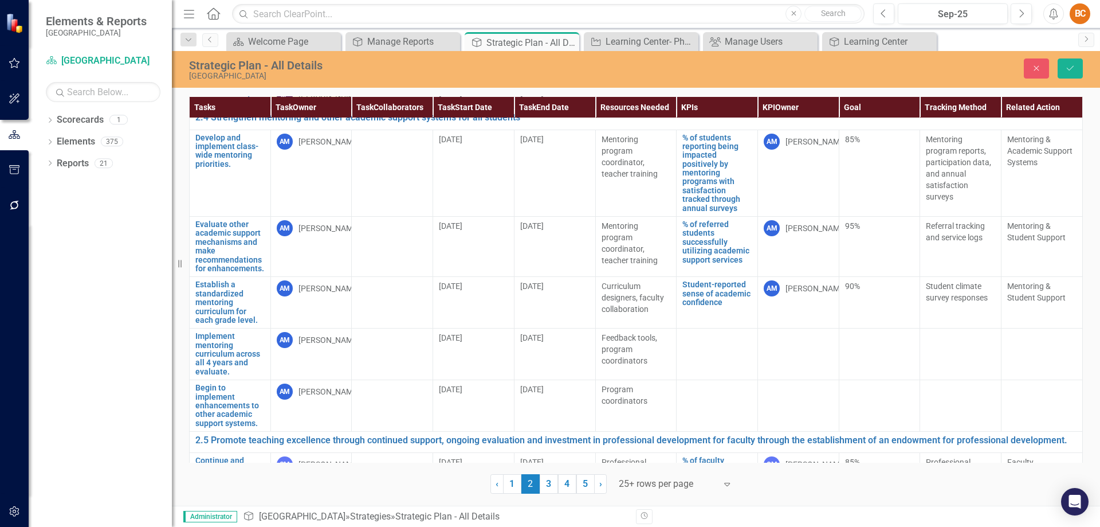
click at [338, 101] on div "Joe Petriello" at bounding box center [329, 94] width 61 height 11
click at [328, 101] on div "Joe Petriello" at bounding box center [329, 94] width 61 height 11
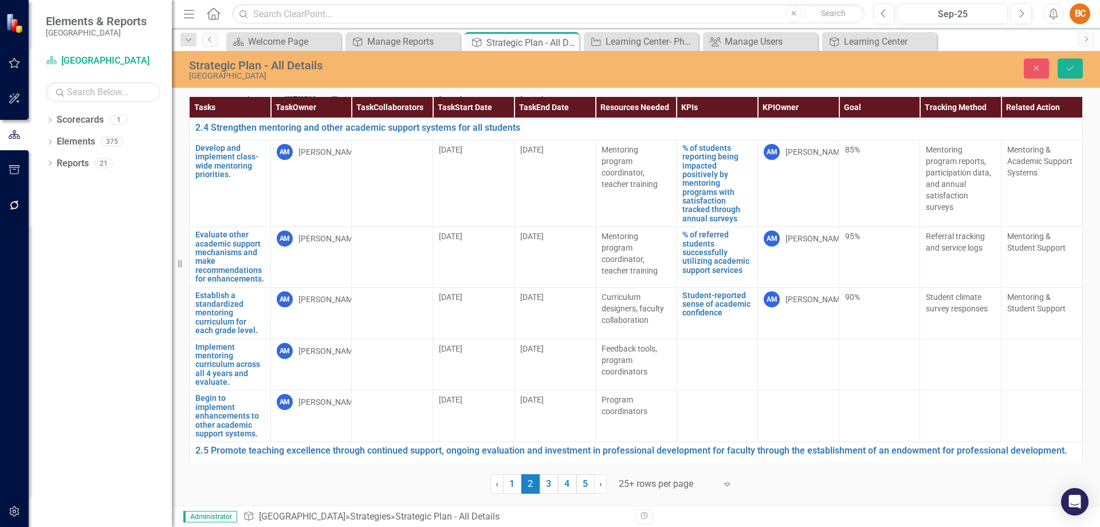
click at [332, 102] on icon "Expand" at bounding box center [334, 97] width 11 height 9
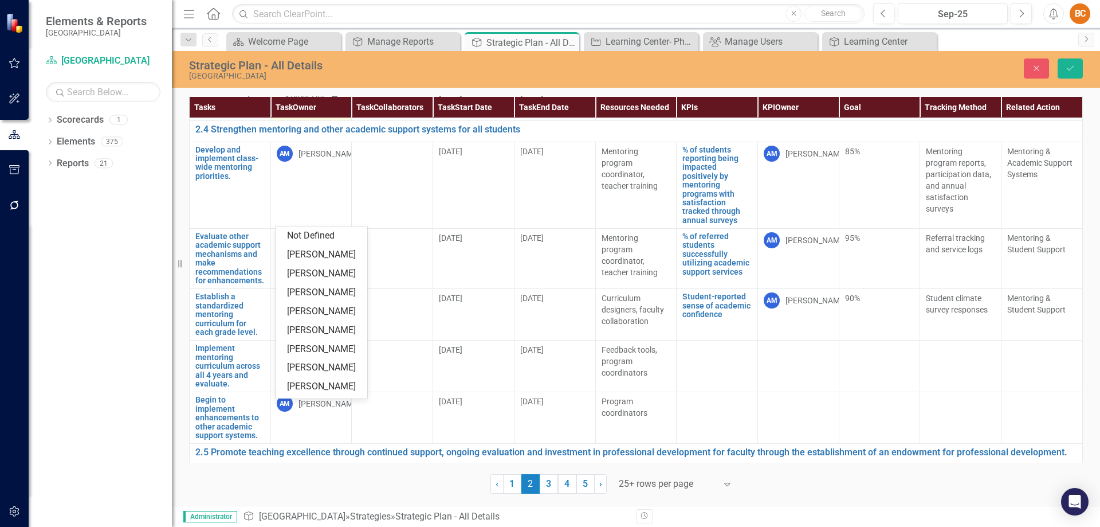
scroll to position [238, 0]
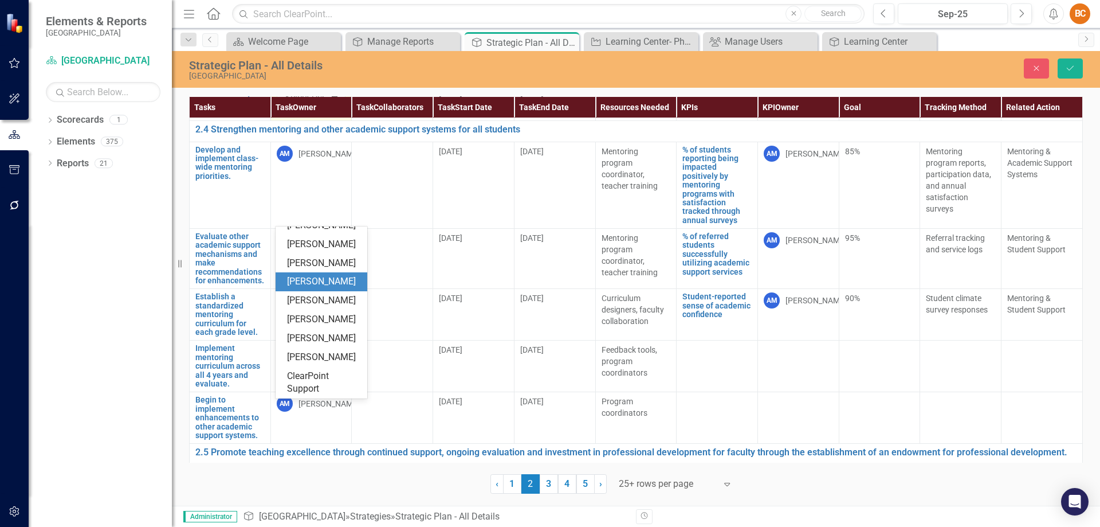
click at [318, 275] on div "Andrea McDermott" at bounding box center [323, 281] width 73 height 13
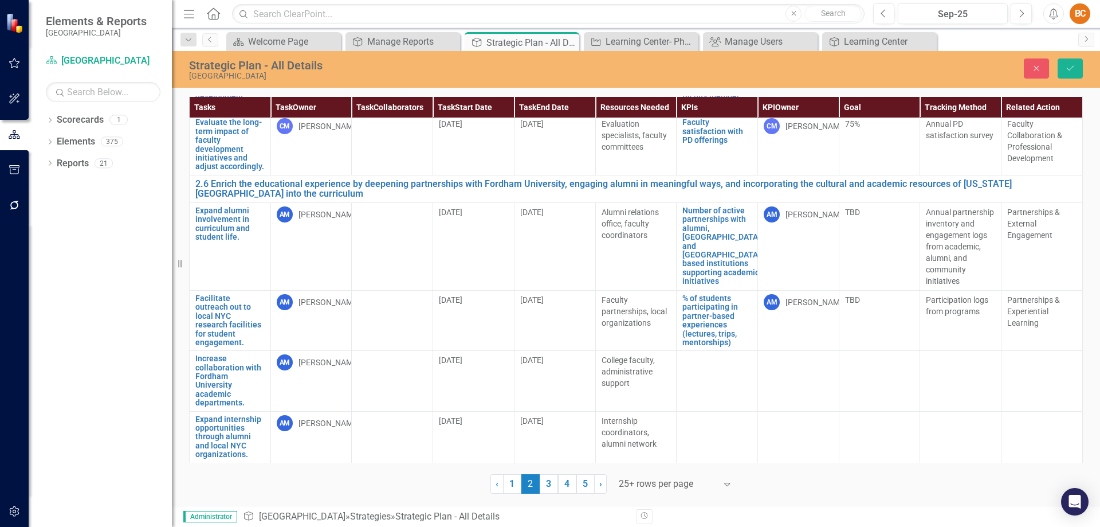
scroll to position [3357, 0]
click at [1072, 68] on icon "submit" at bounding box center [1070, 68] width 7 height 5
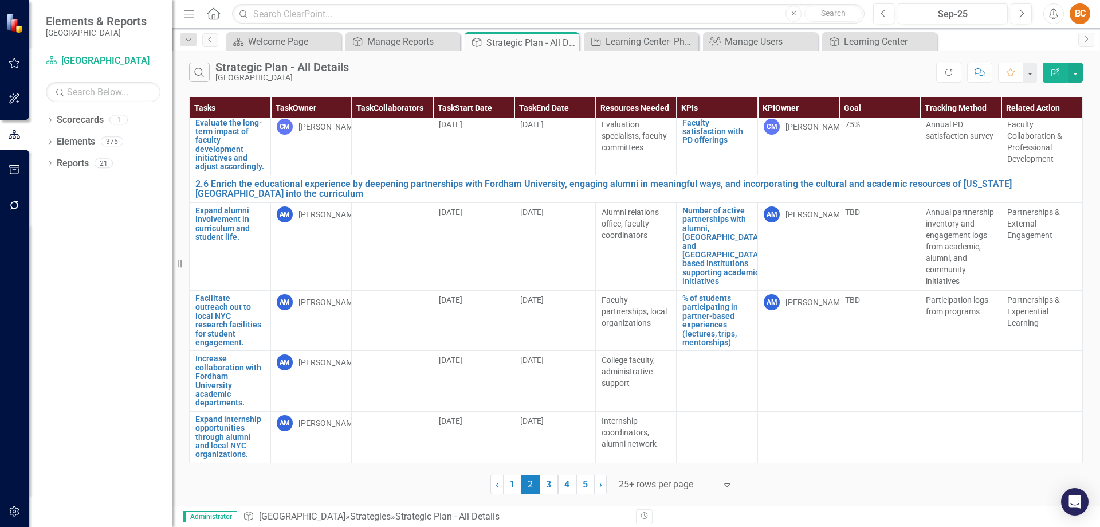
scroll to position [3271, 0]
click at [551, 484] on link "3" at bounding box center [549, 484] width 18 height 19
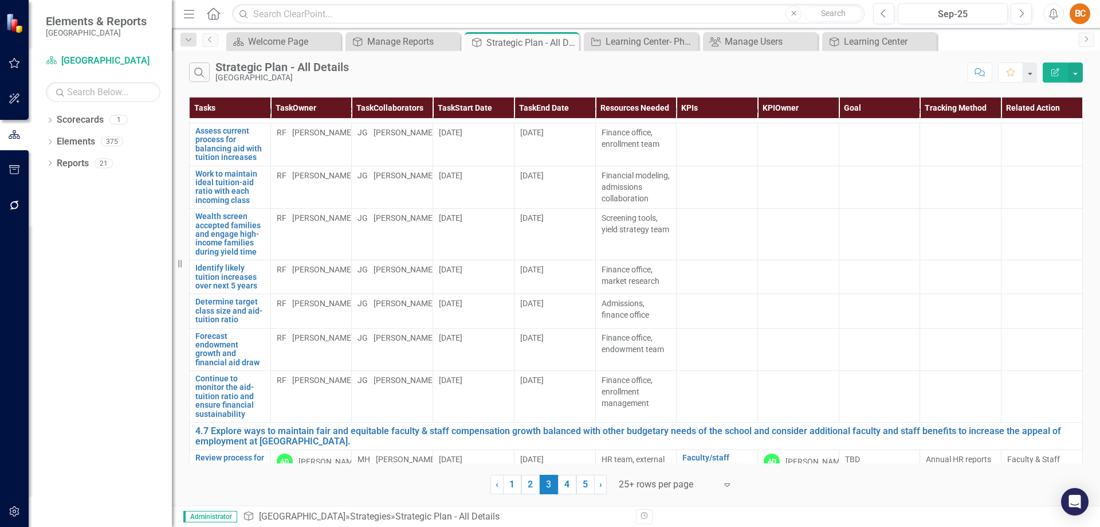
scroll to position [3618, 0]
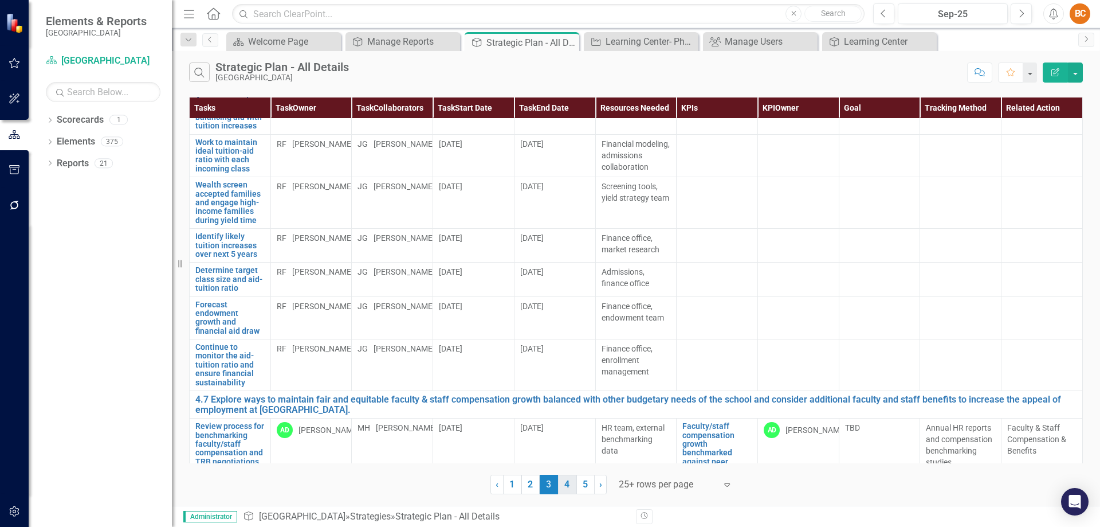
click at [568, 484] on link "4" at bounding box center [567, 484] width 18 height 19
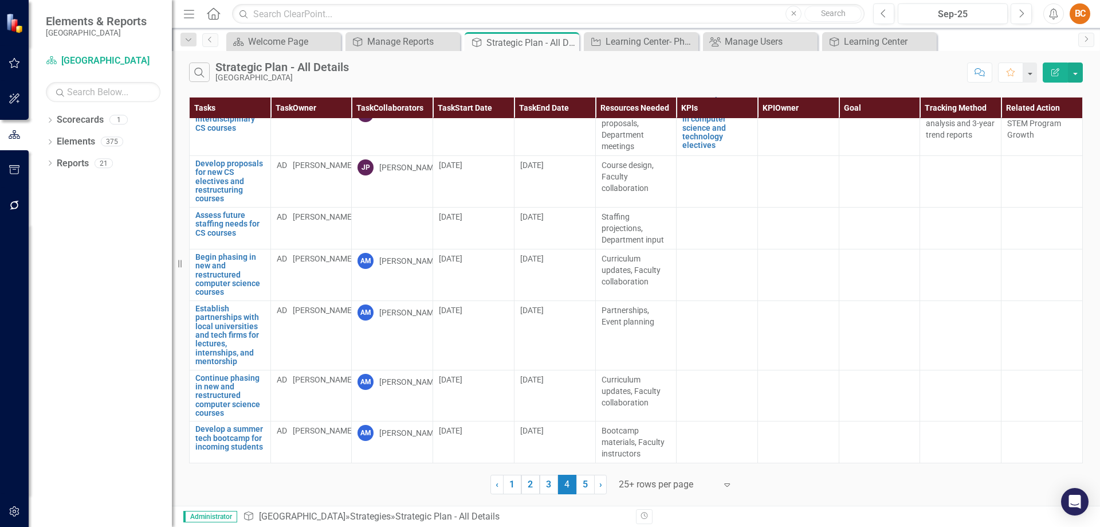
scroll to position [3040, 0]
click at [586, 483] on link "5" at bounding box center [586, 484] width 18 height 19
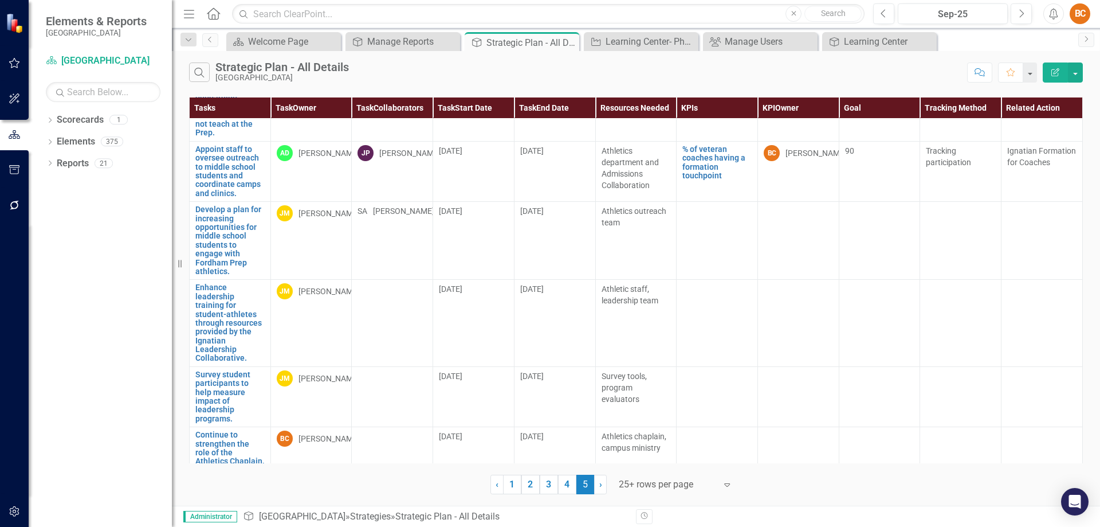
scroll to position [1193, 0]
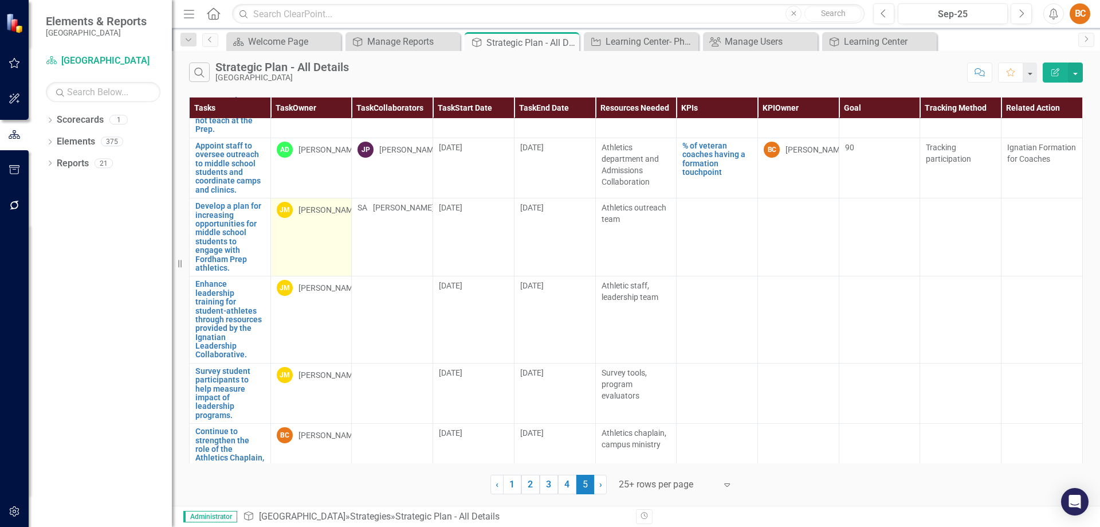
click at [307, 205] on div "John Mercorella" at bounding box center [329, 209] width 61 height 11
click at [307, 206] on div "John Mercorella" at bounding box center [329, 209] width 61 height 11
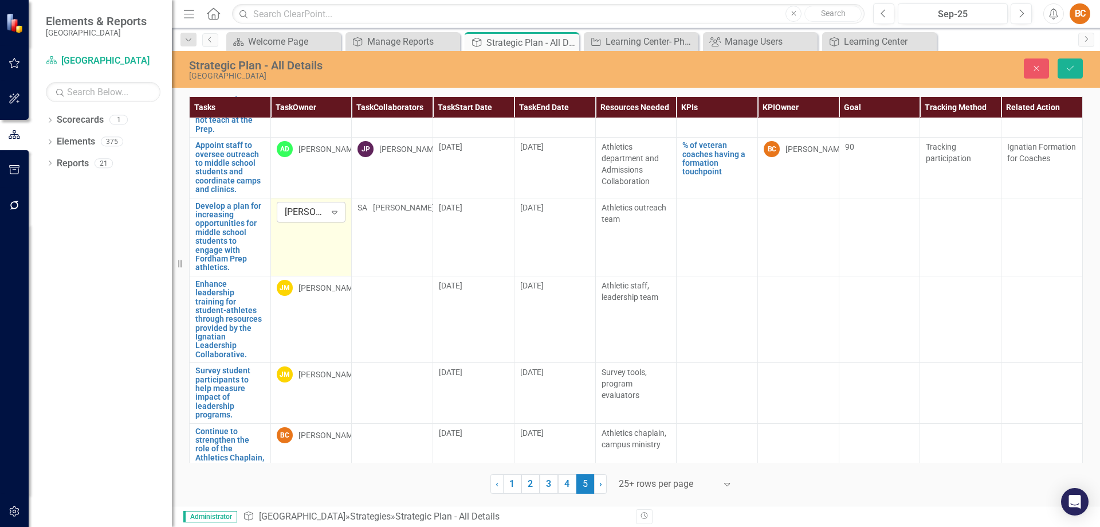
click at [336, 207] on icon "Expand" at bounding box center [334, 211] width 11 height 9
click at [395, 206] on div "[PERSON_NAME]" at bounding box center [403, 207] width 61 height 11
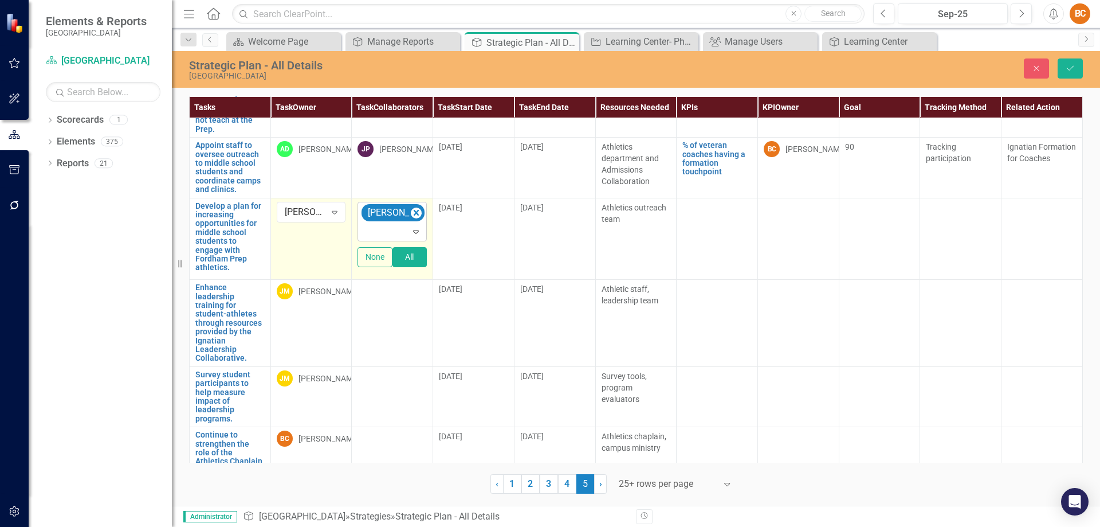
click at [413, 230] on icon at bounding box center [416, 231] width 6 height 3
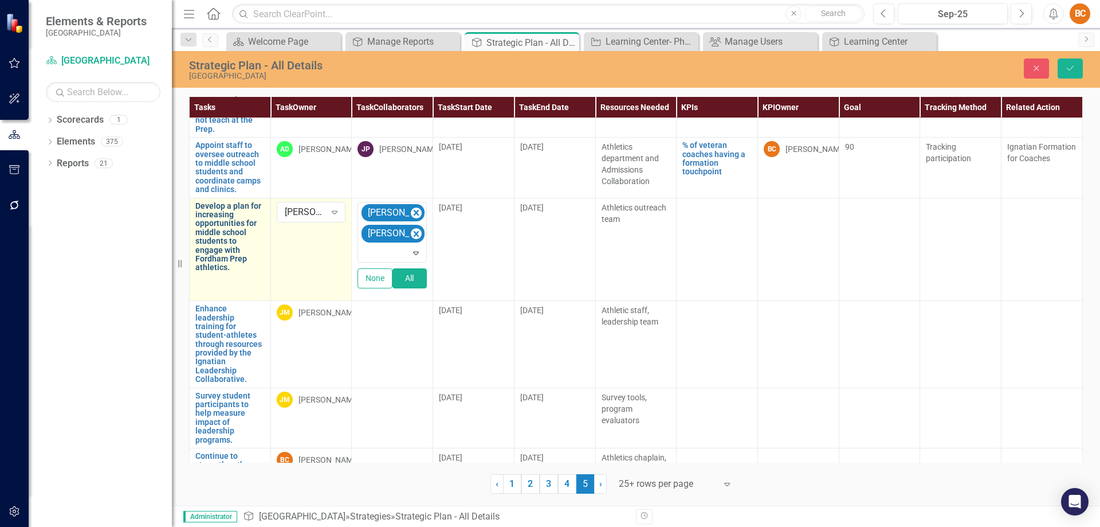
click at [224, 217] on link "Develop a plan for increasing opportunities for middle school students to engag…" at bounding box center [229, 237] width 69 height 70
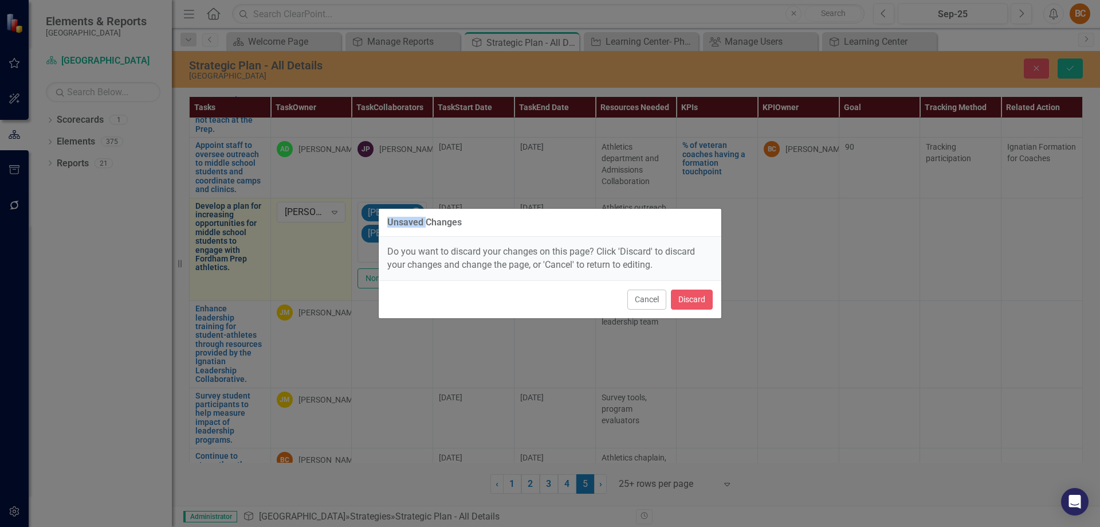
click at [224, 217] on div "Unsaved Changes Do you want to discard your changes on this page? Click 'Discar…" at bounding box center [550, 263] width 1100 height 527
click at [639, 299] on button "Cancel" at bounding box center [647, 299] width 39 height 20
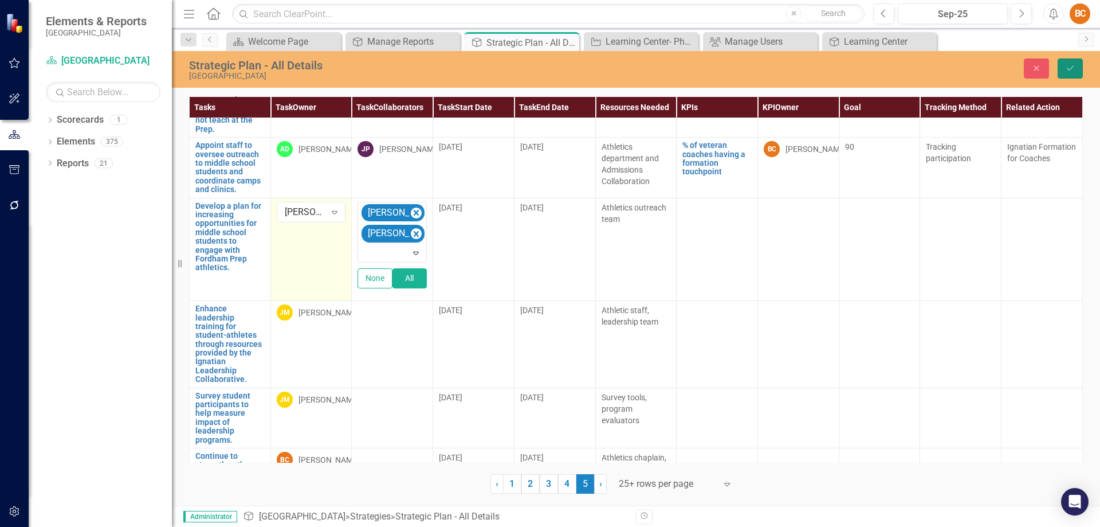
click at [1069, 70] on icon "submit" at bounding box center [1070, 68] width 7 height 5
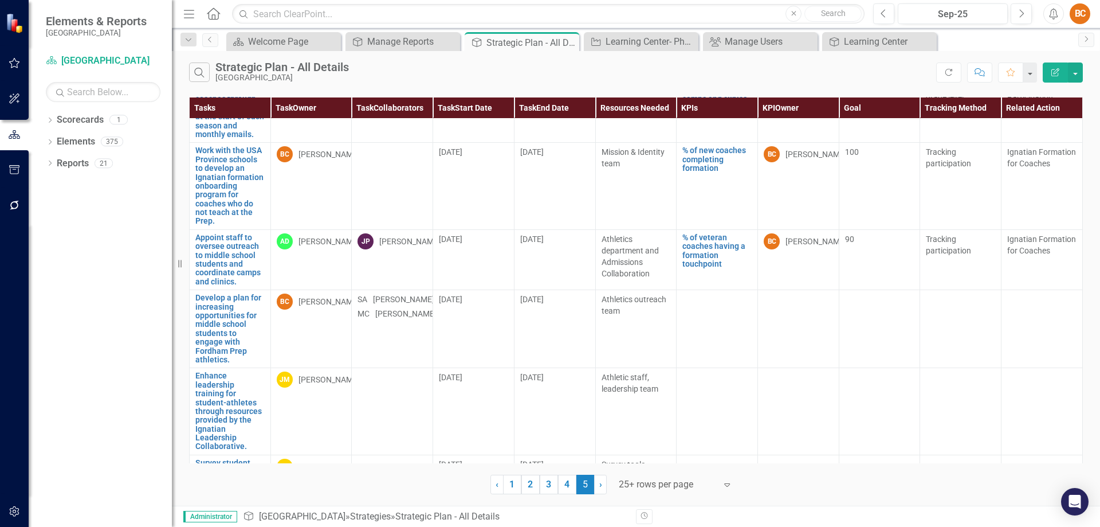
scroll to position [1114, 0]
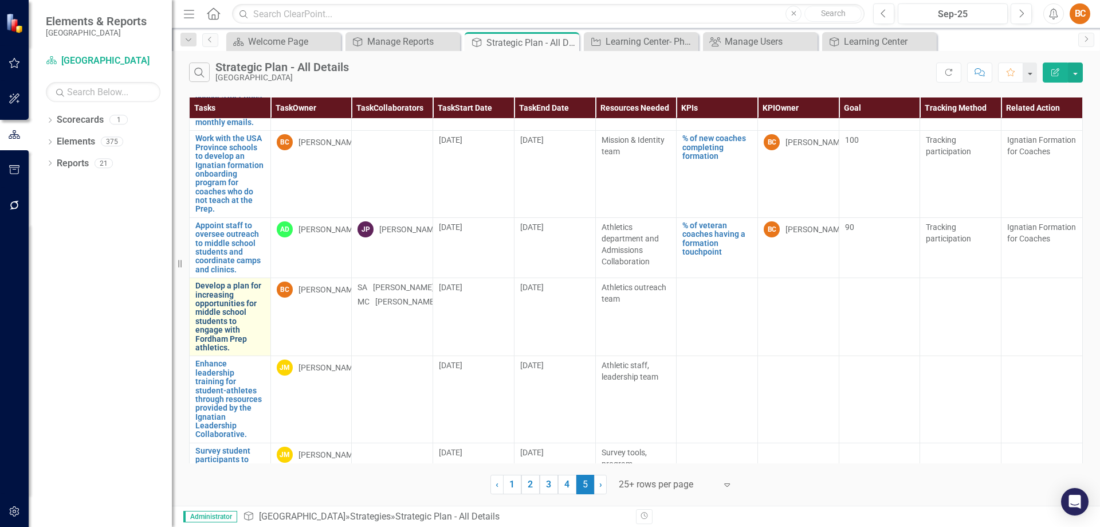
click at [242, 285] on link "Develop a plan for increasing opportunities for middle school students to engag…" at bounding box center [229, 316] width 69 height 70
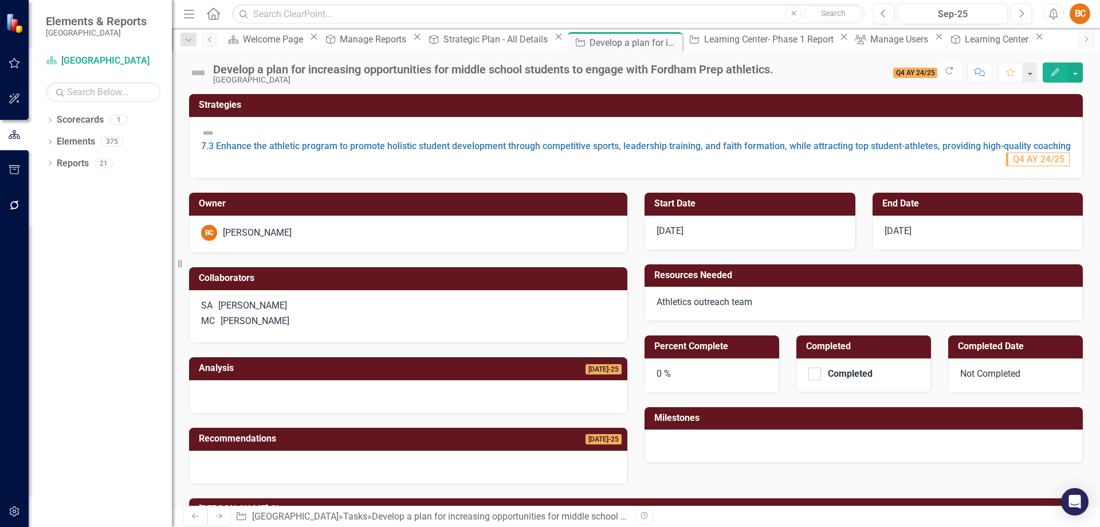
click at [1057, 69] on icon "Edit" at bounding box center [1055, 72] width 10 height 8
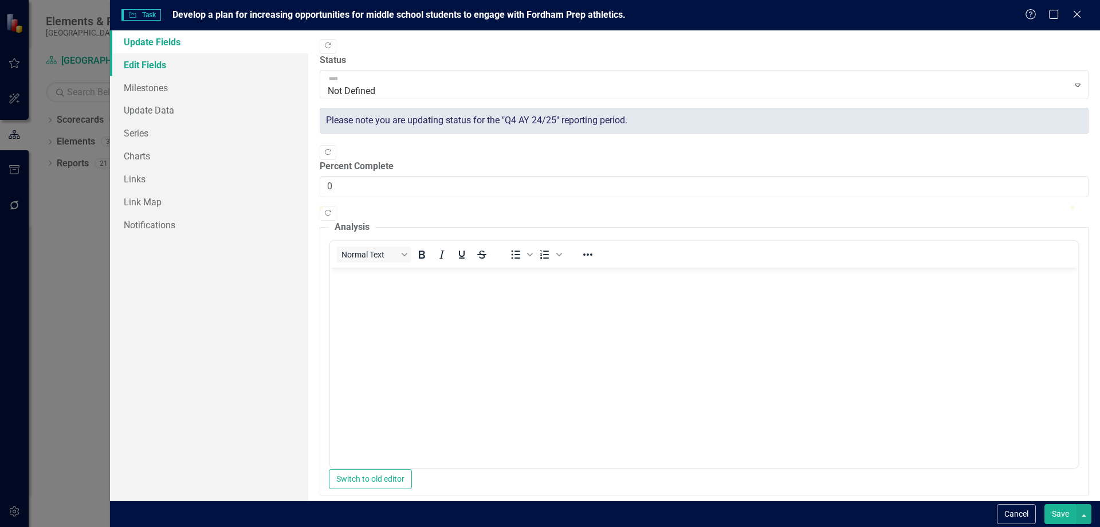
click at [156, 65] on link "Edit Fields" at bounding box center [209, 64] width 198 height 23
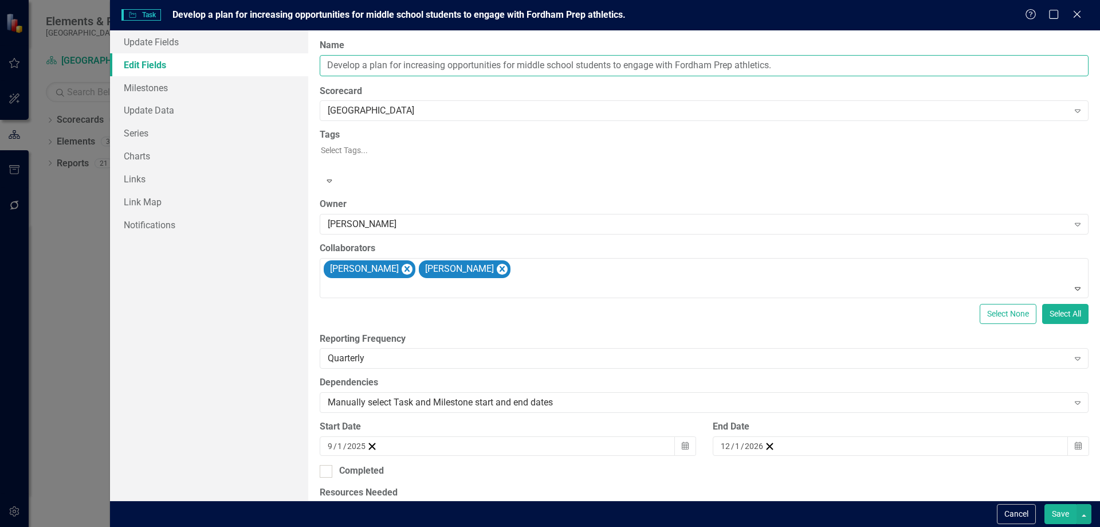
drag, startPoint x: 787, startPoint y: 66, endPoint x: 736, endPoint y: 64, distance: 51.6
click at [736, 64] on input "Develop a plan for increasing opportunities for middle school students to engag…" at bounding box center [704, 65] width 769 height 21
type input "Develop a plan for increasing opportunities for middle school students to engag…"
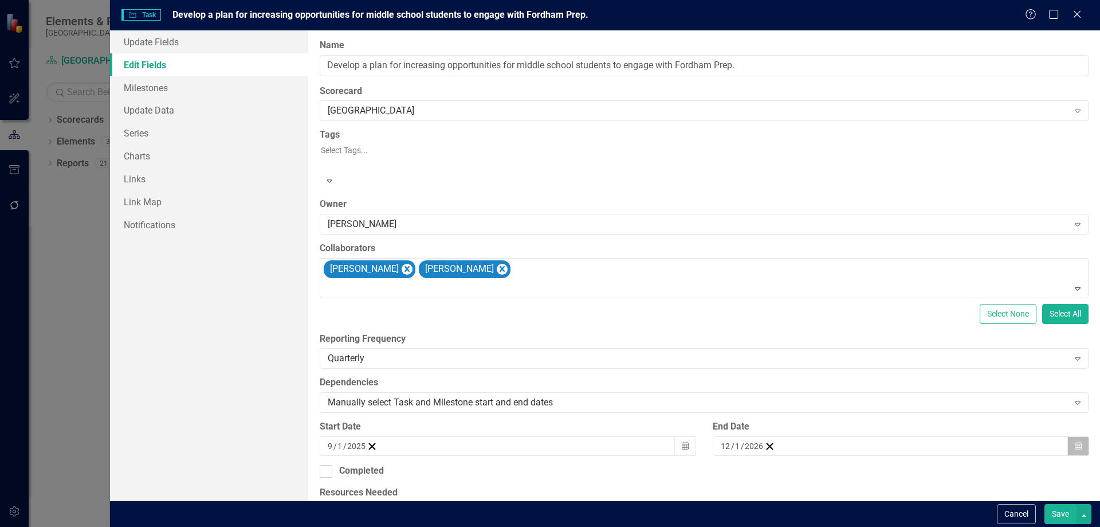
click at [1075, 442] on icon "Calendar" at bounding box center [1078, 446] width 7 height 8
click at [888, 456] on button "›" at bounding box center [875, 468] width 25 height 25
click at [771, 496] on button "1" at bounding box center [757, 506] width 29 height 21
click at [1063, 509] on button "Save" at bounding box center [1061, 514] width 32 height 20
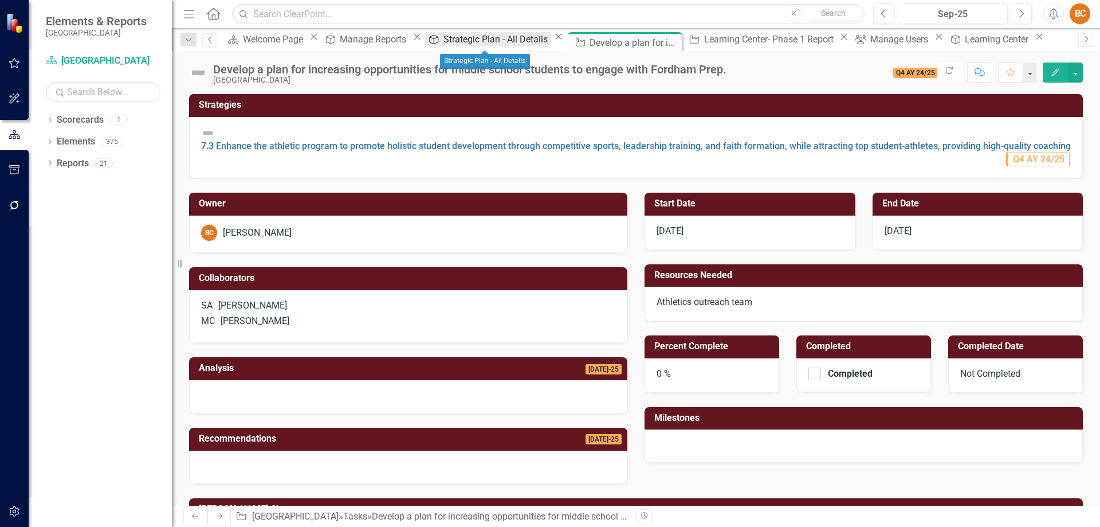
click at [503, 39] on div "Strategic Plan - All Details" at bounding box center [498, 39] width 108 height 14
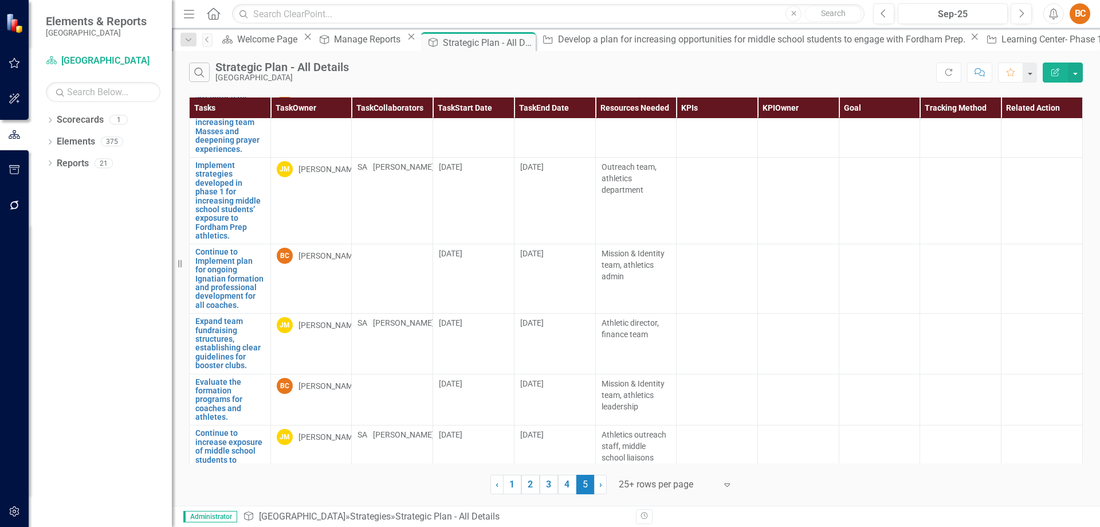
scroll to position [1642, 0]
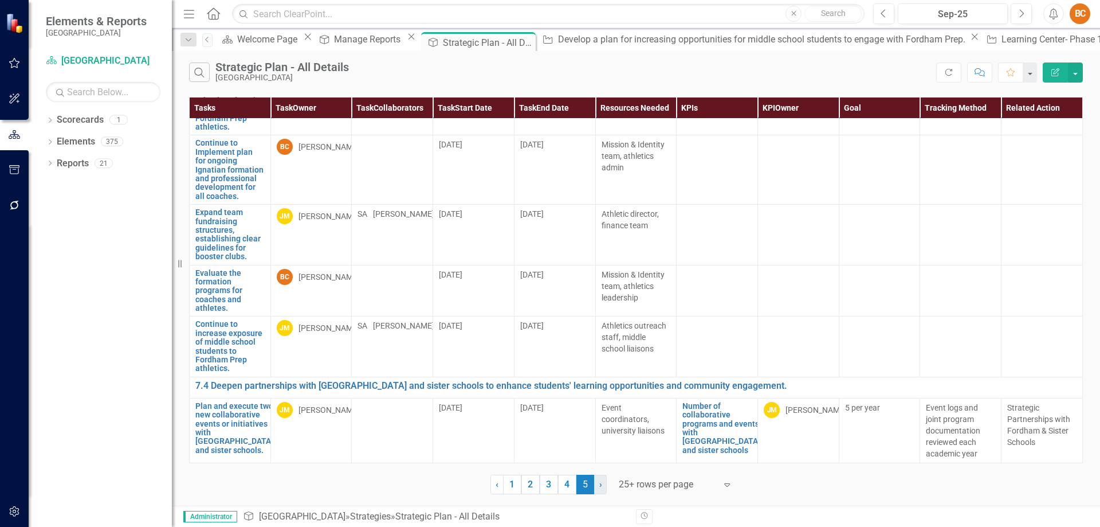
click at [605, 484] on link "› Next" at bounding box center [600, 484] width 13 height 19
click at [599, 484] on span "›" at bounding box center [600, 484] width 3 height 11
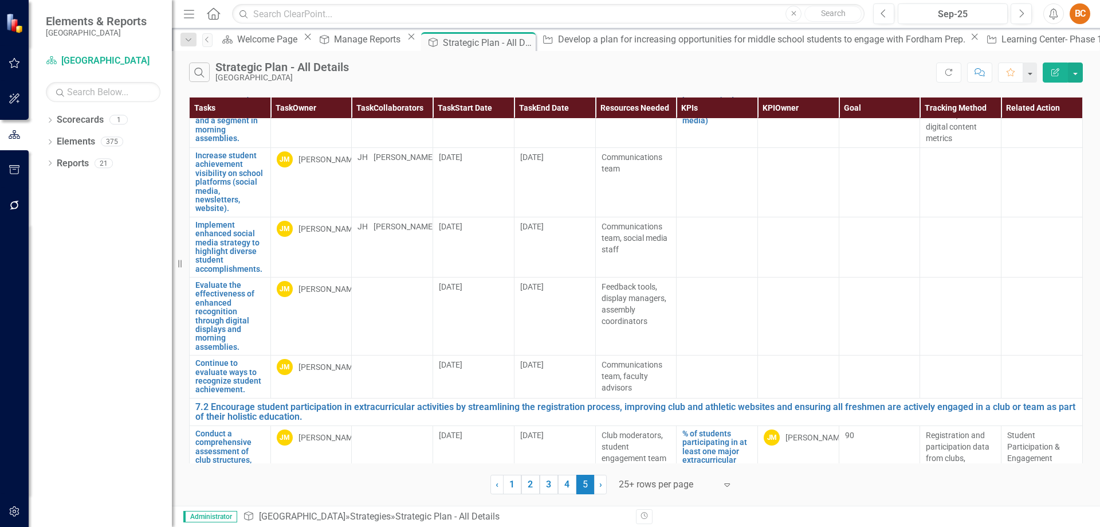
scroll to position [0, 0]
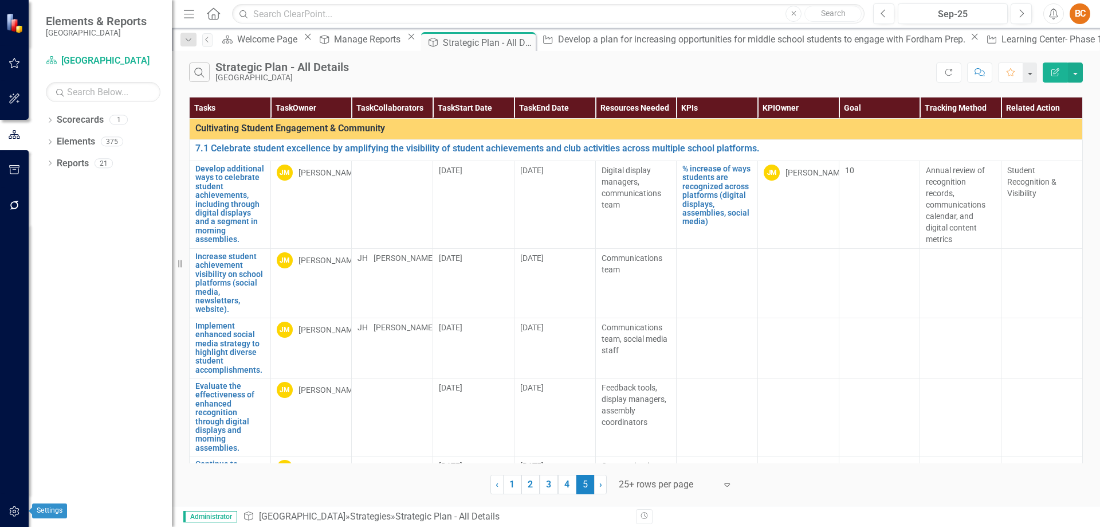
click at [18, 512] on icon "button" at bounding box center [14, 511] width 10 height 10
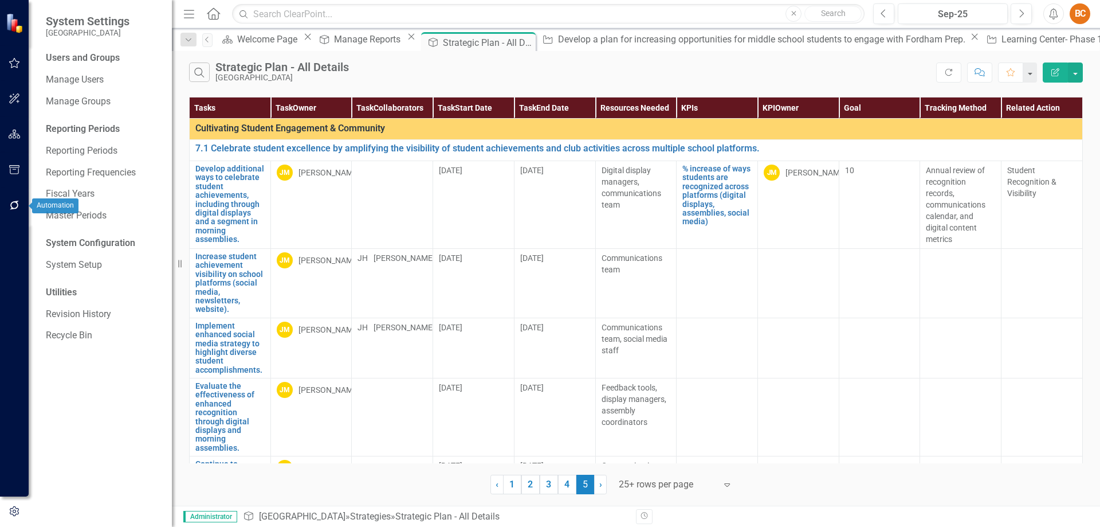
click at [11, 202] on icon "button" at bounding box center [15, 205] width 12 height 9
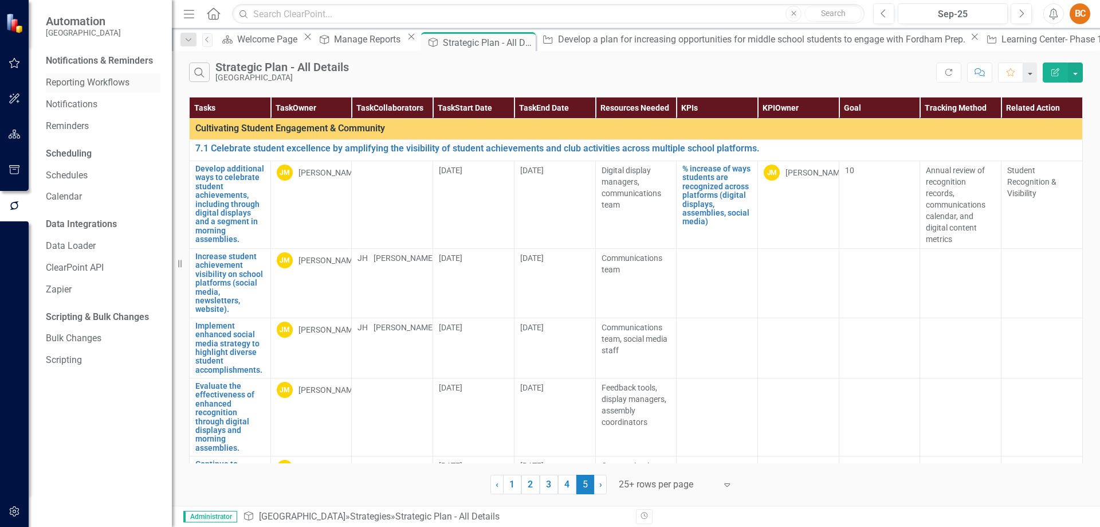
click at [97, 80] on link "Reporting Workflows" at bounding box center [103, 82] width 115 height 13
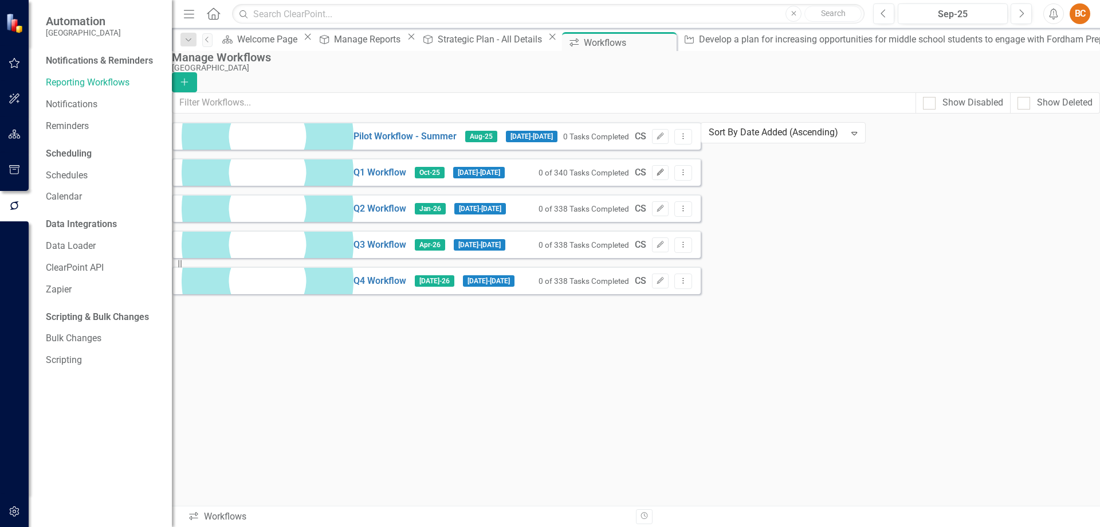
click at [665, 176] on icon "Edit" at bounding box center [660, 172] width 9 height 7
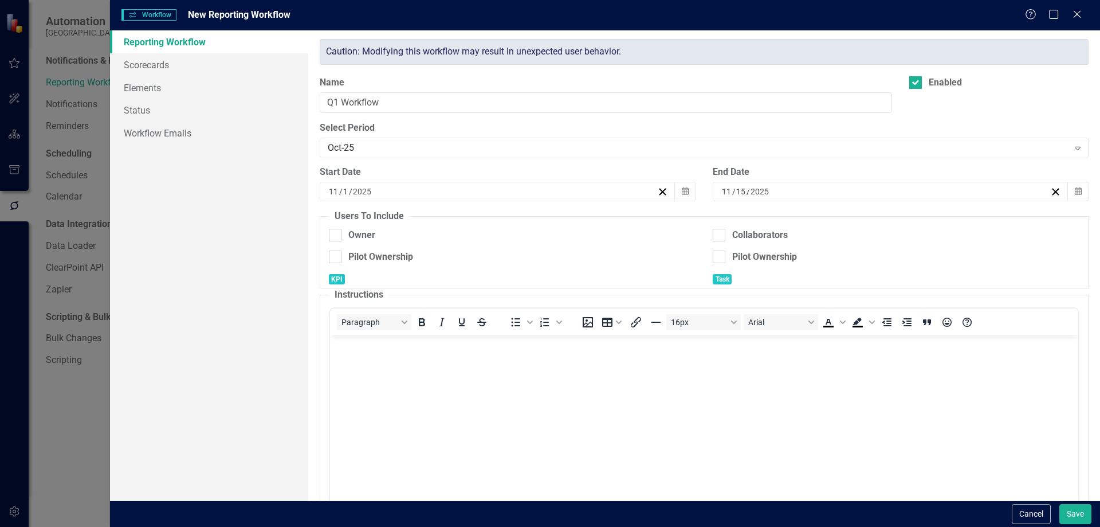
checkbox input "true"
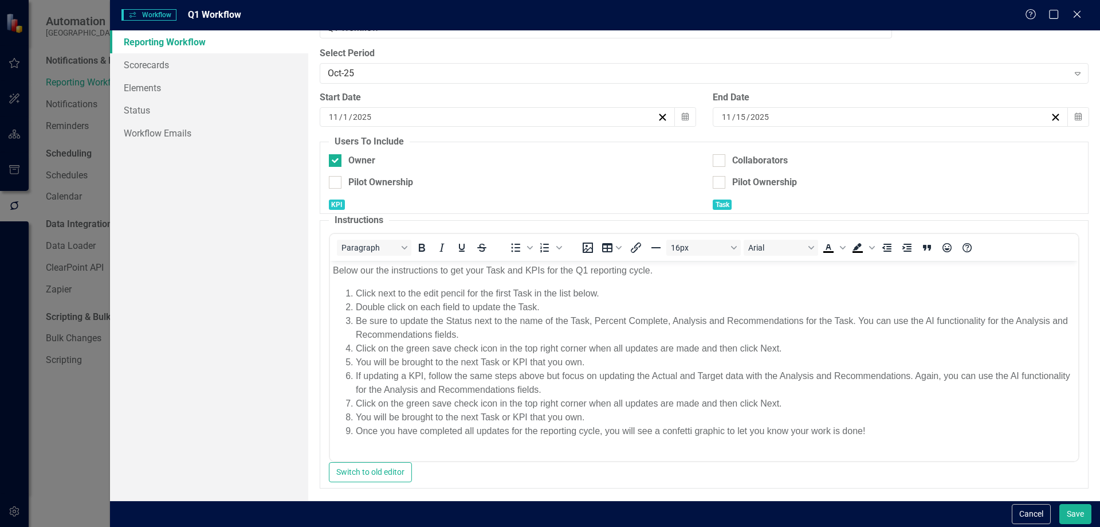
scroll to position [84, 0]
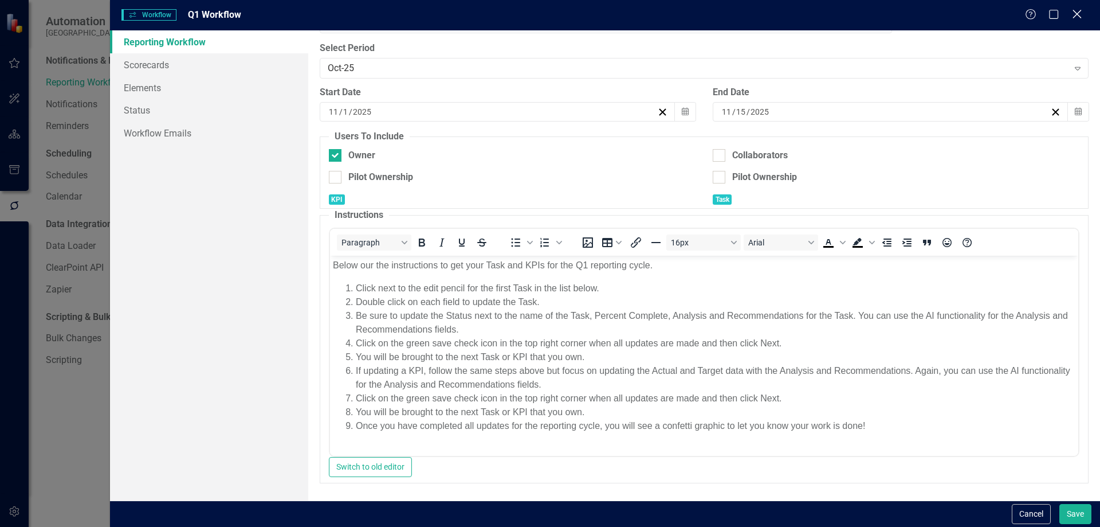
click at [1082, 10] on icon "Close" at bounding box center [1077, 14] width 14 height 11
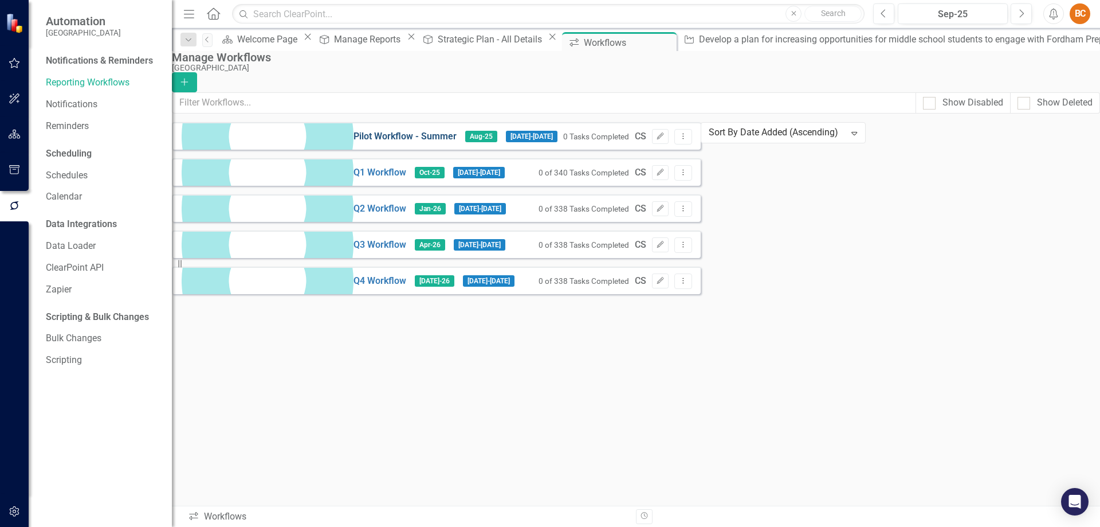
click at [354, 143] on link "Pilot Workflow - Summer" at bounding box center [405, 136] width 103 height 13
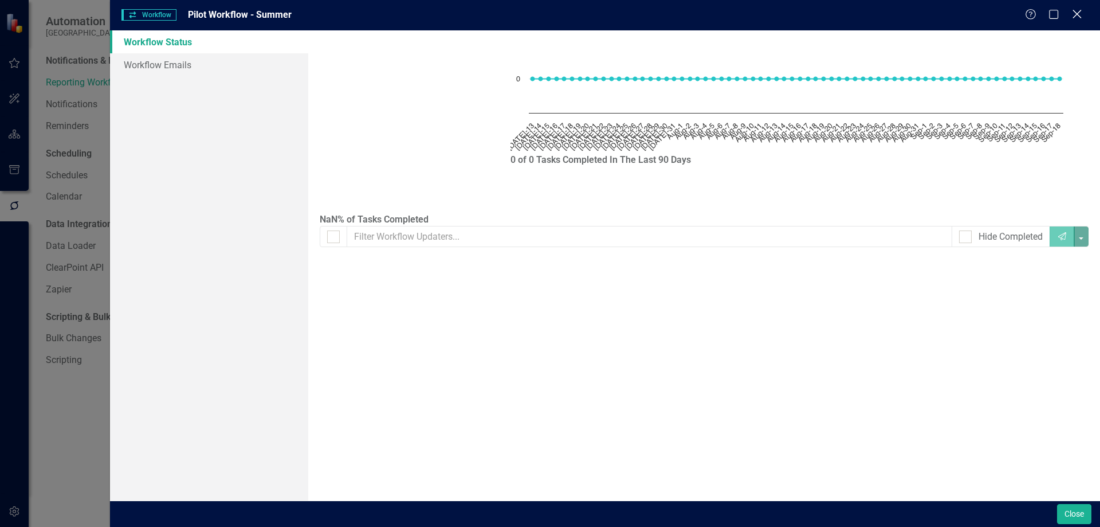
click at [1075, 17] on icon at bounding box center [1077, 14] width 9 height 9
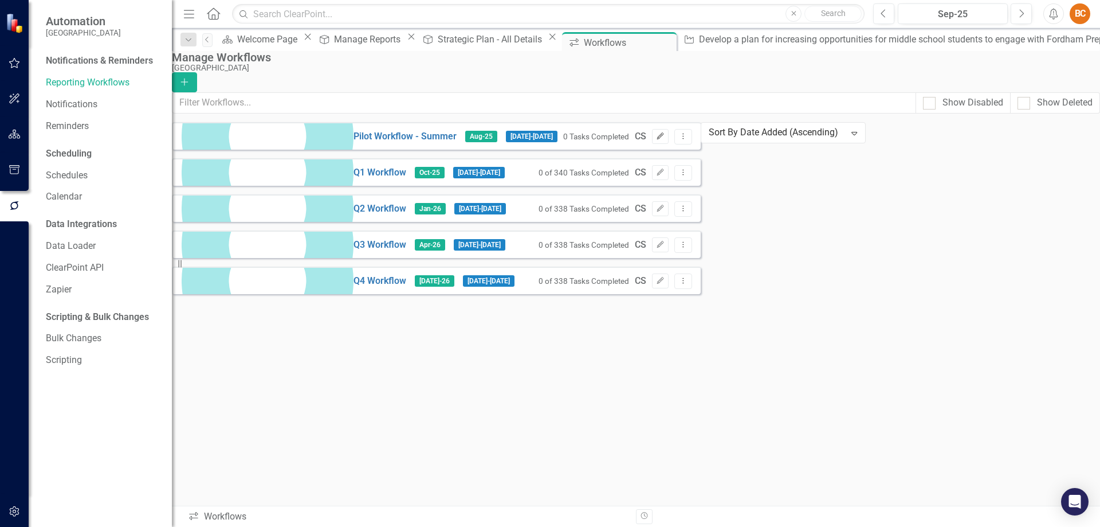
click at [665, 140] on icon "Edit" at bounding box center [660, 136] width 9 height 7
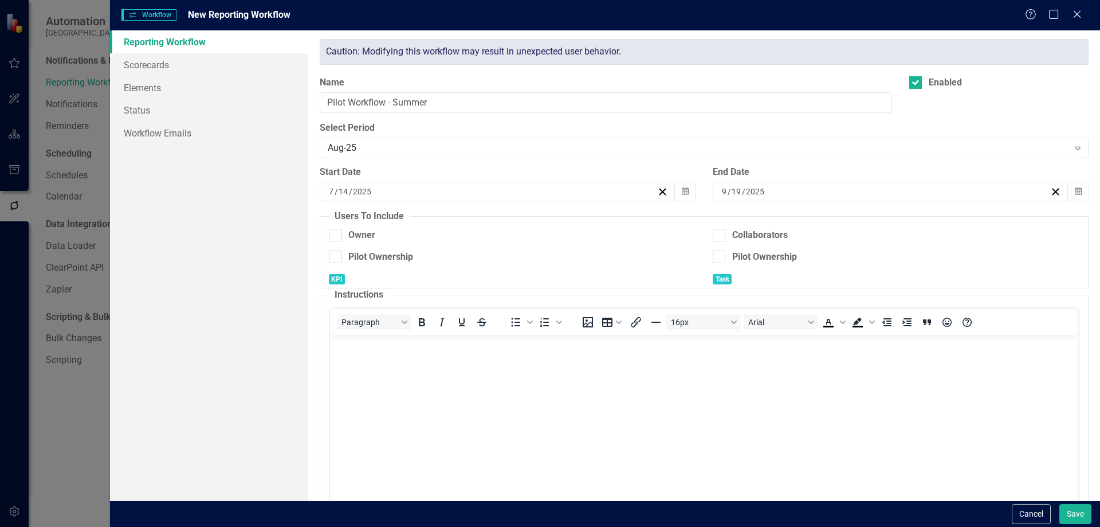
checkbox input "true"
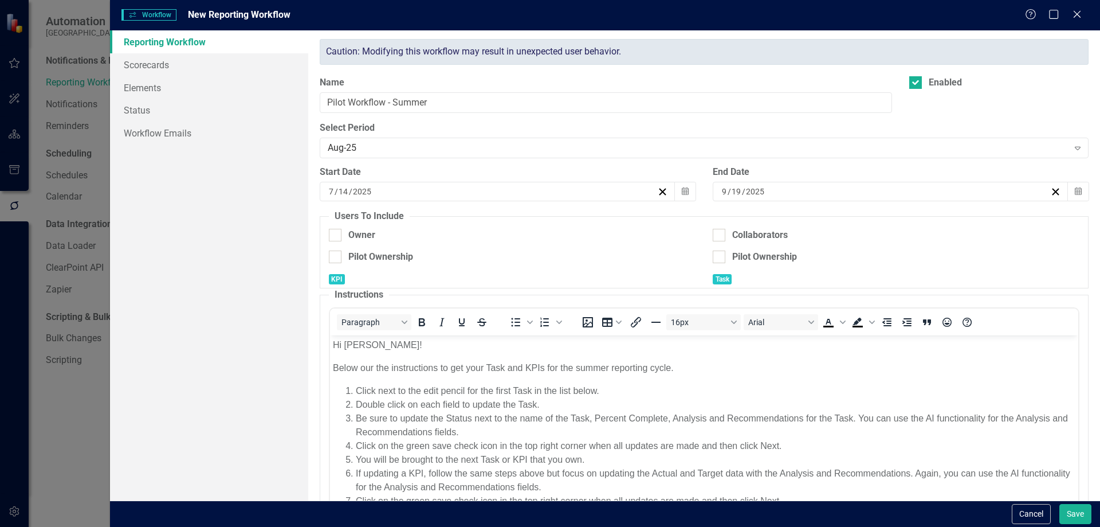
scroll to position [0, 0]
click at [1076, 11] on icon "Close" at bounding box center [1077, 14] width 14 height 11
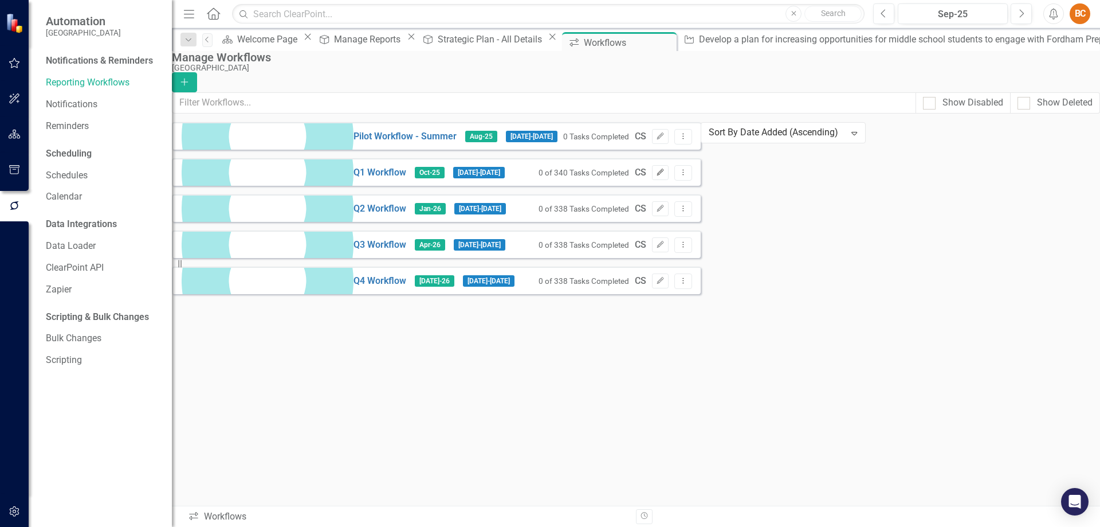
click at [669, 180] on button "Edit" at bounding box center [660, 172] width 17 height 15
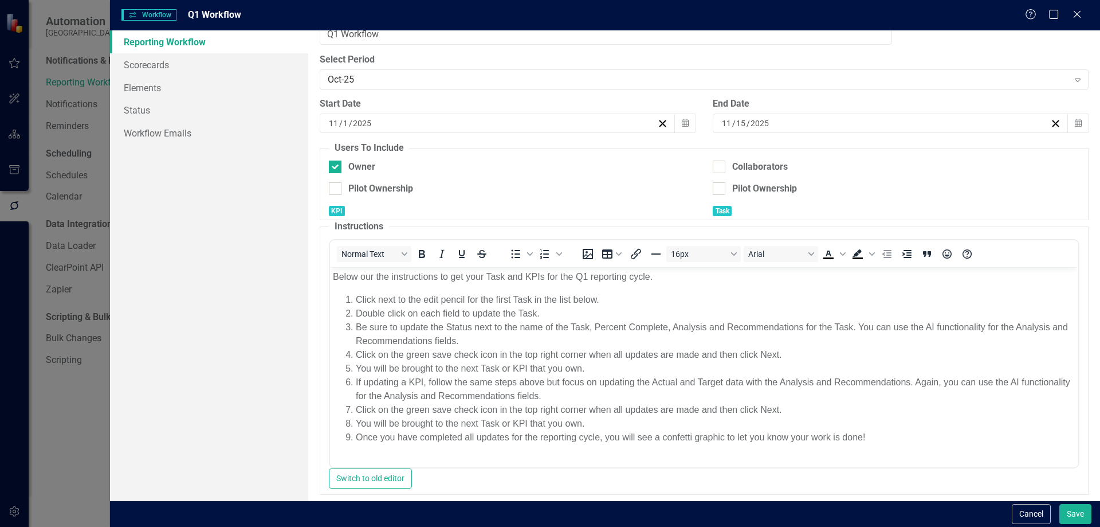
scroll to position [84, 0]
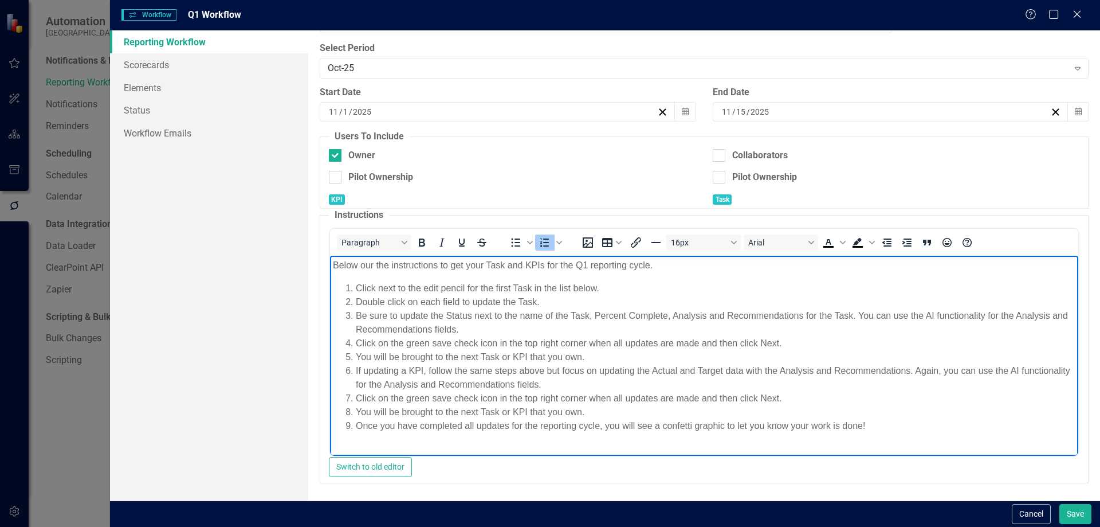
click at [666, 313] on li "Be sure to update the Status next to the name of the Task, Percent Complete, An…" at bounding box center [715, 323] width 720 height 28
click at [682, 314] on li "Be sure to update the Status next to the name of the Task, Percent Complete (st…" at bounding box center [715, 323] width 720 height 28
click at [774, 315] on li "Be sure to update the Status next to the name of the Task, Percent Complete (th…" at bounding box center [715, 323] width 720 height 28
click at [784, 316] on li "Be sure to update the Status next to the name of the Task, Percent Complete (th…" at bounding box center [715, 323] width 720 height 28
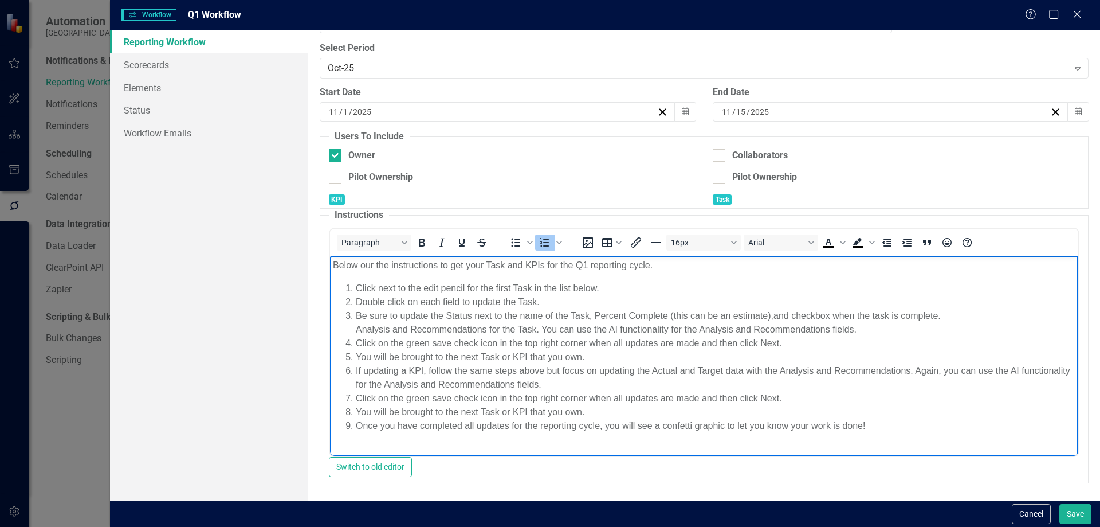
click at [355, 328] on li "Be sure to update the Status next to the name of the Task, Percent Complete (th…" at bounding box center [715, 323] width 720 height 28
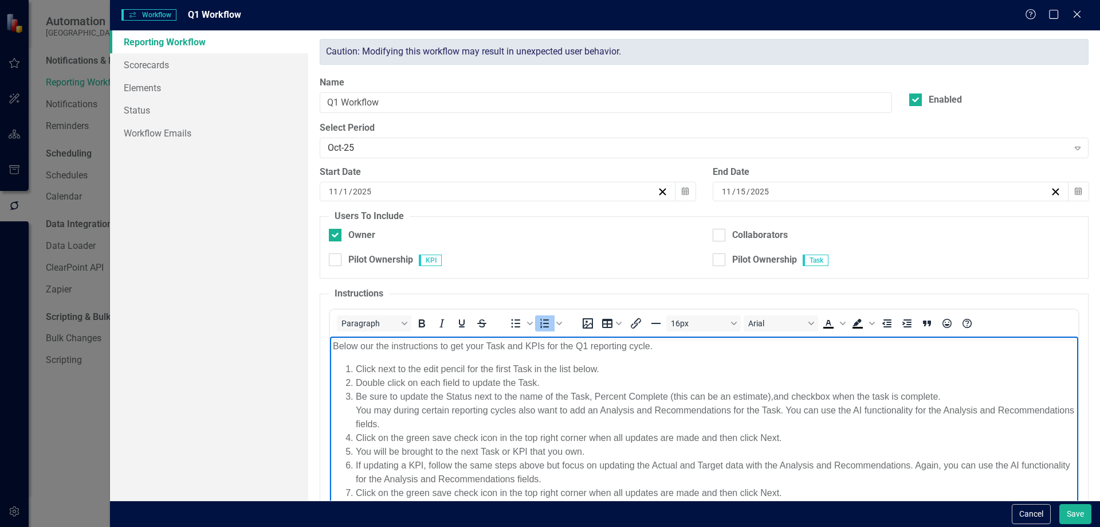
scroll to position [84, 0]
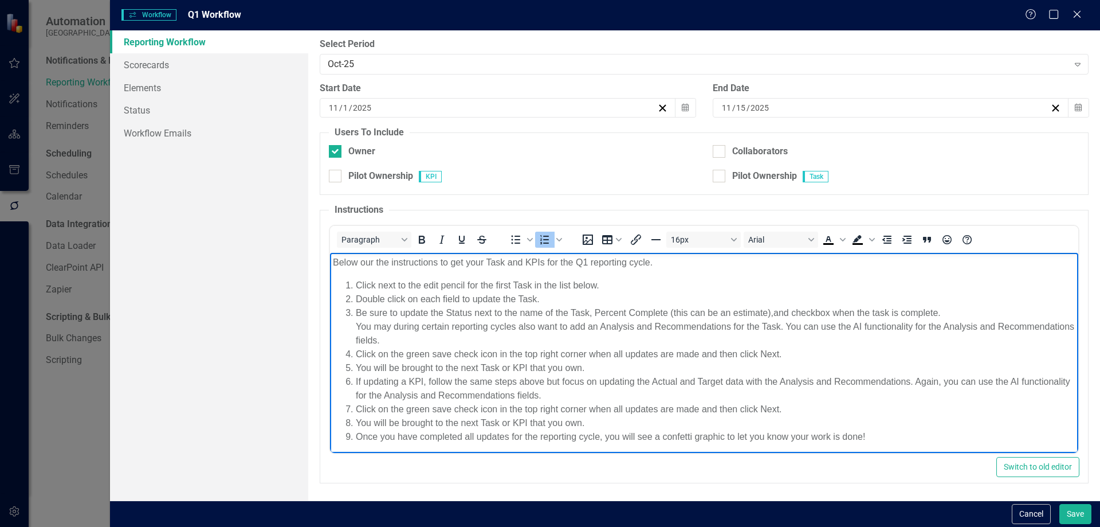
click at [916, 326] on li "Be sure to update the Status next to the name of the Task, Percent Complete (th…" at bounding box center [715, 326] width 720 height 41
click at [909, 325] on li "Be sure to update the Status next to the name of the Task, Percent Complete (th…" at bounding box center [715, 326] width 720 height 41
click at [910, 325] on li "Be sure to update the Status next to the name of the Task, Percent Complete (th…" at bounding box center [715, 326] width 720 height 41
click at [487, 342] on li "Be sure to update the Status next to the name of the Task, Percent Complete (th…" at bounding box center [715, 326] width 720 height 41
click at [707, 342] on li "Be sure to update the Status next to the name of the Task, Percent Complete (th…" at bounding box center [715, 326] width 720 height 41
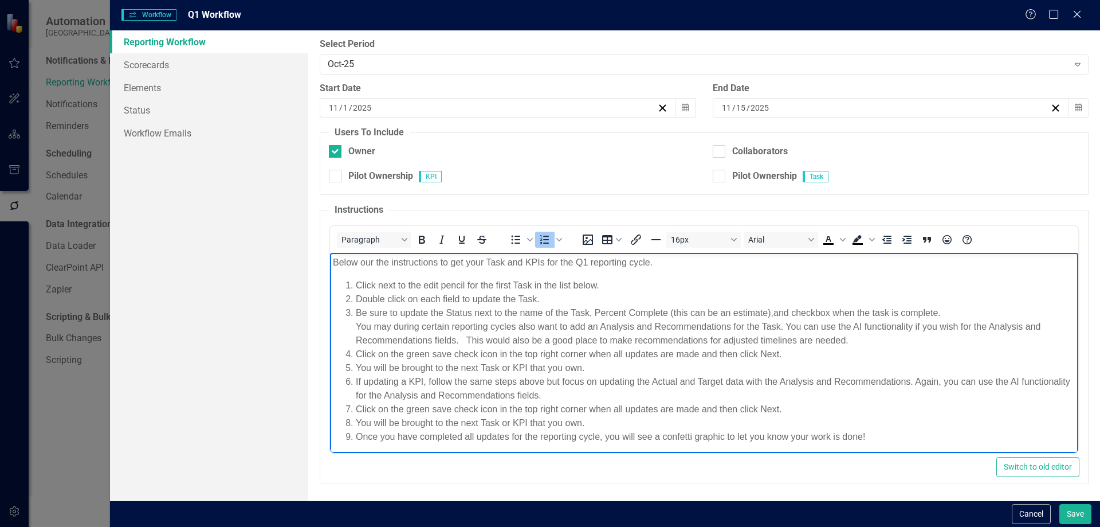
click at [806, 342] on li "Be sure to update the Status next to the name of the Task, Percent Complete (th…" at bounding box center [715, 326] width 720 height 41
click at [805, 340] on li "Be sure to update the Status next to the name of the Task, Percent Complete (th…" at bounding box center [715, 326] width 720 height 41
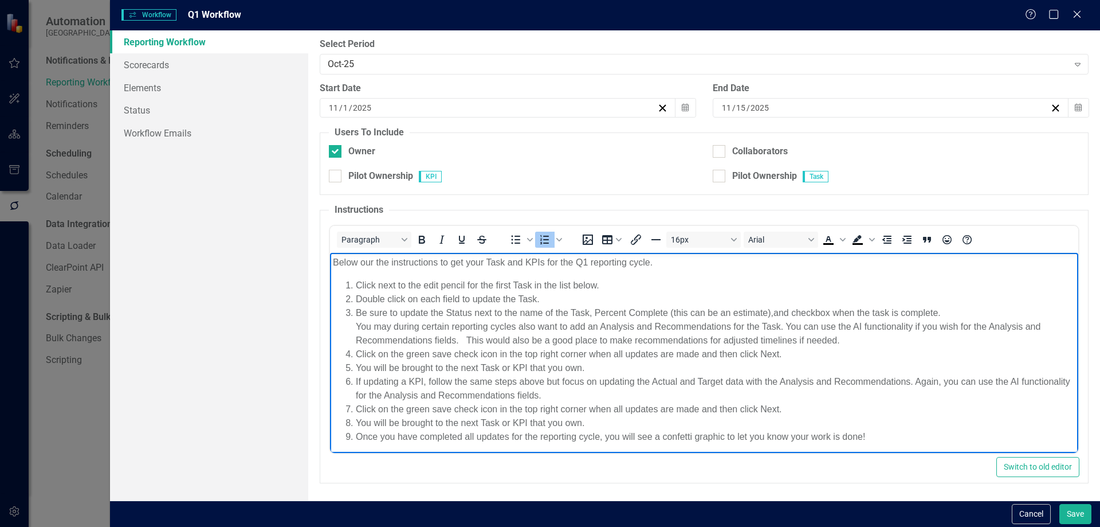
click at [896, 436] on li "Once you have completed all updates for the reporting cycle, you will see a con…" at bounding box center [715, 437] width 720 height 14
drag, startPoint x: 1062, startPoint y: 324, endPoint x: 1410, endPoint y: 559, distance: 419.8
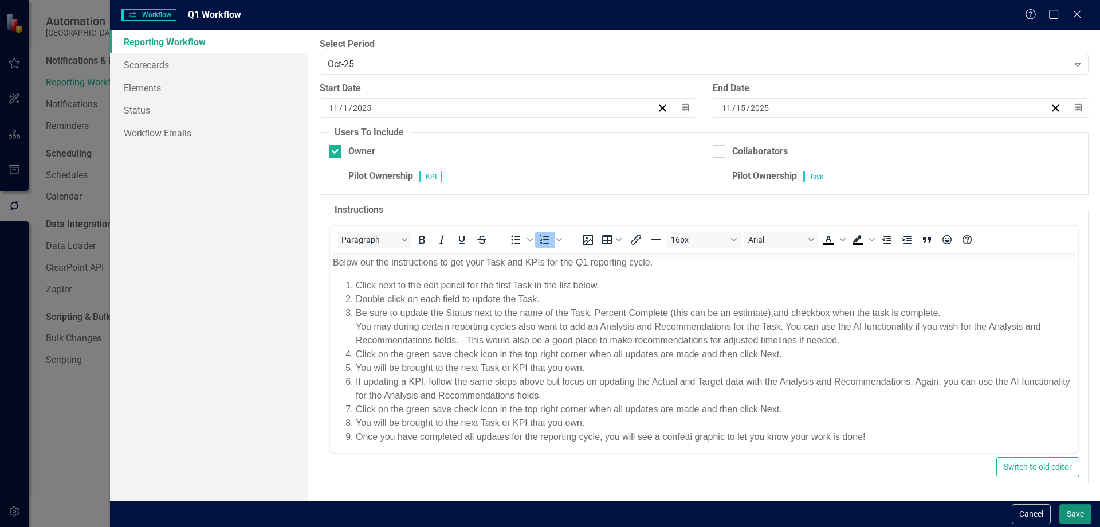
click at [1080, 515] on button "Save" at bounding box center [1076, 514] width 32 height 20
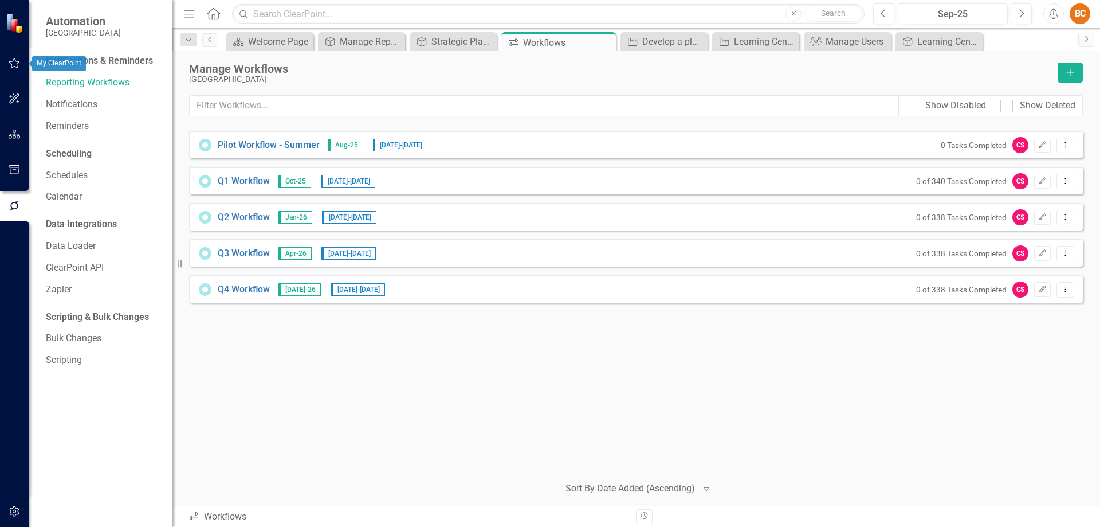
click at [10, 61] on icon "button" at bounding box center [15, 62] width 12 height 9
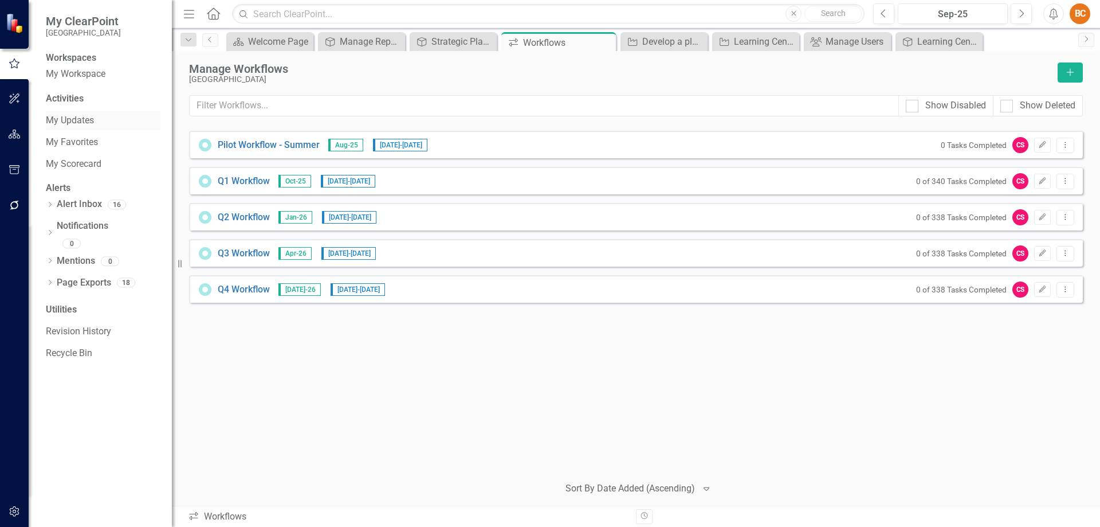
click at [80, 127] on link "My Updates" at bounding box center [103, 120] width 115 height 13
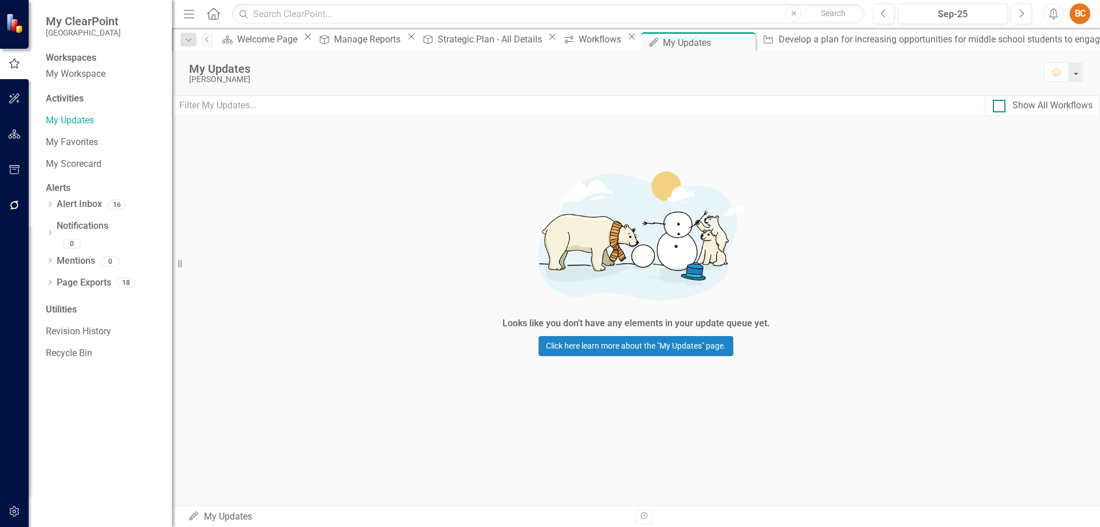
click at [993, 109] on div at bounding box center [999, 106] width 13 height 13
click at [993, 107] on input "Show All Workflows" at bounding box center [996, 103] width 7 height 7
checkbox input "true"
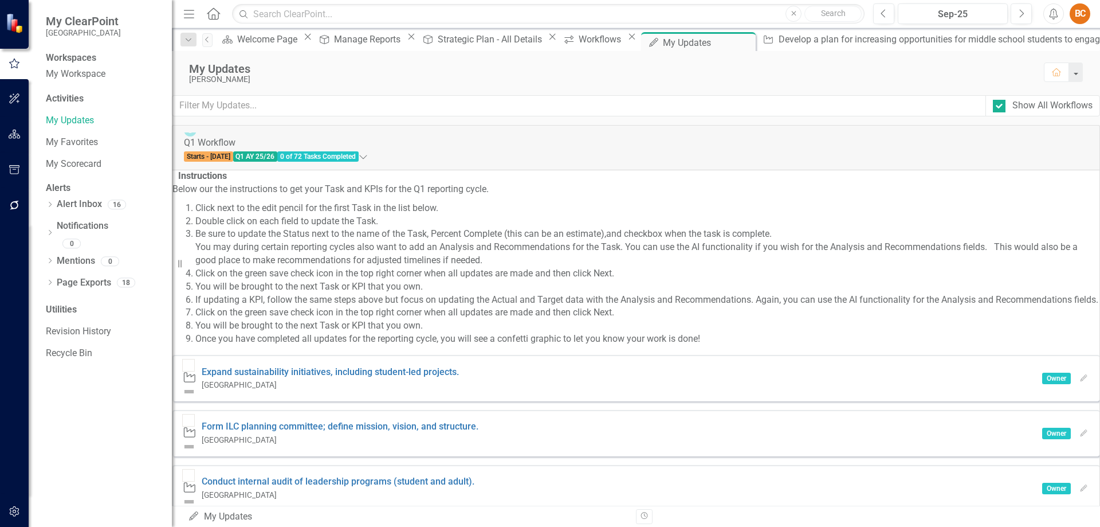
scroll to position [1167, 0]
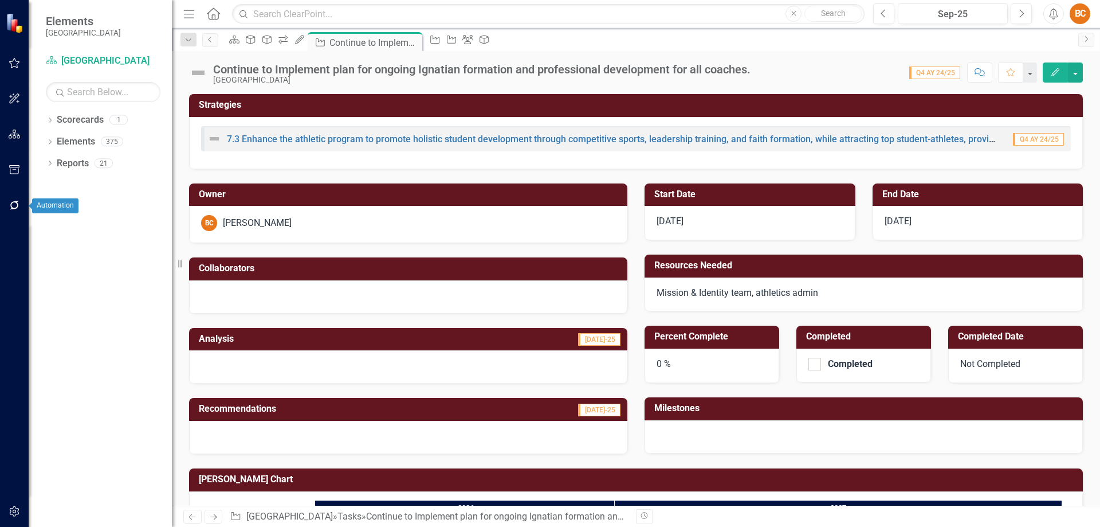
click at [17, 202] on icon "button" at bounding box center [15, 205] width 12 height 9
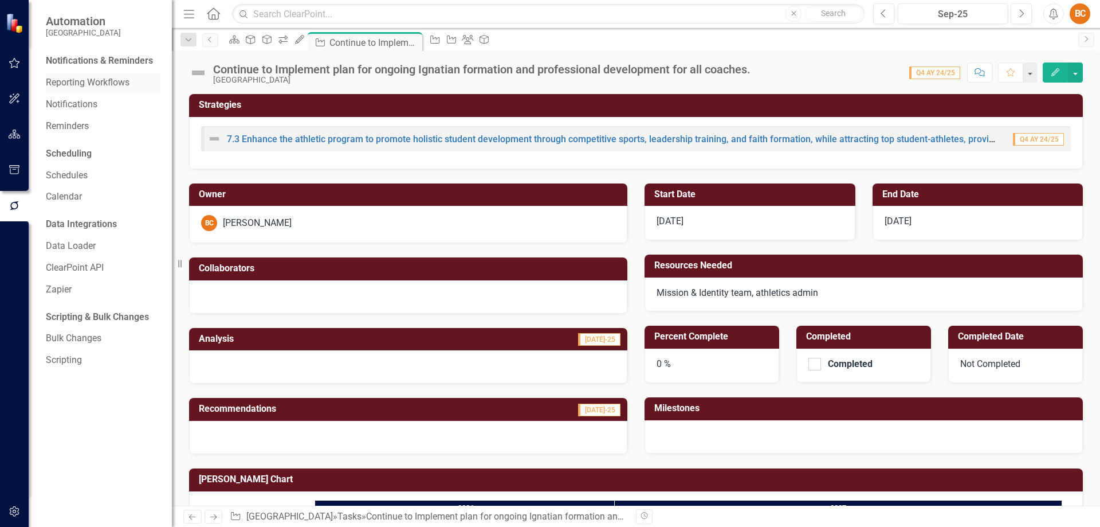
click at [106, 81] on link "Reporting Workflows" at bounding box center [103, 82] width 115 height 13
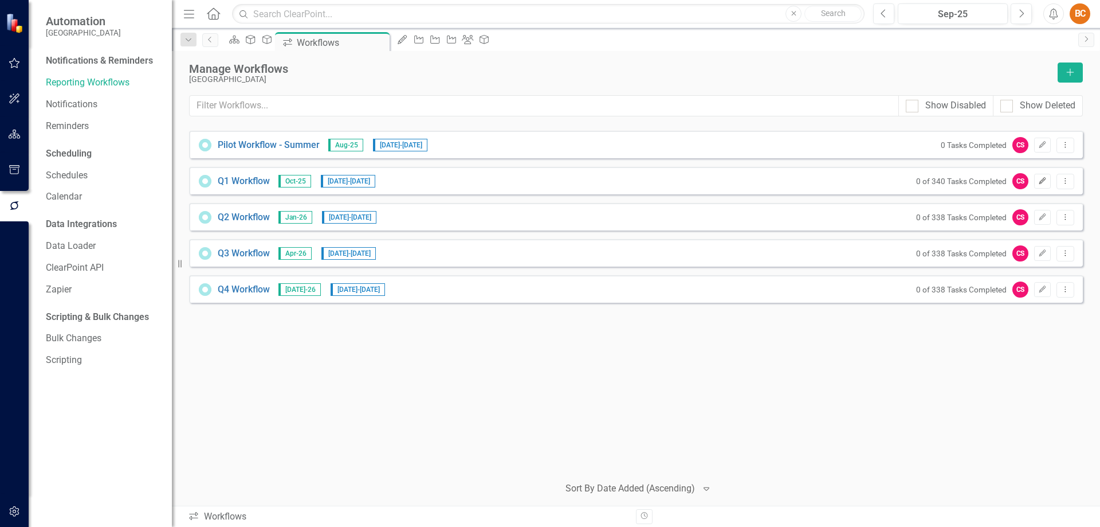
click at [1044, 184] on icon "Edit" at bounding box center [1042, 181] width 9 height 7
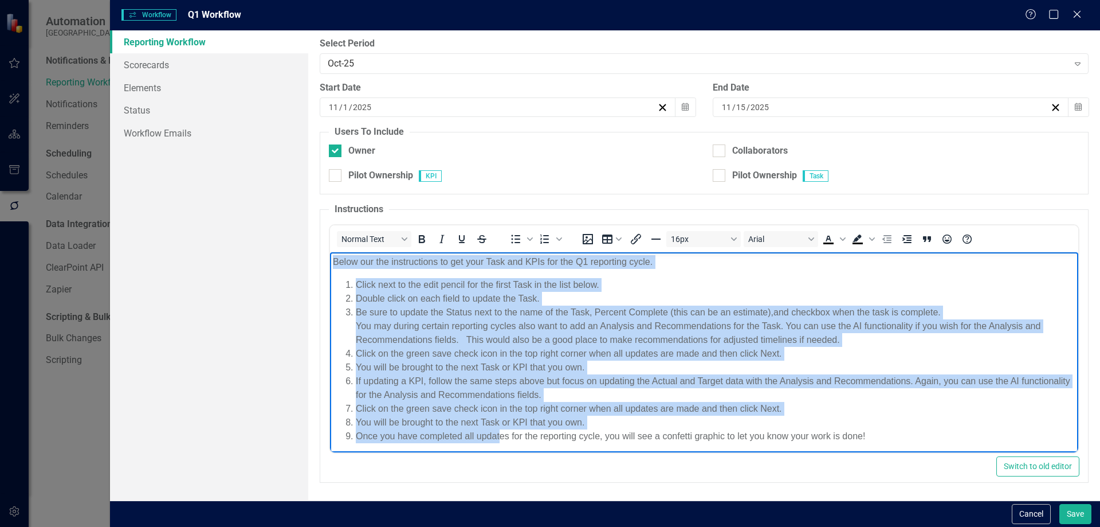
scroll to position [3, 0]
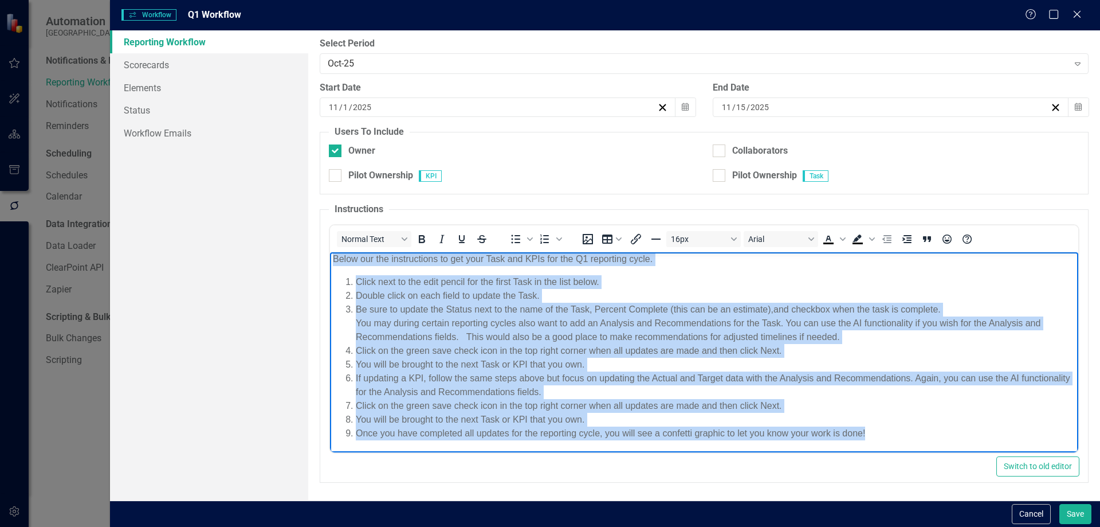
drag, startPoint x: 334, startPoint y: 261, endPoint x: 955, endPoint y: 429, distance: 643.4
click at [955, 429] on body "Below our the instructions to get your Task and KPIs for the Q1 reporting cycle…" at bounding box center [704, 350] width 748 height 203
copy body "Lorem ips dol sitametconse ad eli sedd Eius tem INCi utl etd M9 aliquaeni admin…"
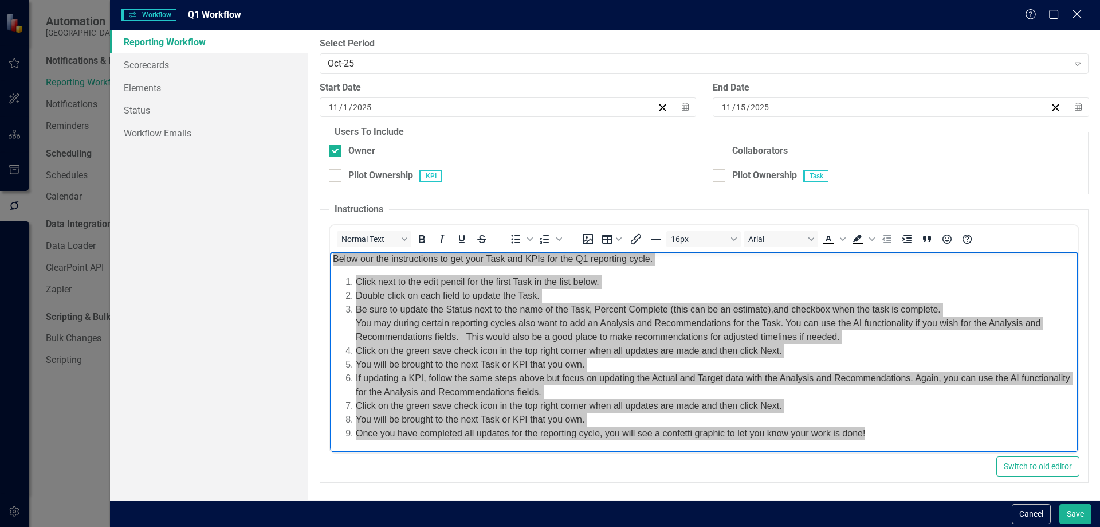
click at [1078, 14] on icon at bounding box center [1077, 14] width 9 height 9
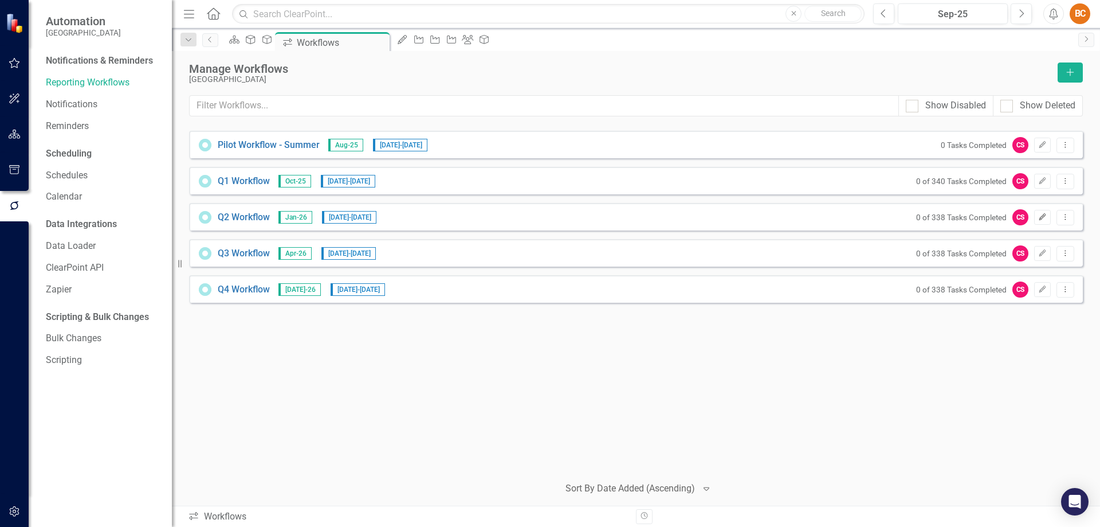
click at [1041, 216] on icon "Edit" at bounding box center [1042, 217] width 9 height 7
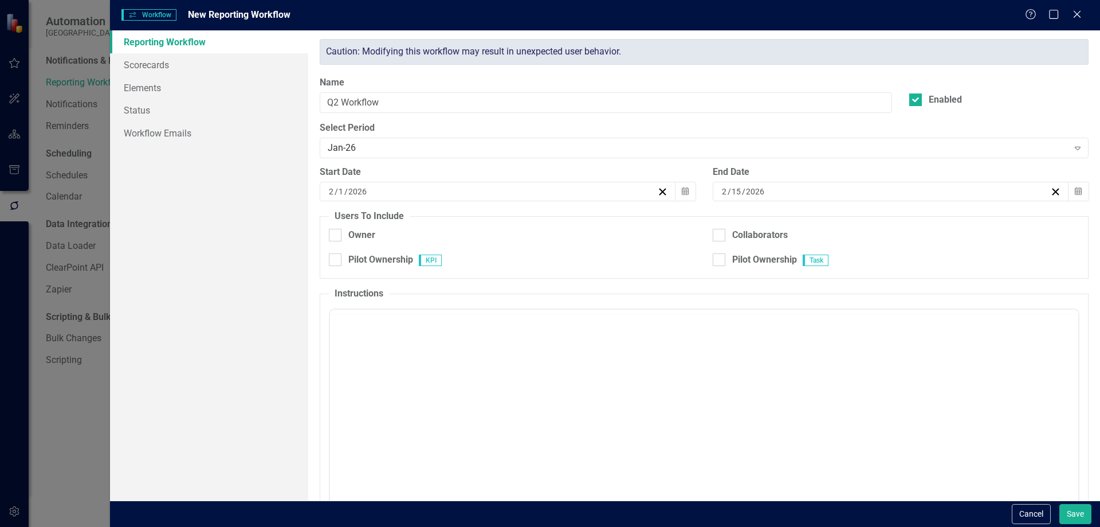
checkbox input "true"
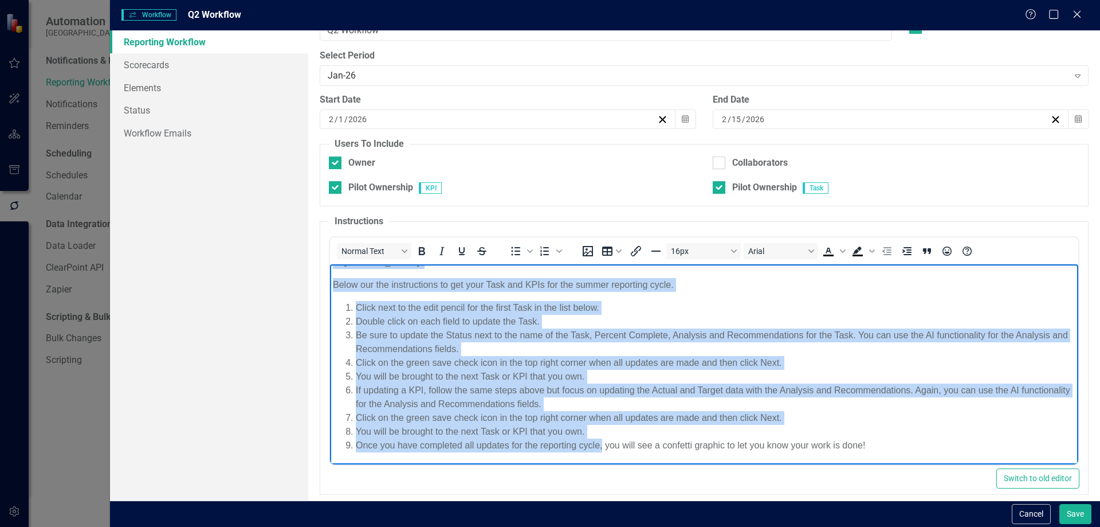
scroll to position [84, 0]
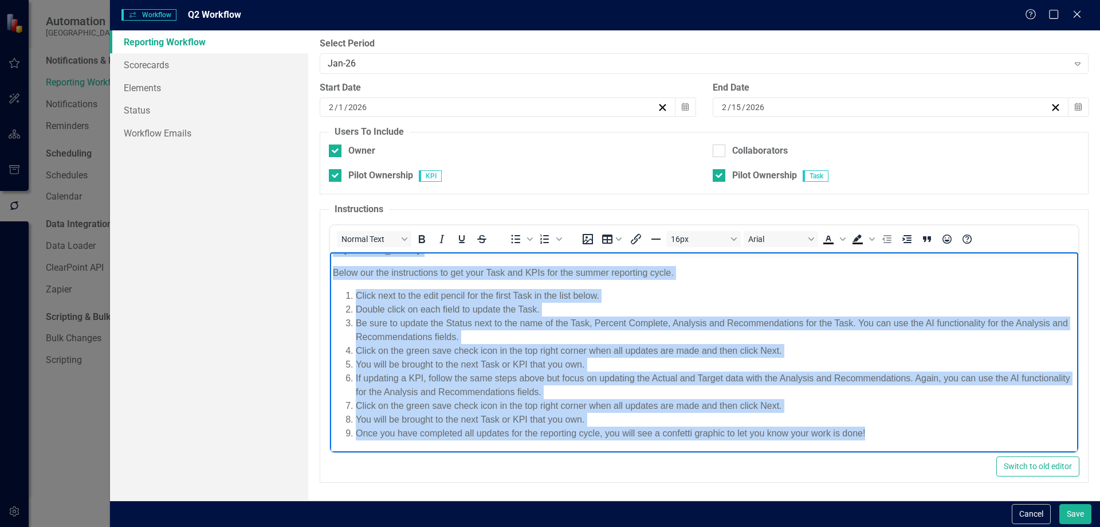
drag, startPoint x: 333, startPoint y: 260, endPoint x: 936, endPoint y: 432, distance: 626.8
click at [936, 432] on body "Hi [PERSON_NAME]! Below our the instructions to get your Task and KPIs for the …" at bounding box center [704, 346] width 748 height 212
paste body "Rich Text Area. Press ALT-0 for help."
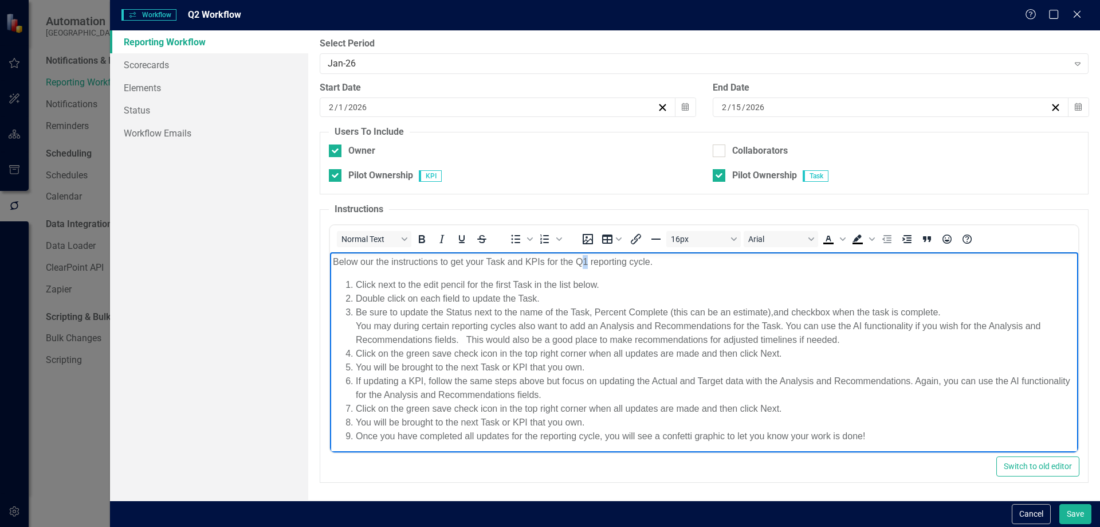
click at [582, 262] on p "Below our the instructions to get your Task and KPIs for the Q1 reporting cycle." at bounding box center [703, 262] width 743 height 14
click at [336, 173] on input "Pilot Ownership" at bounding box center [332, 172] width 7 height 7
checkbox input "false"
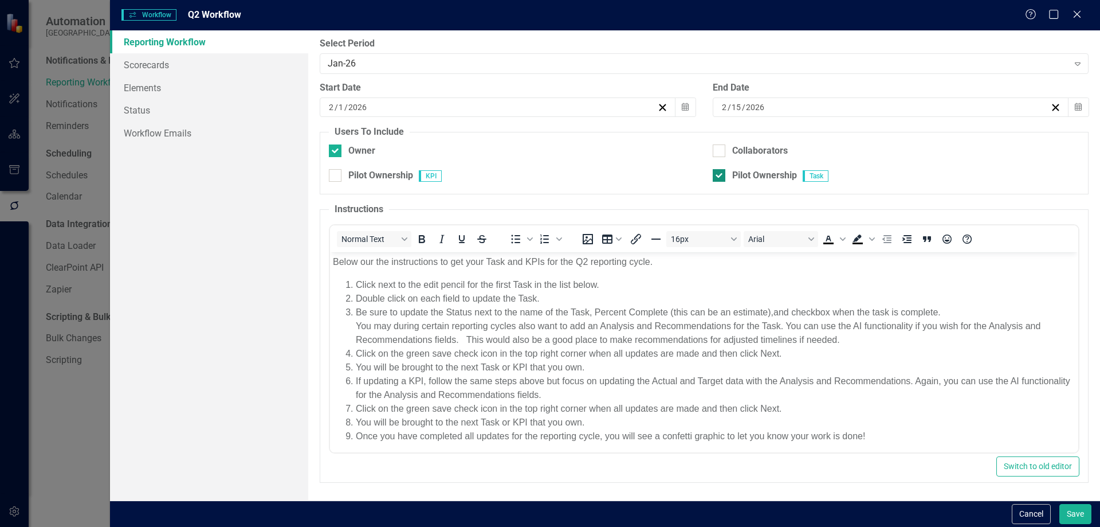
click at [716, 177] on div at bounding box center [719, 175] width 13 height 13
click at [716, 177] on input "Pilot Ownership" at bounding box center [716, 172] width 7 height 7
checkbox input "false"
click at [1072, 515] on button "Save" at bounding box center [1076, 514] width 32 height 20
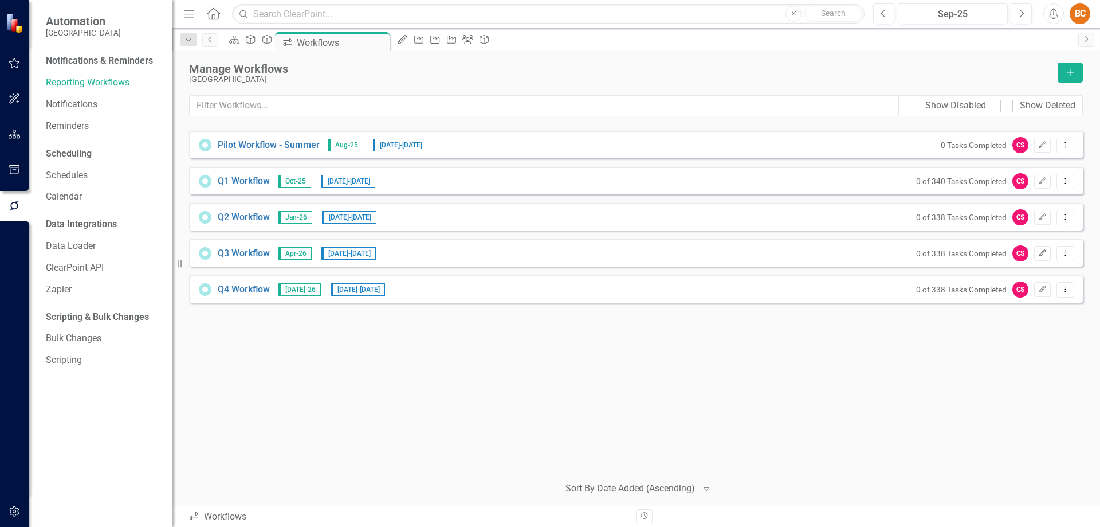
click at [1045, 254] on icon "Edit" at bounding box center [1042, 253] width 9 height 7
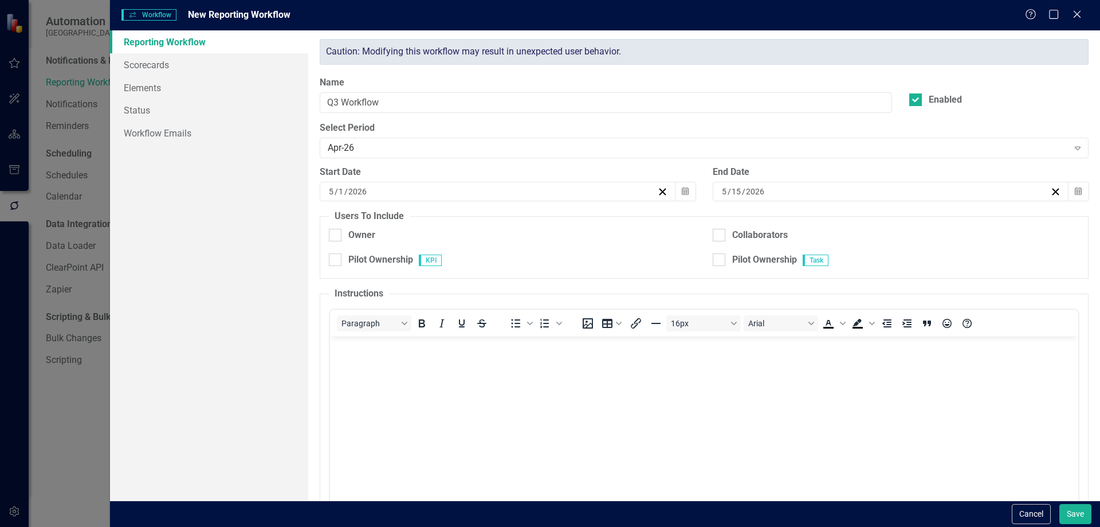
checkbox input "true"
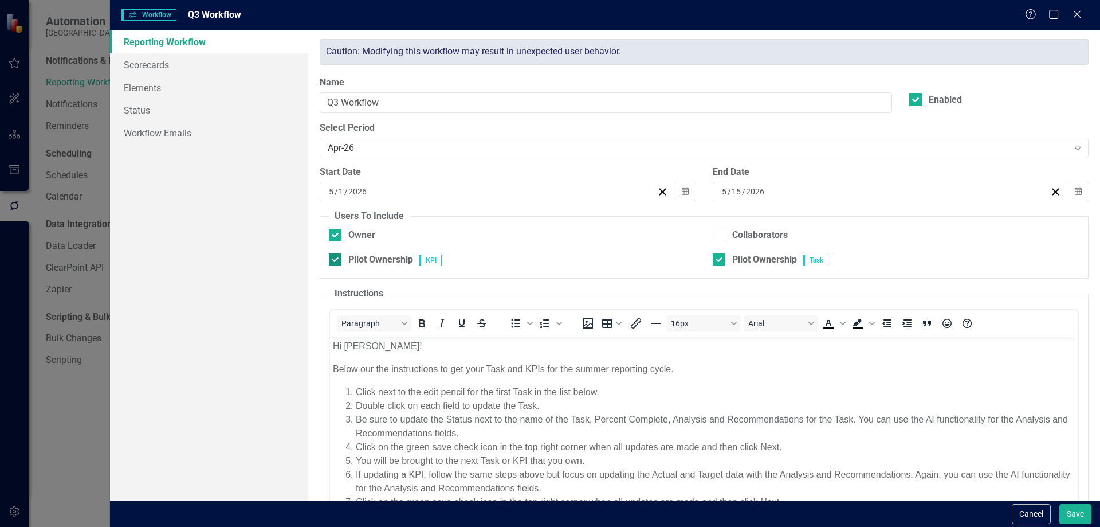
click at [331, 261] on div at bounding box center [335, 259] width 13 height 13
click at [331, 261] on input "Pilot Ownership" at bounding box center [332, 256] width 7 height 7
checkbox input "false"
click at [713, 266] on div "Pilot Ownership" at bounding box center [755, 261] width 84 height 16
click at [715, 258] on input "Pilot Ownership" at bounding box center [716, 256] width 7 height 7
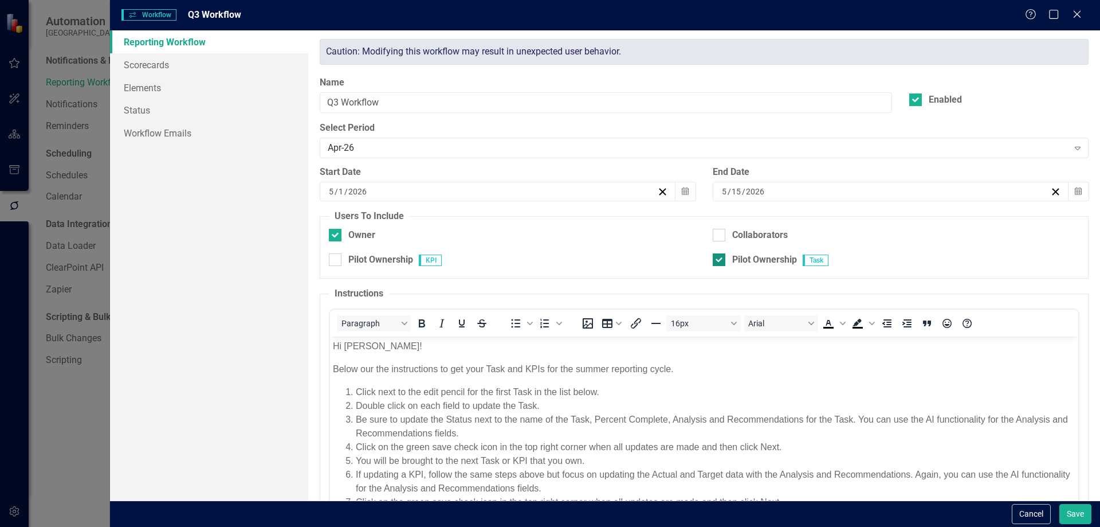
checkbox input "false"
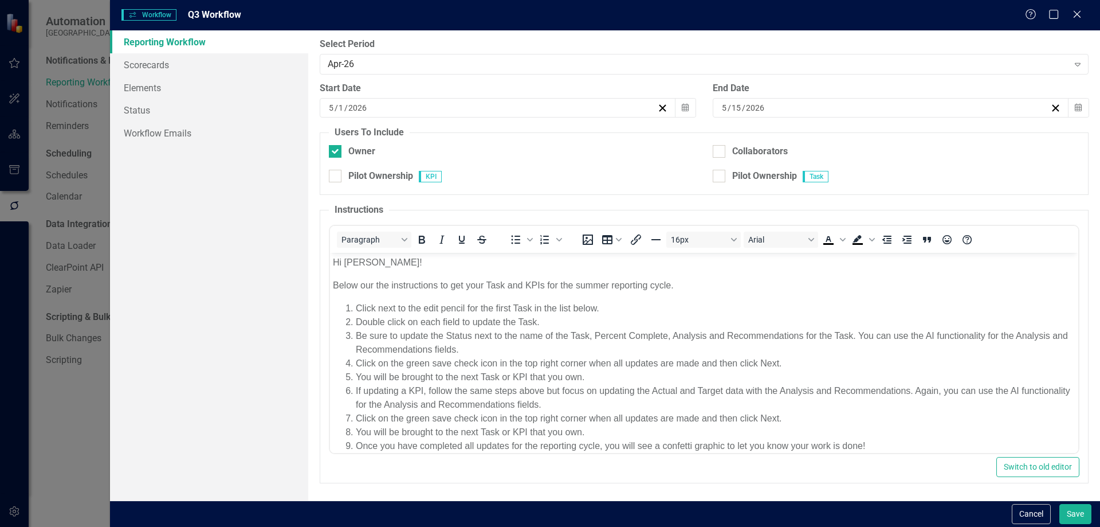
scroll to position [12, 0]
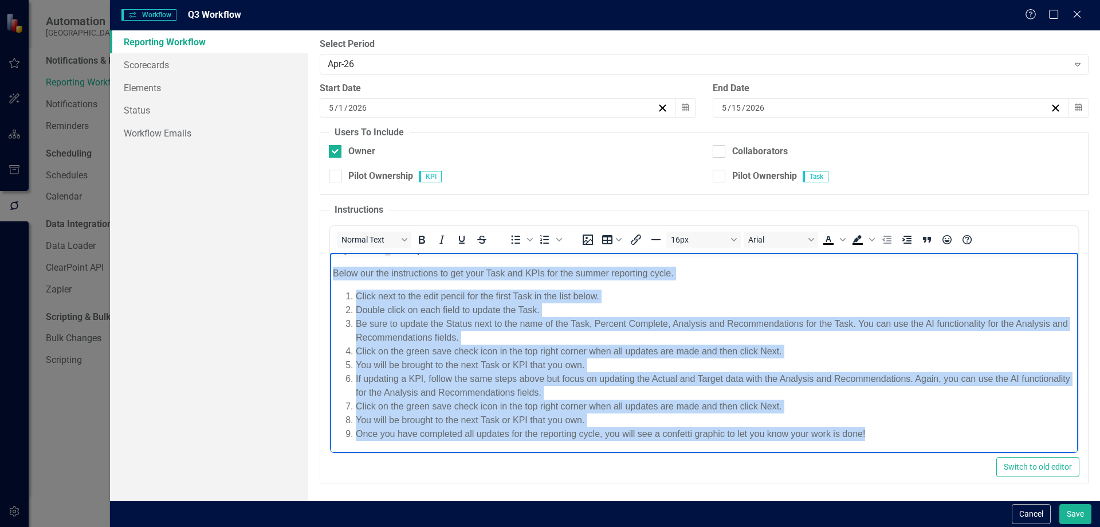
drag, startPoint x: 875, startPoint y: 443, endPoint x: 658, endPoint y: 516, distance: 228.7
click at [330, 265] on html "Hi [PERSON_NAME]! Below our the instructions to get your Task and KPIs for the …" at bounding box center [704, 347] width 748 height 212
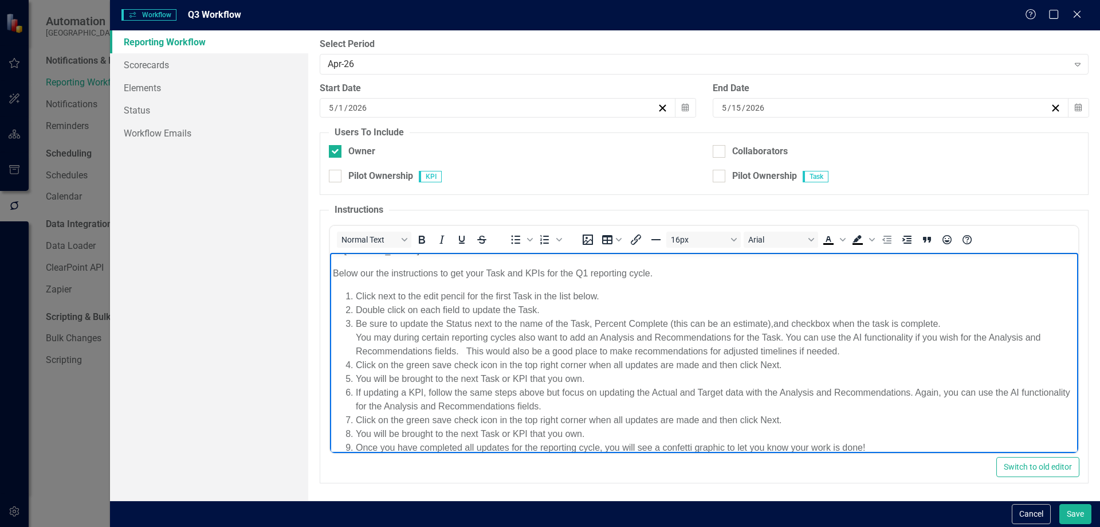
scroll to position [11, 0]
click at [585, 274] on p "Below our the instructions to get your Task and KPIs for the Q1 reporting cycle." at bounding box center [703, 274] width 743 height 14
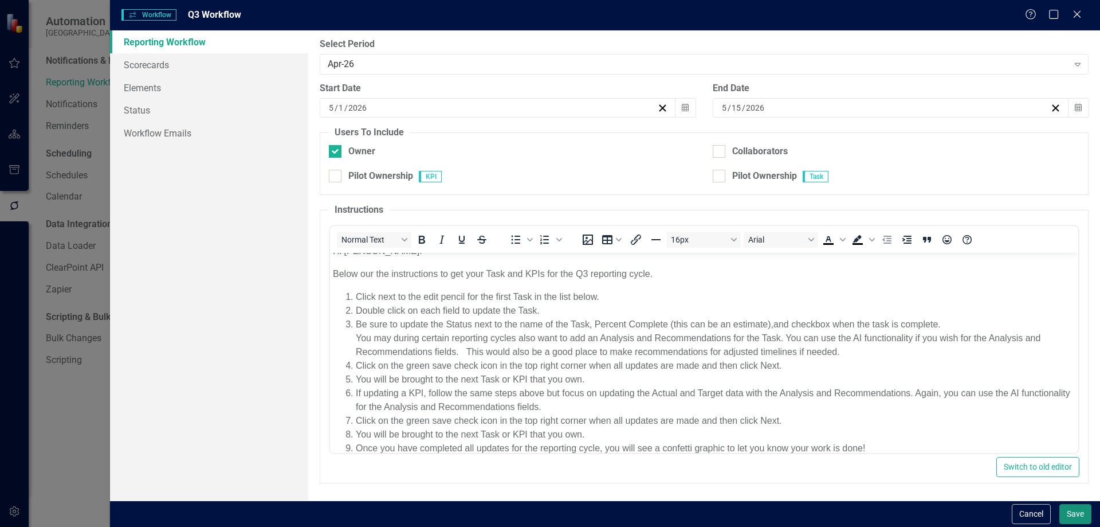
click at [1081, 514] on button "Save" at bounding box center [1076, 514] width 32 height 20
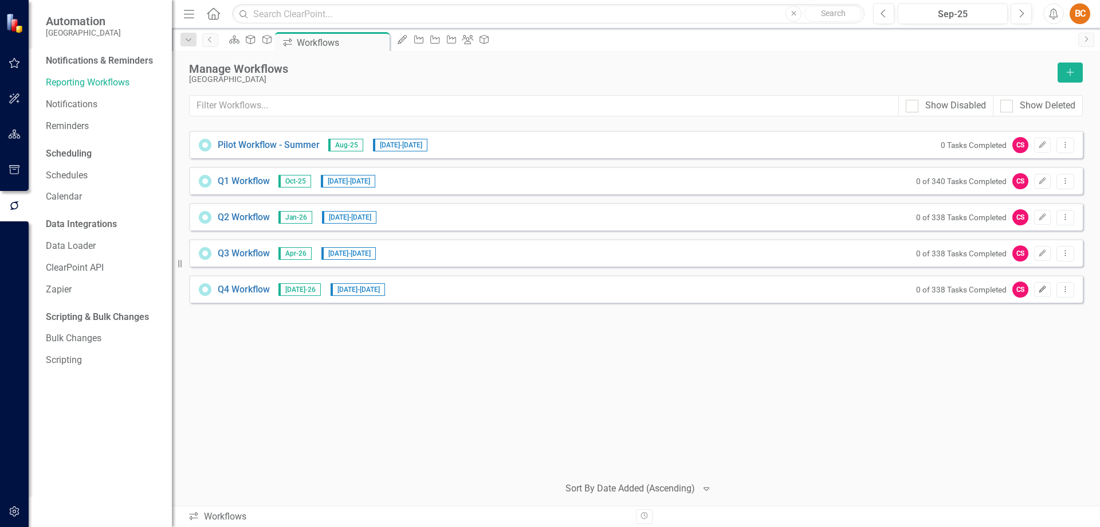
click at [1042, 289] on icon "Edit" at bounding box center [1042, 289] width 9 height 7
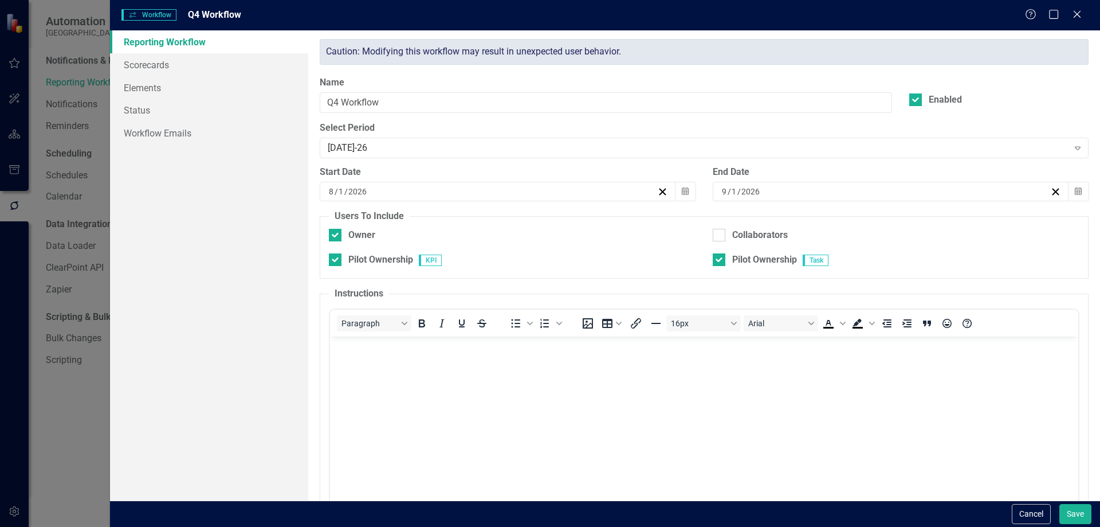
checkbox input "true"
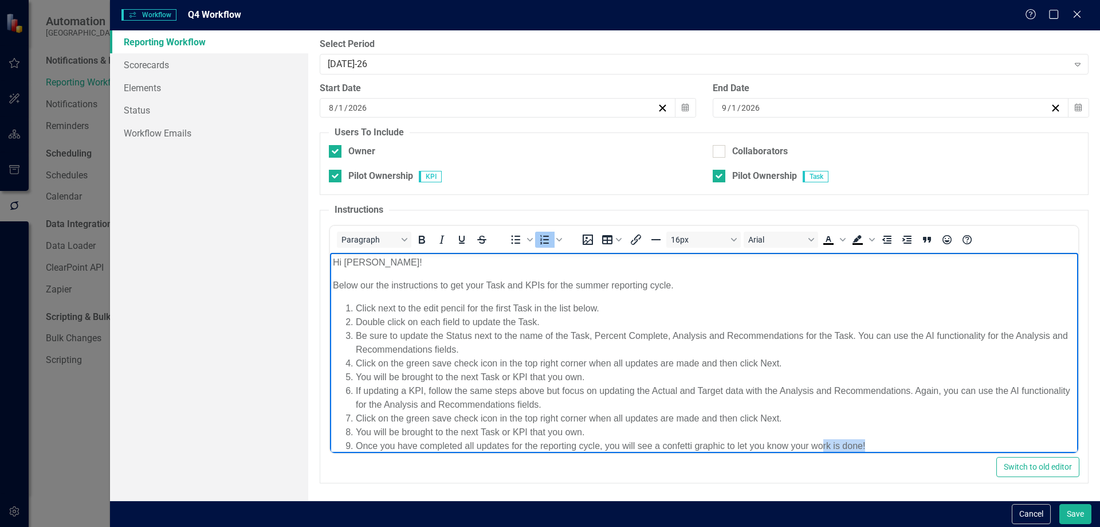
scroll to position [12, 0]
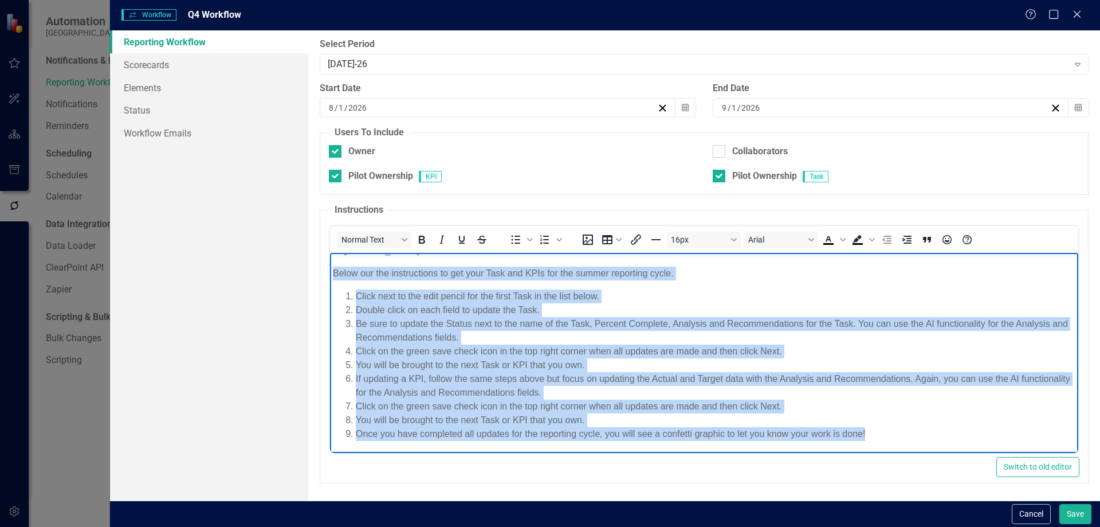
drag, startPoint x: 882, startPoint y: 448, endPoint x: 658, endPoint y: 516, distance: 234.4
click at [330, 269] on html "Hi [PERSON_NAME]! Below our the instructions to get your Task and KPIs for the …" at bounding box center [704, 347] width 748 height 212
paste body "Rich Text Area. Press ALT-0 for help."
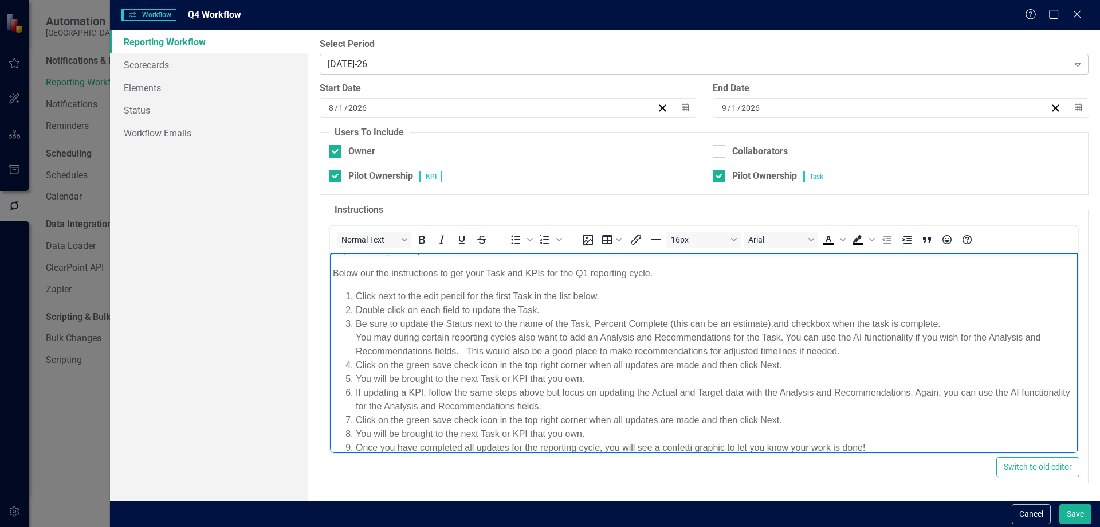
scroll to position [11, 0]
click at [583, 275] on p "Below our the instructions to get your Task and KPIs for the Q1 reporting cycle." at bounding box center [703, 274] width 743 height 14
click at [641, 332] on li "Be sure to update the Status next to the name of the Task, Percent Complete (th…" at bounding box center [715, 337] width 720 height 41
click at [335, 172] on input "Pilot Ownership" at bounding box center [332, 173] width 7 height 7
checkbox input "false"
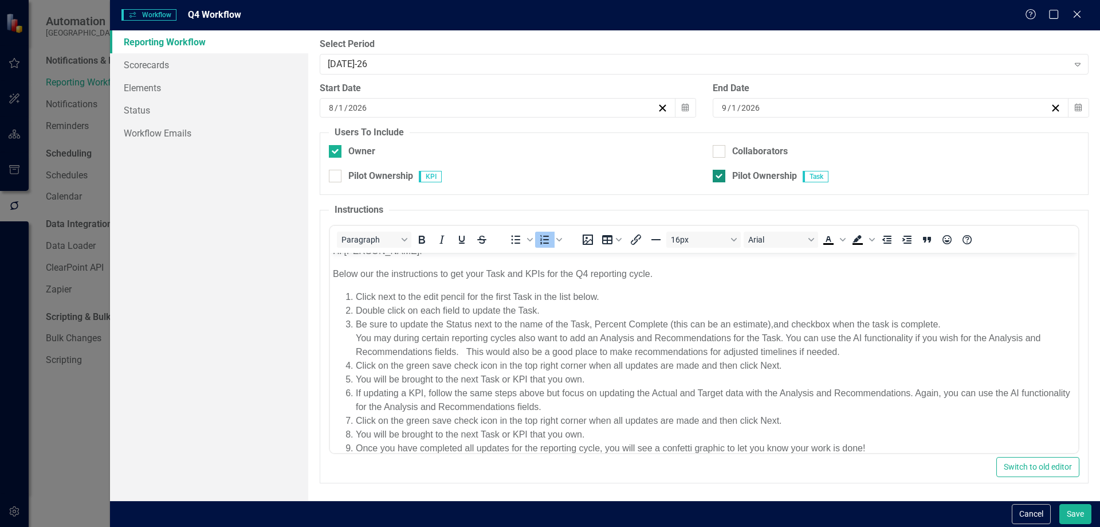
click at [717, 177] on div at bounding box center [719, 176] width 13 height 13
click at [717, 177] on input "Pilot Ownership" at bounding box center [716, 173] width 7 height 7
checkbox input "false"
click at [1081, 515] on button "Save" at bounding box center [1076, 514] width 32 height 20
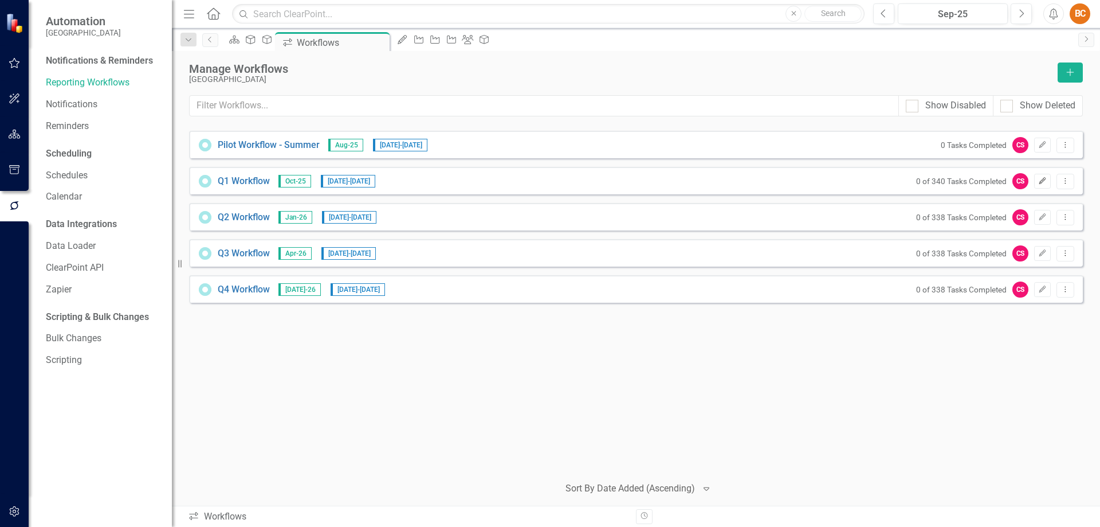
click at [1043, 180] on icon "Edit" at bounding box center [1042, 181] width 9 height 7
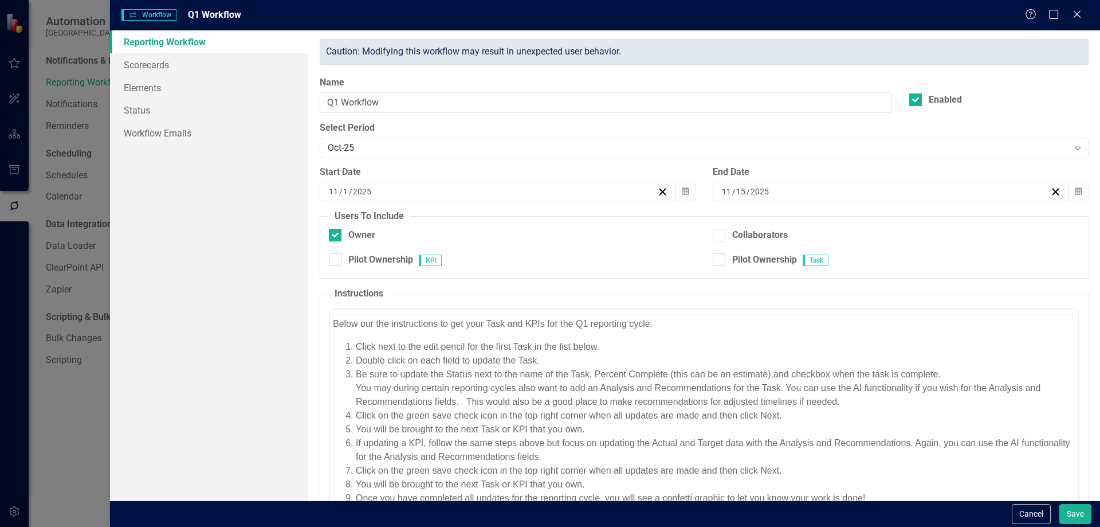
scroll to position [0, 0]
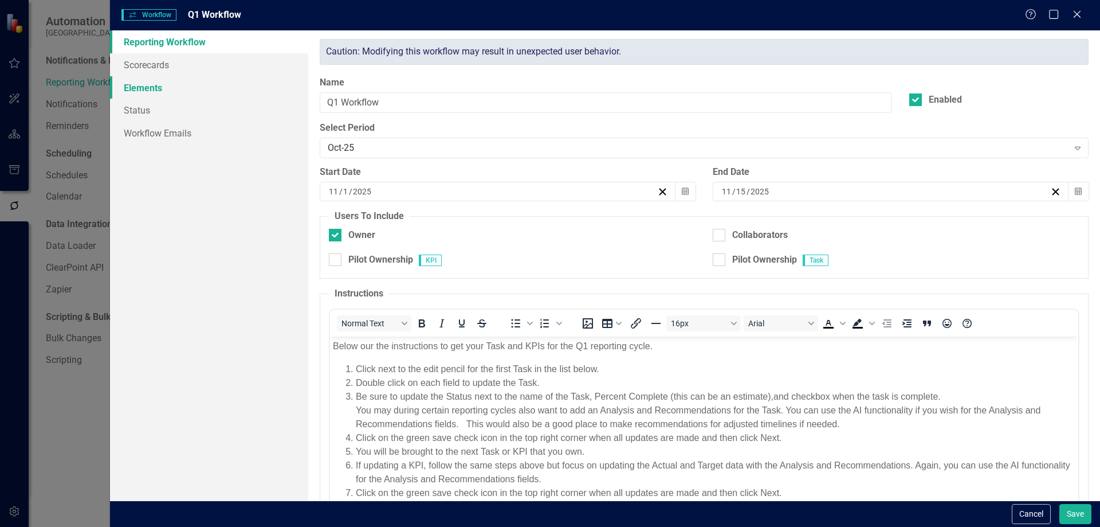
click at [153, 90] on link "Elements" at bounding box center [209, 87] width 198 height 23
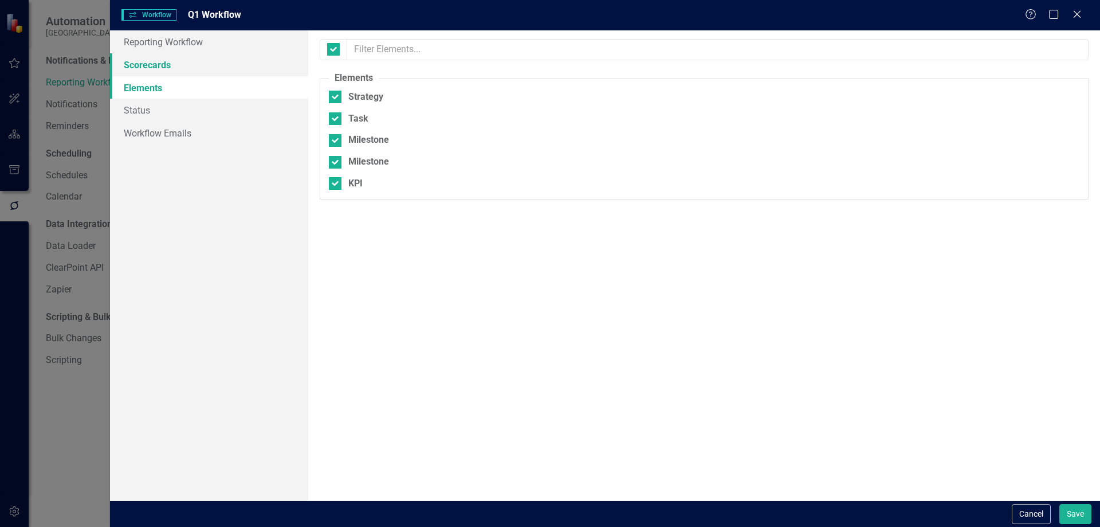
click at [158, 61] on link "Scorecards" at bounding box center [209, 64] width 198 height 23
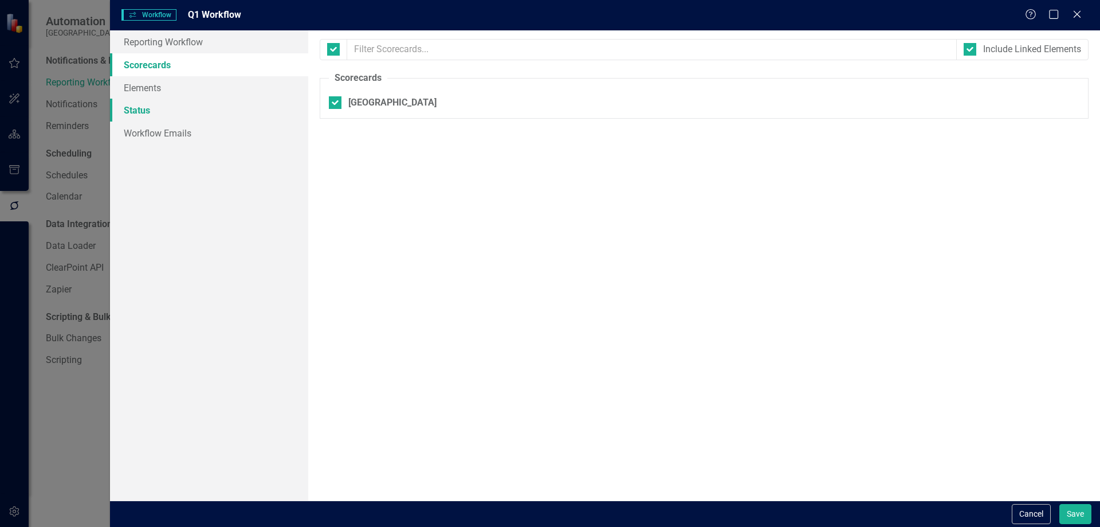
click at [149, 108] on link "Status" at bounding box center [209, 110] width 198 height 23
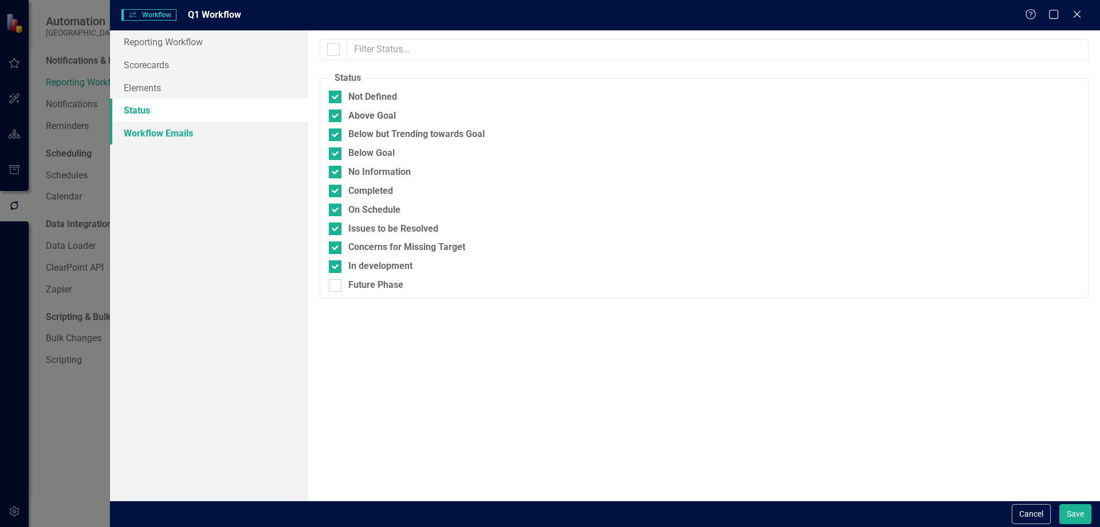
click at [160, 135] on link "Workflow Emails" at bounding box center [209, 132] width 198 height 23
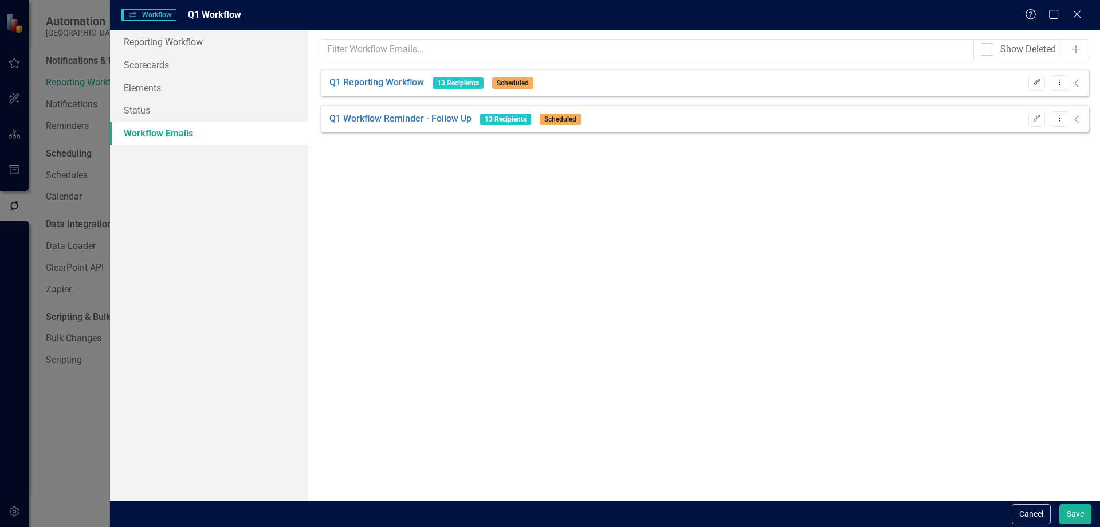
click at [1033, 84] on icon "Edit" at bounding box center [1037, 82] width 9 height 7
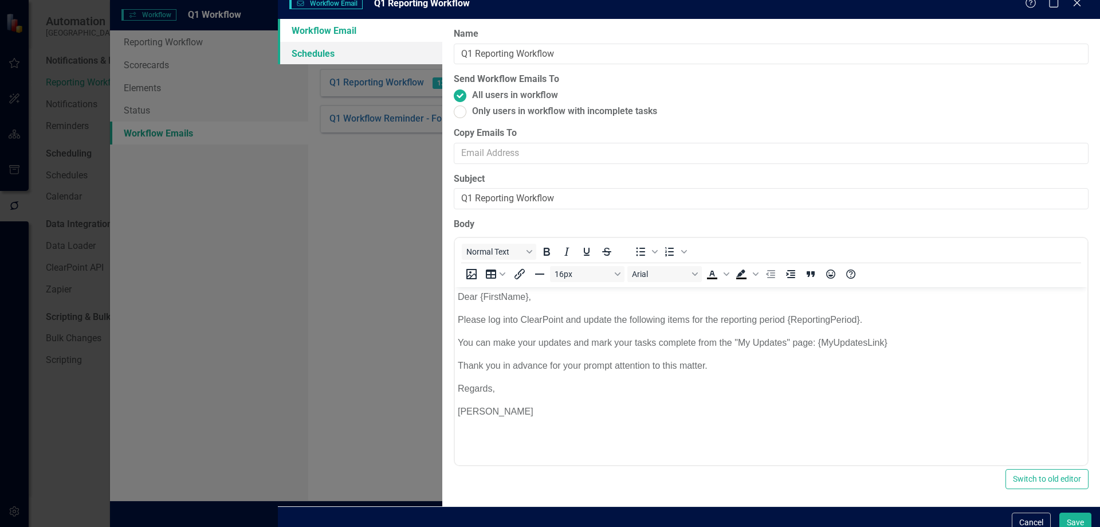
click at [278, 64] on link "Schedules" at bounding box center [360, 53] width 164 height 23
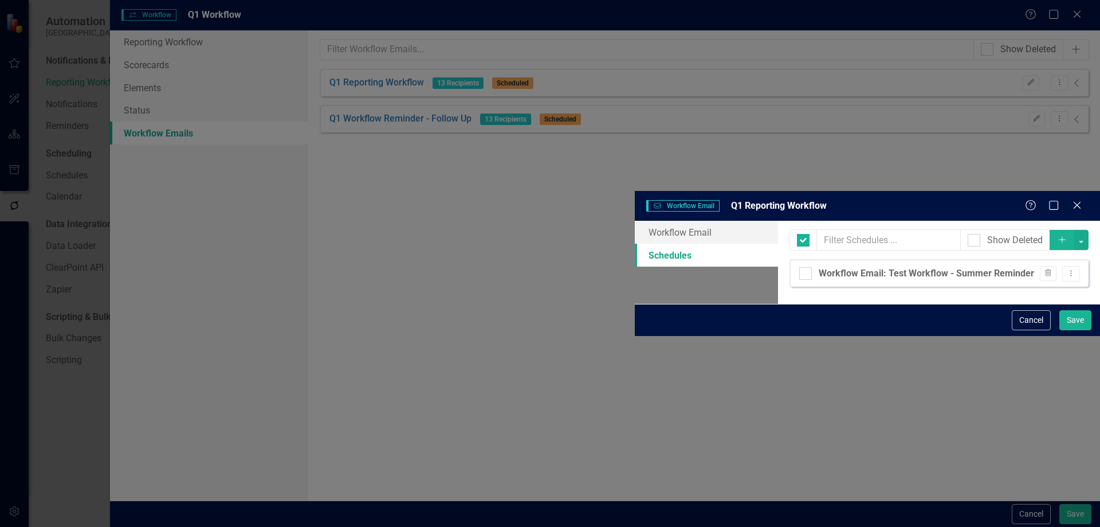
checkbox input "false"
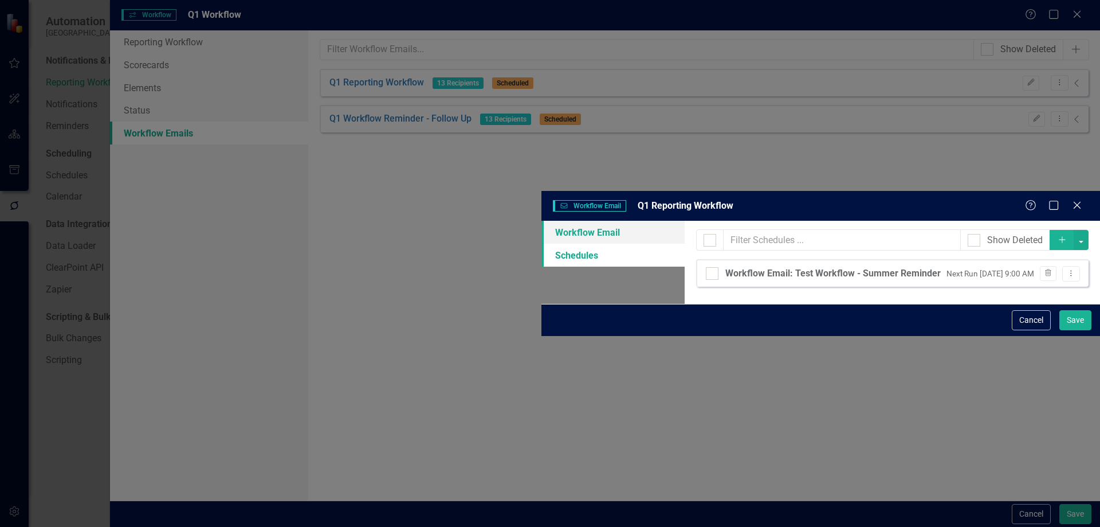
click at [542, 221] on link "Workflow Email" at bounding box center [613, 232] width 143 height 23
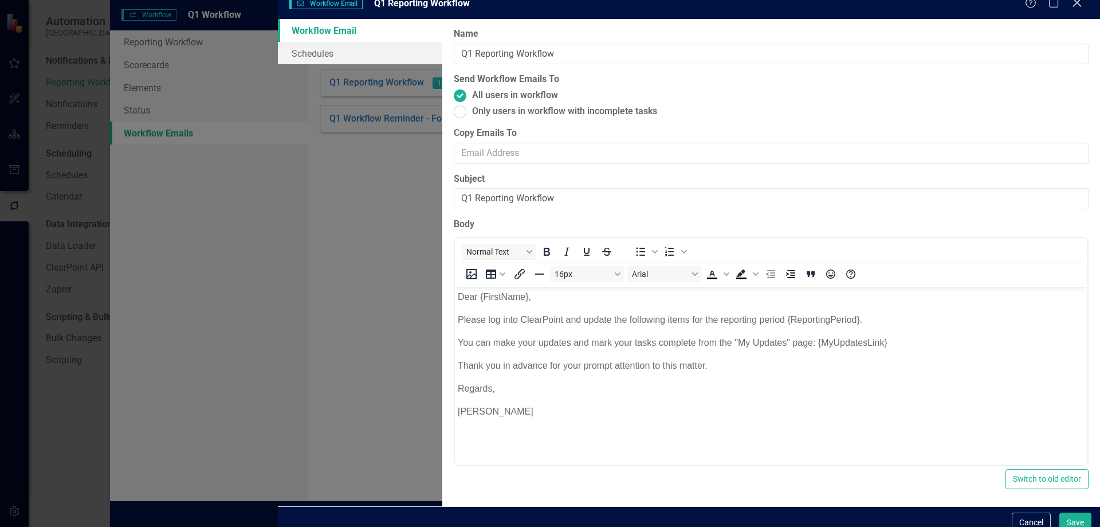
click at [1077, 7] on icon at bounding box center [1077, 2] width 9 height 9
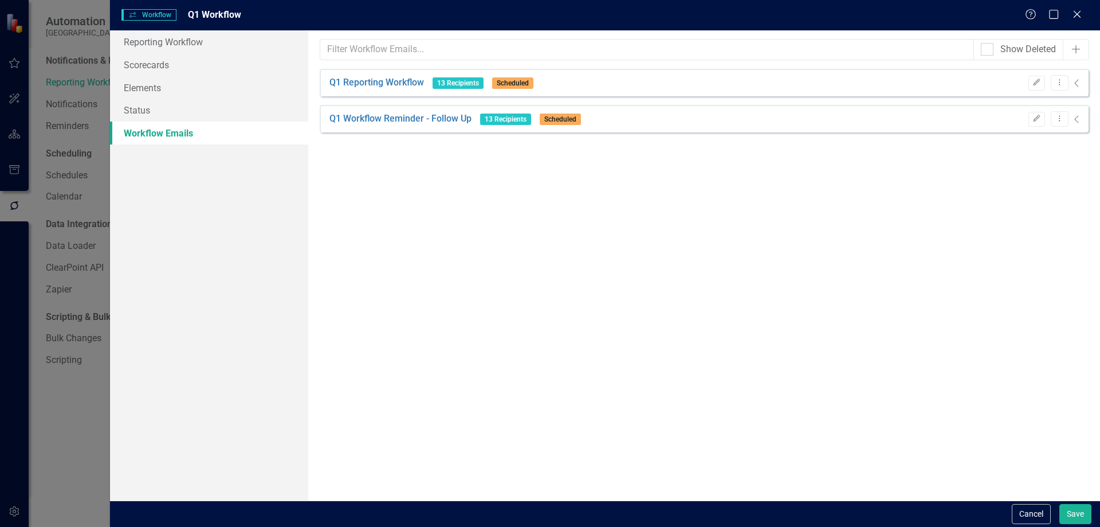
click at [454, 83] on span "13 Recipients" at bounding box center [458, 82] width 51 height 11
click at [165, 37] on link "Reporting Workflow" at bounding box center [209, 41] width 198 height 23
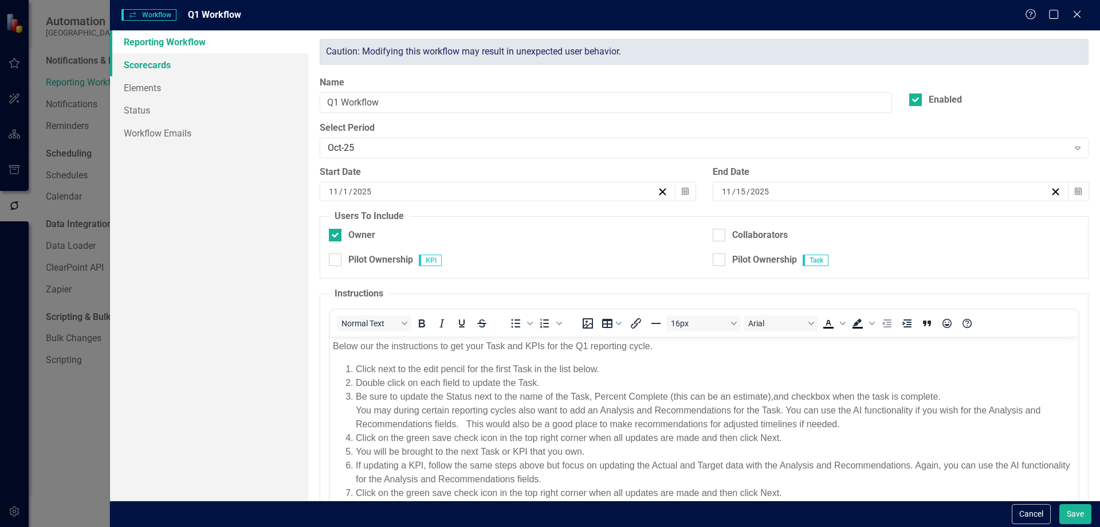
click at [153, 64] on link "Scorecards" at bounding box center [209, 64] width 198 height 23
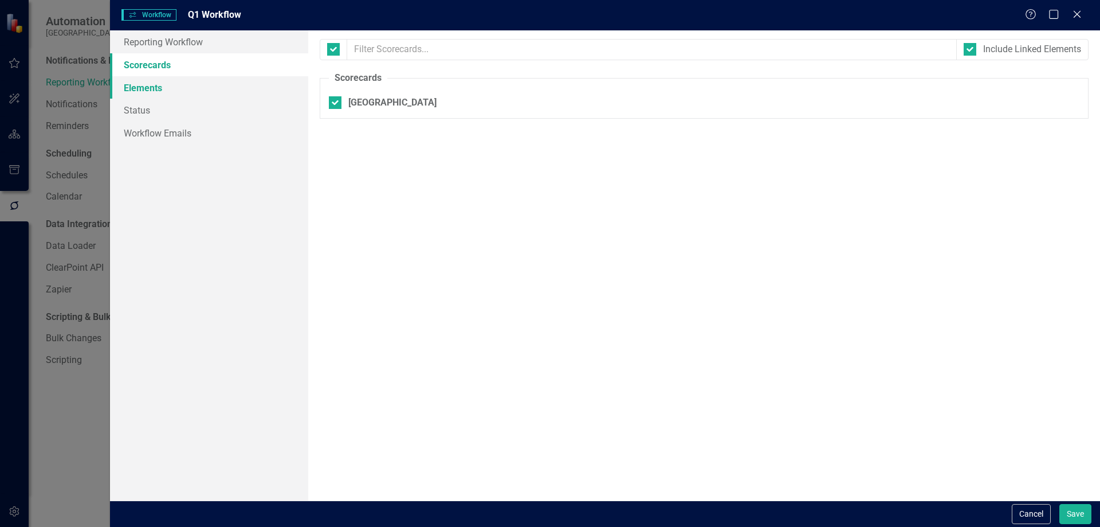
click at [150, 87] on link "Elements" at bounding box center [209, 87] width 198 height 23
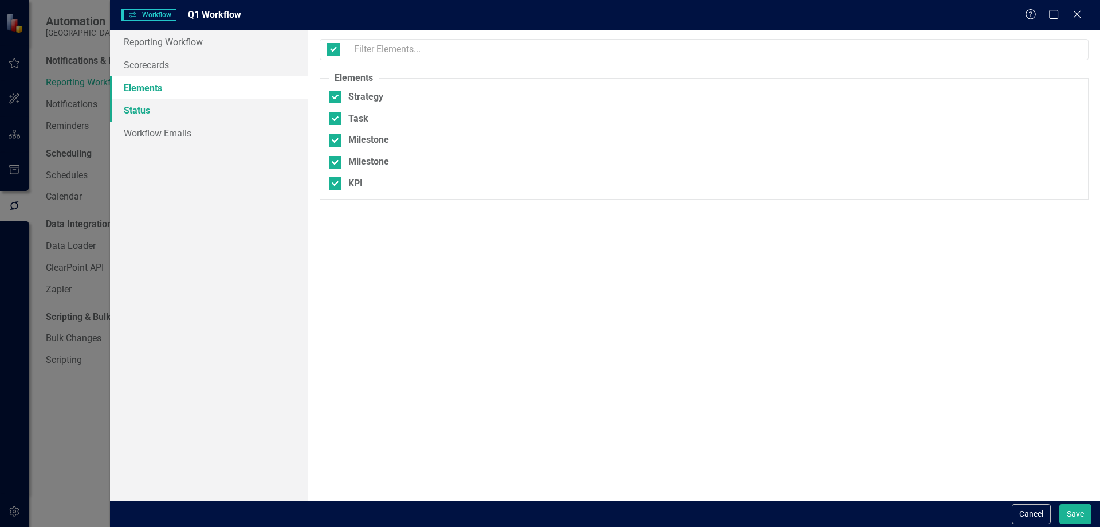
click at [147, 106] on link "Status" at bounding box center [209, 110] width 198 height 23
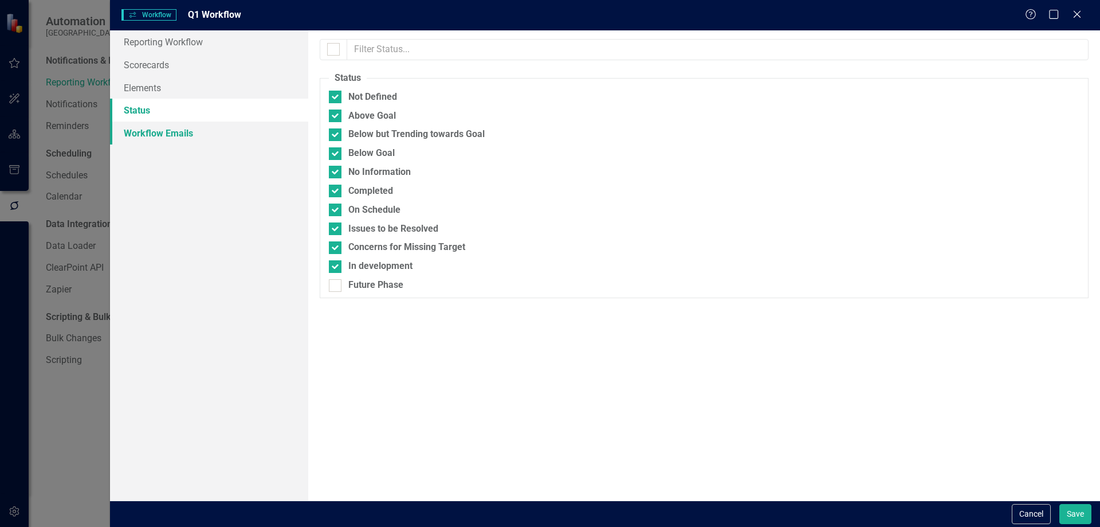
click at [154, 131] on link "Workflow Emails" at bounding box center [209, 132] width 198 height 23
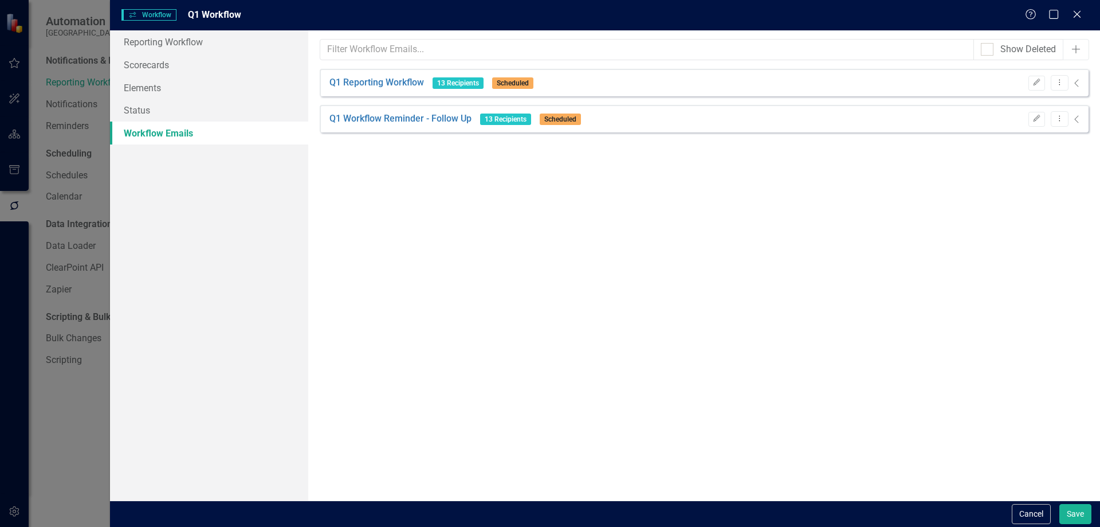
click at [469, 81] on span "13 Recipients" at bounding box center [458, 82] width 51 height 11
click at [468, 81] on span "13 Recipients" at bounding box center [458, 82] width 51 height 11
click at [422, 82] on link "Q1 Reporting Workflow" at bounding box center [377, 82] width 95 height 13
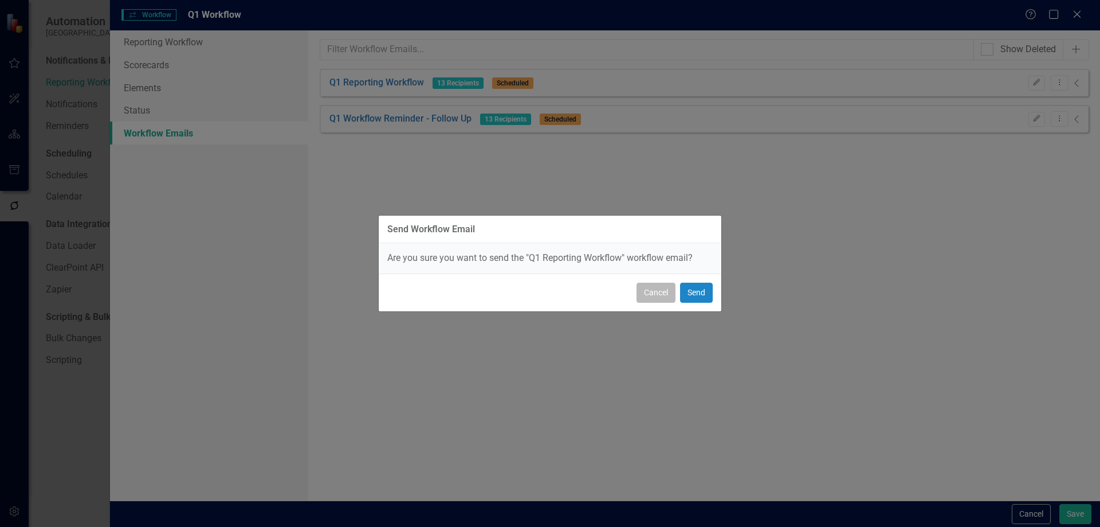
click at [665, 295] on button "Cancel" at bounding box center [656, 293] width 39 height 20
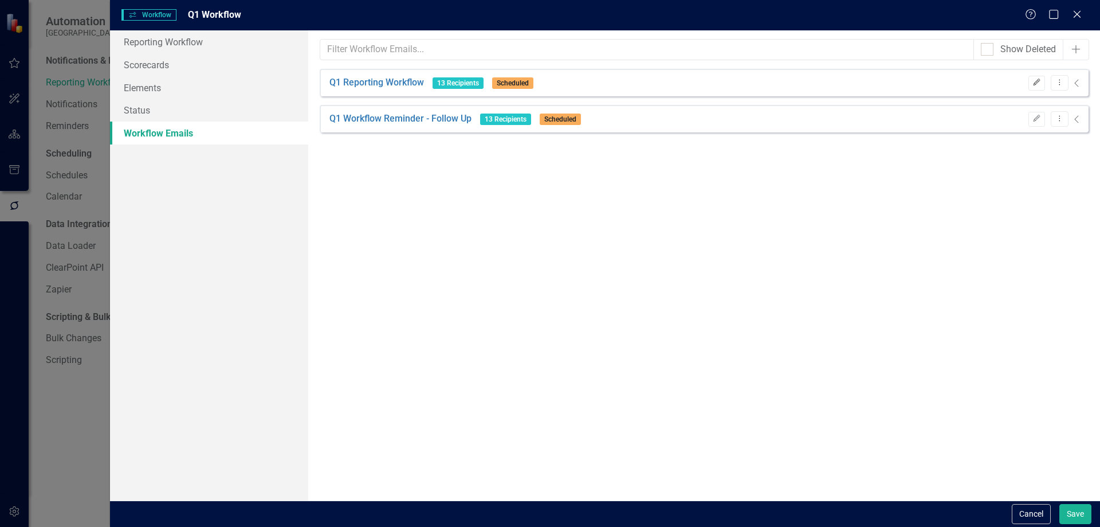
click at [1033, 85] on icon "Edit" at bounding box center [1037, 82] width 9 height 7
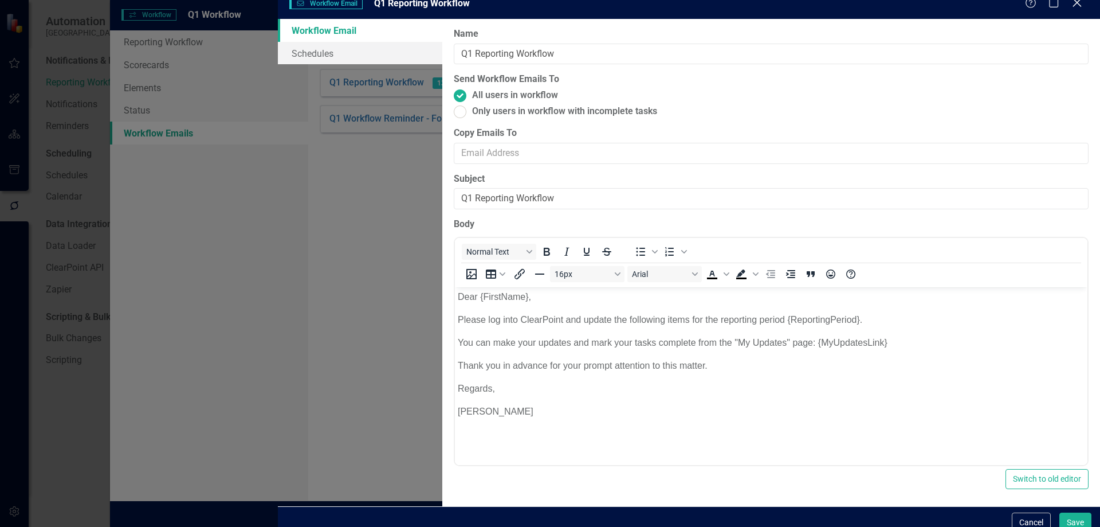
click at [1077, 8] on icon "Close" at bounding box center [1077, 2] width 14 height 11
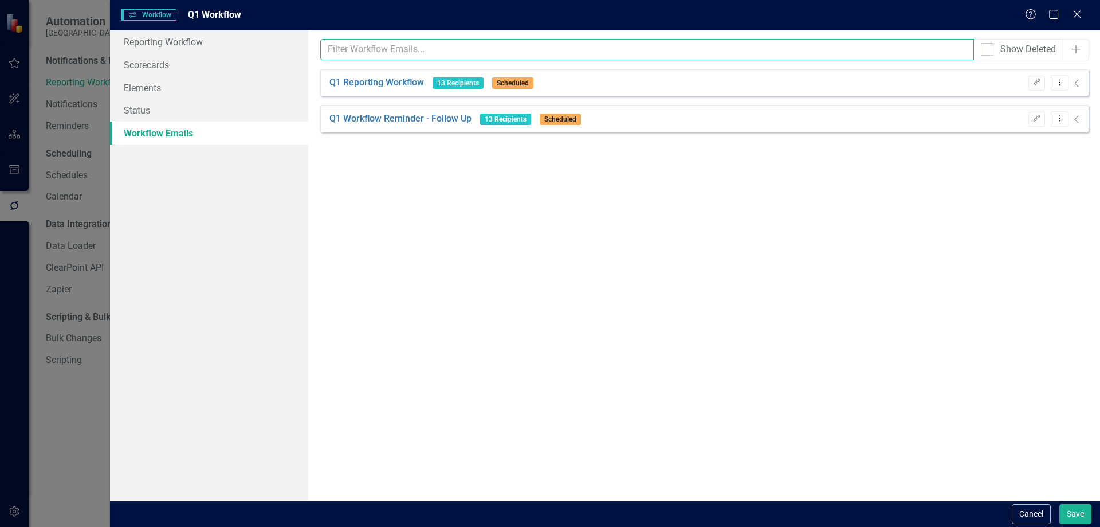
click at [430, 53] on input "text" at bounding box center [647, 49] width 654 height 21
click at [437, 50] on input "text" at bounding box center [647, 49] width 654 height 21
click at [337, 279] on div "From this page, you can set up emails to be sent to remind users of updates. Th…" at bounding box center [704, 265] width 792 height 470
click at [1078, 14] on icon at bounding box center [1077, 14] width 9 height 9
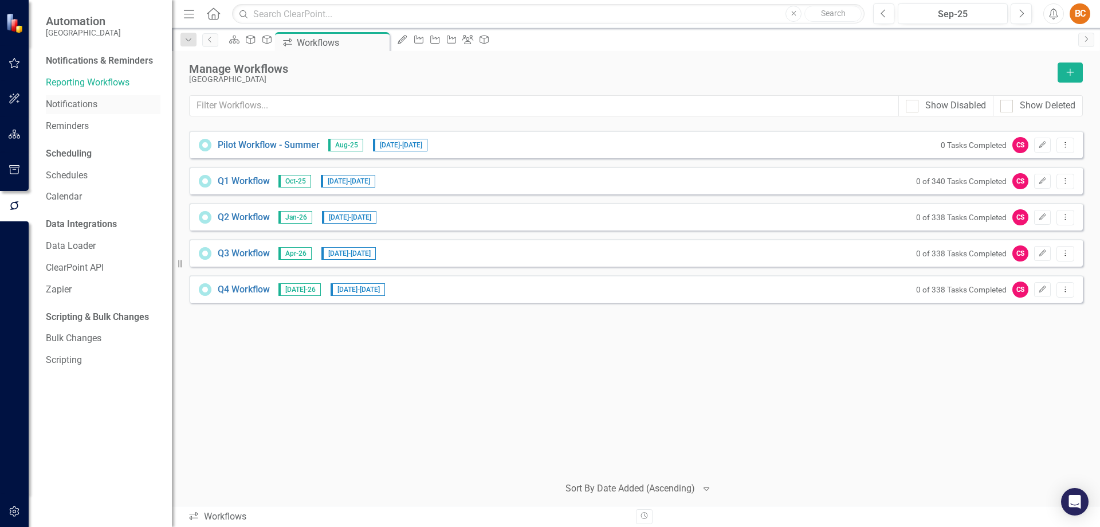
click at [80, 99] on link "Notifications" at bounding box center [103, 104] width 115 height 13
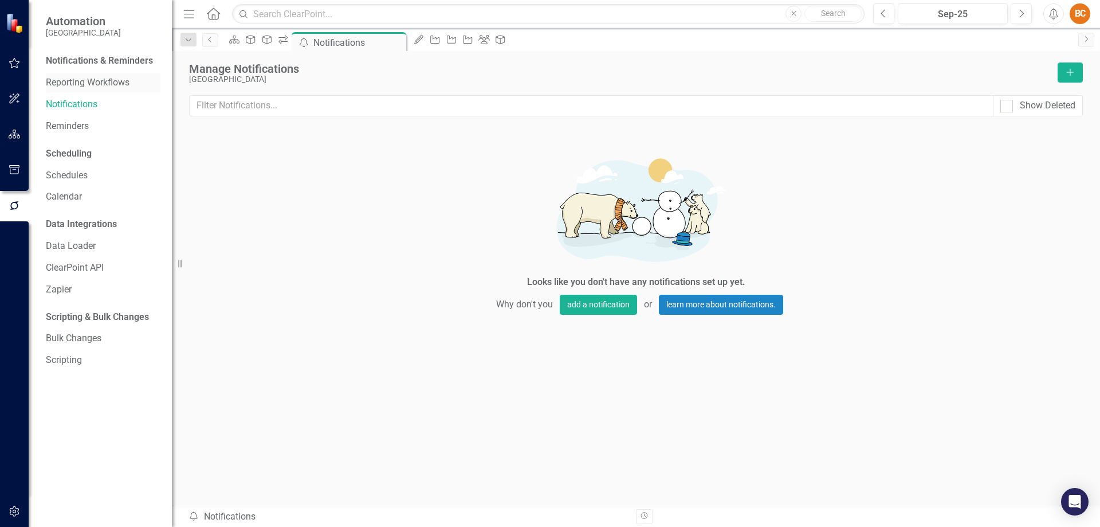
click at [90, 81] on link "Reporting Workflows" at bounding box center [103, 82] width 115 height 13
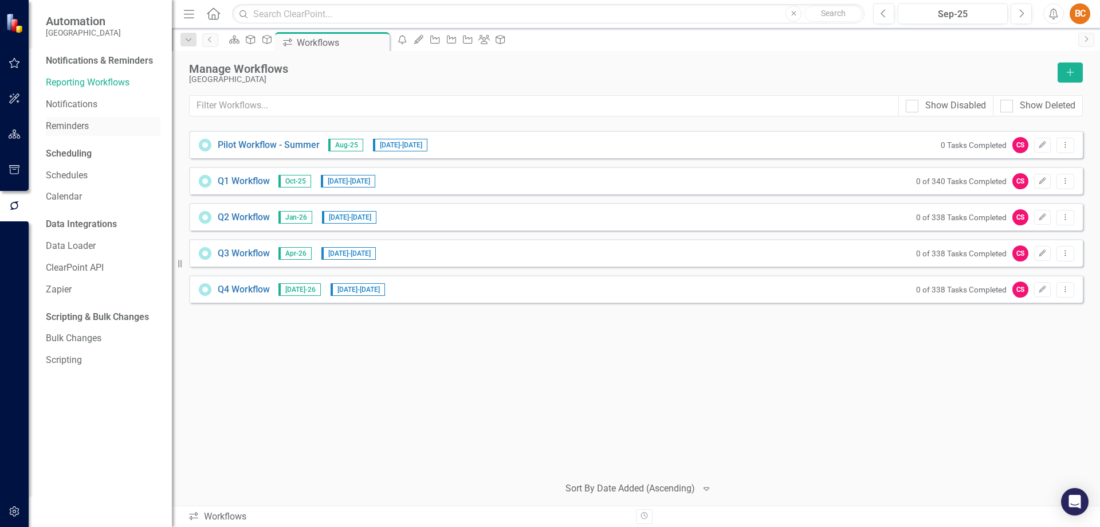
click at [76, 127] on link "Reminders" at bounding box center [103, 126] width 115 height 13
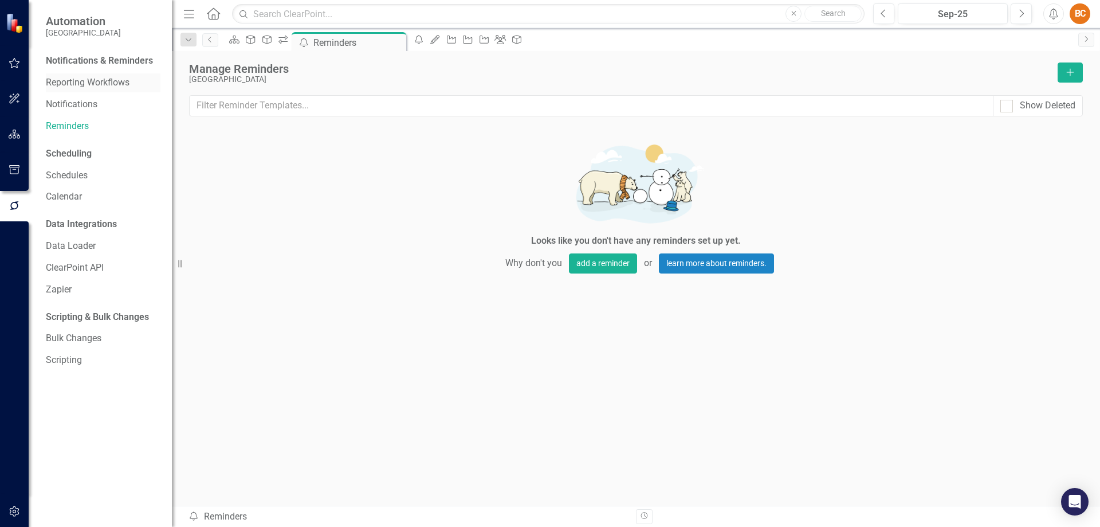
click at [88, 85] on link "Reporting Workflows" at bounding box center [103, 82] width 115 height 13
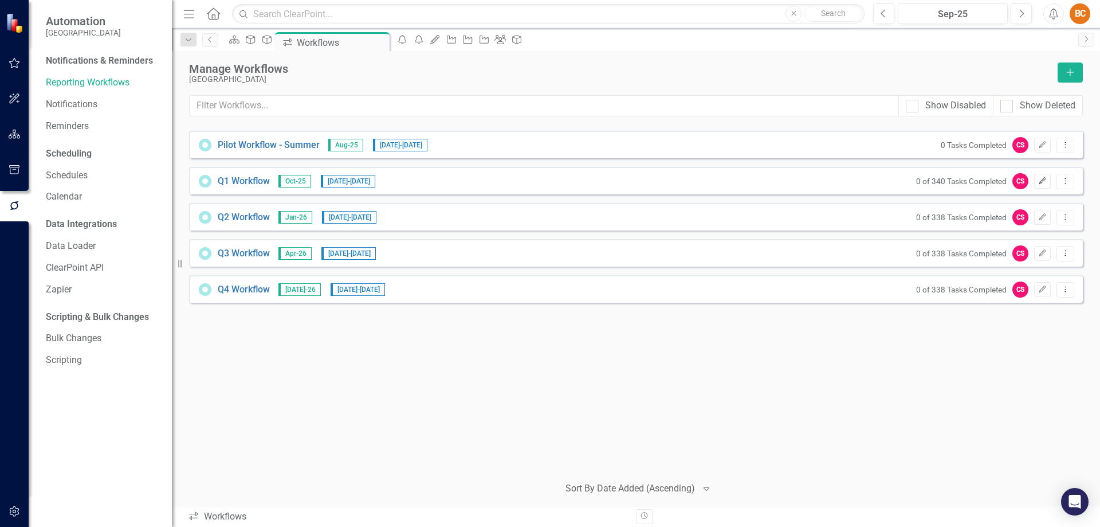
click at [1044, 179] on icon "Edit" at bounding box center [1042, 181] width 9 height 7
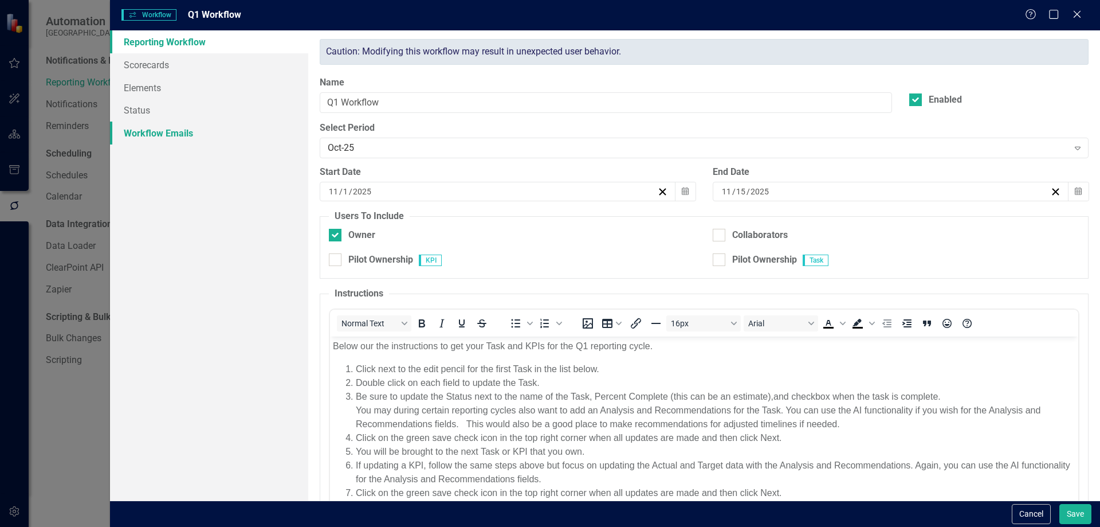
click at [155, 136] on link "Workflow Emails" at bounding box center [209, 132] width 198 height 23
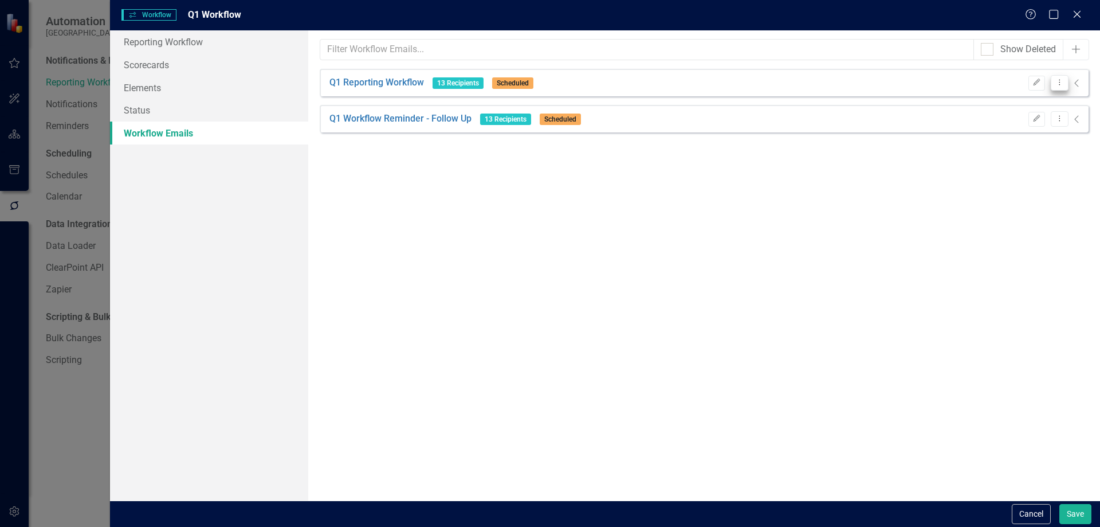
click at [1055, 82] on icon "Dropdown Menu" at bounding box center [1060, 82] width 10 height 7
click at [1034, 120] on icon "button" at bounding box center [1037, 118] width 7 height 7
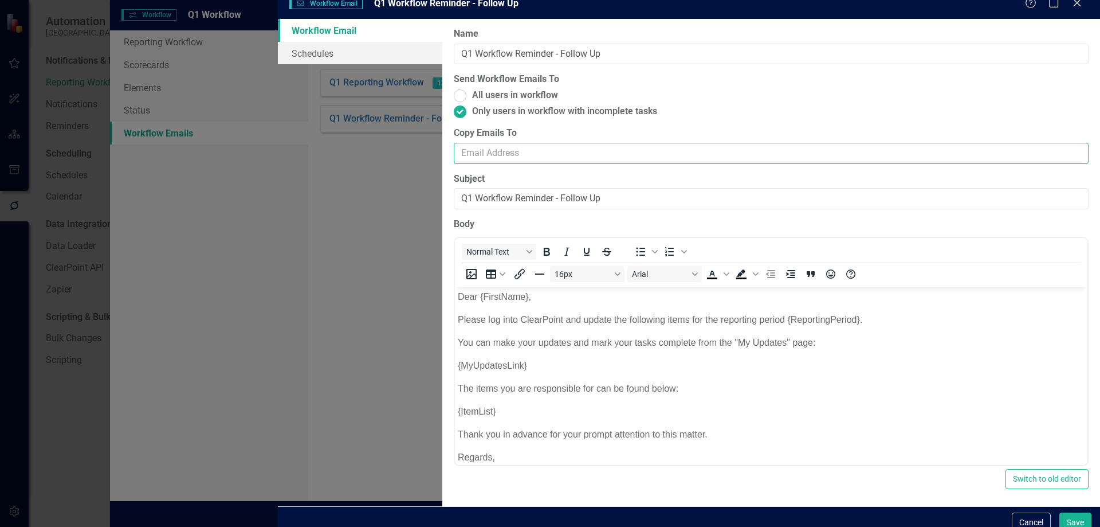
click at [456, 163] on input "Copy Emails To" at bounding box center [771, 153] width 635 height 21
type input "[EMAIL_ADDRESS][DOMAIN_NAME]"
click at [662, 186] on label "Subject" at bounding box center [771, 178] width 635 height 13
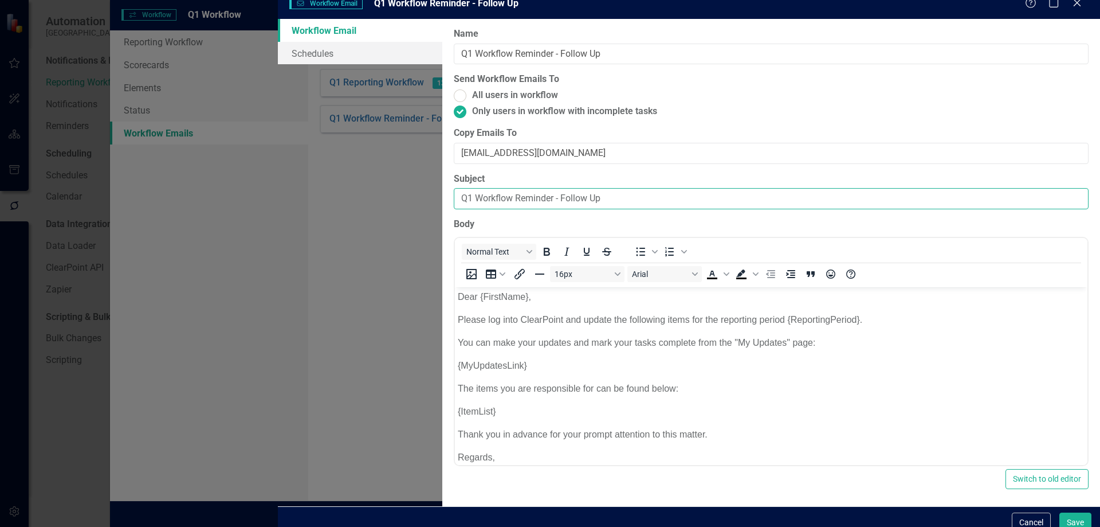
click at [662, 190] on input "Q1 Workflow Reminder - Follow Up" at bounding box center [771, 198] width 635 height 21
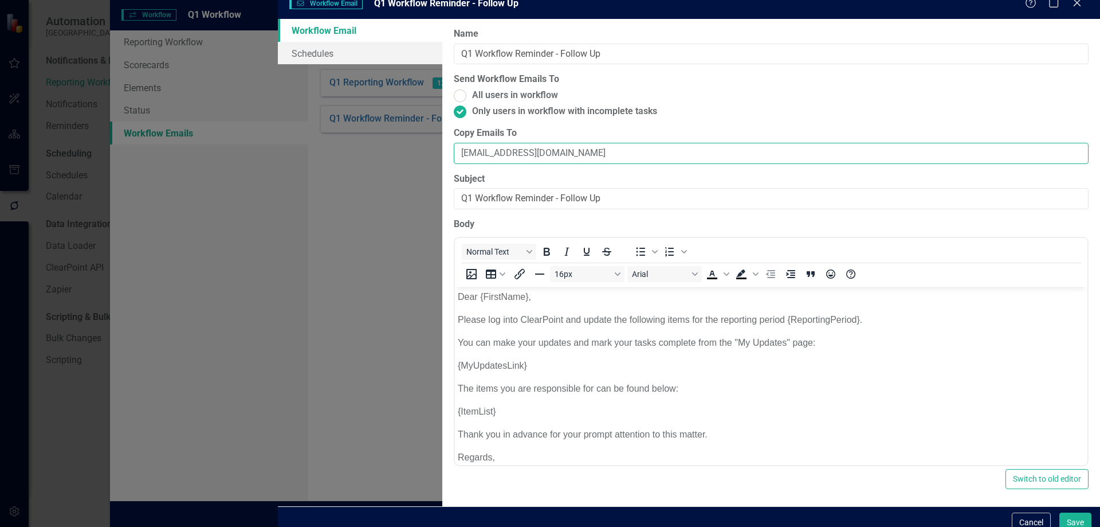
click at [536, 164] on input "[EMAIL_ADDRESS][DOMAIN_NAME]" at bounding box center [771, 153] width 635 height 21
click at [219, 210] on div "Workflow Email Workflow Email Q1 Workflow Reminder - Follow Up Help Maximize Cl…" at bounding box center [550, 263] width 1100 height 527
click at [1077, 516] on button "Save" at bounding box center [1076, 522] width 32 height 20
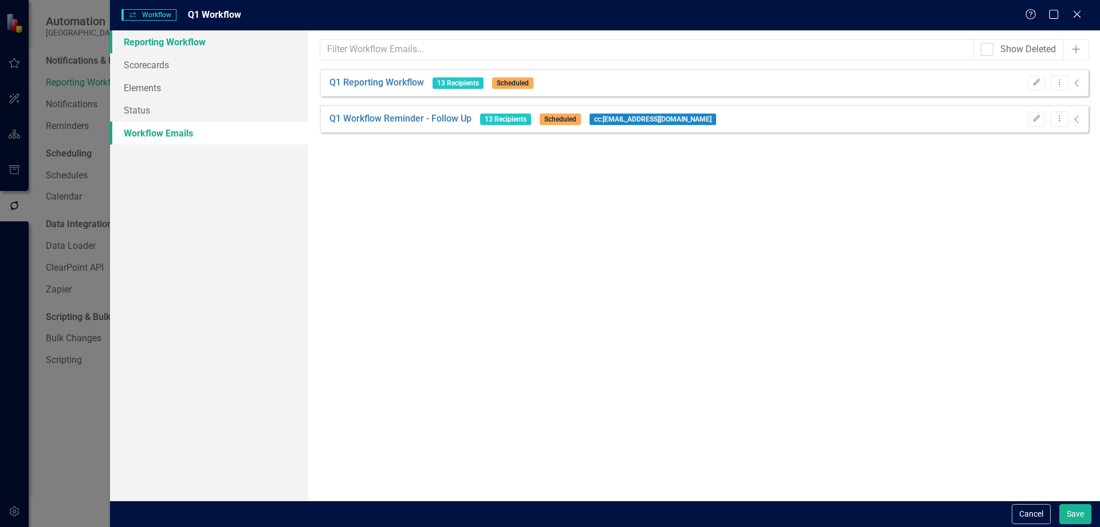
click at [195, 42] on link "Reporting Workflow" at bounding box center [209, 41] width 198 height 23
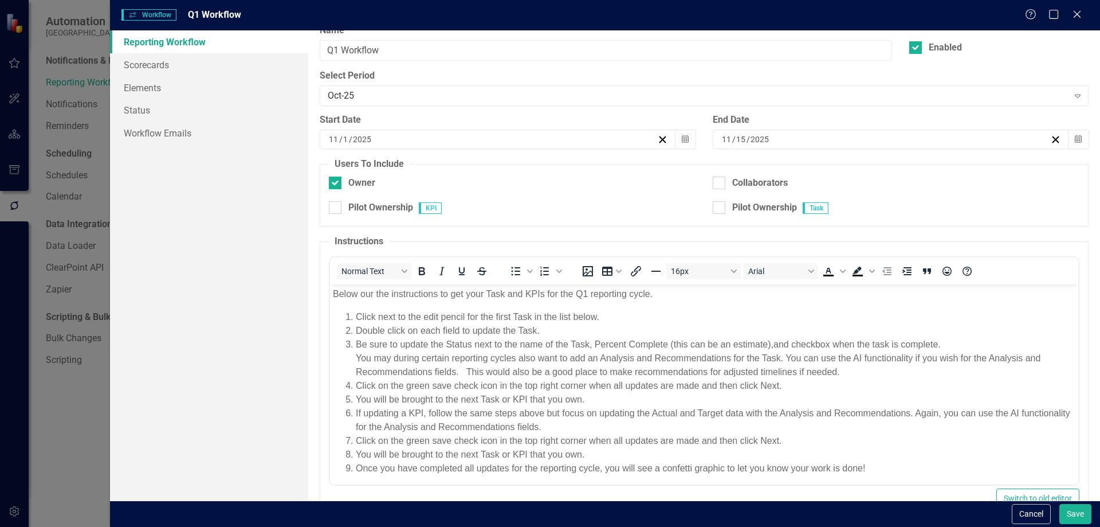
scroll to position [84, 0]
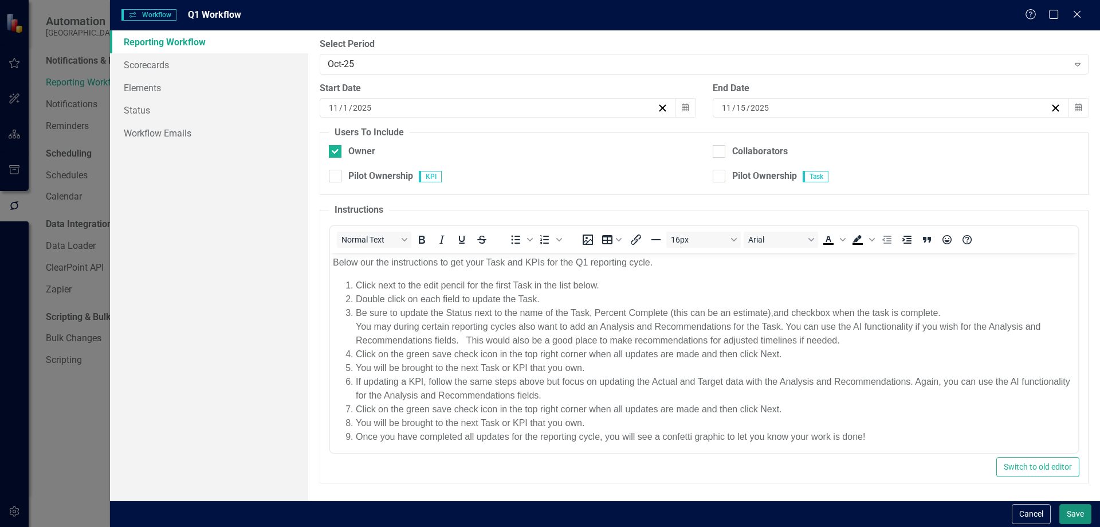
click at [1067, 519] on button "Save" at bounding box center [1076, 514] width 32 height 20
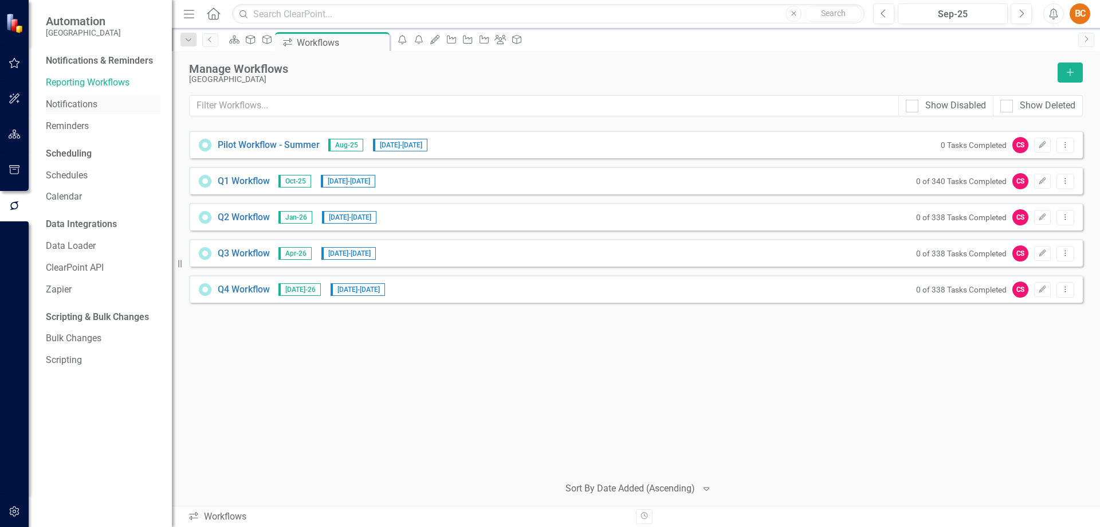
click at [81, 103] on link "Notifications" at bounding box center [103, 104] width 115 height 13
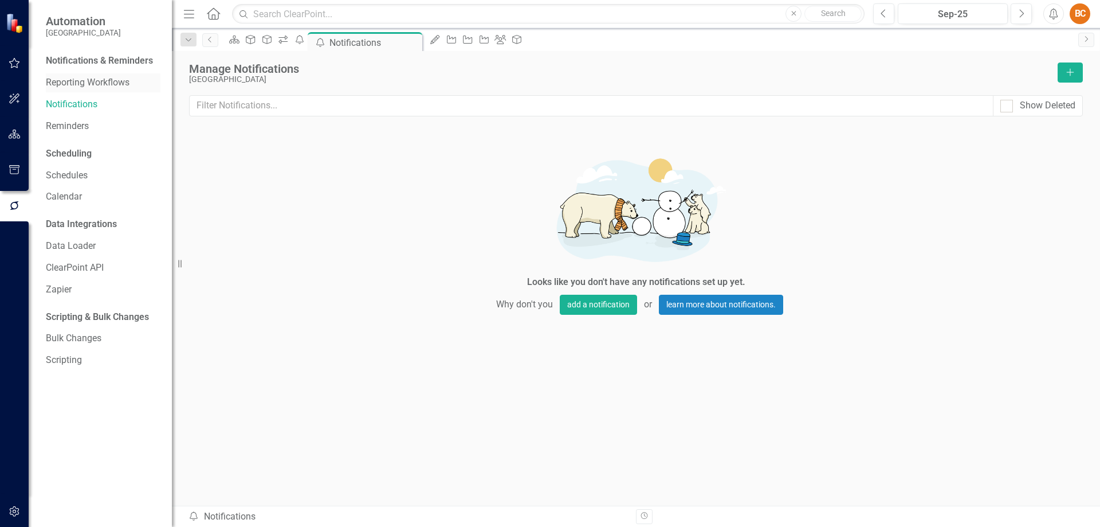
click at [76, 80] on link "Reporting Workflows" at bounding box center [103, 82] width 115 height 13
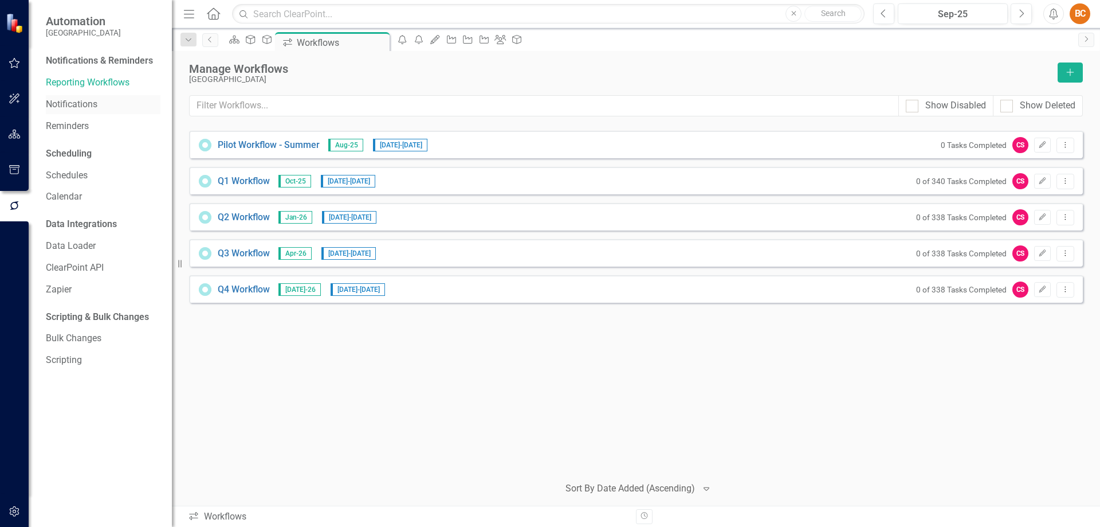
click at [83, 100] on link "Notifications" at bounding box center [103, 104] width 115 height 13
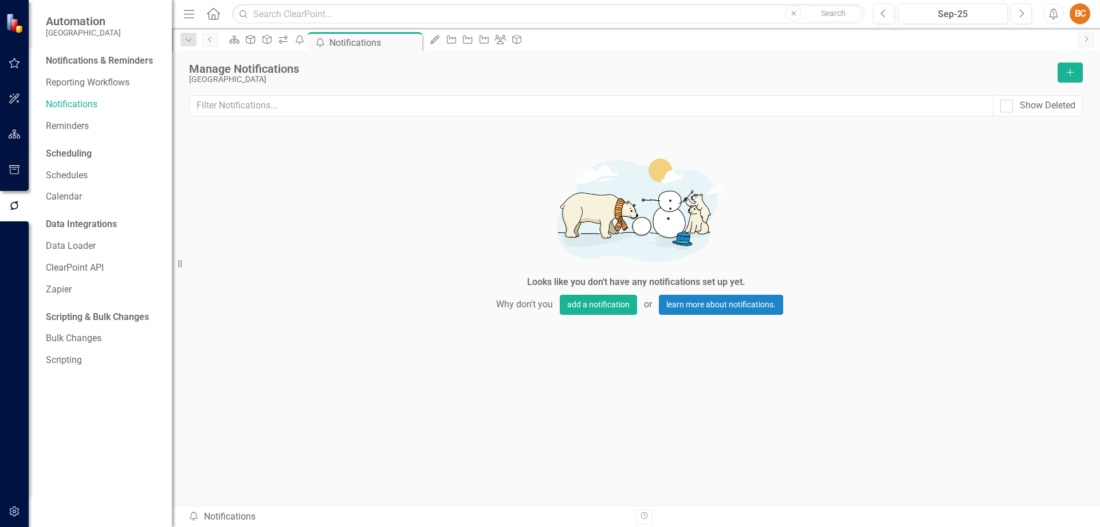
click at [107, 61] on div "Notifications & Reminders" at bounding box center [99, 60] width 107 height 13
click at [88, 82] on link "Reporting Workflows" at bounding box center [103, 82] width 115 height 13
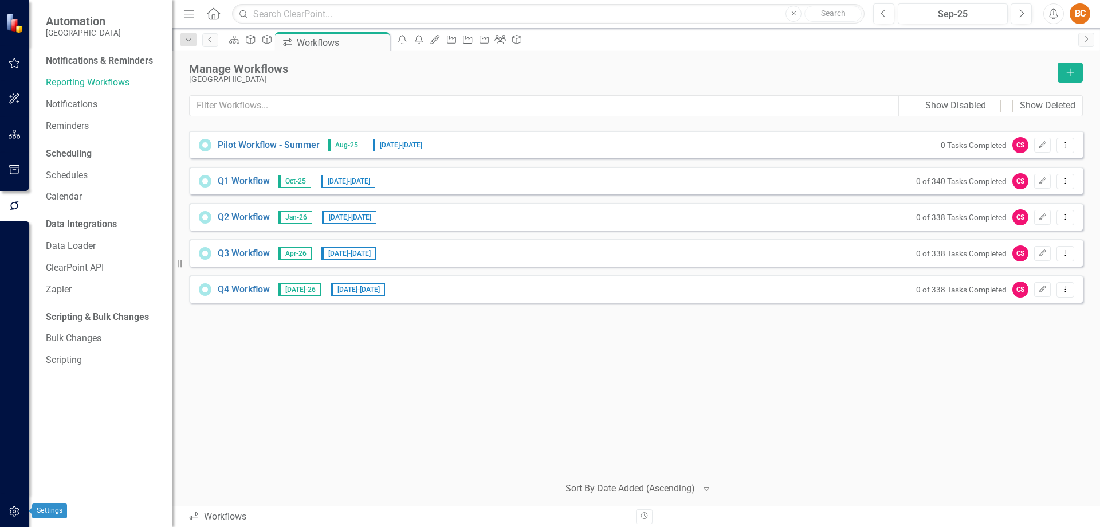
click at [11, 509] on icon "button" at bounding box center [15, 511] width 12 height 9
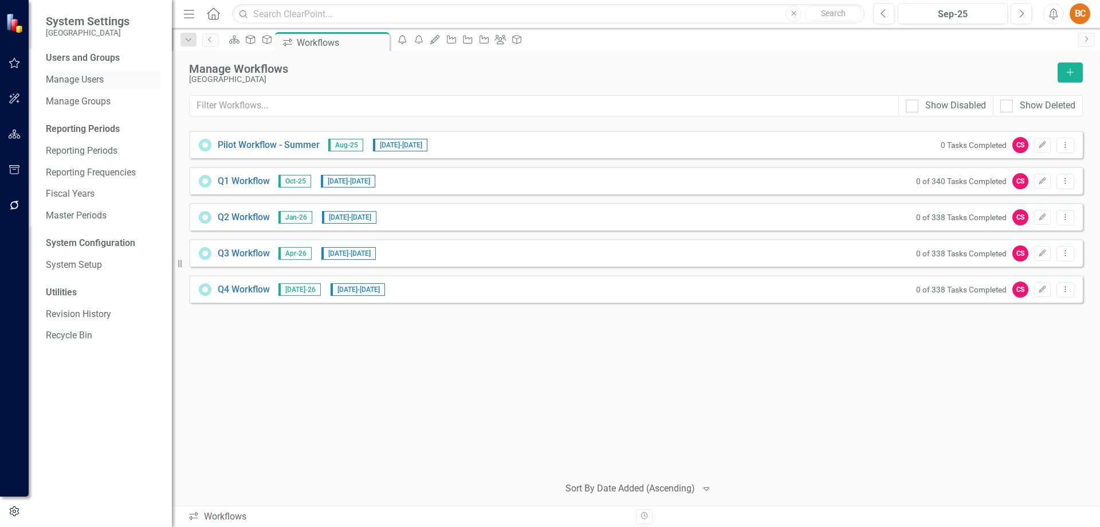
click at [92, 77] on link "Manage Users" at bounding box center [103, 79] width 115 height 13
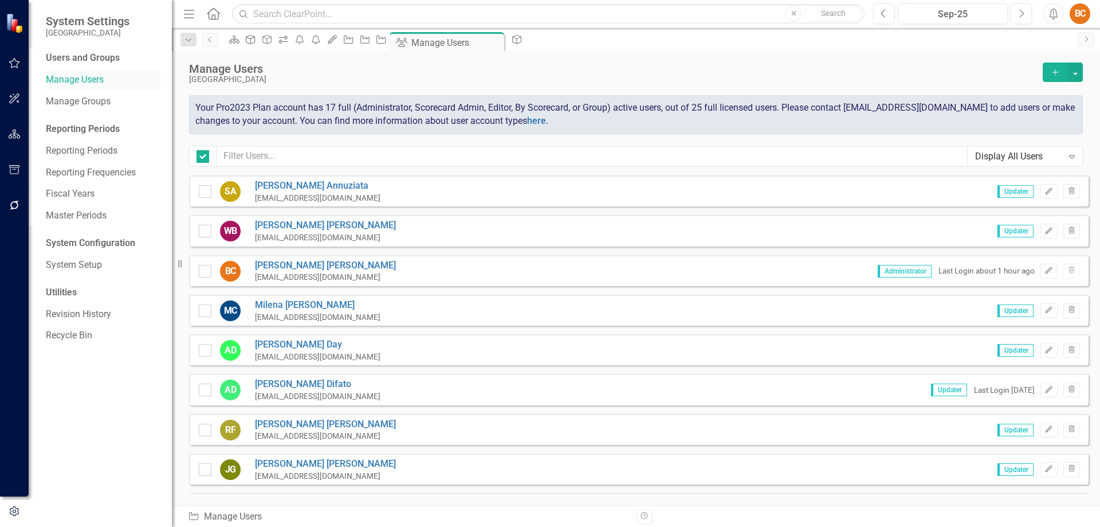
checkbox input "false"
click at [1045, 190] on icon "Edit" at bounding box center [1049, 191] width 9 height 7
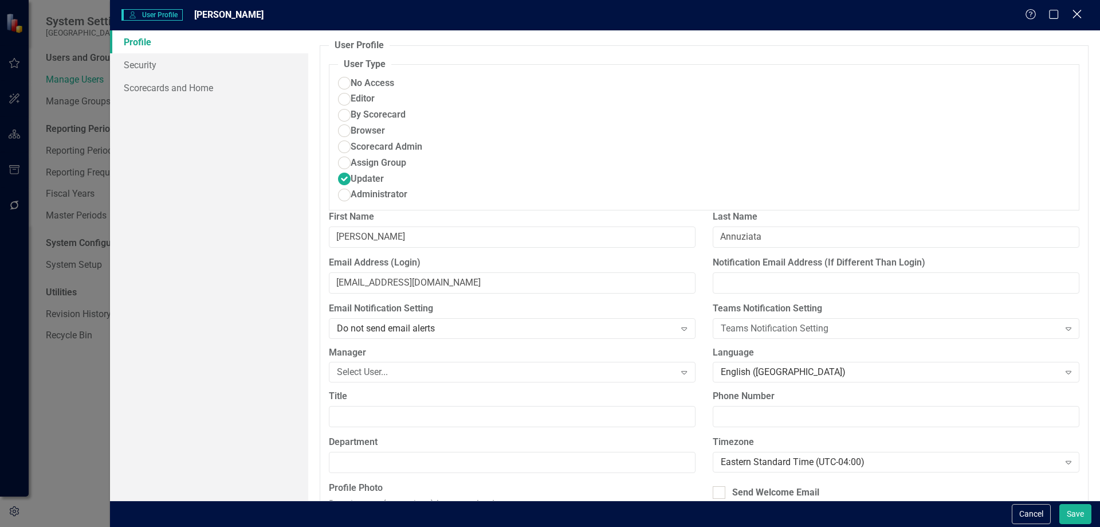
click at [1079, 15] on icon at bounding box center [1077, 14] width 9 height 9
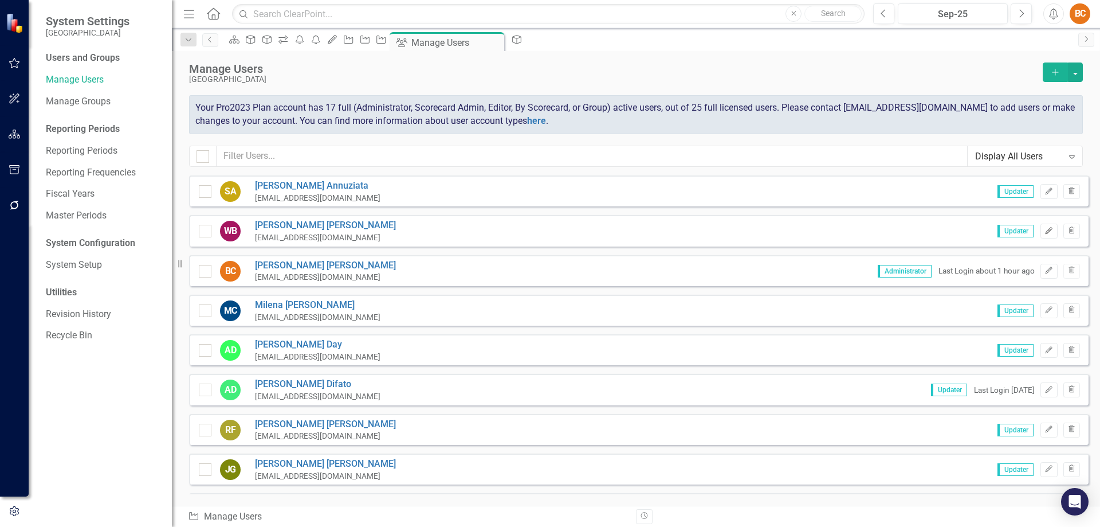
click at [1045, 232] on icon "Edit" at bounding box center [1049, 231] width 9 height 7
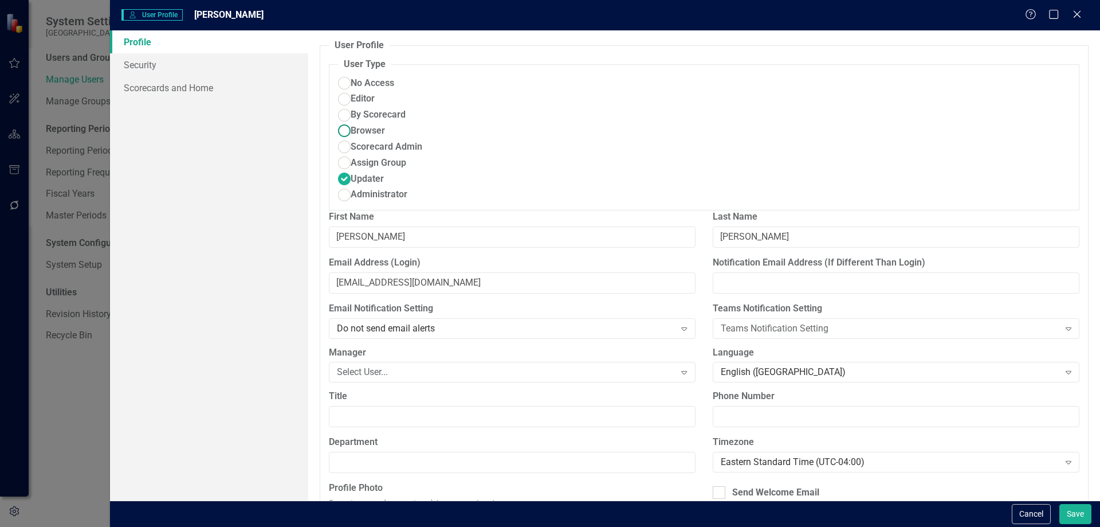
click at [350, 122] on ins at bounding box center [344, 131] width 18 height 18
click at [350, 122] on input "Browser" at bounding box center [344, 131] width 18 height 18
radio input "true"
click at [1072, 515] on button "Save" at bounding box center [1076, 514] width 32 height 20
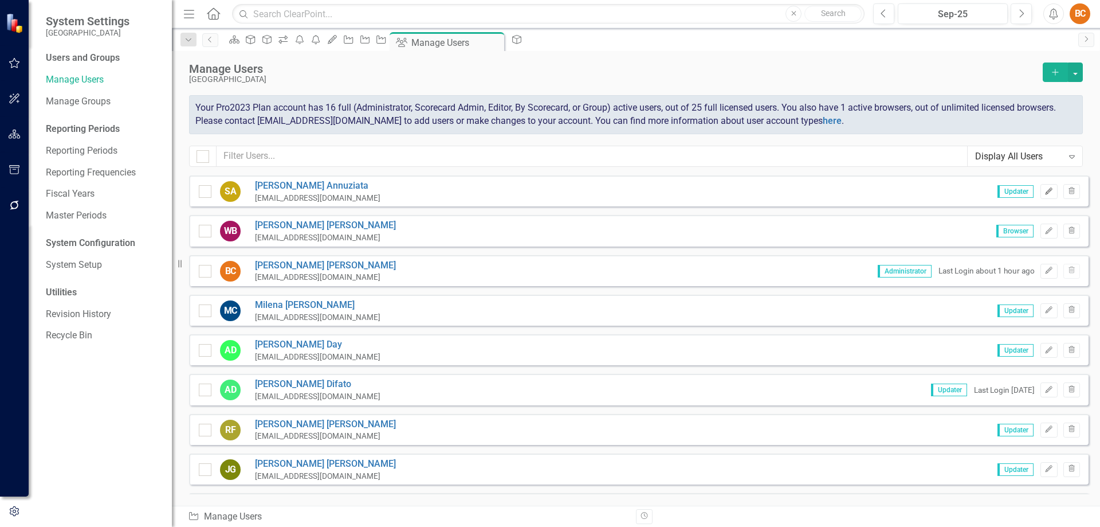
click at [1046, 193] on icon "button" at bounding box center [1049, 190] width 7 height 7
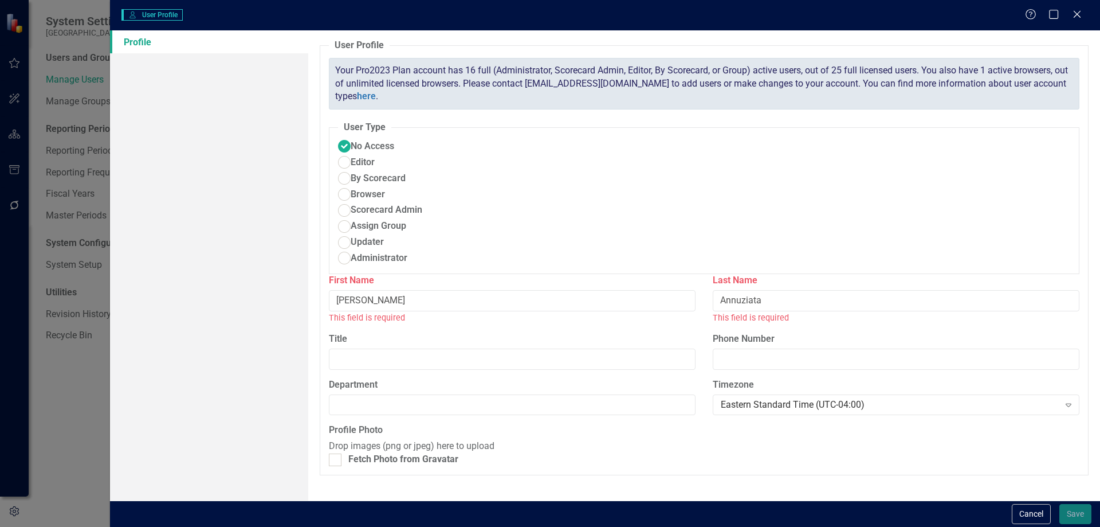
radio input "false"
radio input "true"
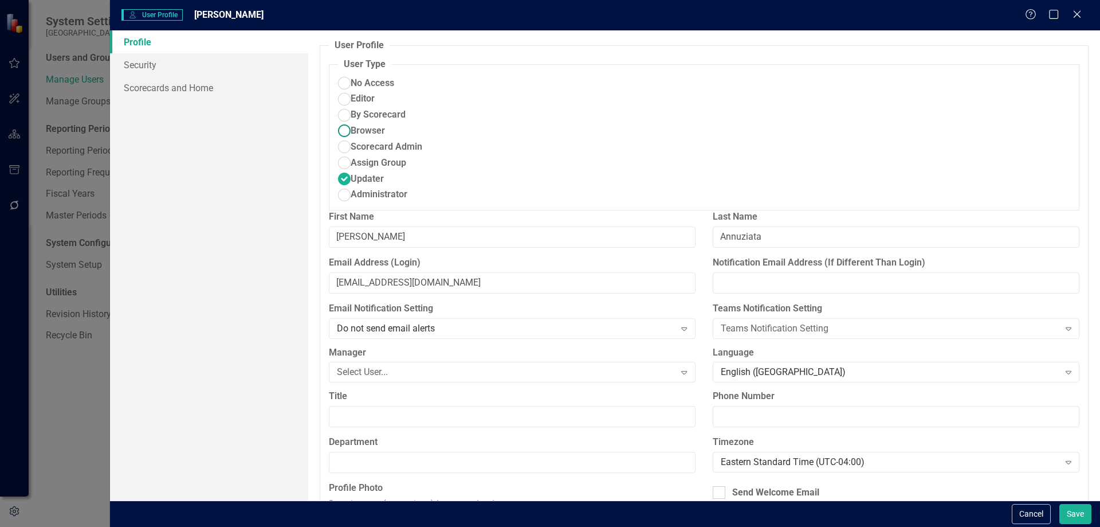
click at [350, 122] on ins at bounding box center [344, 131] width 18 height 18
click at [350, 122] on input "Browser" at bounding box center [344, 131] width 18 height 18
radio input "true"
click at [1082, 514] on button "Save" at bounding box center [1076, 514] width 32 height 20
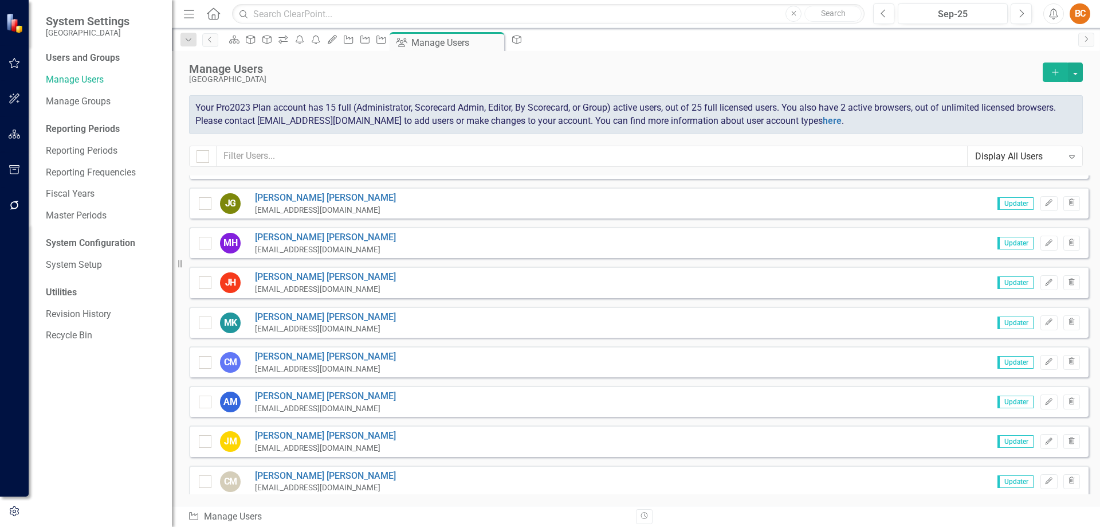
scroll to position [270, 0]
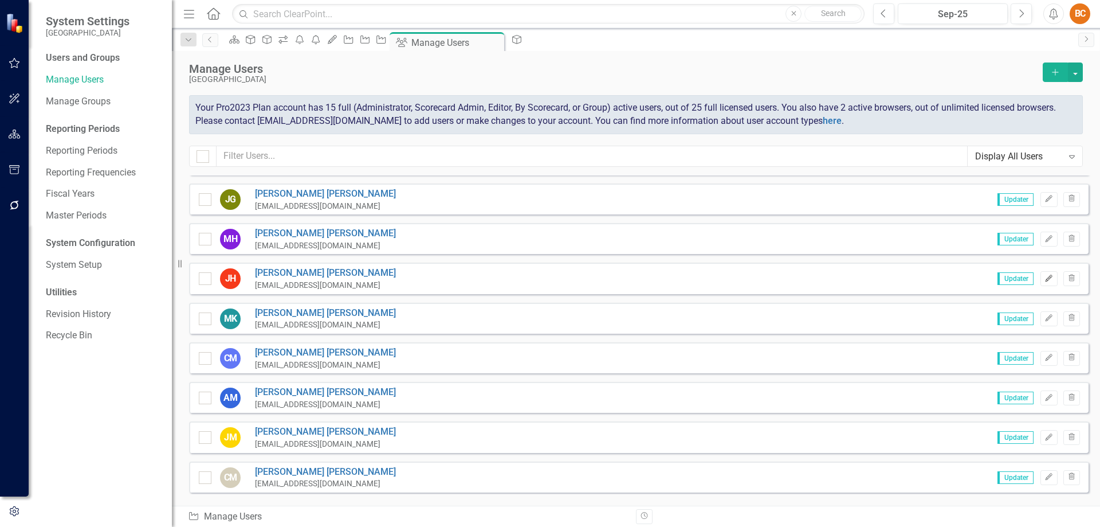
click at [1045, 280] on icon "Edit" at bounding box center [1049, 278] width 9 height 7
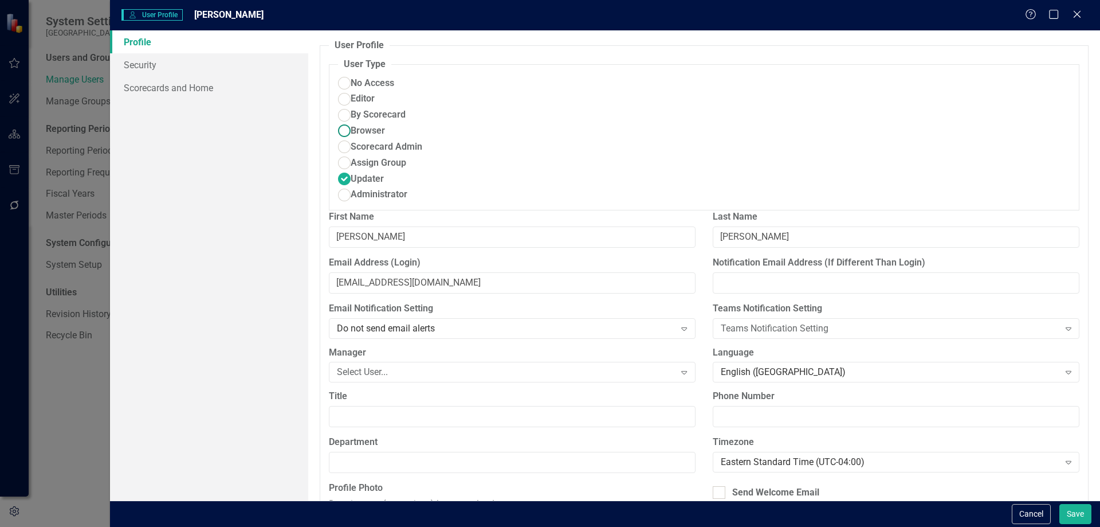
click at [351, 122] on ins at bounding box center [344, 131] width 18 height 18
click at [351, 122] on input "Browser" at bounding box center [344, 131] width 18 height 18
radio input "true"
click at [1075, 517] on button "Save" at bounding box center [1076, 514] width 32 height 20
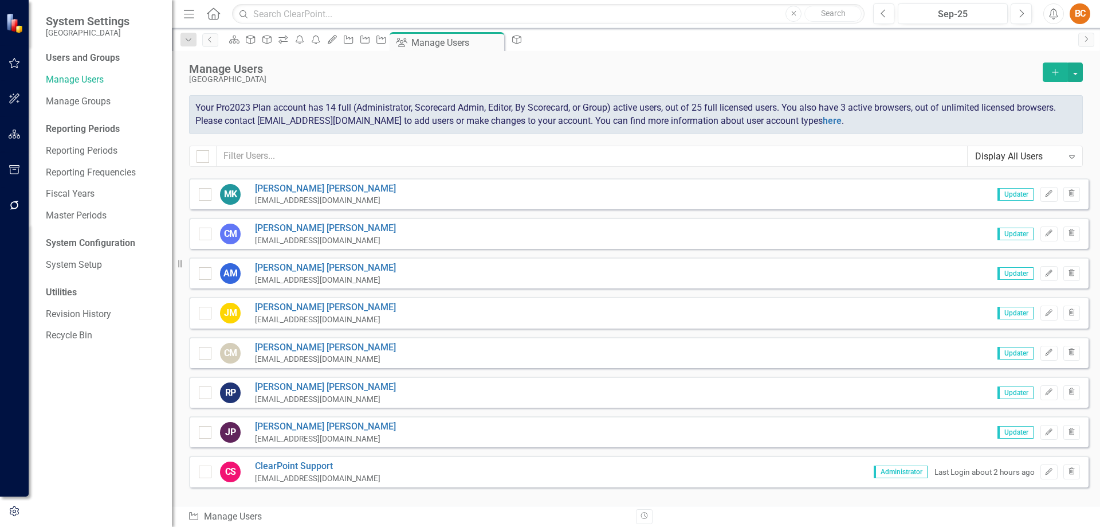
scroll to position [398, 0]
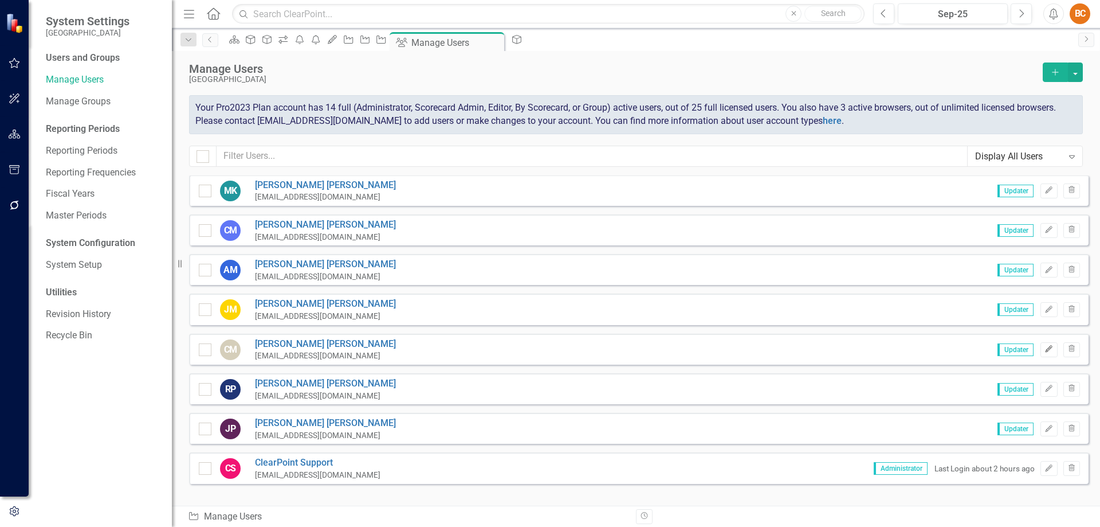
click at [1046, 351] on icon "button" at bounding box center [1049, 348] width 7 height 7
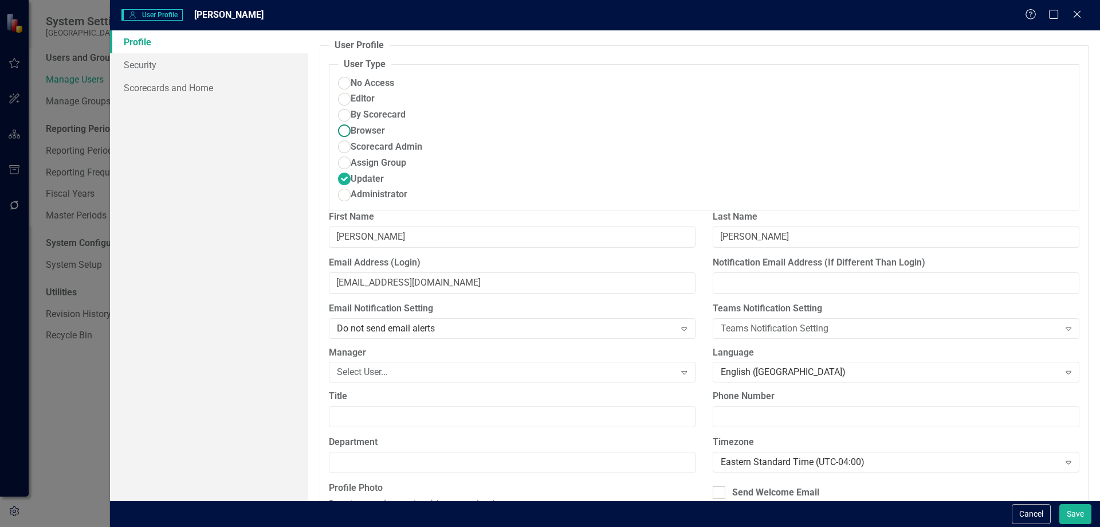
click at [360, 124] on span "Browser" at bounding box center [368, 130] width 34 height 13
click at [353, 122] on input "Browser" at bounding box center [344, 131] width 18 height 18
radio input "true"
click at [1080, 517] on button "Save" at bounding box center [1076, 514] width 32 height 20
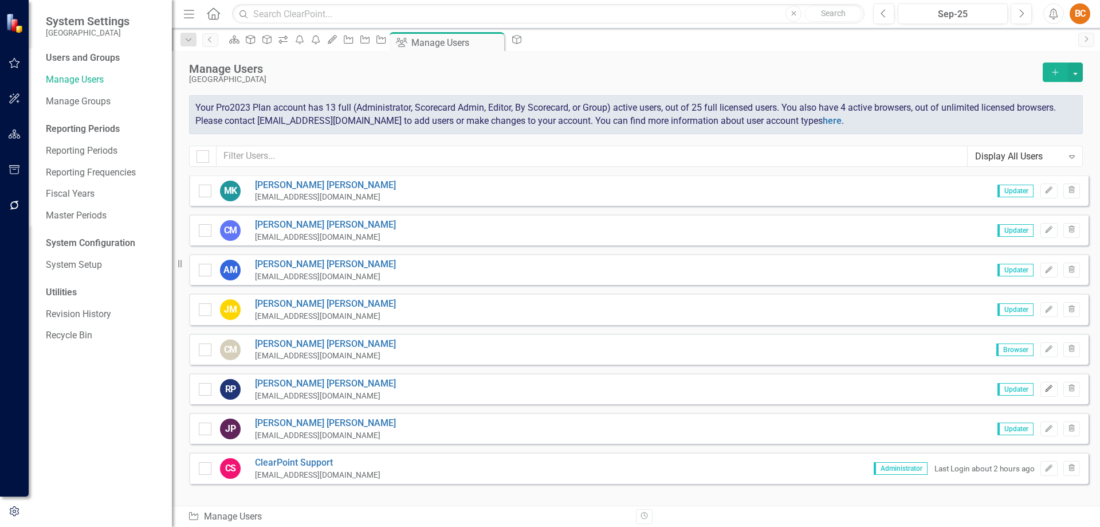
click at [1045, 389] on icon "Edit" at bounding box center [1049, 388] width 9 height 7
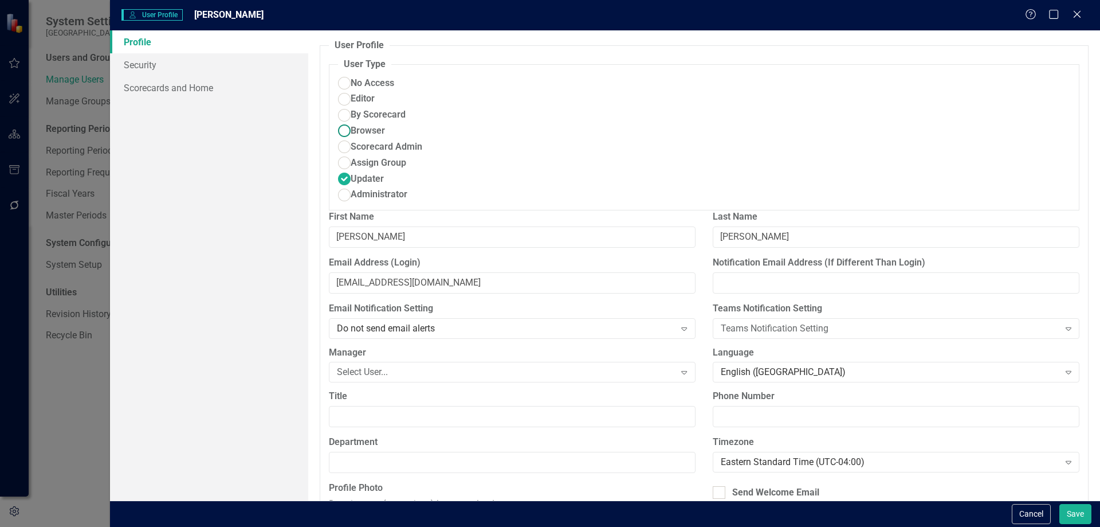
click at [353, 122] on ins at bounding box center [344, 131] width 18 height 18
click at [353, 122] on input "Browser" at bounding box center [344, 131] width 18 height 18
radio input "true"
click at [1082, 517] on button "Save" at bounding box center [1076, 514] width 32 height 20
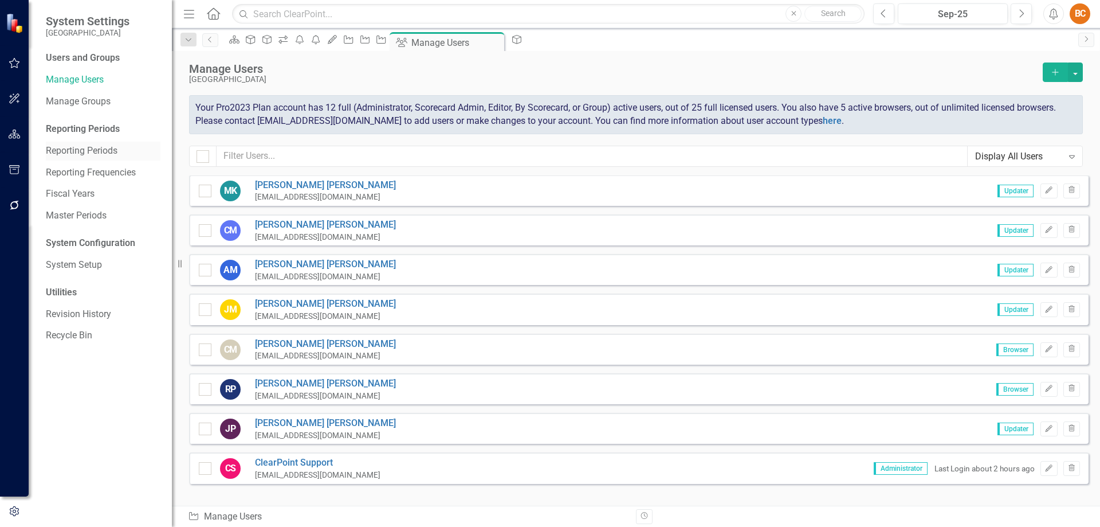
click at [105, 149] on link "Reporting Periods" at bounding box center [103, 150] width 115 height 13
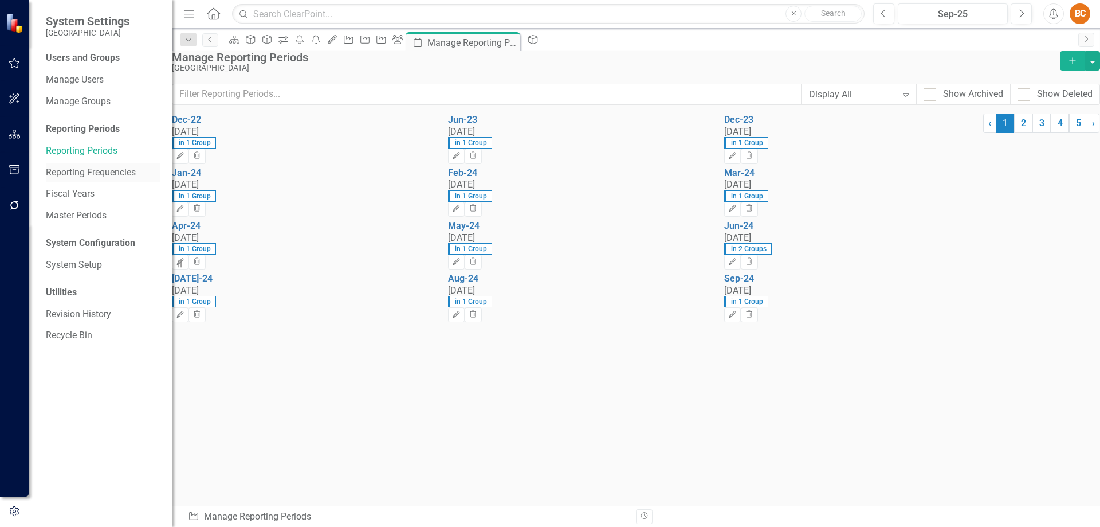
click at [100, 170] on link "Reporting Frequencies" at bounding box center [103, 172] width 115 height 13
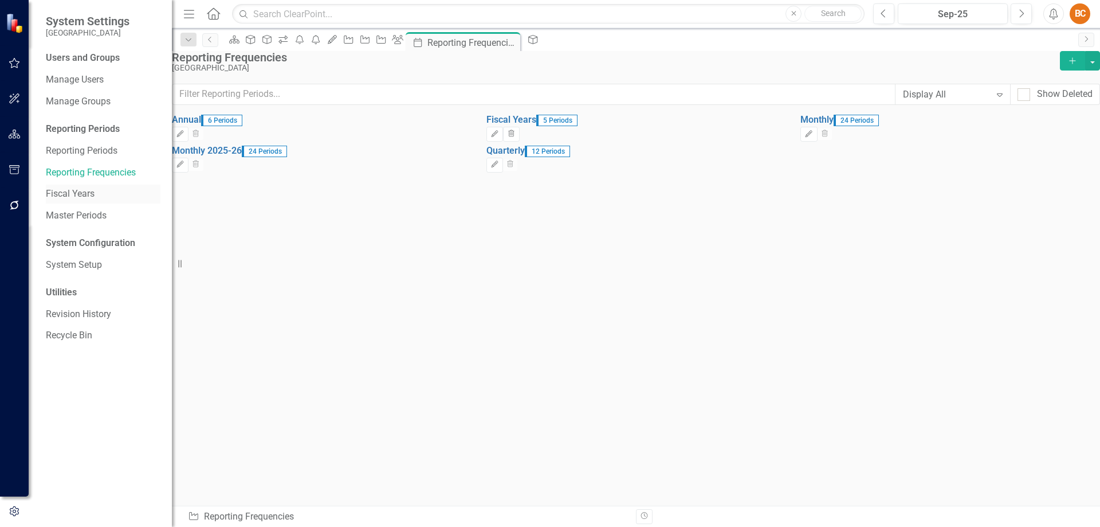
click at [90, 195] on link "Fiscal Years" at bounding box center [103, 193] width 115 height 13
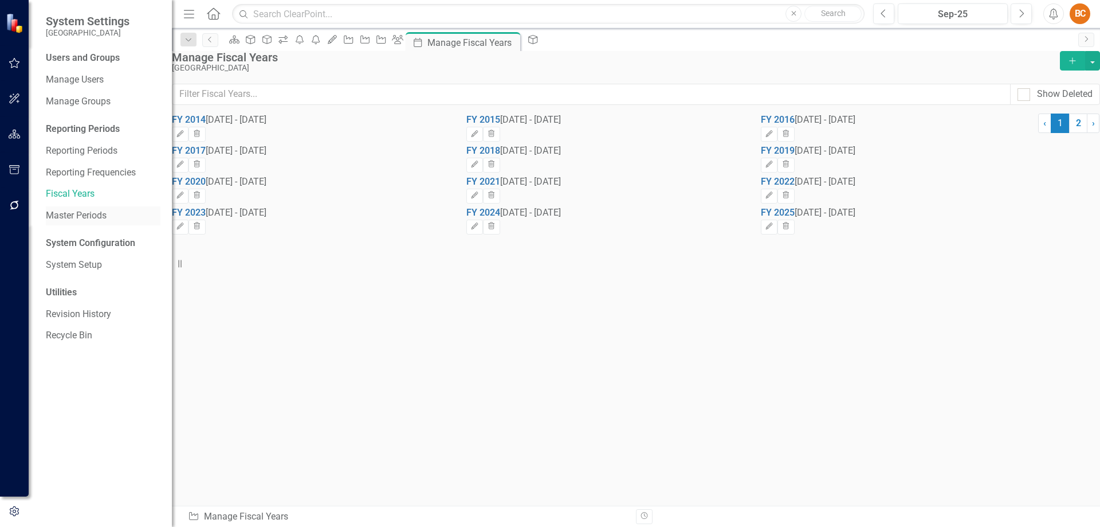
click at [95, 214] on link "Master Periods" at bounding box center [103, 215] width 115 height 13
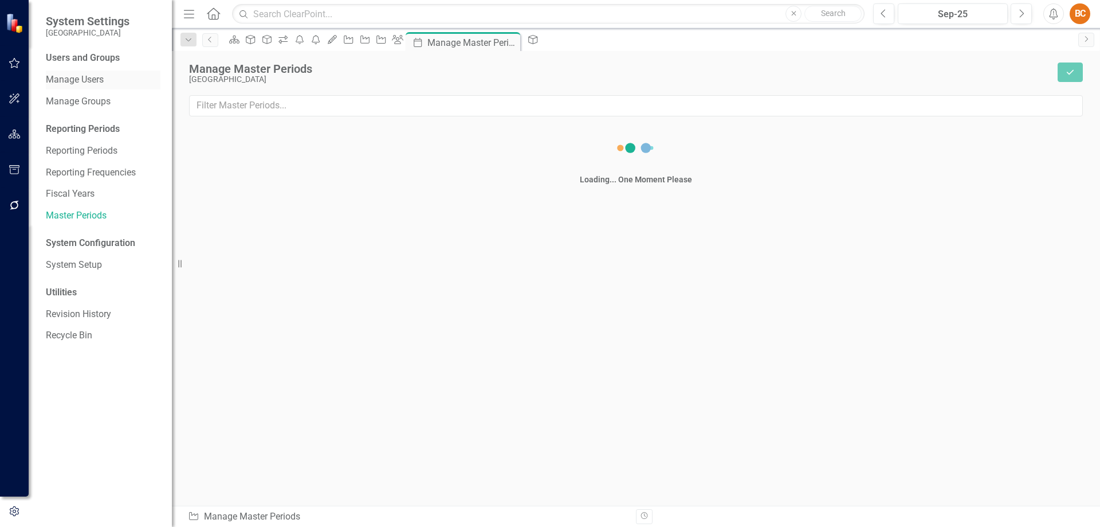
click at [96, 75] on link "Manage Users" at bounding box center [103, 79] width 115 height 13
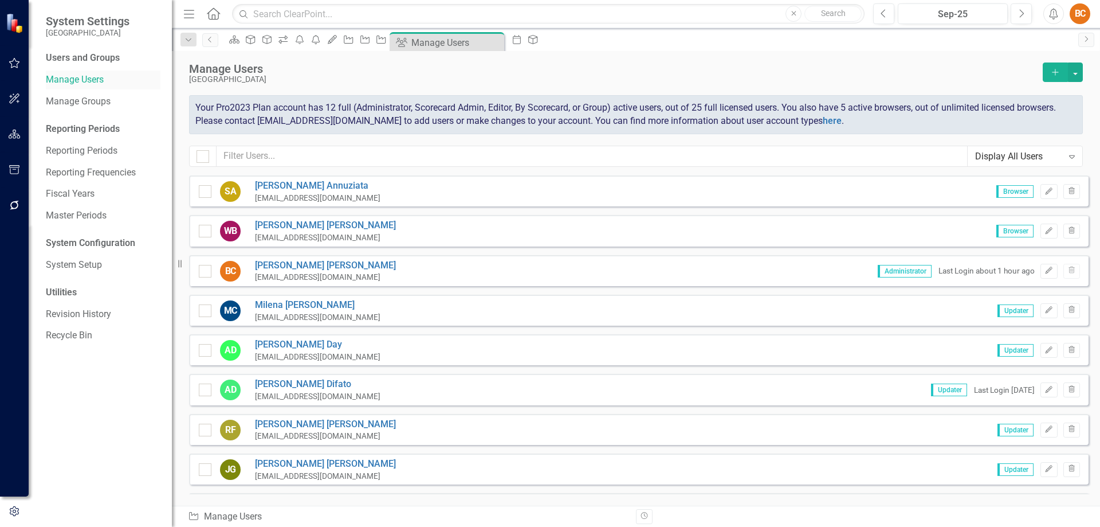
checkbox input "false"
